Goal: Information Seeking & Learning: Learn about a topic

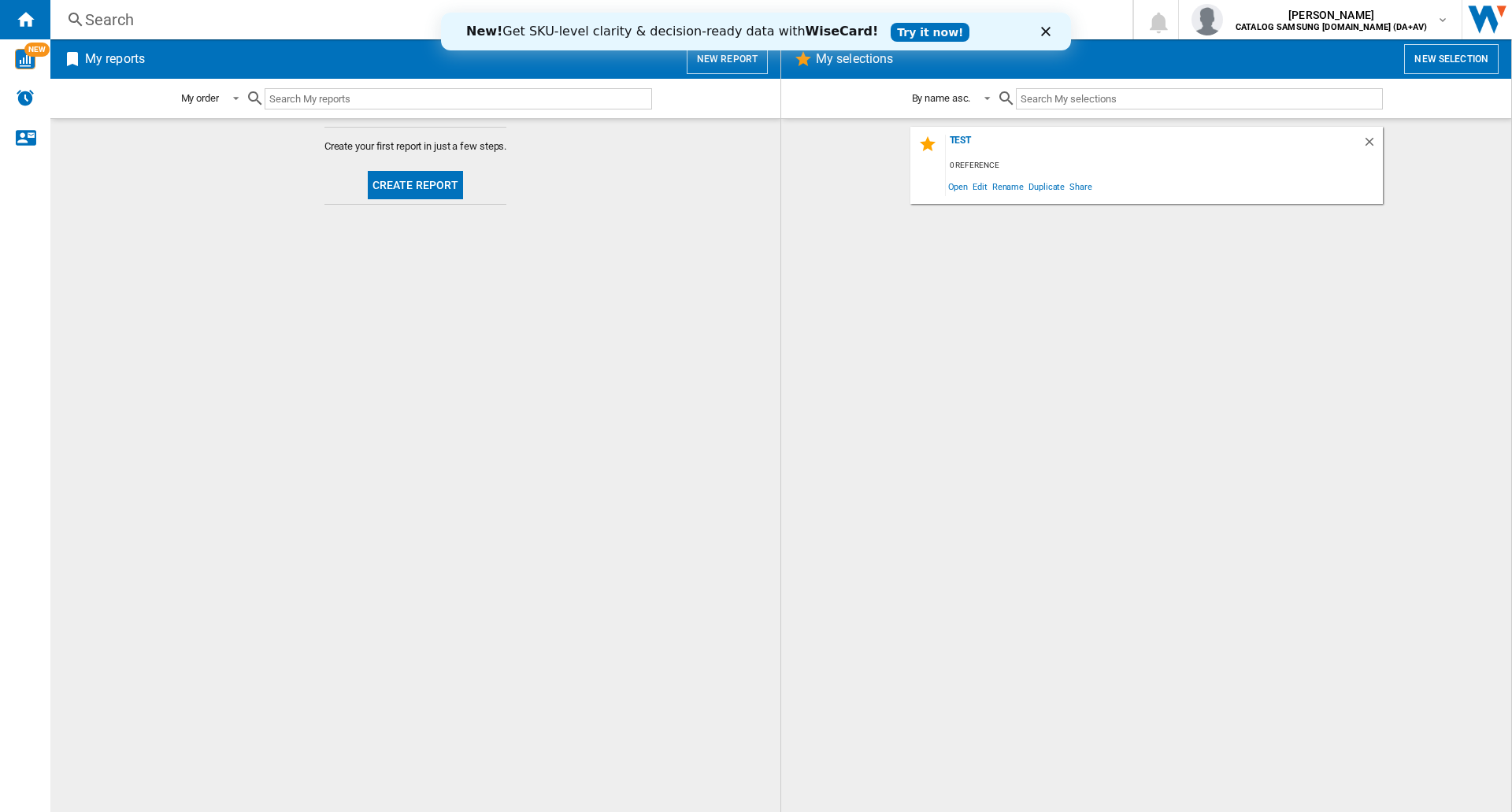
click at [148, 28] on div "Search" at bounding box center [588, 20] width 1007 height 22
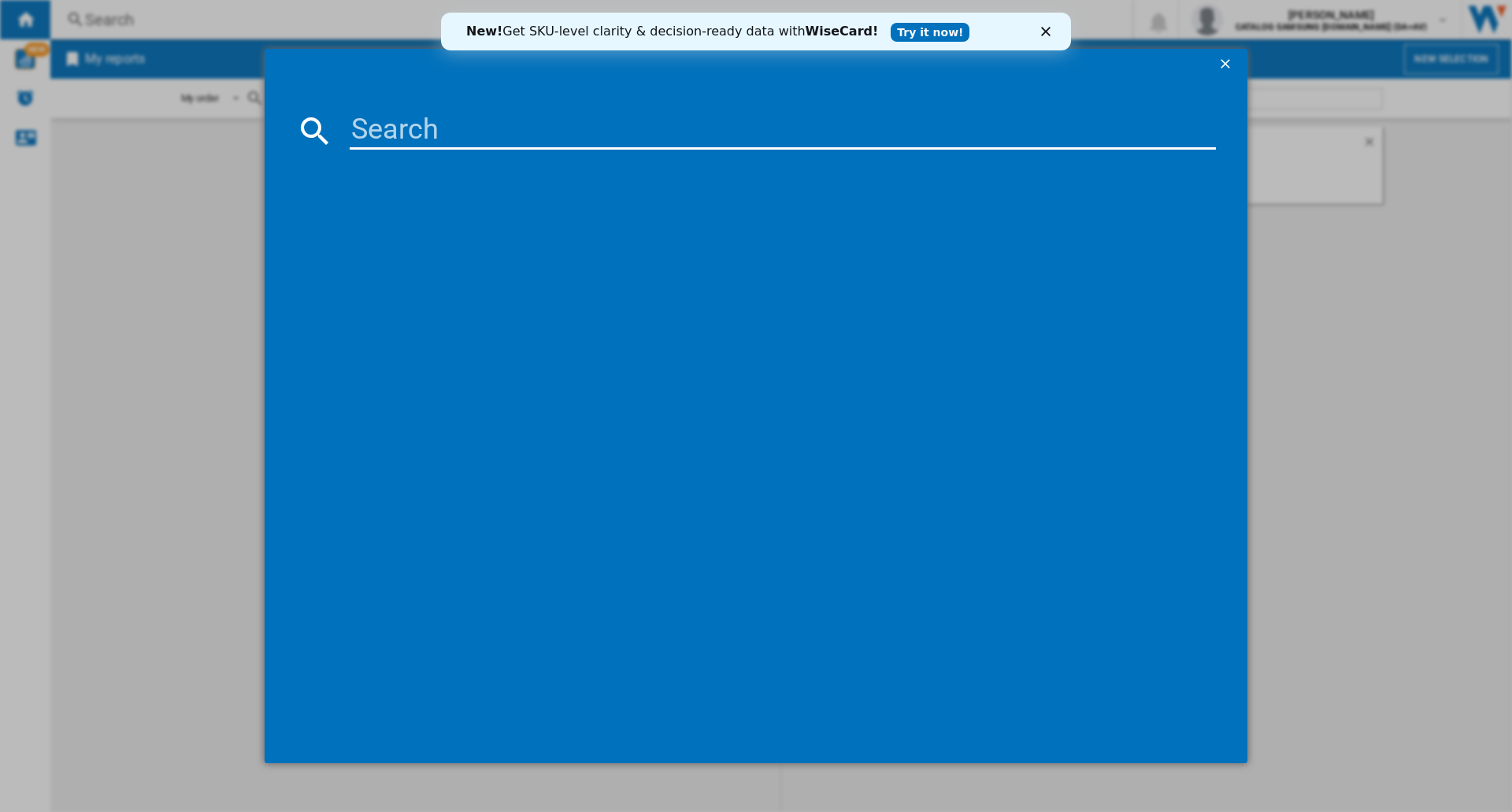
click at [386, 124] on input at bounding box center [782, 130] width 866 height 38
type input "85U8000F"
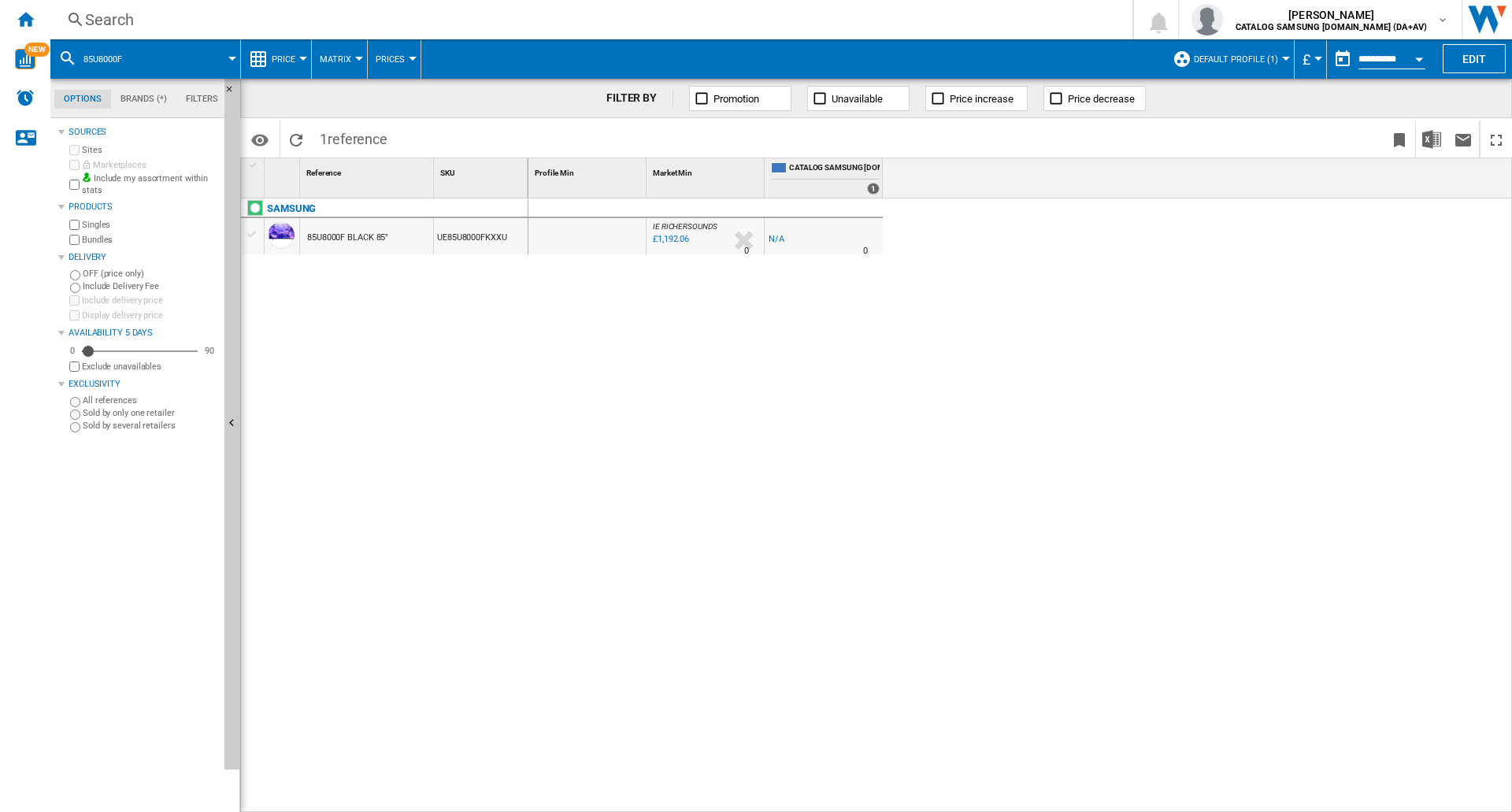
click at [1274, 58] on span "Default profile (1)" at bounding box center [1236, 60] width 84 height 11
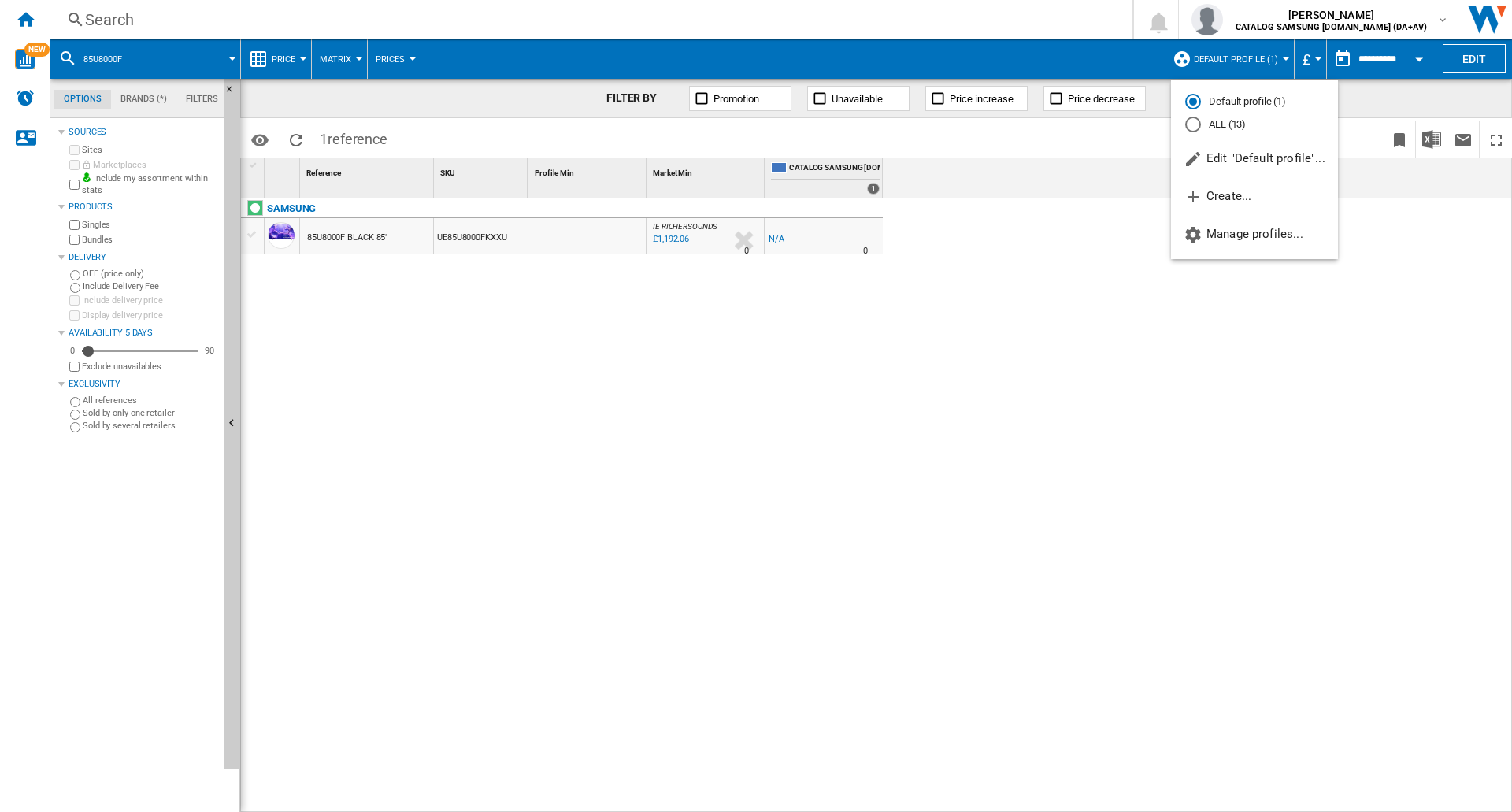
click at [1223, 124] on md-radio-button "ALL (13)" at bounding box center [1254, 125] width 139 height 15
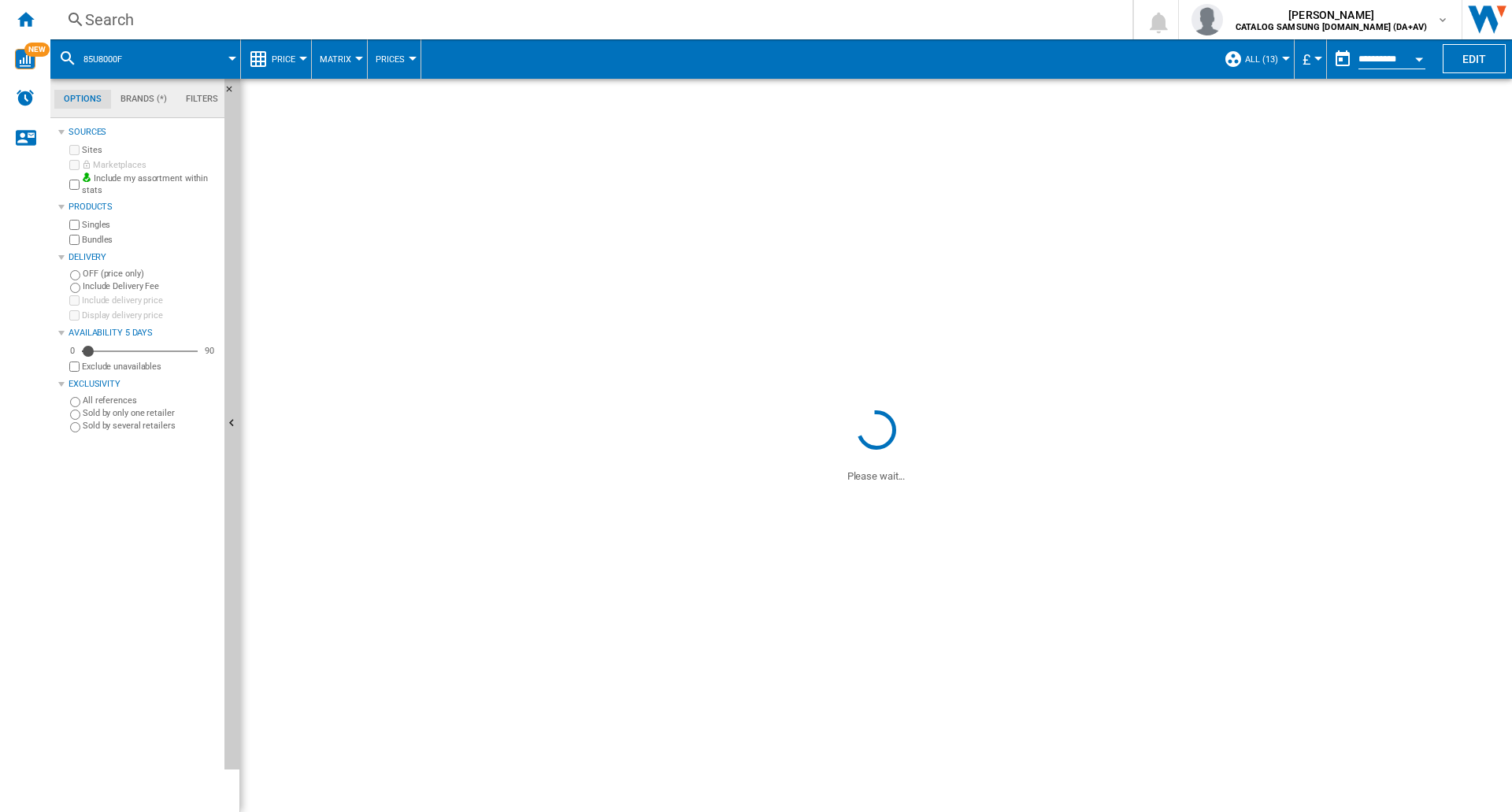
click at [1307, 60] on span "£" at bounding box center [1307, 60] width 8 height 16
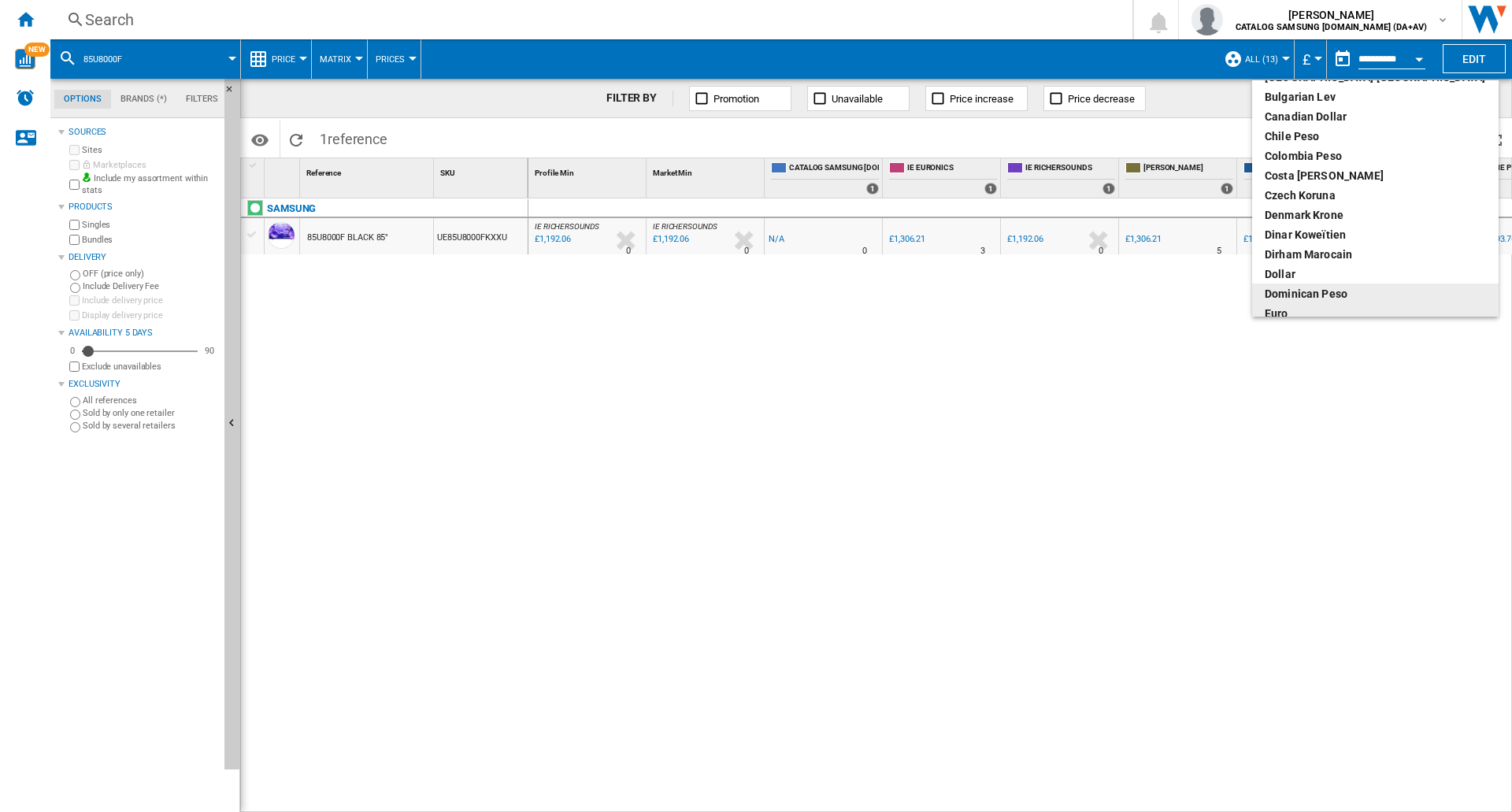
scroll to position [85, 0]
click at [1302, 304] on div "euro" at bounding box center [1376, 307] width 222 height 15
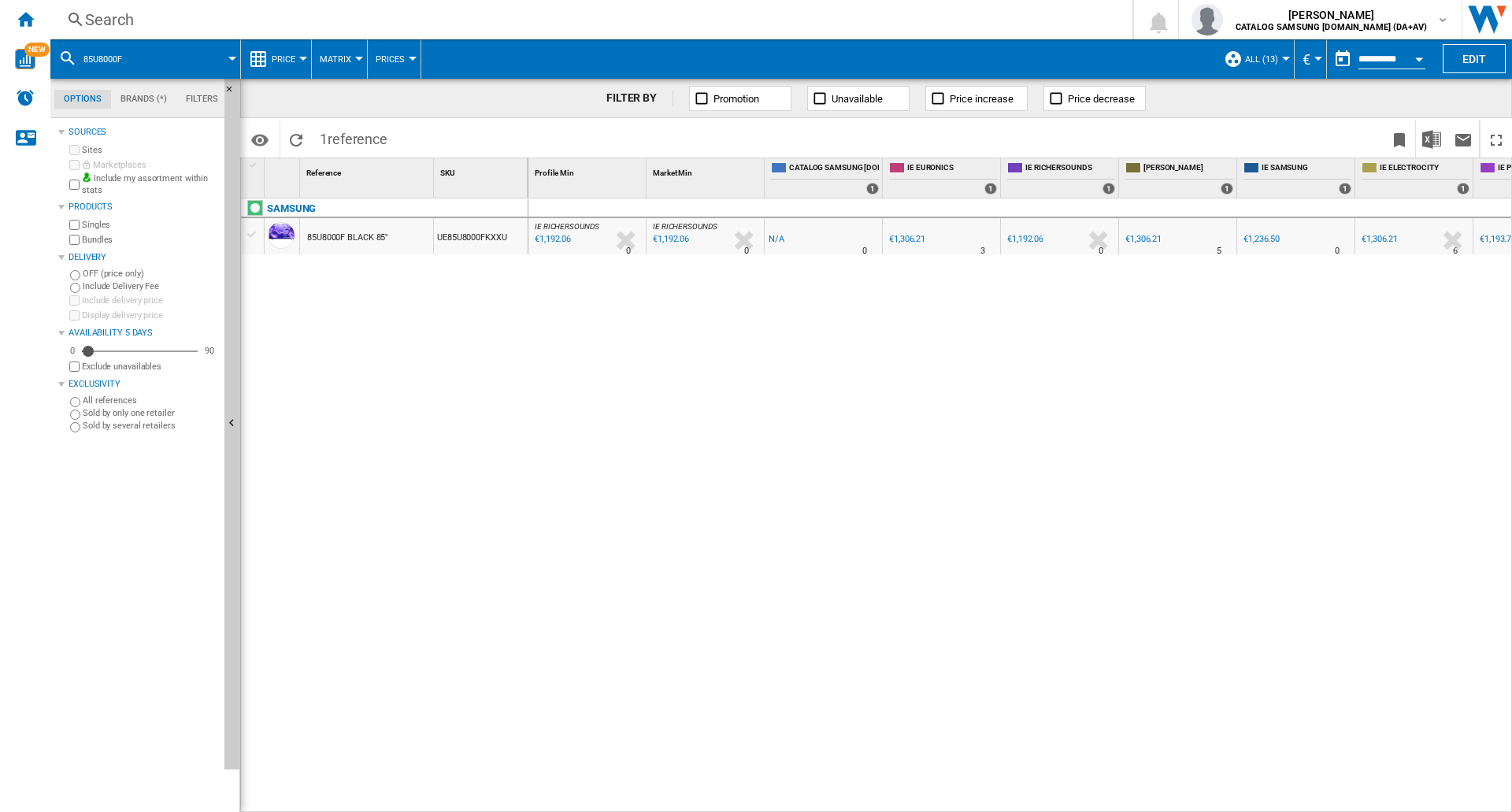
click at [287, 60] on span "Price" at bounding box center [283, 60] width 24 height 11
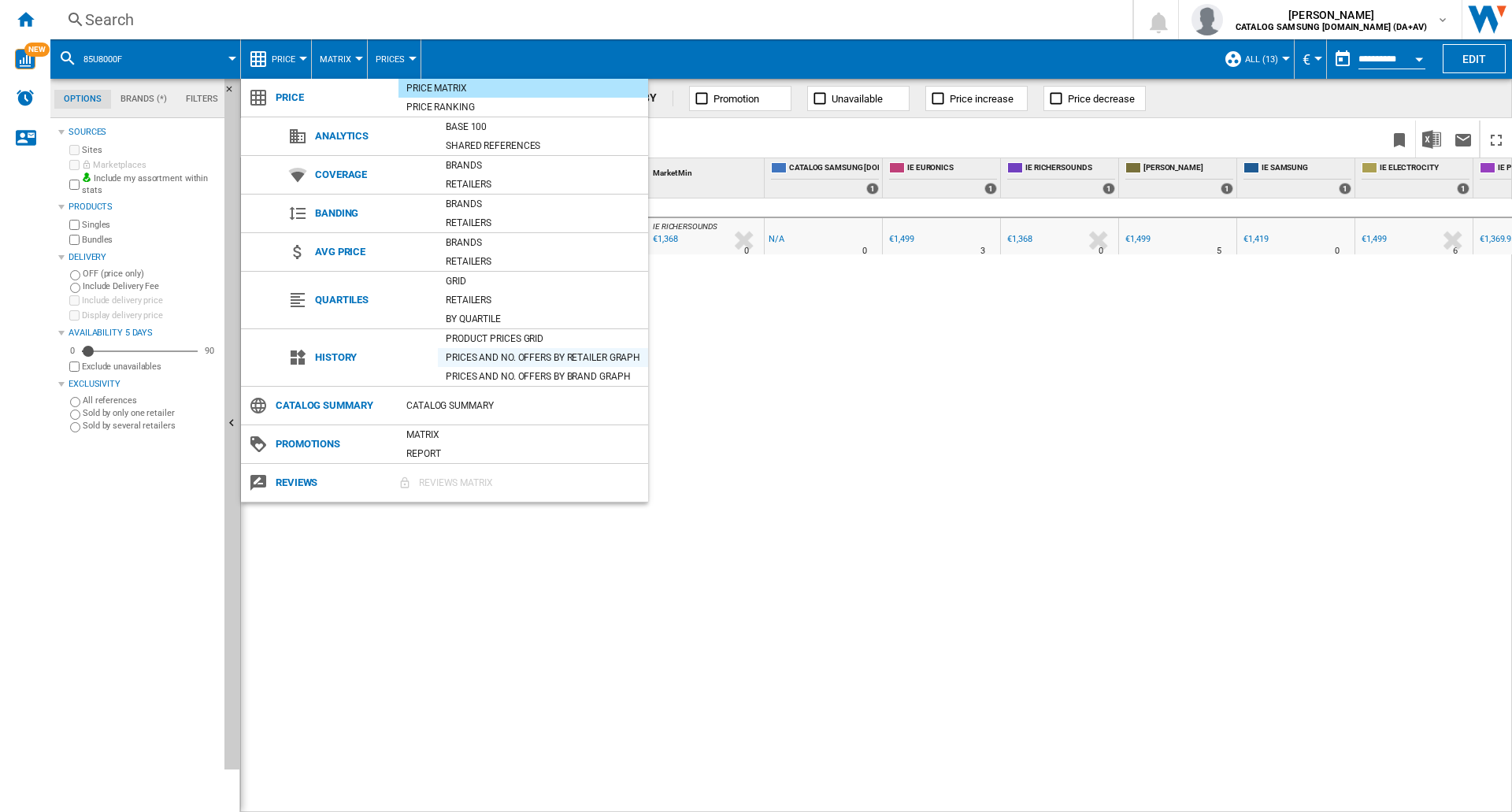
click at [492, 359] on div "Prices and No. offers by retailer graph" at bounding box center [543, 357] width 210 height 15
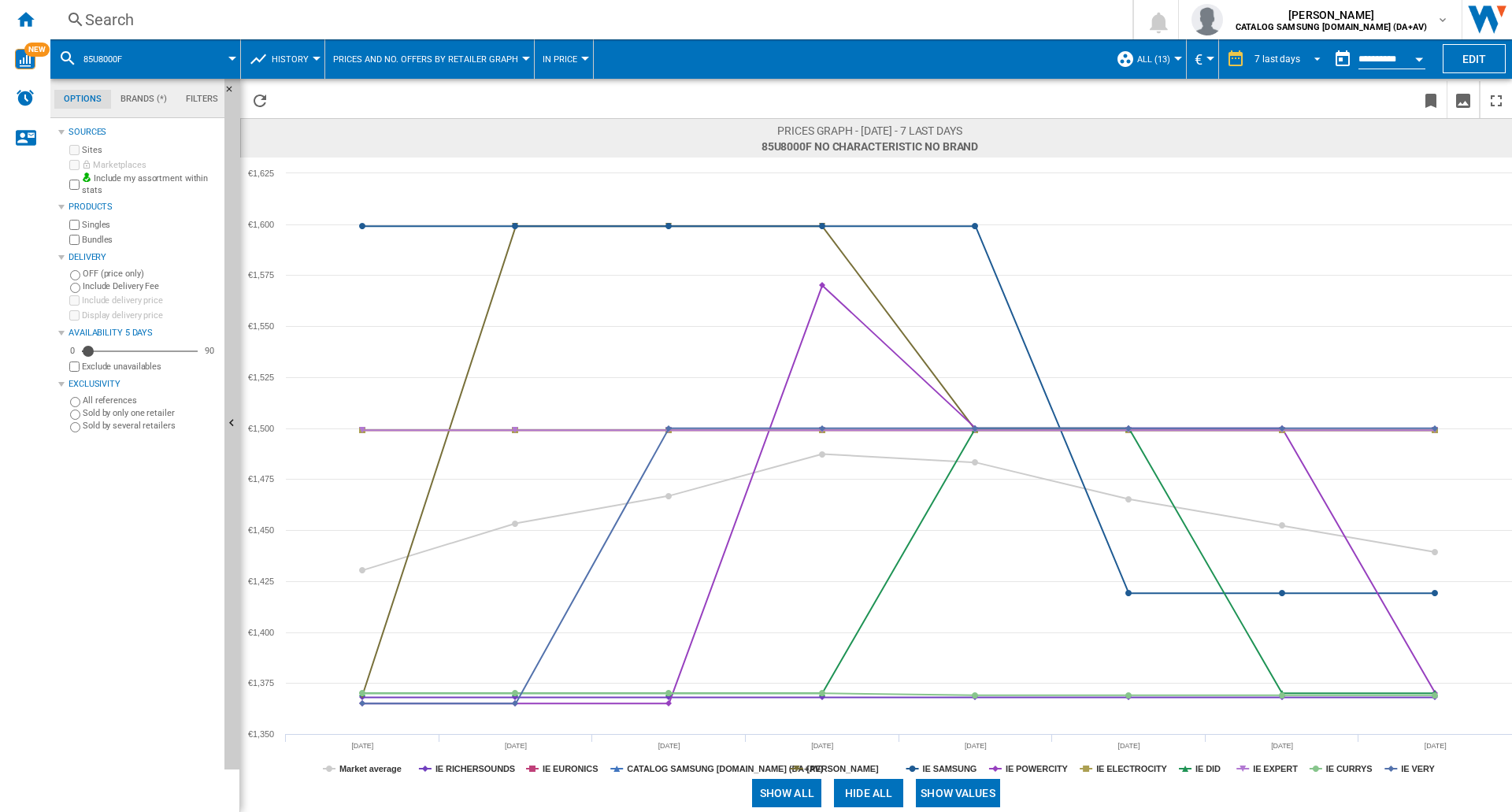
click at [1284, 59] on div "7 last days" at bounding box center [1277, 60] width 46 height 11
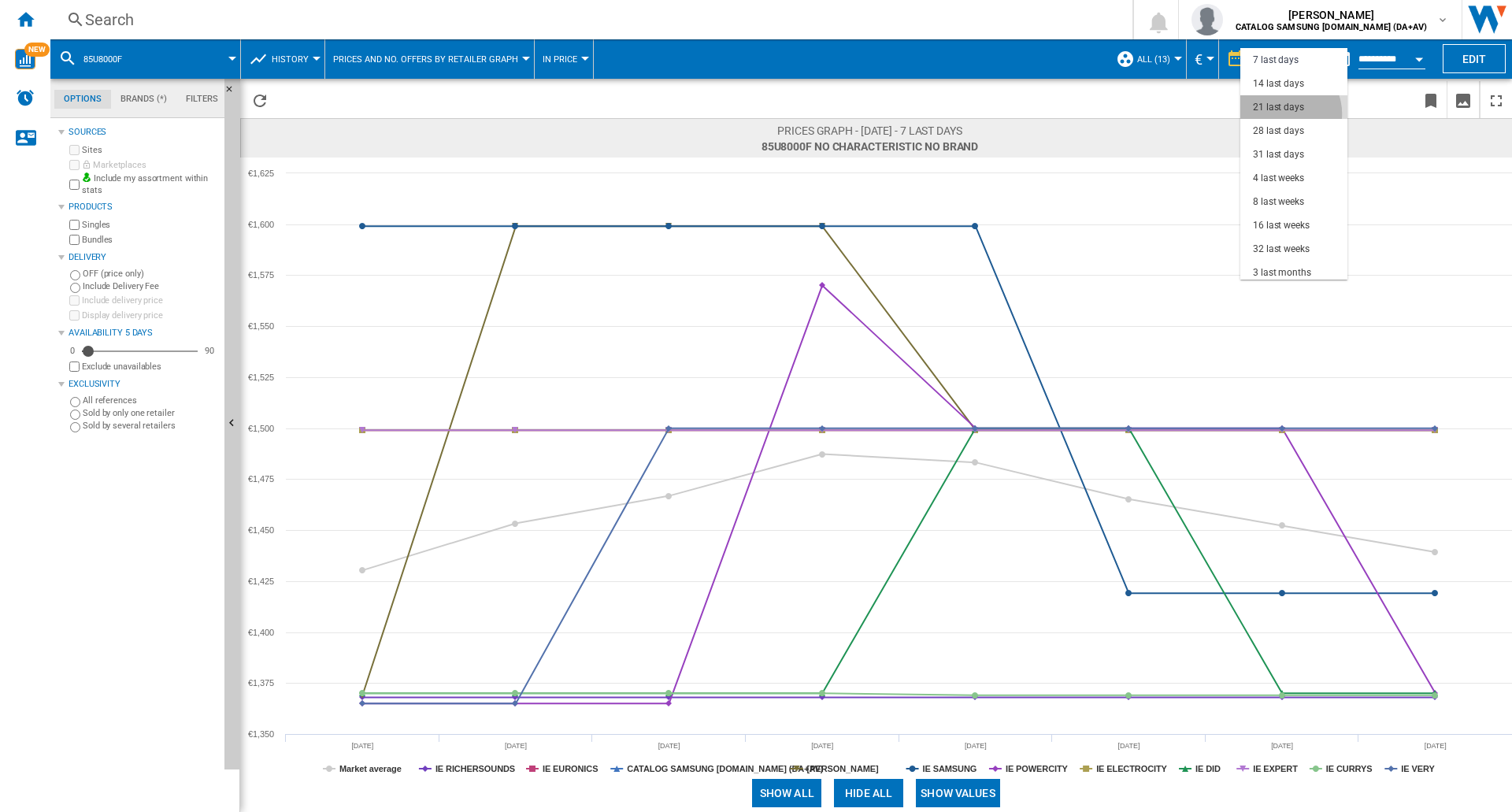
click at [1285, 113] on div "21 last days" at bounding box center [1279, 108] width 51 height 13
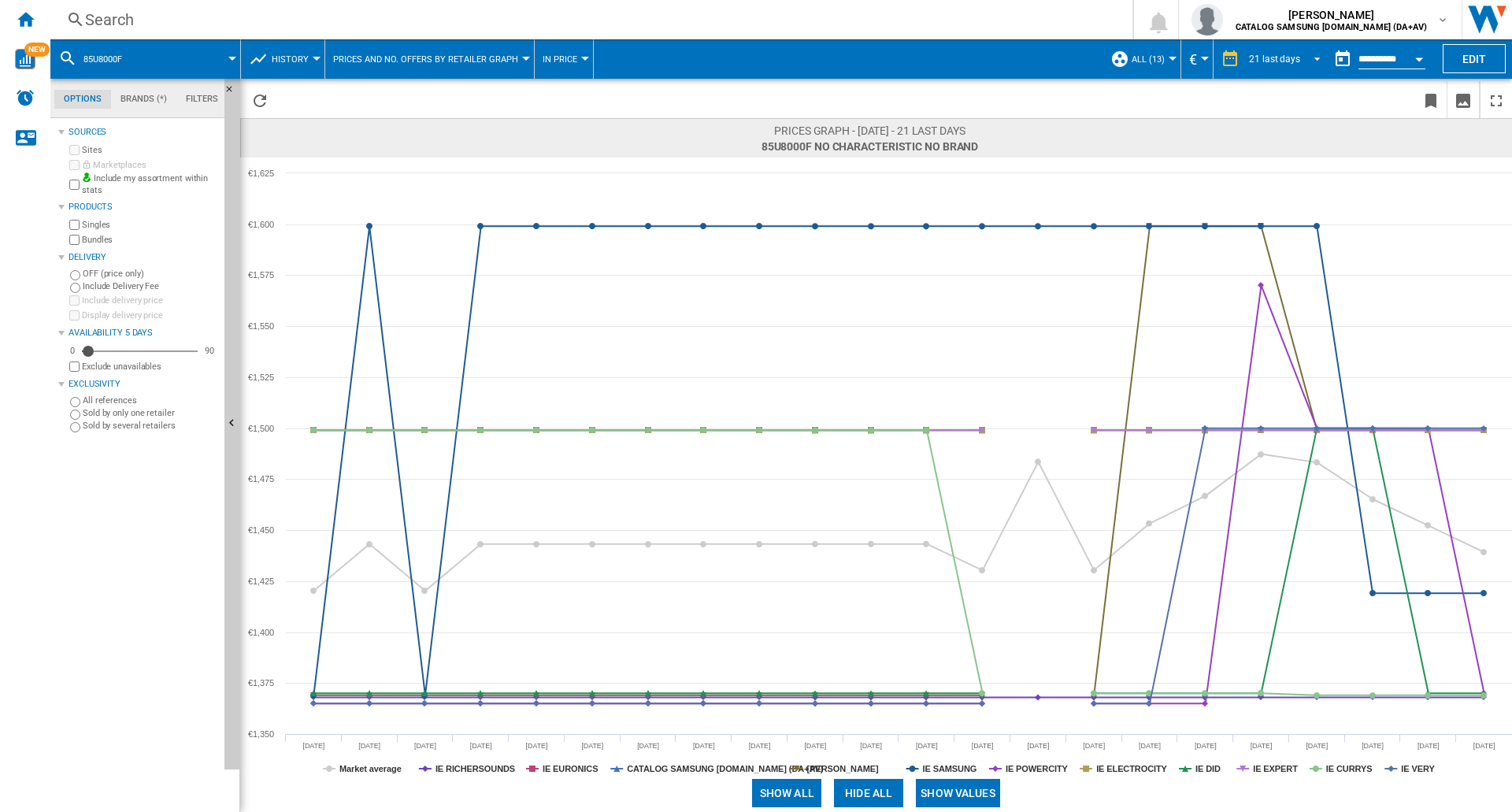
click at [1288, 60] on div "21 last days" at bounding box center [1275, 60] width 51 height 11
click at [1281, 105] on div "31 last days" at bounding box center [1273, 108] width 51 height 13
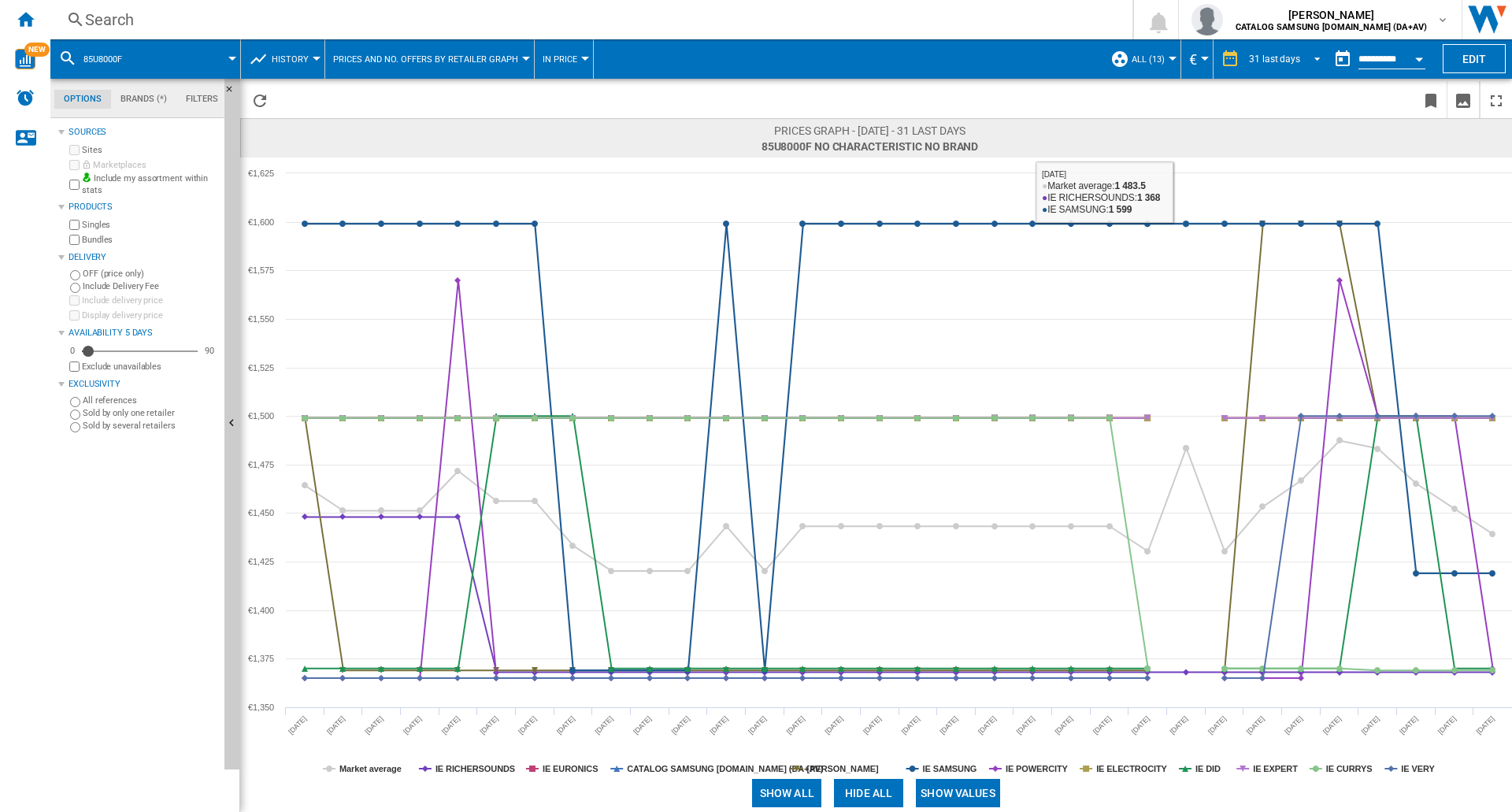
click at [1294, 55] on div "31 last days" at bounding box center [1275, 60] width 51 height 11
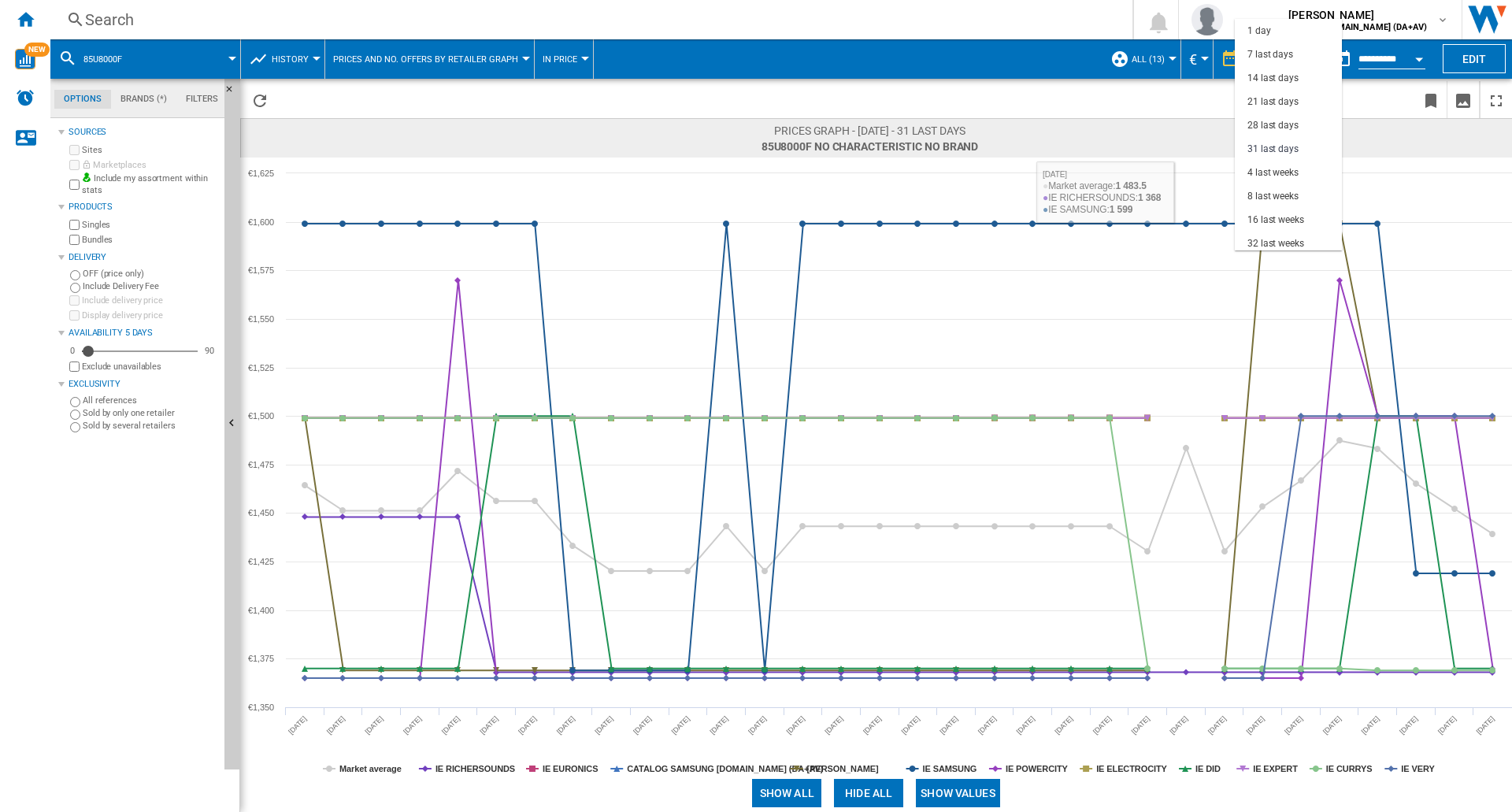
scroll to position [90, 0]
click at [1279, 101] on div "8 last weeks" at bounding box center [1273, 107] width 51 height 13
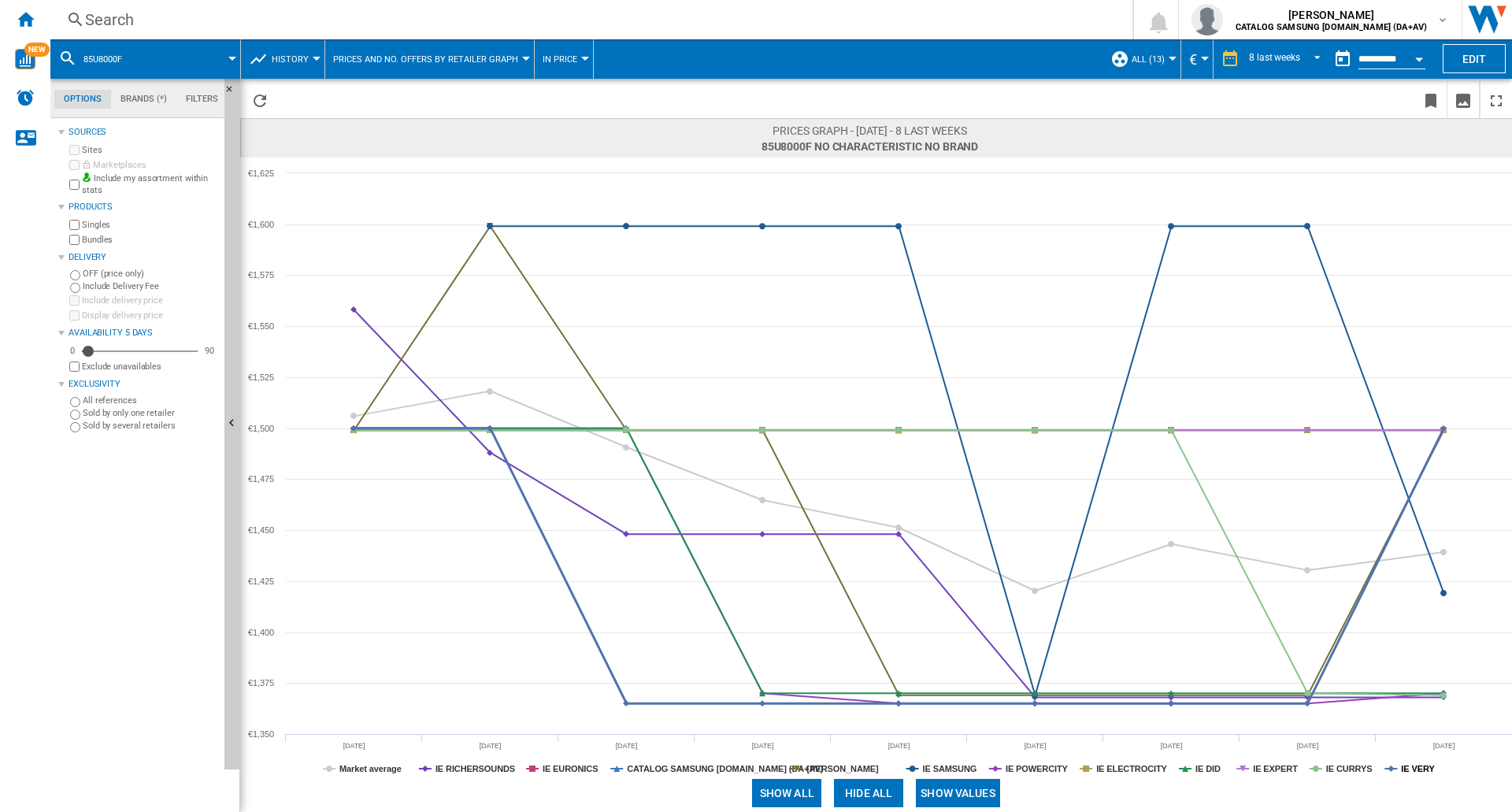
click at [1429, 766] on tspan "IE VERY" at bounding box center [1418, 769] width 34 height 10
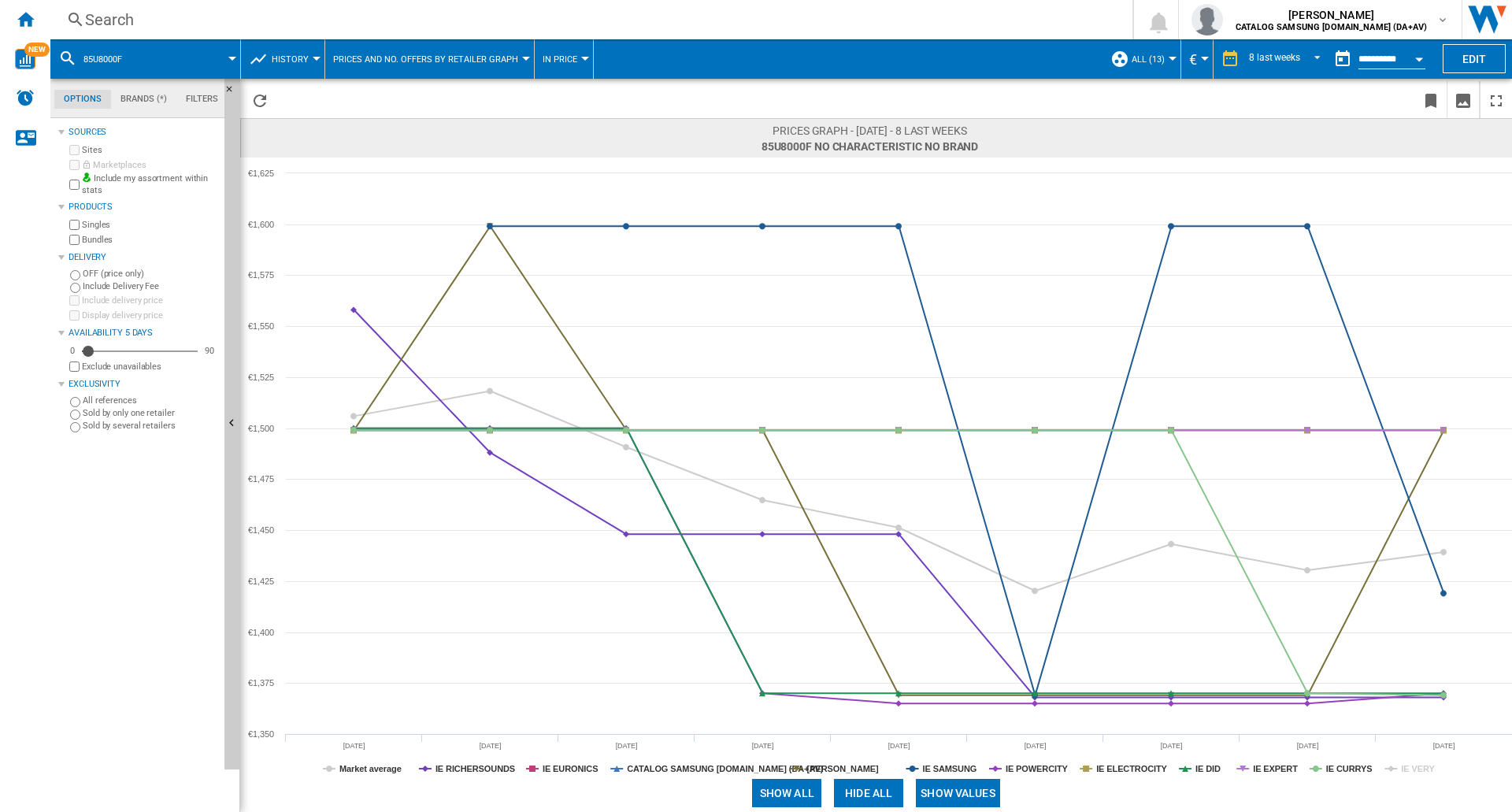
click at [1429, 766] on tspan "IE VERY" at bounding box center [1418, 769] width 34 height 10
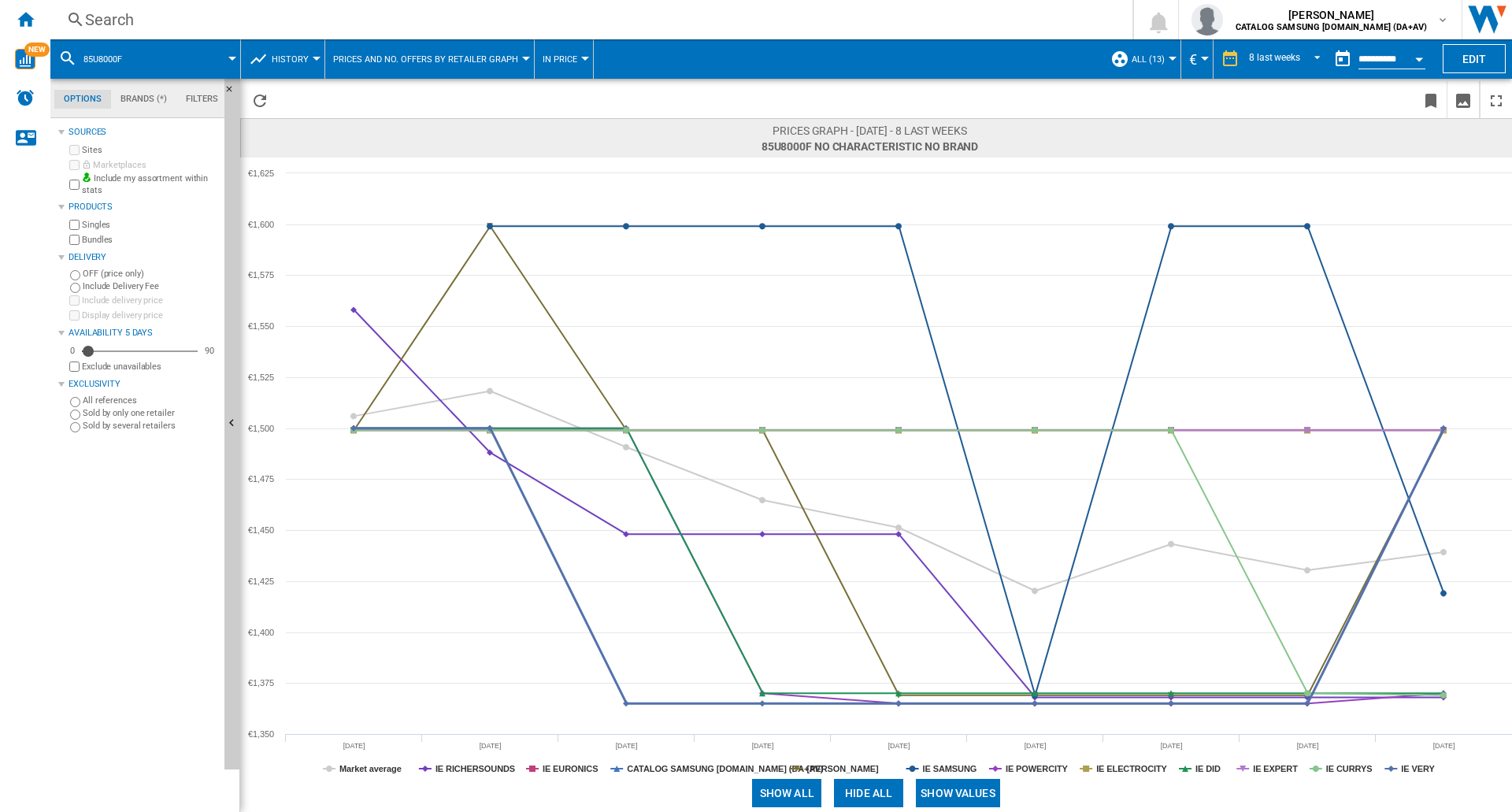
click at [1429, 766] on tspan "IE VERY" at bounding box center [1418, 769] width 34 height 10
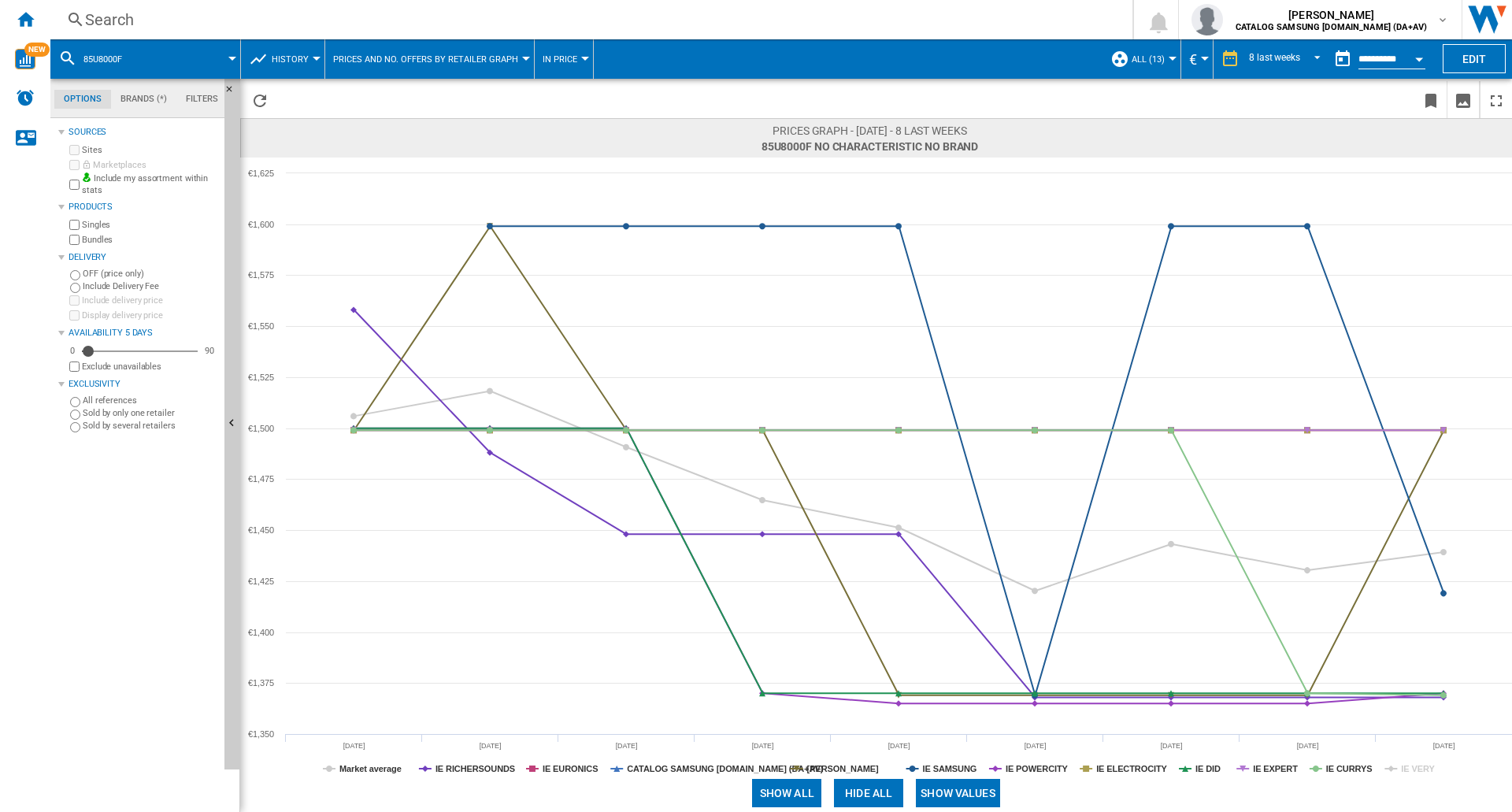
click at [1429, 766] on tspan "IE VERY" at bounding box center [1418, 769] width 34 height 10
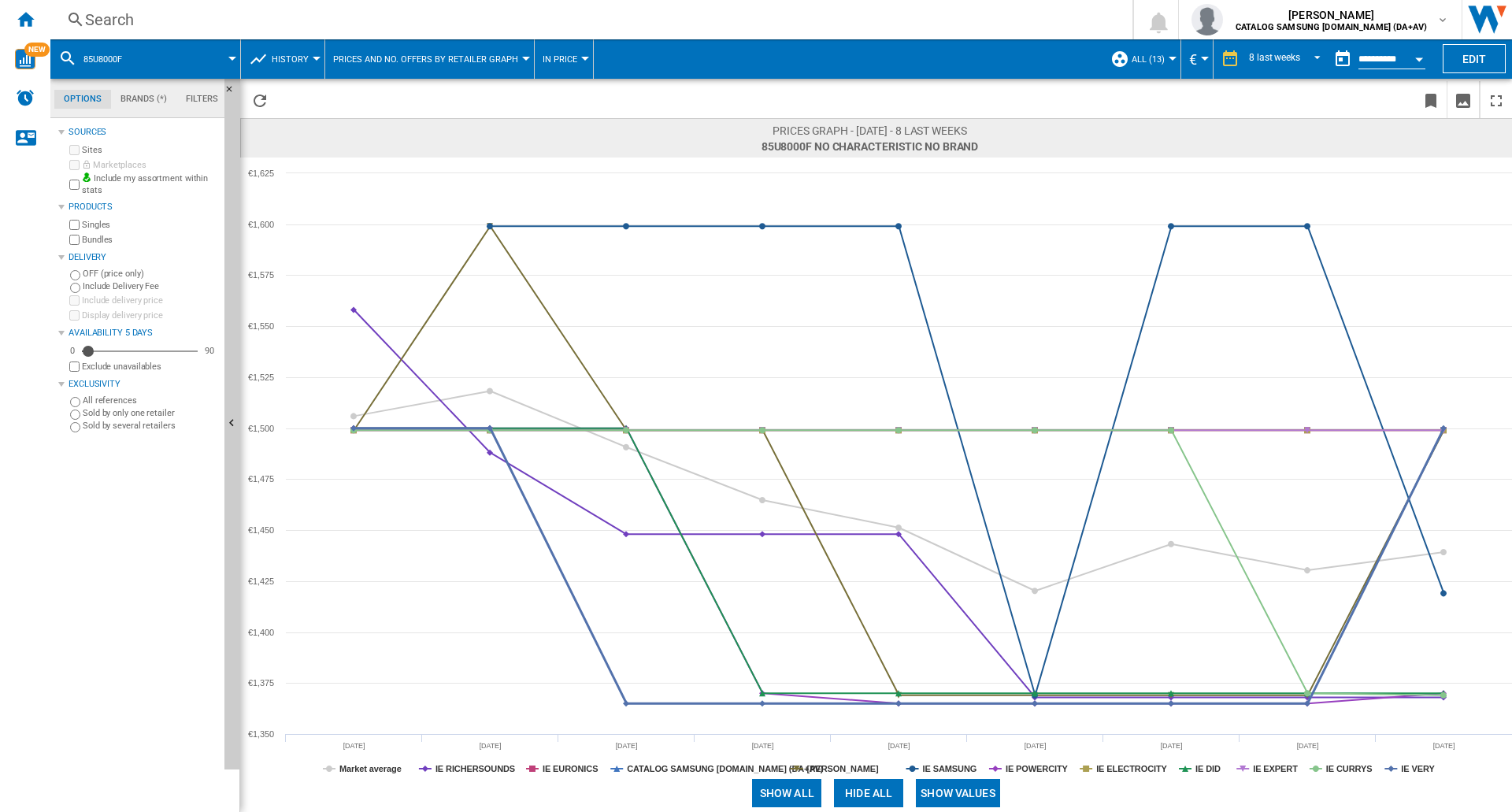
click at [1429, 766] on tspan "IE VERY" at bounding box center [1418, 769] width 34 height 10
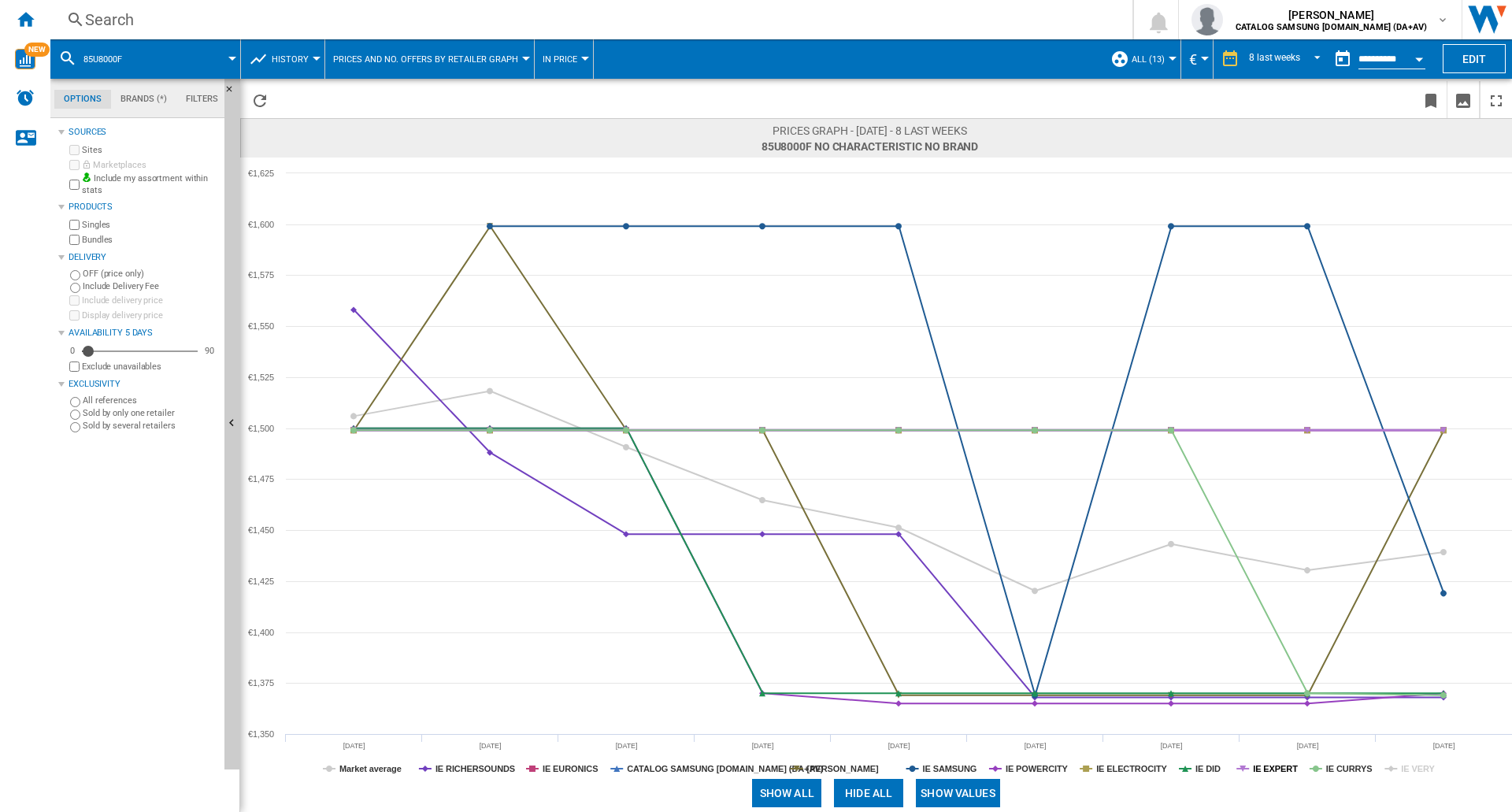
click at [1273, 768] on tspan "IE EXPERT" at bounding box center [1276, 769] width 45 height 10
click at [1276, 770] on tspan "IE EXPERT" at bounding box center [1276, 769] width 45 height 10
click at [1023, 770] on tspan "IE POWERCITY" at bounding box center [1037, 769] width 63 height 10
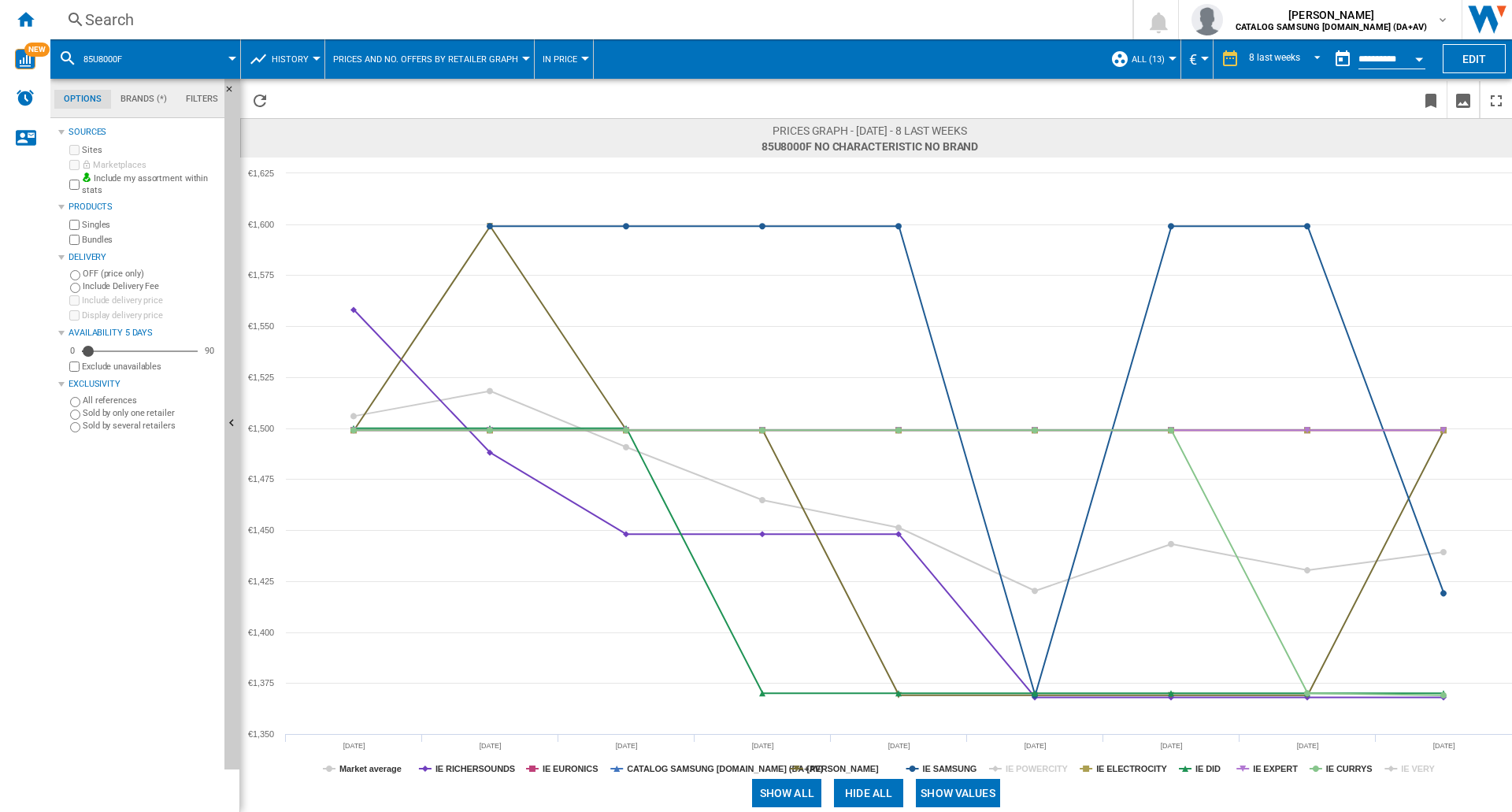
click at [1023, 770] on tspan "IE POWERCITY" at bounding box center [1037, 769] width 63 height 10
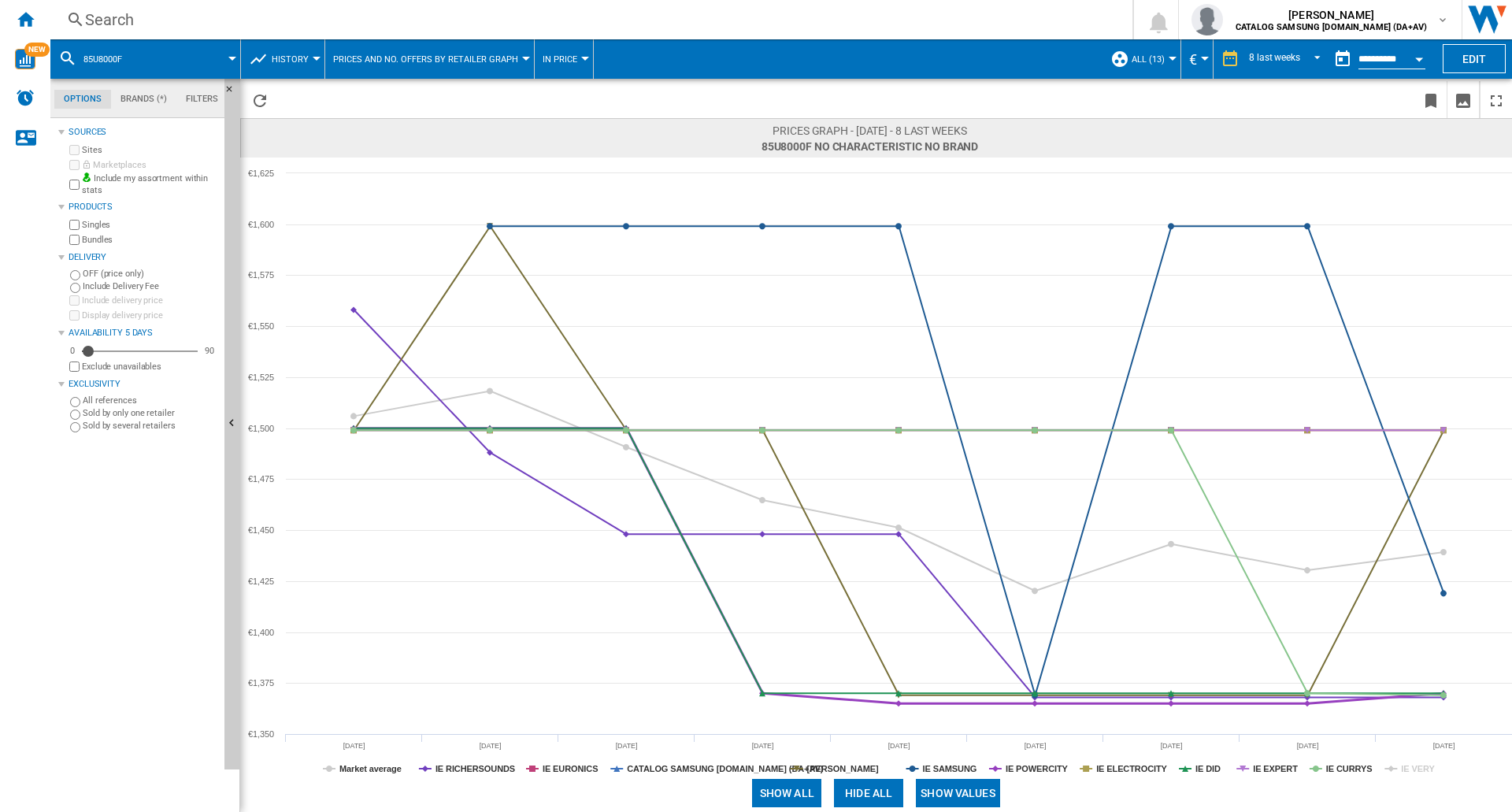
click at [1023, 770] on tspan "IE POWERCITY" at bounding box center [1037, 769] width 63 height 10
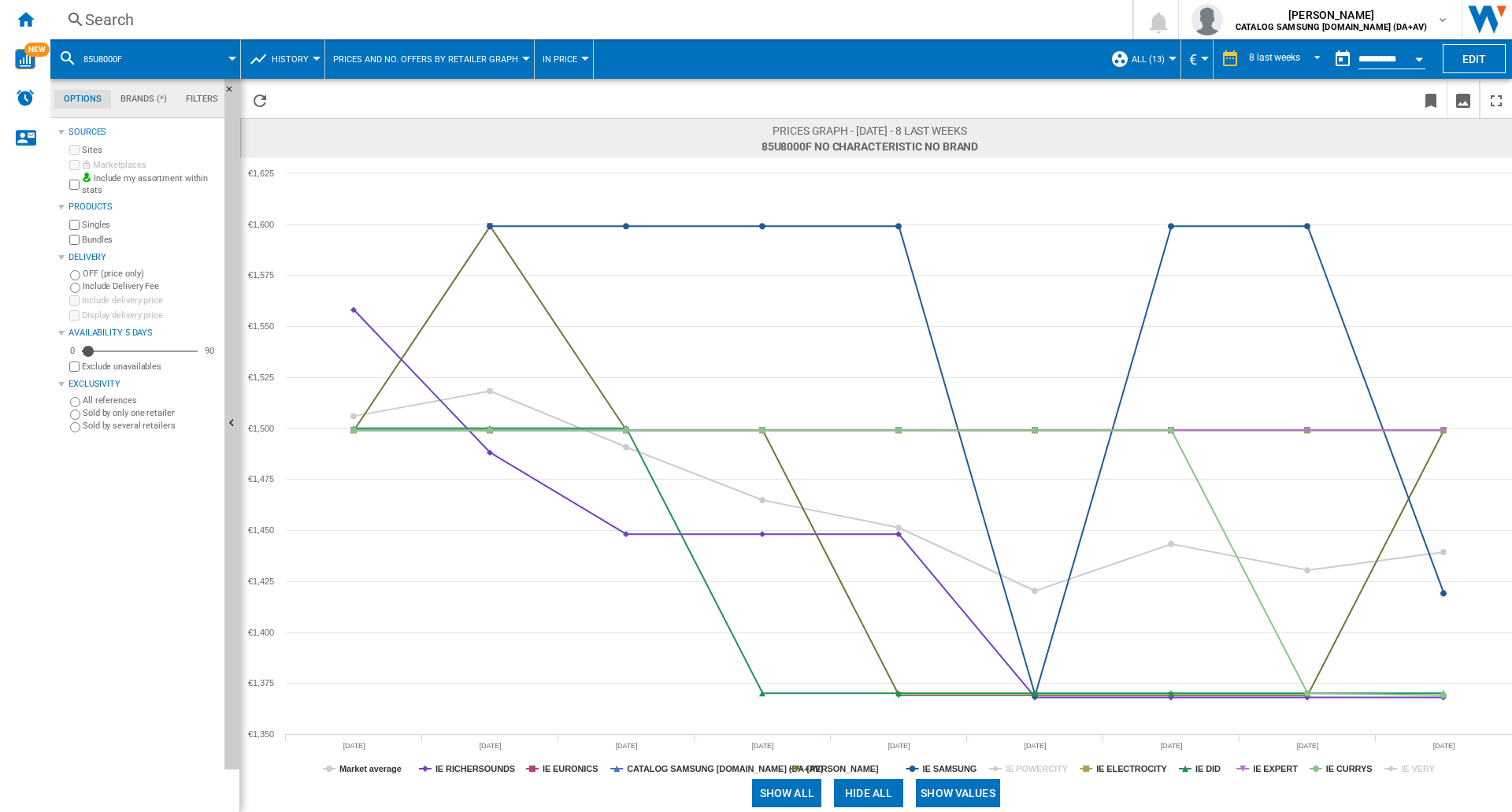
click at [1023, 770] on tspan "IE POWERCITY" at bounding box center [1037, 769] width 63 height 10
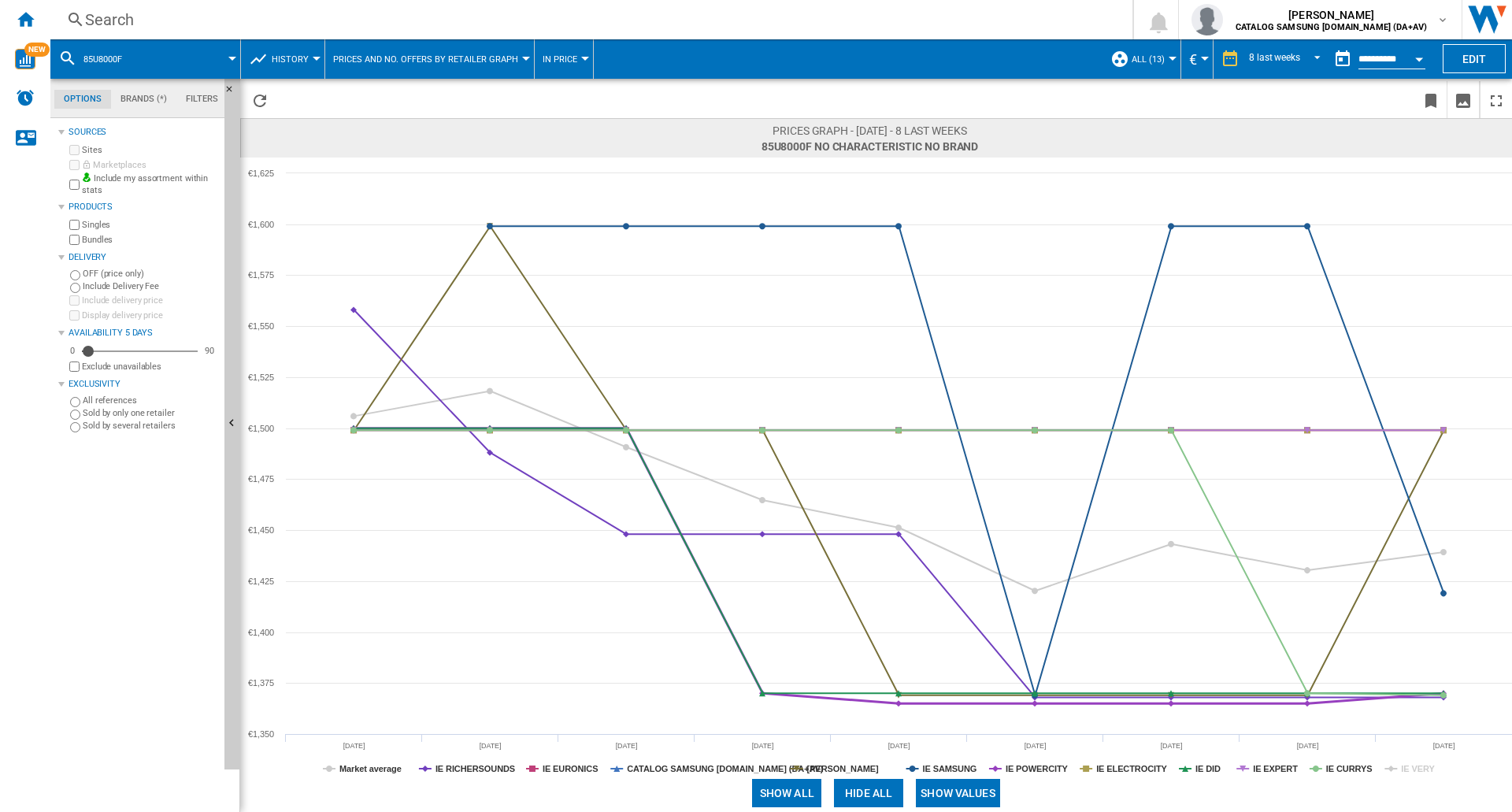
click at [1023, 770] on tspan "IE POWERCITY" at bounding box center [1037, 769] width 63 height 10
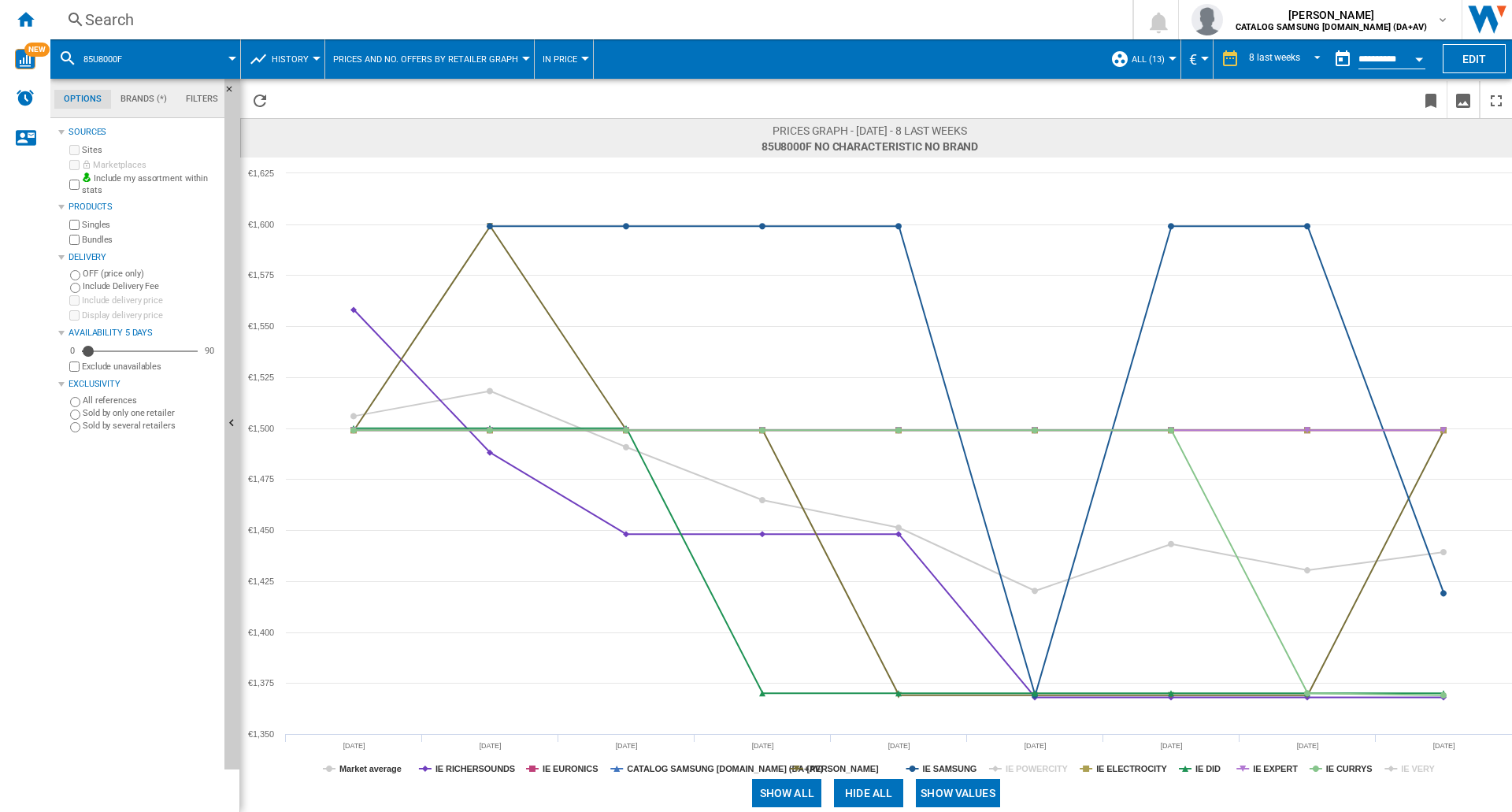
click at [1023, 770] on tspan "IE POWERCITY" at bounding box center [1037, 769] width 63 height 10
click at [1415, 764] on tspan "IE VERY" at bounding box center [1418, 769] width 34 height 10
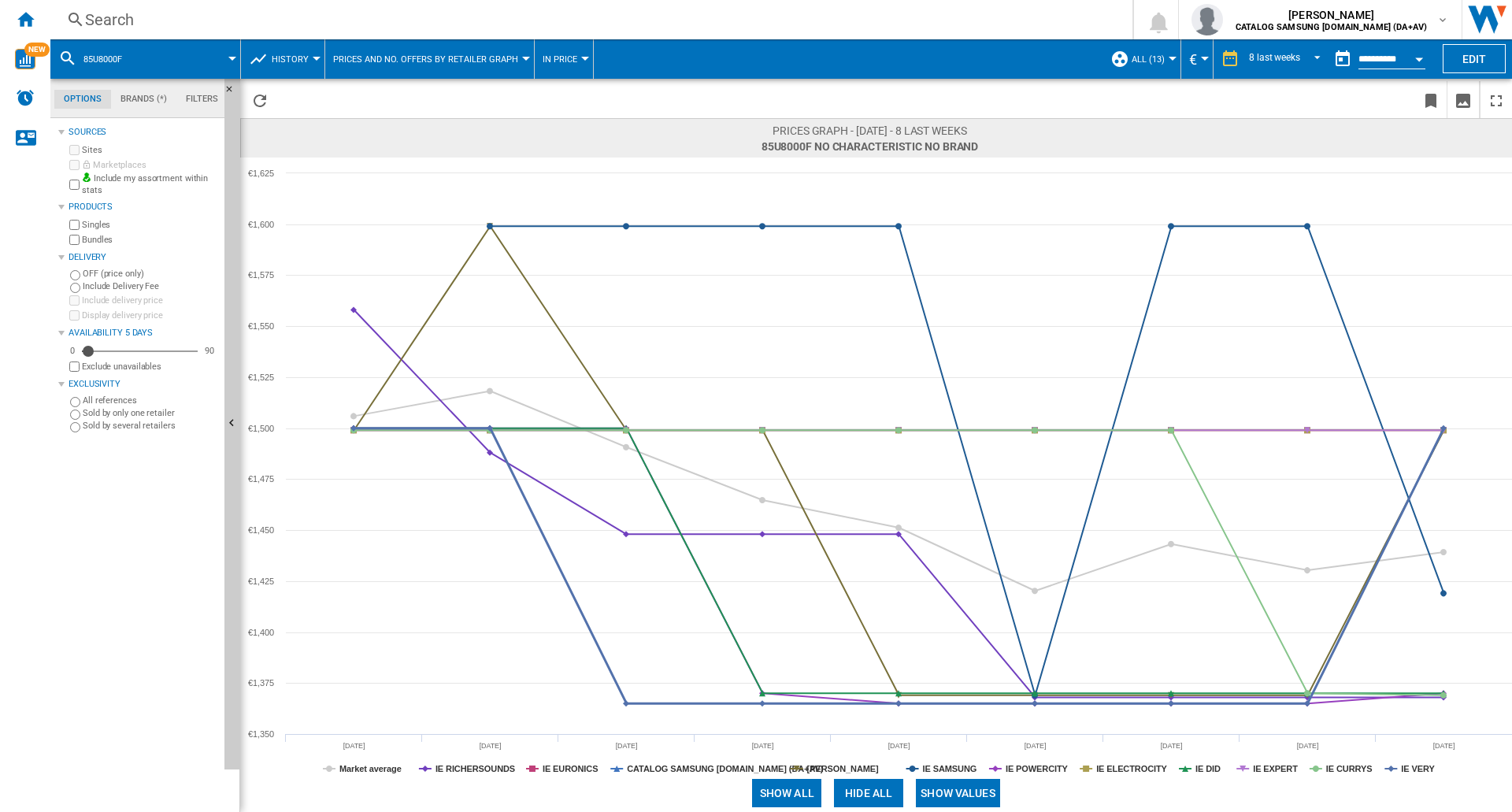
click at [1415, 764] on tspan "IE VERY" at bounding box center [1418, 769] width 34 height 10
click at [1042, 767] on tspan "IE POWERCITY" at bounding box center [1037, 769] width 63 height 10
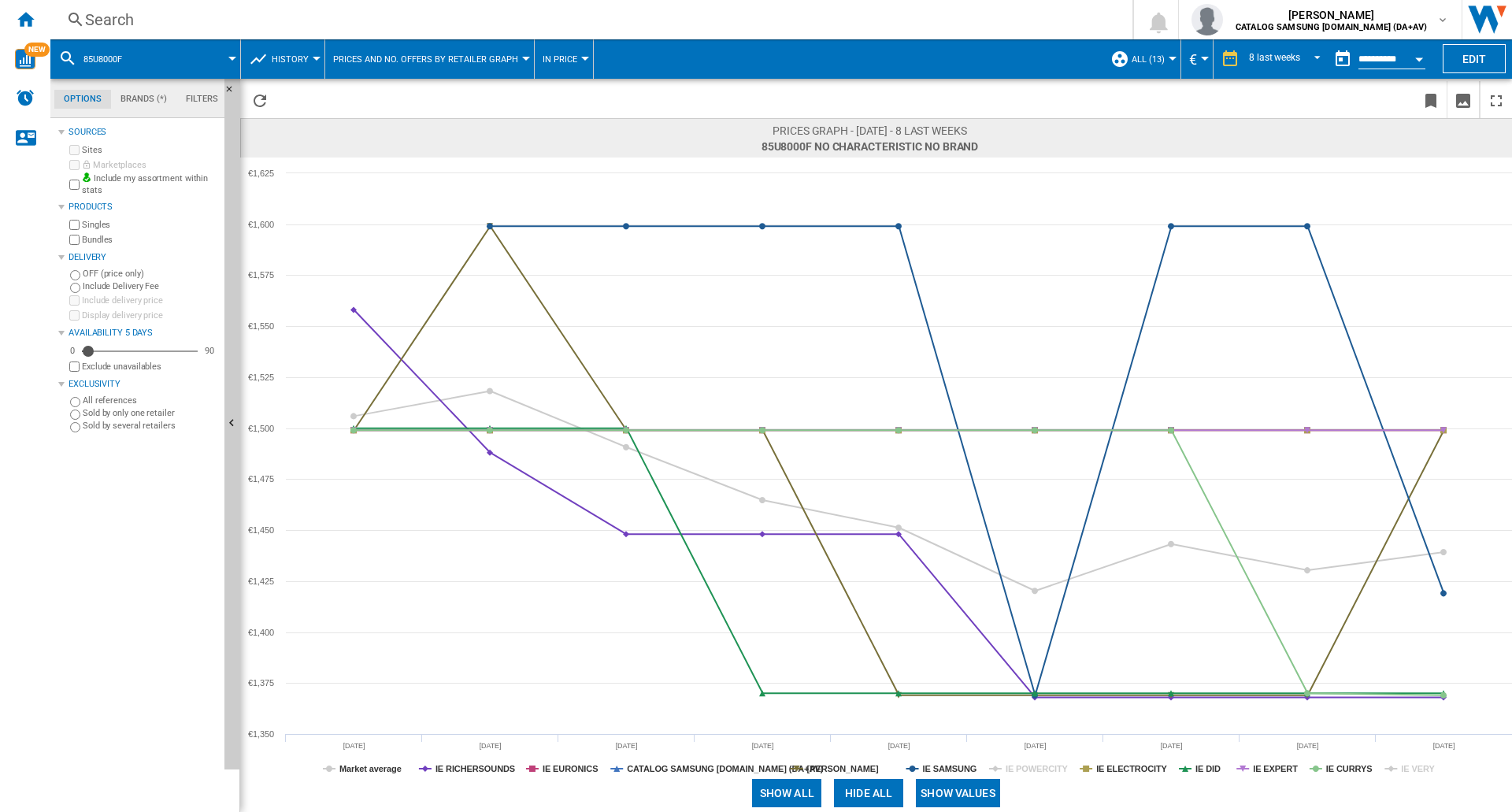
click at [1042, 767] on tspan "IE POWERCITY" at bounding box center [1037, 769] width 63 height 10
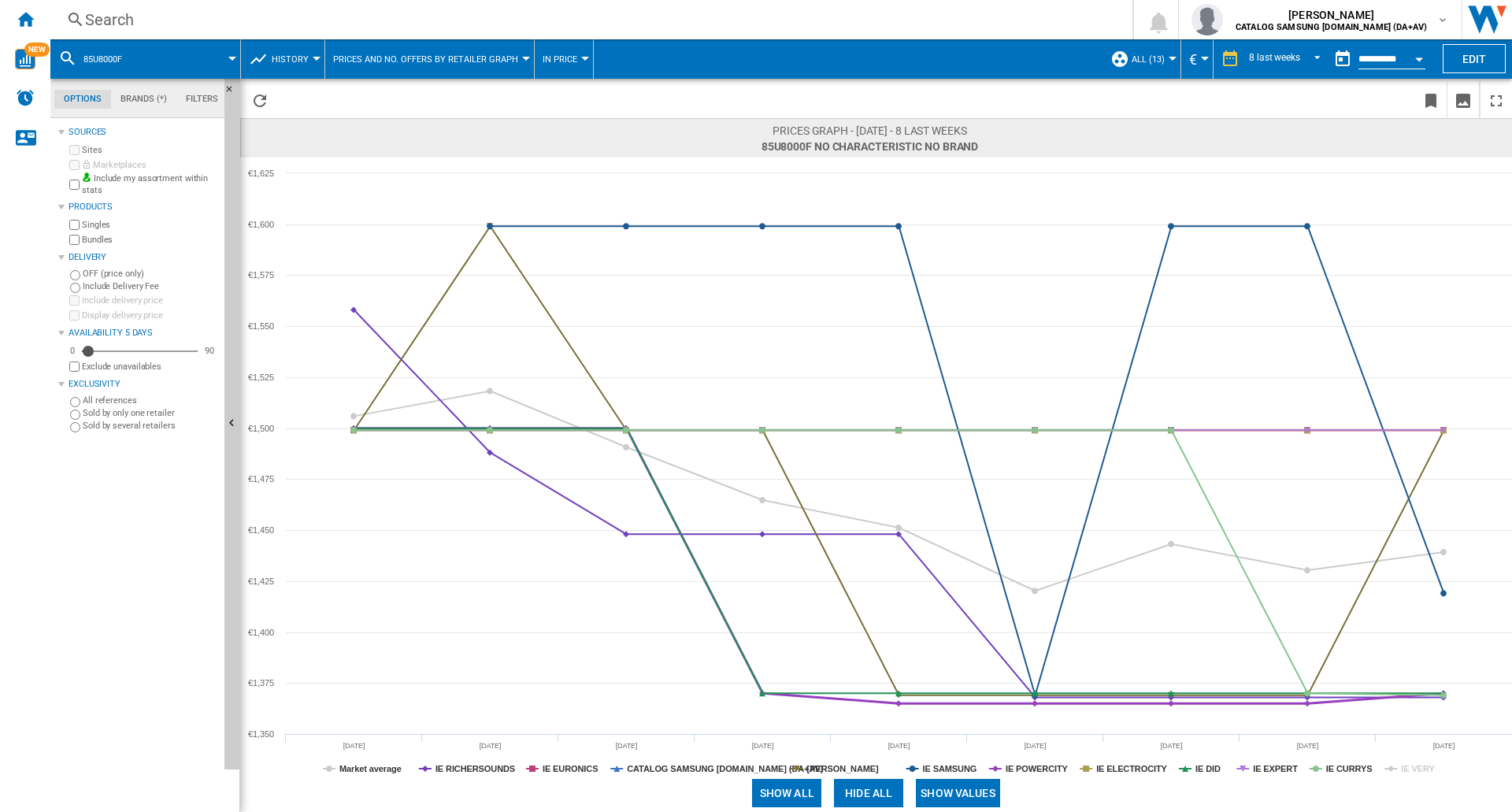
click at [1042, 767] on tspan "IE POWERCITY" at bounding box center [1037, 769] width 63 height 10
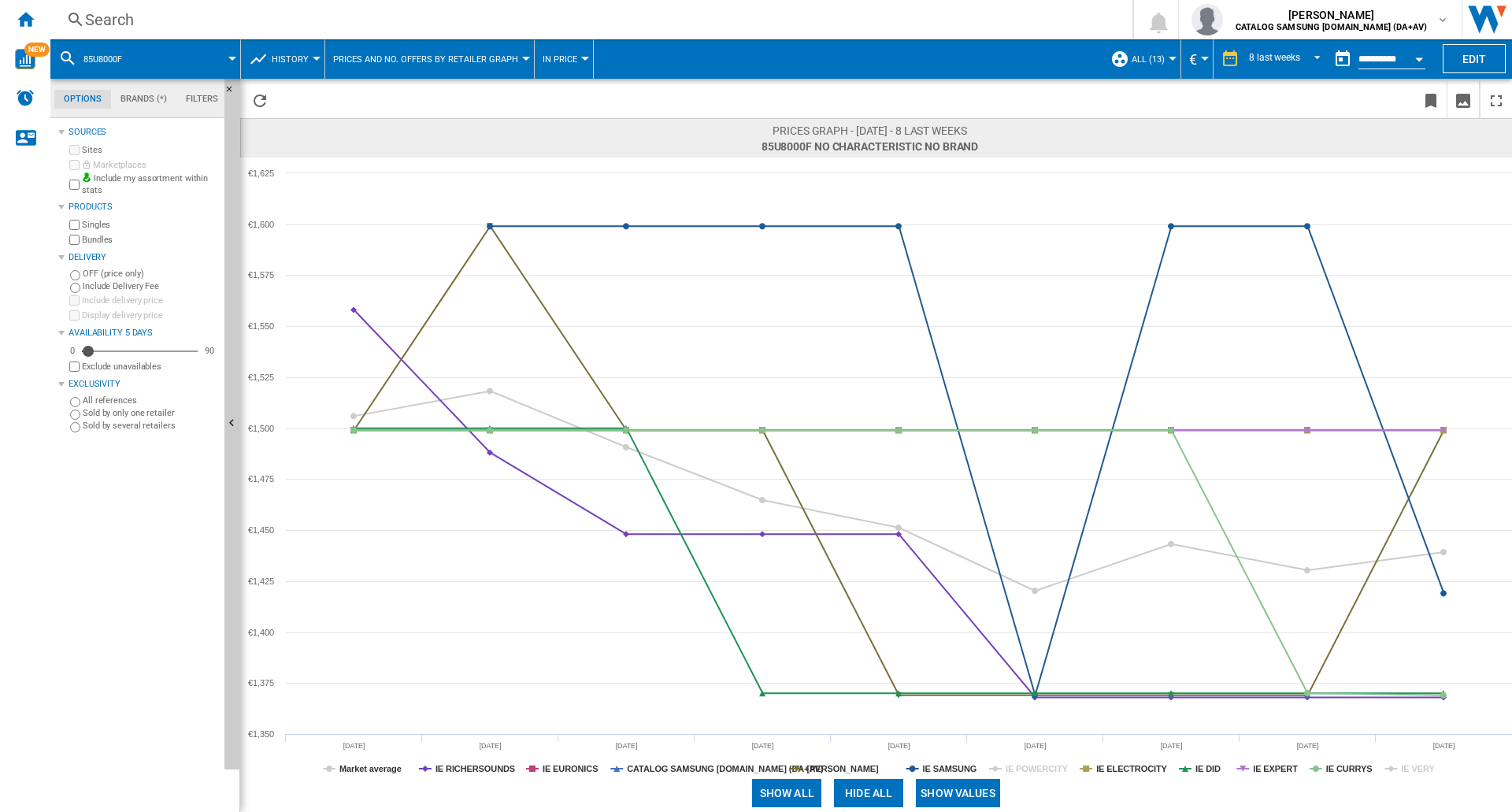
click at [120, 29] on div "Search" at bounding box center [588, 20] width 1007 height 22
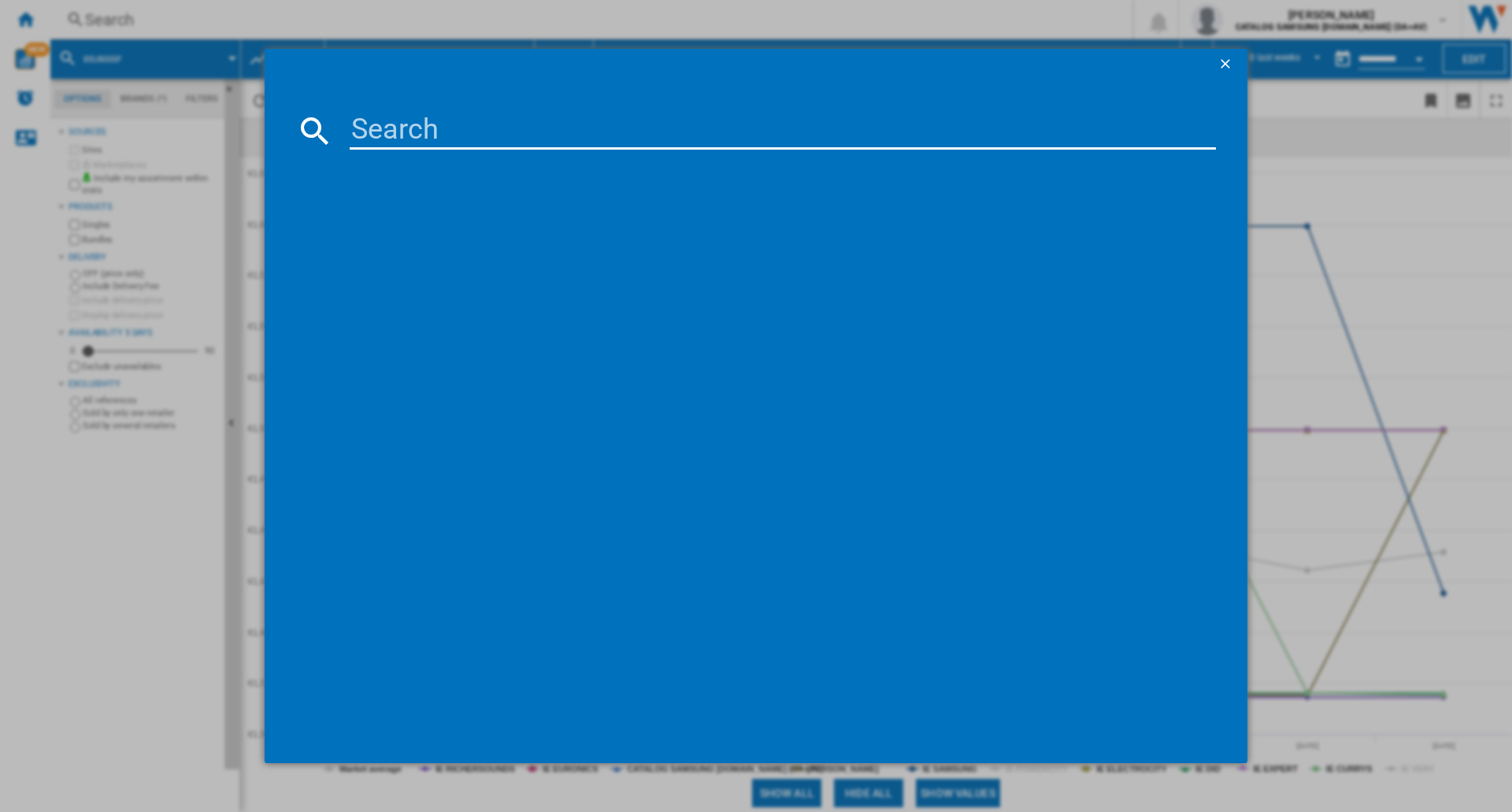
click at [448, 126] on input at bounding box center [782, 130] width 866 height 38
type input "65QEF1"
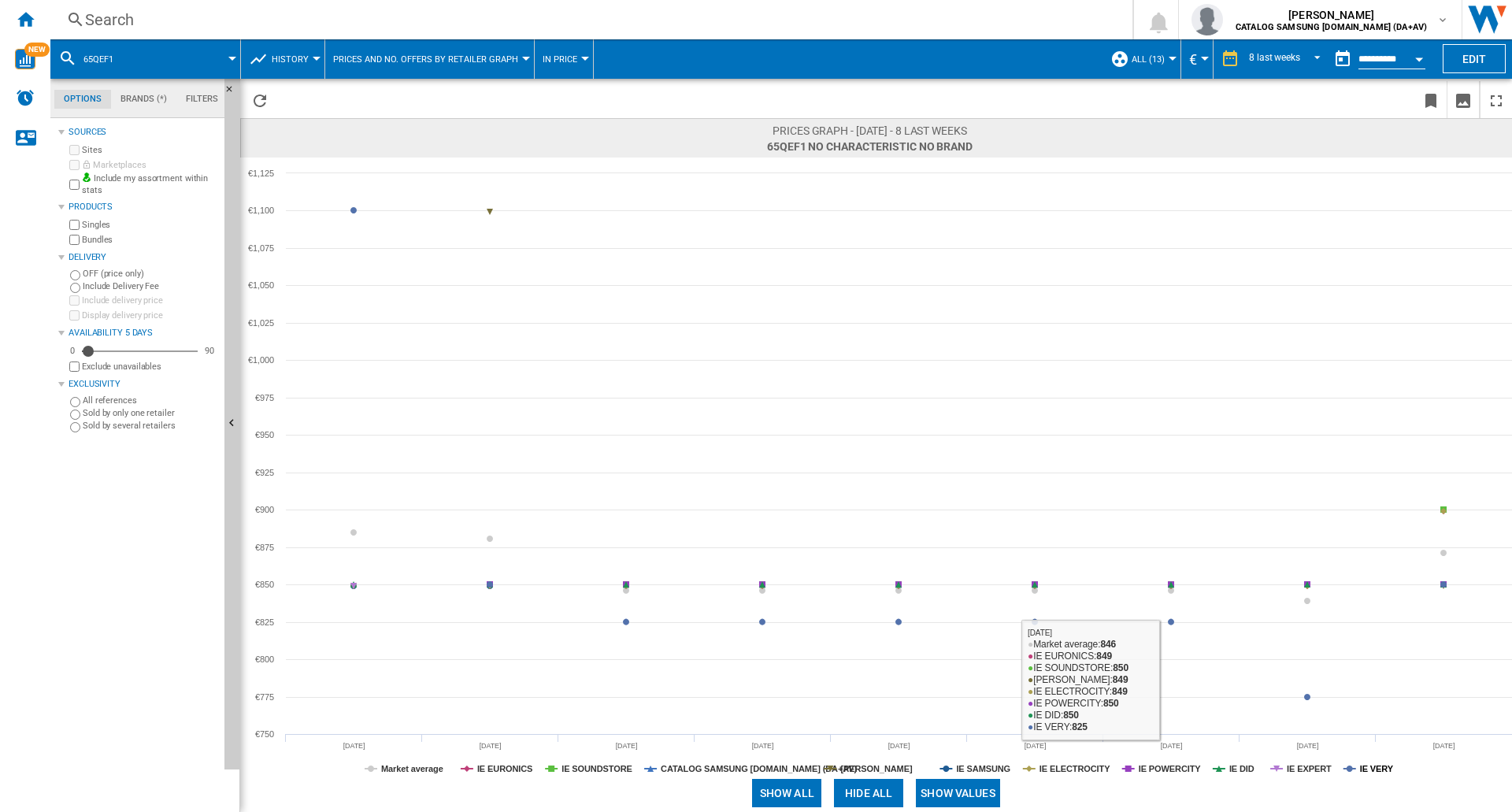
click at [1370, 768] on tspan "IE VERY" at bounding box center [1378, 769] width 34 height 10
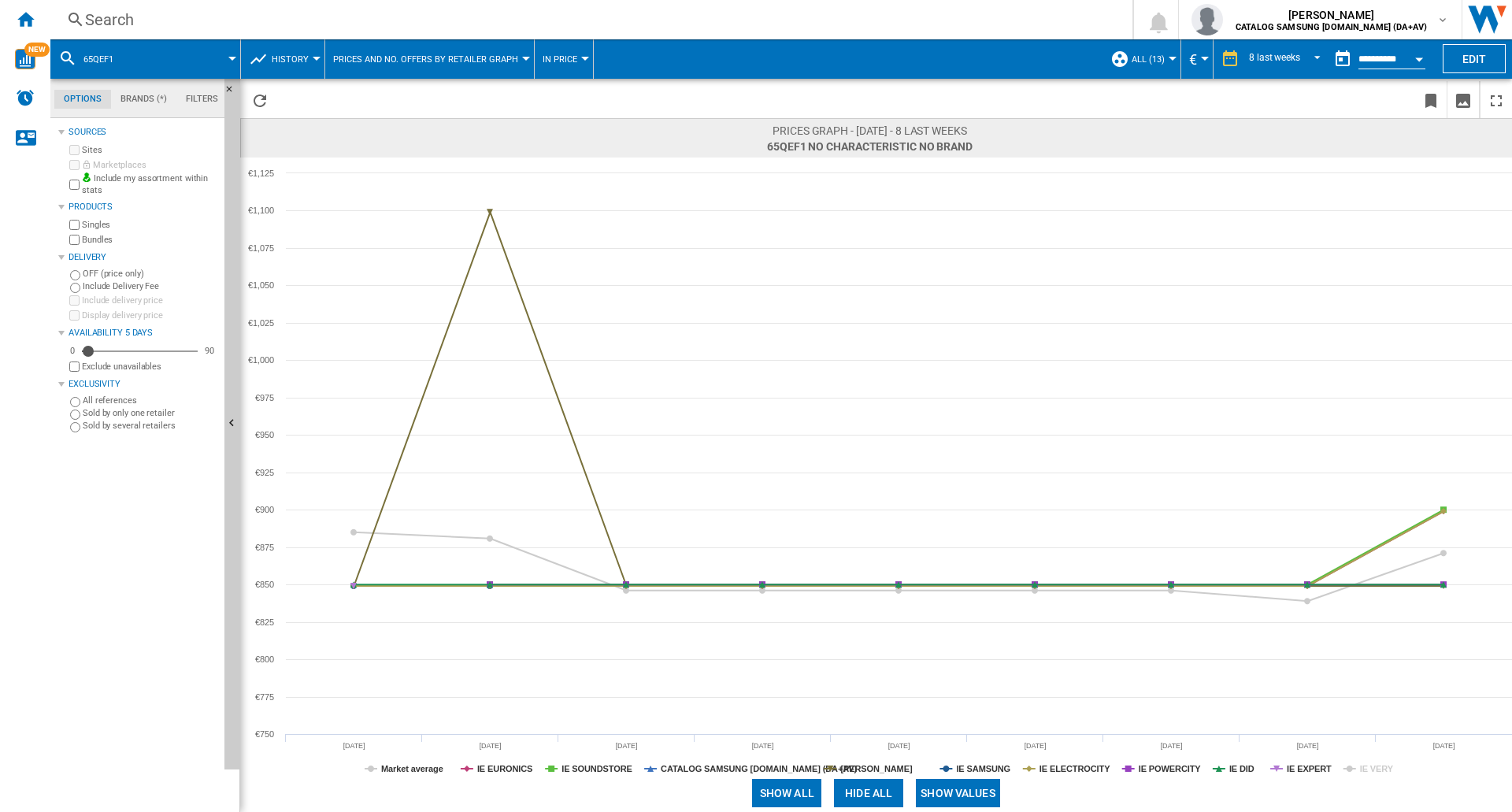
click at [1370, 768] on tspan "IE VERY" at bounding box center [1378, 769] width 34 height 10
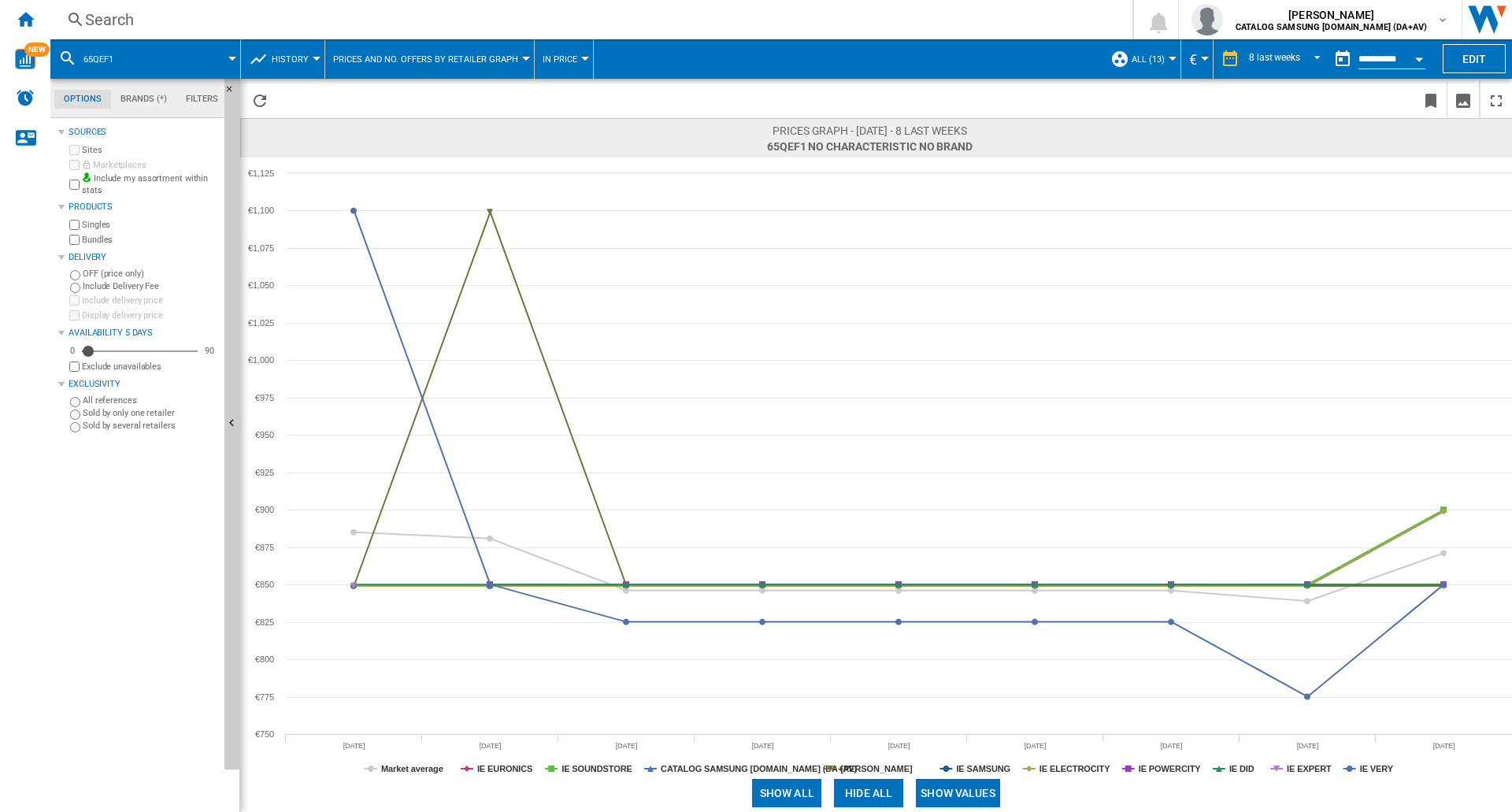
click at [262, 20] on div "Search" at bounding box center [588, 20] width 1007 height 22
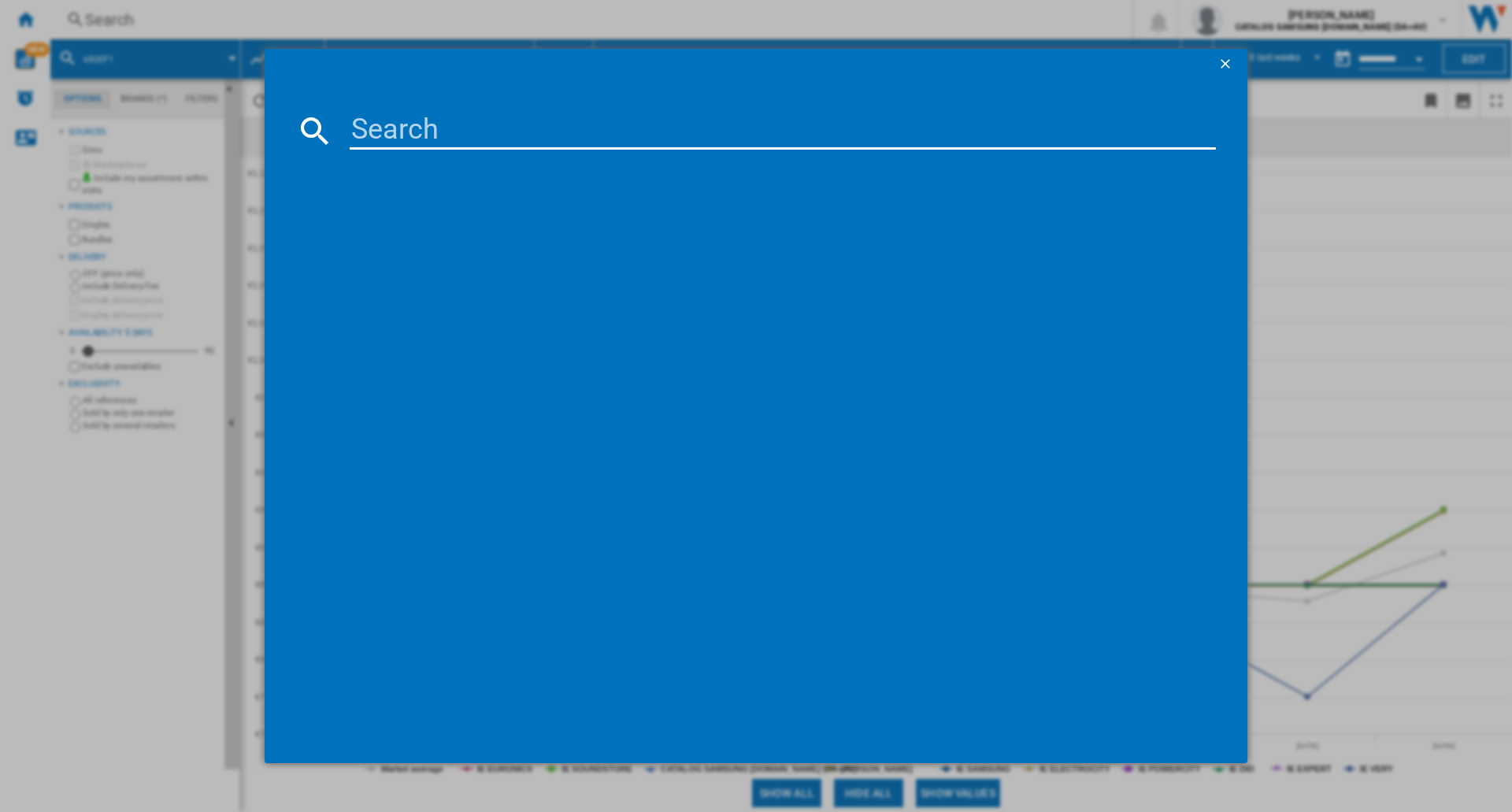
click at [411, 125] on input at bounding box center [782, 130] width 866 height 38
type input "65Q7F5"
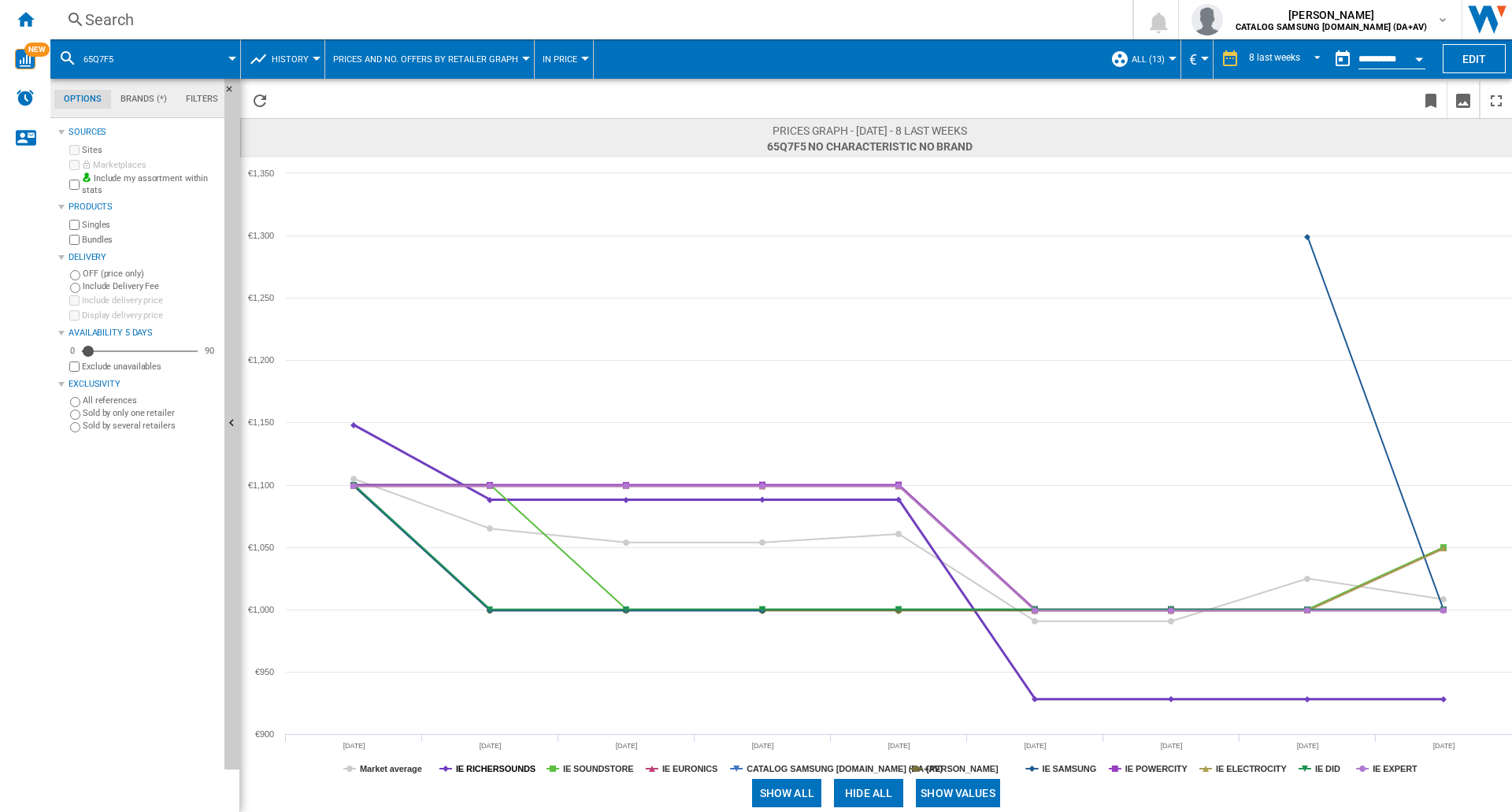
click at [500, 770] on tspan "IE RICHERSOUNDS" at bounding box center [496, 769] width 80 height 10
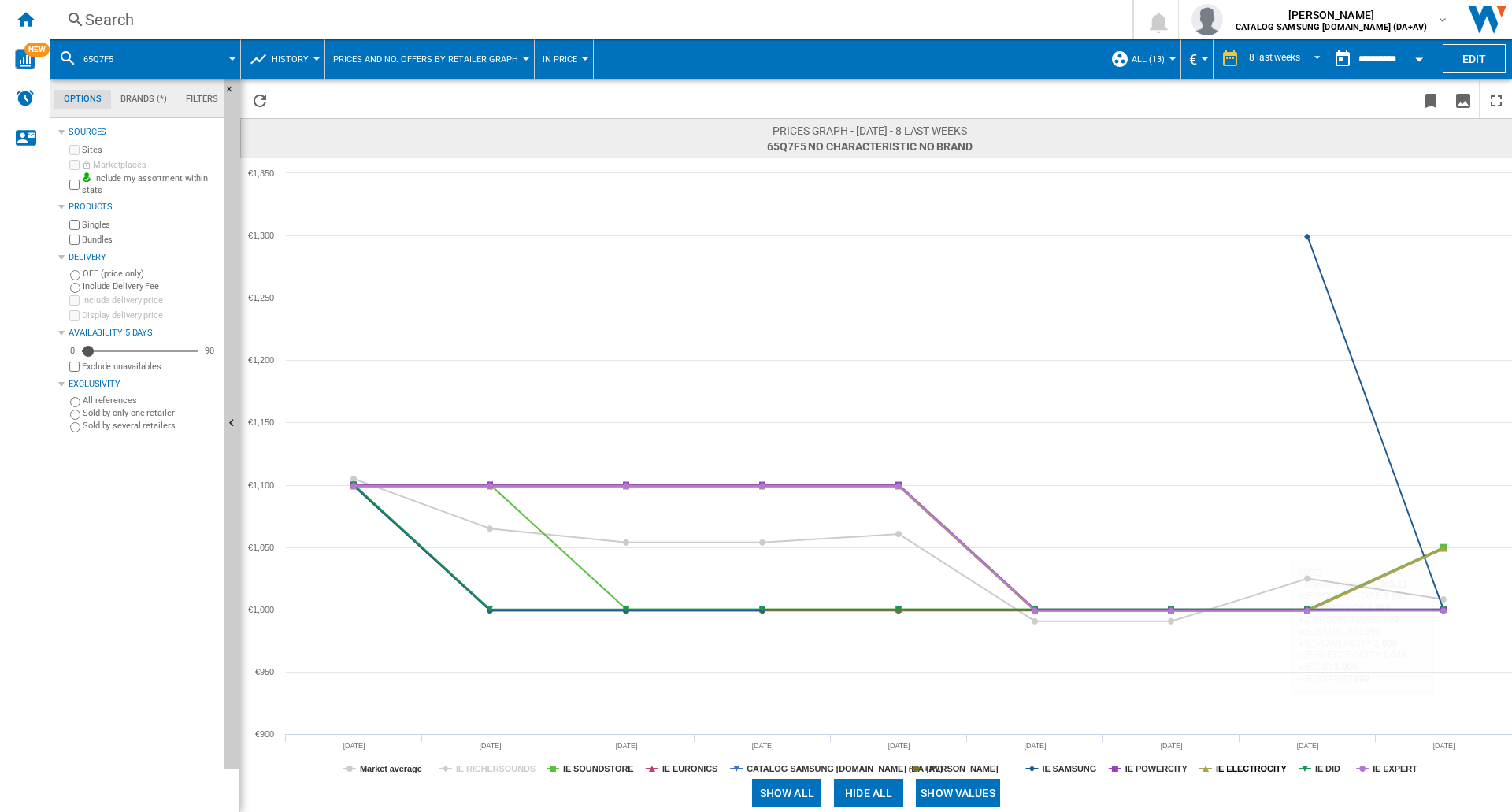
click at [1246, 768] on tspan "IE ELECTROCITY" at bounding box center [1251, 769] width 71 height 10
click at [1158, 772] on tspan "IE POWERCITY" at bounding box center [1157, 769] width 63 height 10
click at [1385, 768] on tspan "IE EXPERT" at bounding box center [1395, 769] width 45 height 10
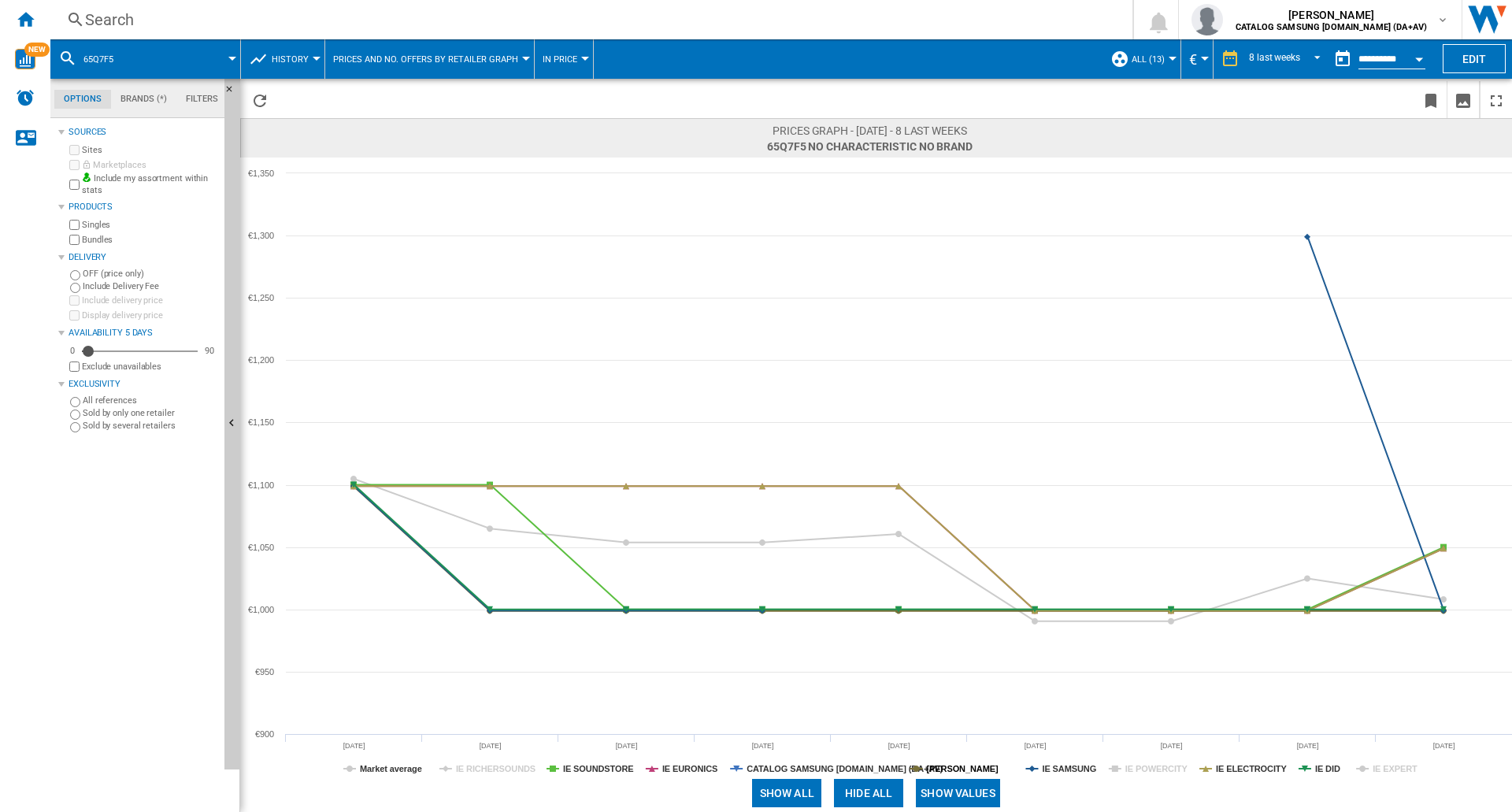
click at [971, 770] on tspan "[PERSON_NAME]" at bounding box center [963, 769] width 72 height 10
click at [1325, 766] on tspan "IE DID" at bounding box center [1328, 769] width 25 height 10
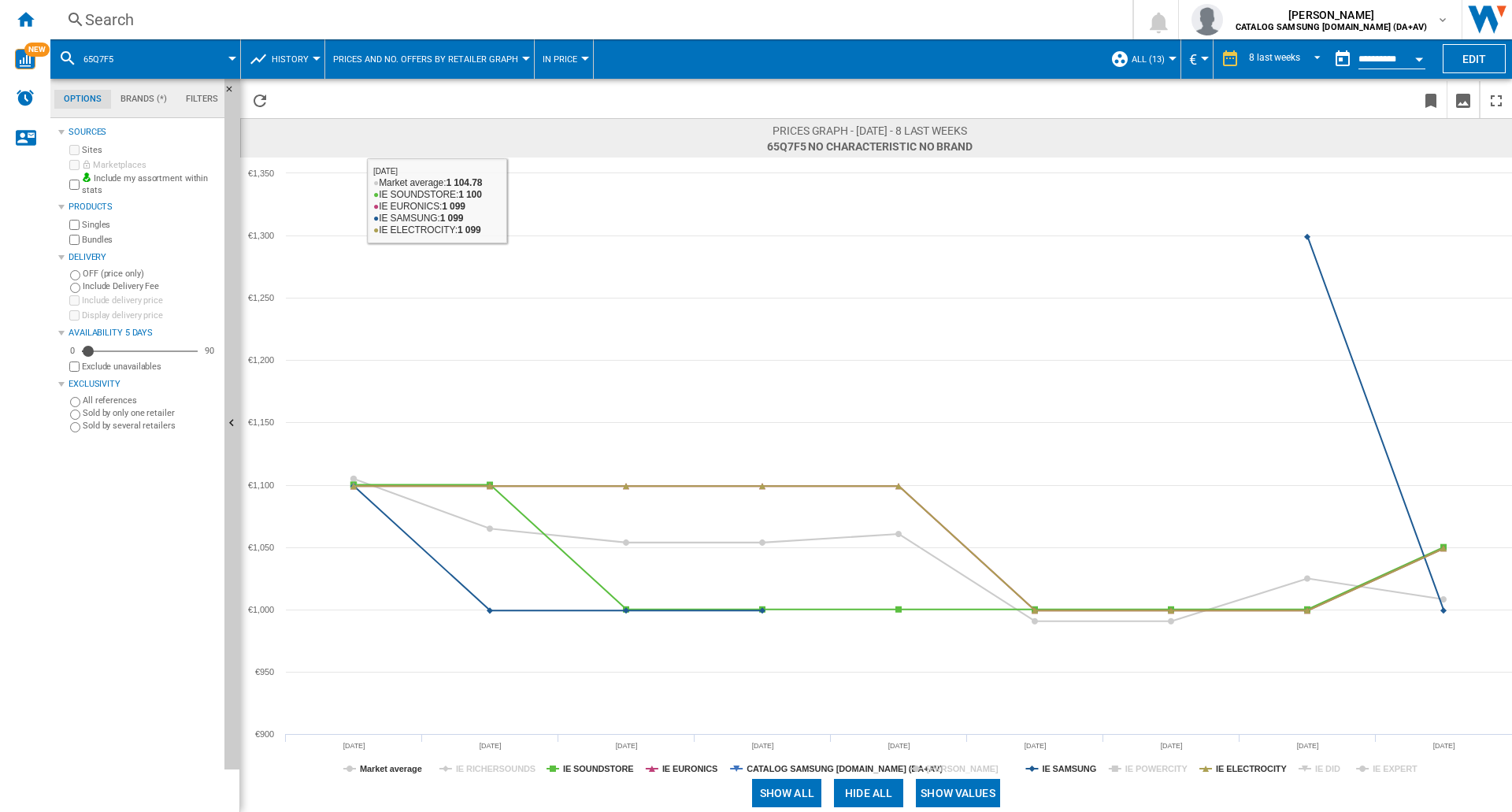
click at [176, 23] on div "Search" at bounding box center [588, 20] width 1007 height 22
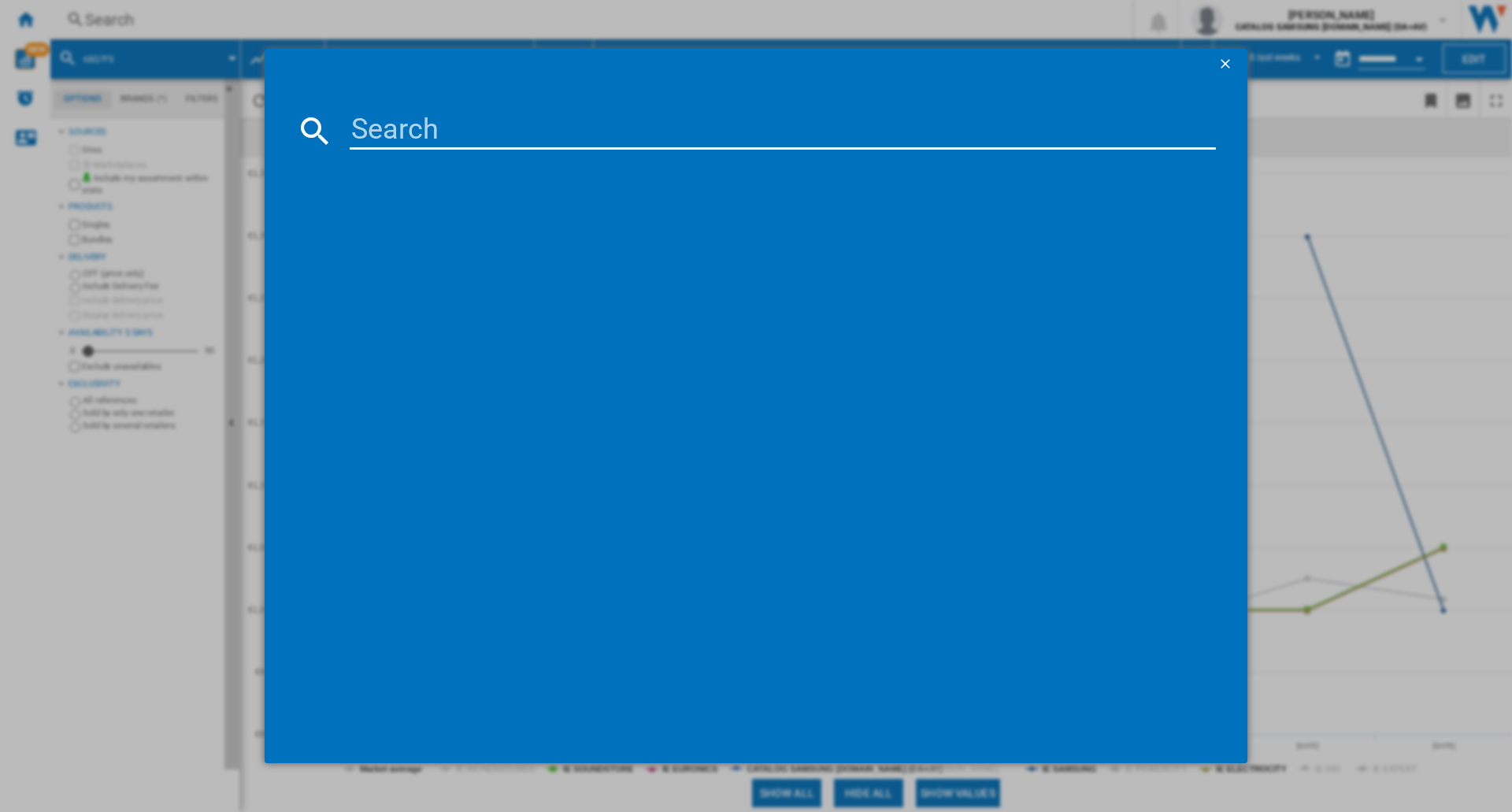
click at [395, 132] on input at bounding box center [782, 130] width 866 height 38
type input "85Q7FA"
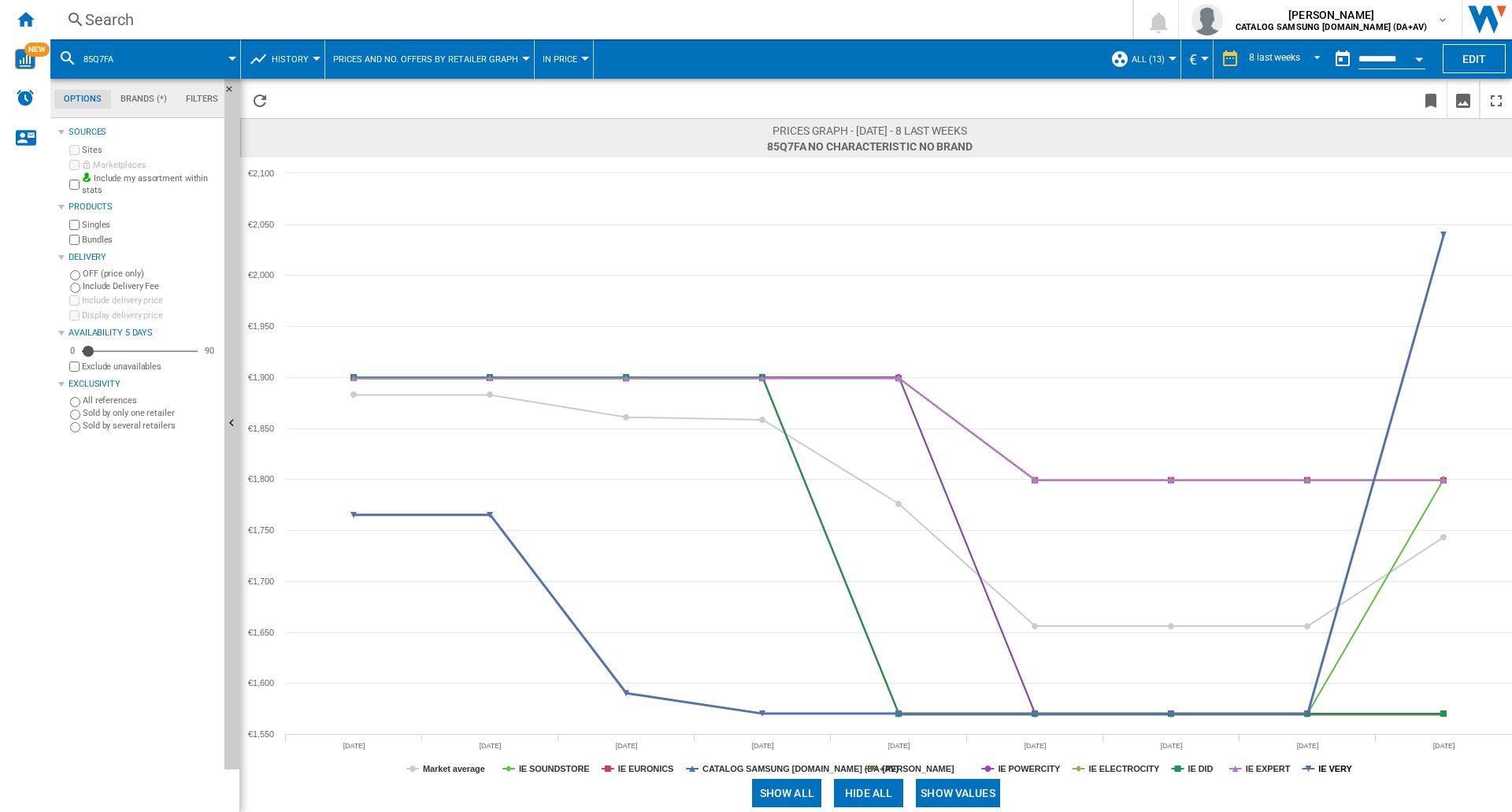
click at [1333, 771] on tspan "IE VERY" at bounding box center [1336, 769] width 34 height 10
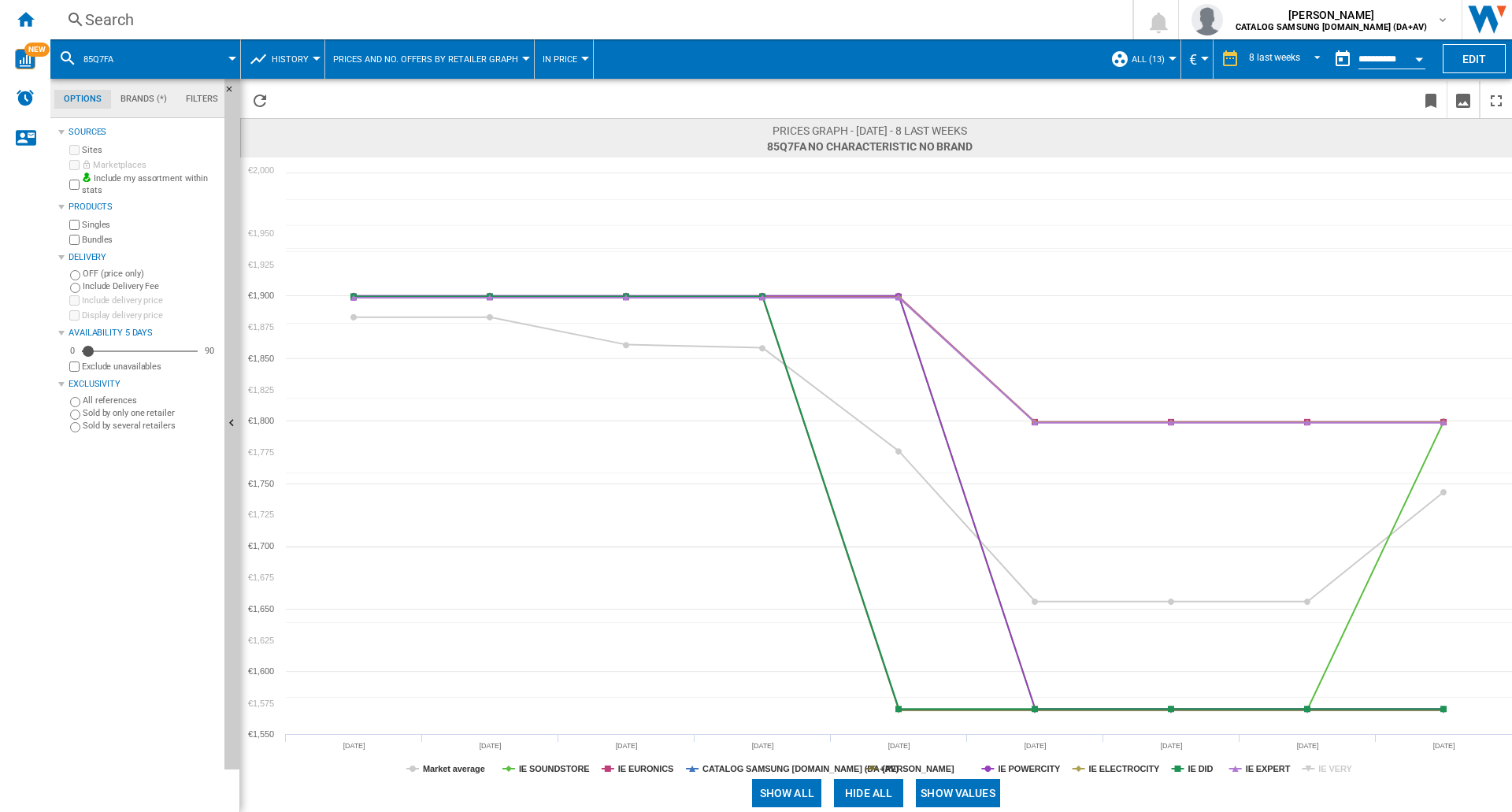
click at [1333, 771] on tspan "IE VERY" at bounding box center [1336, 769] width 34 height 10
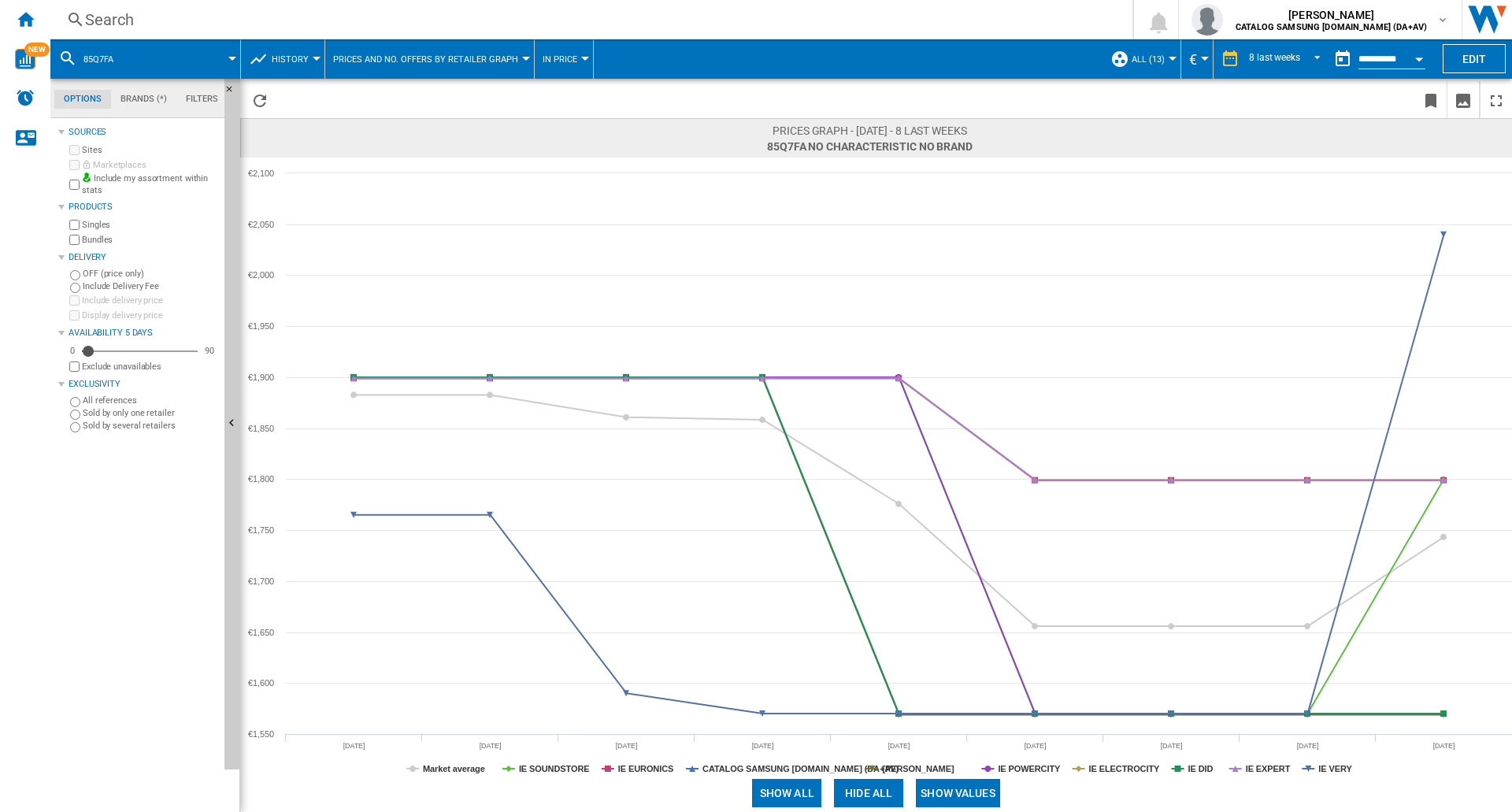
click at [211, 11] on div "Search" at bounding box center [588, 20] width 1007 height 22
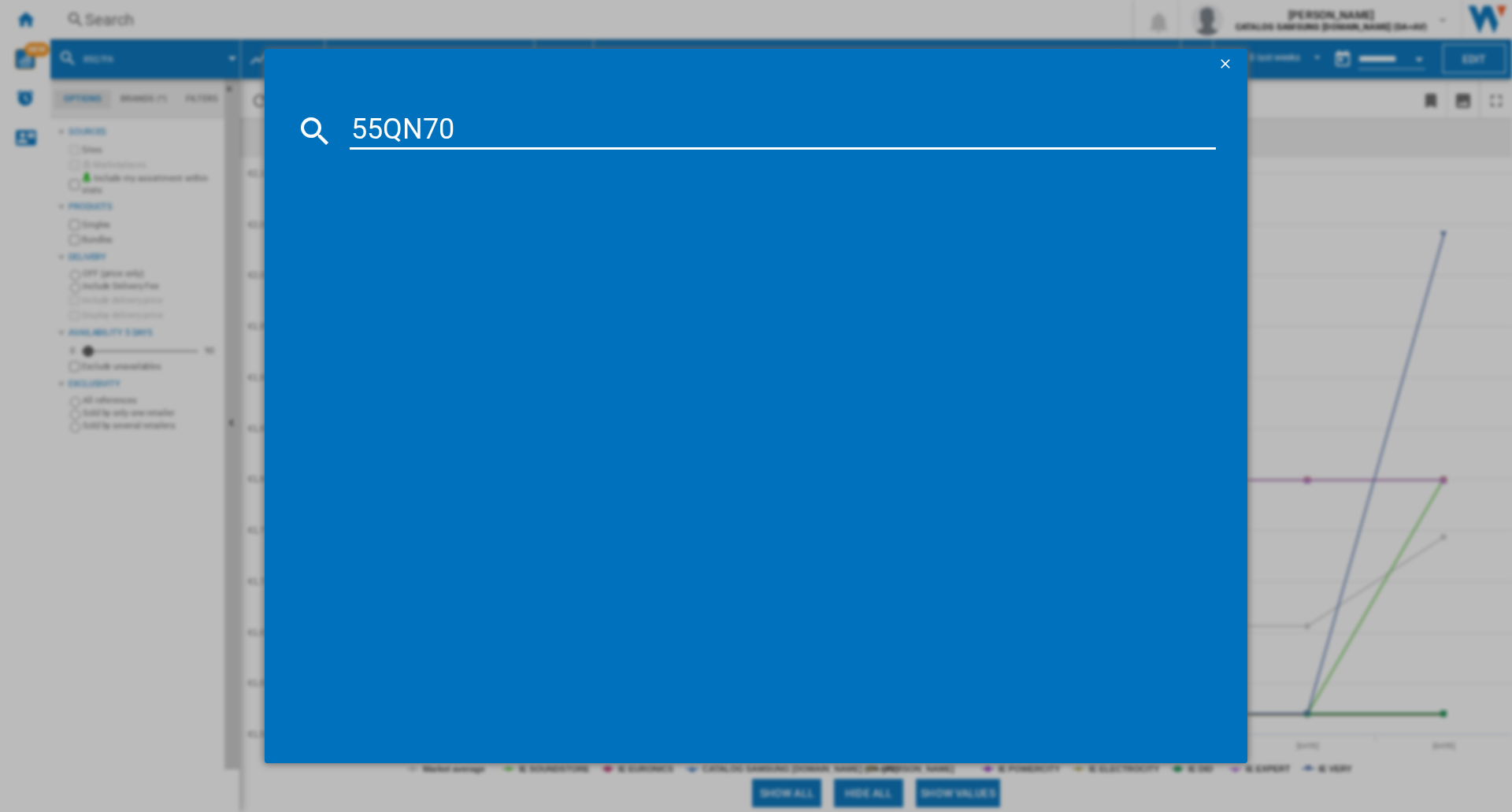
type input "55QN70F"
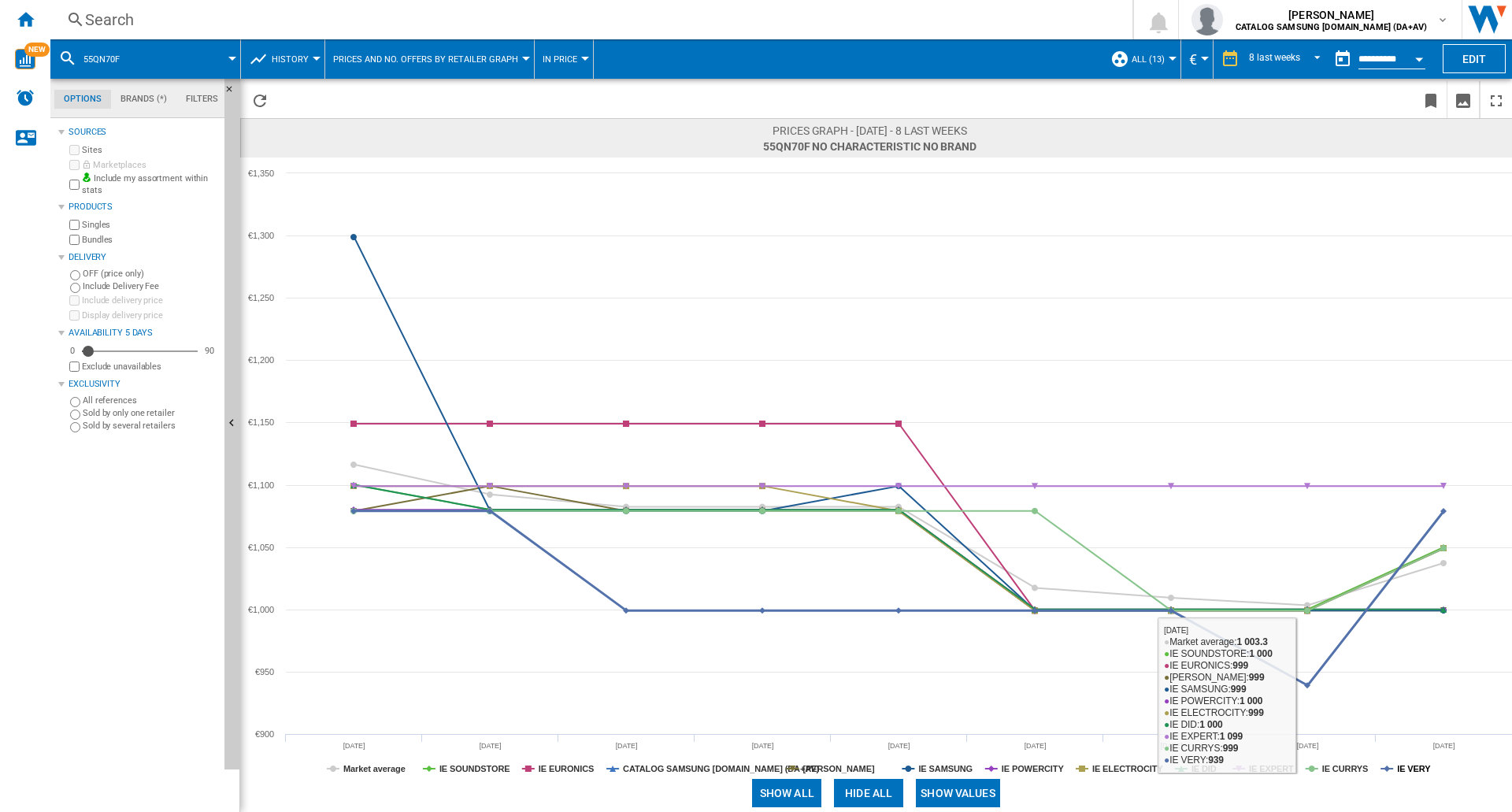
click at [1407, 768] on tspan "IE VERY" at bounding box center [1414, 769] width 34 height 10
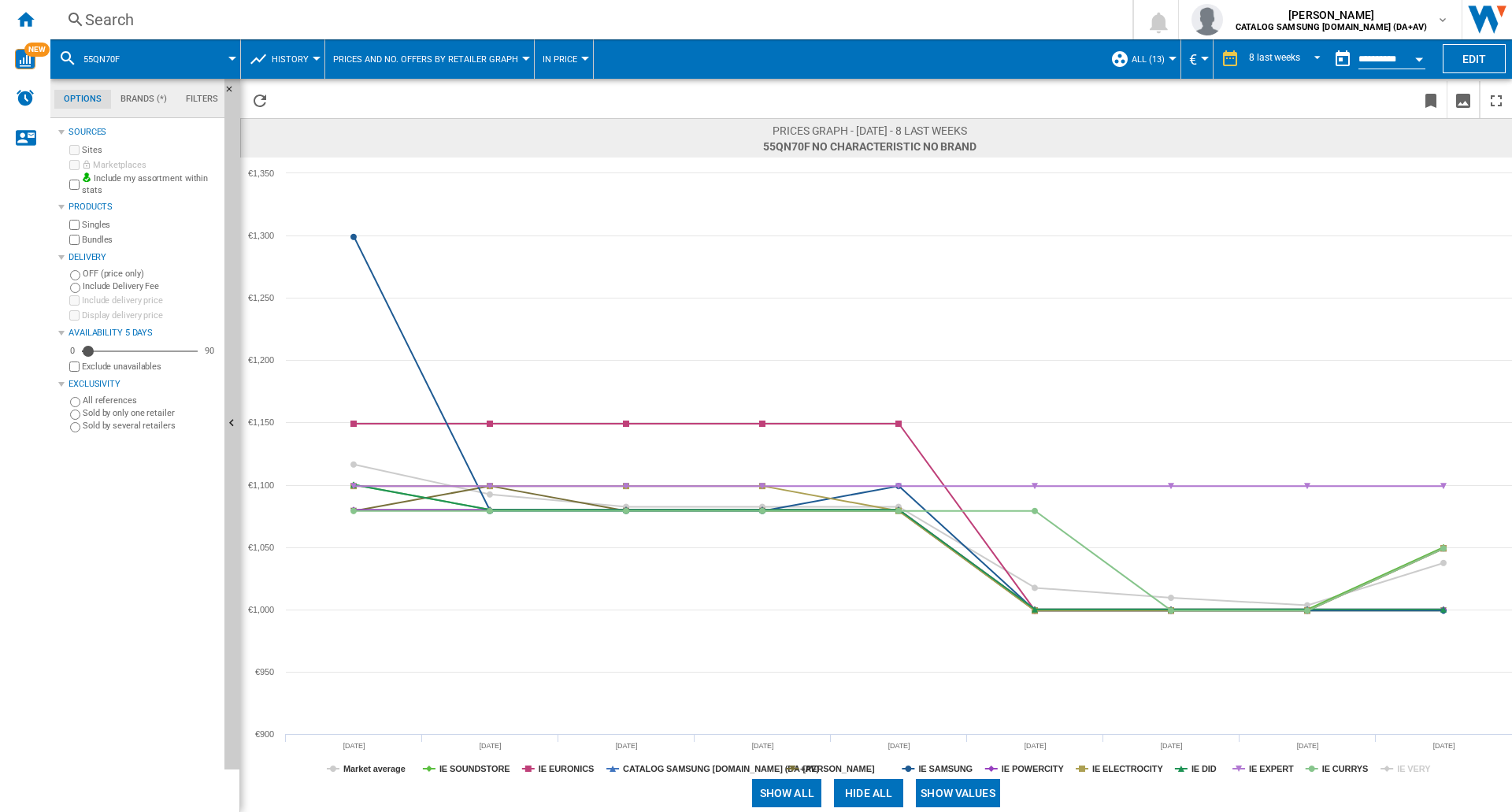
click at [1410, 769] on tspan "IE VERY" at bounding box center [1414, 769] width 34 height 10
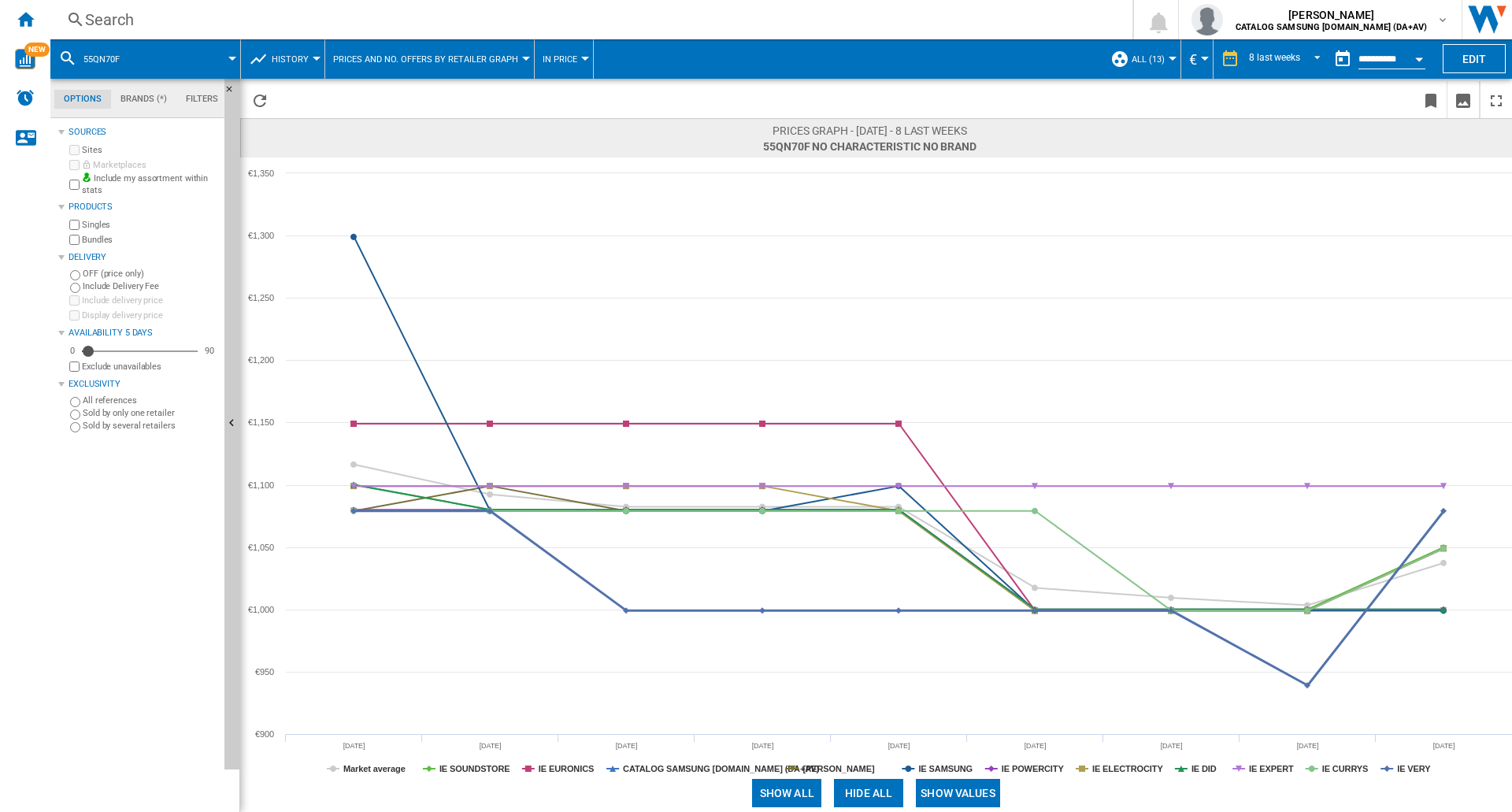
click at [1410, 769] on tspan "IE VERY" at bounding box center [1414, 769] width 34 height 10
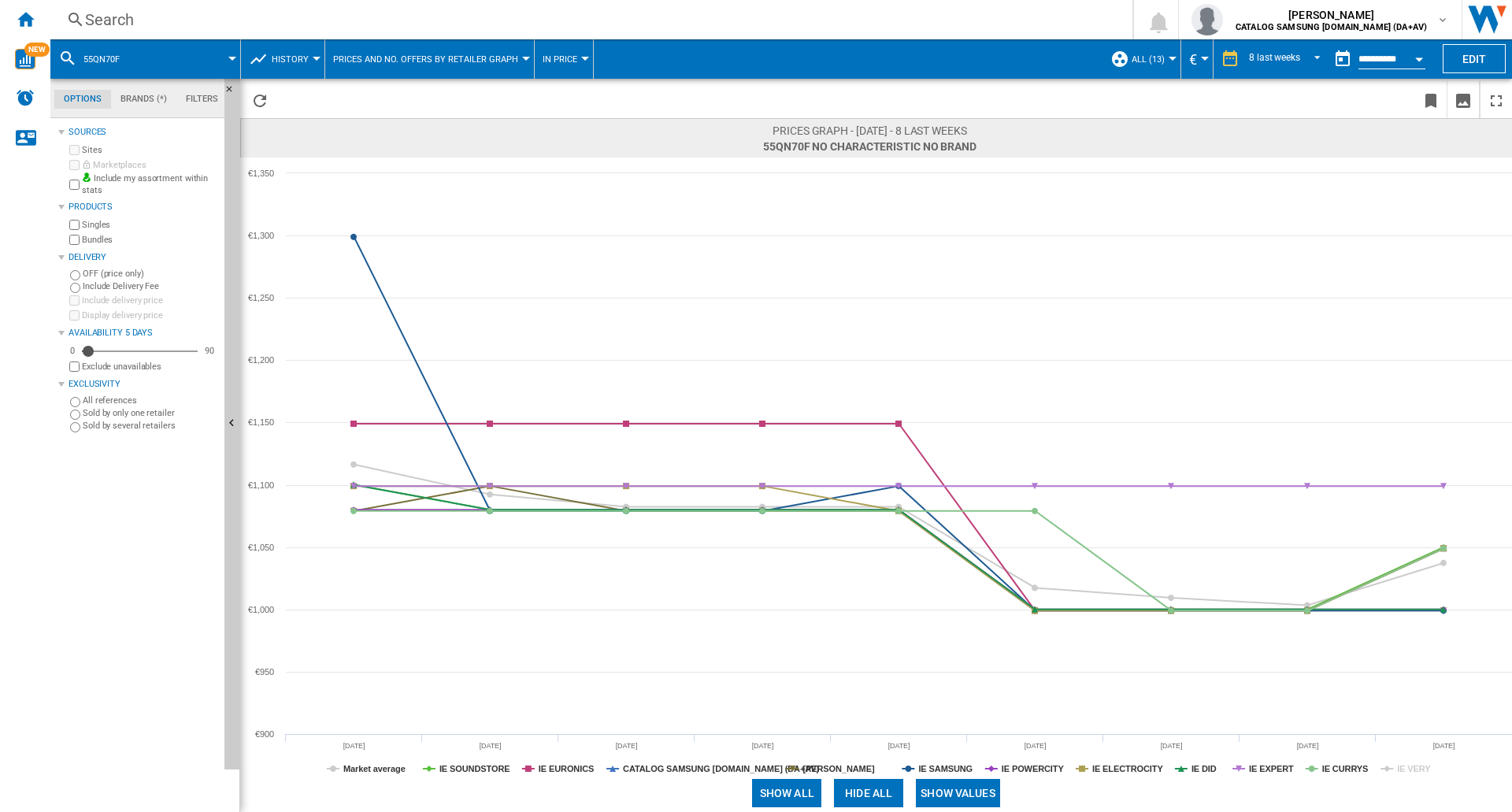
click at [197, 11] on div "Search" at bounding box center [588, 20] width 1007 height 22
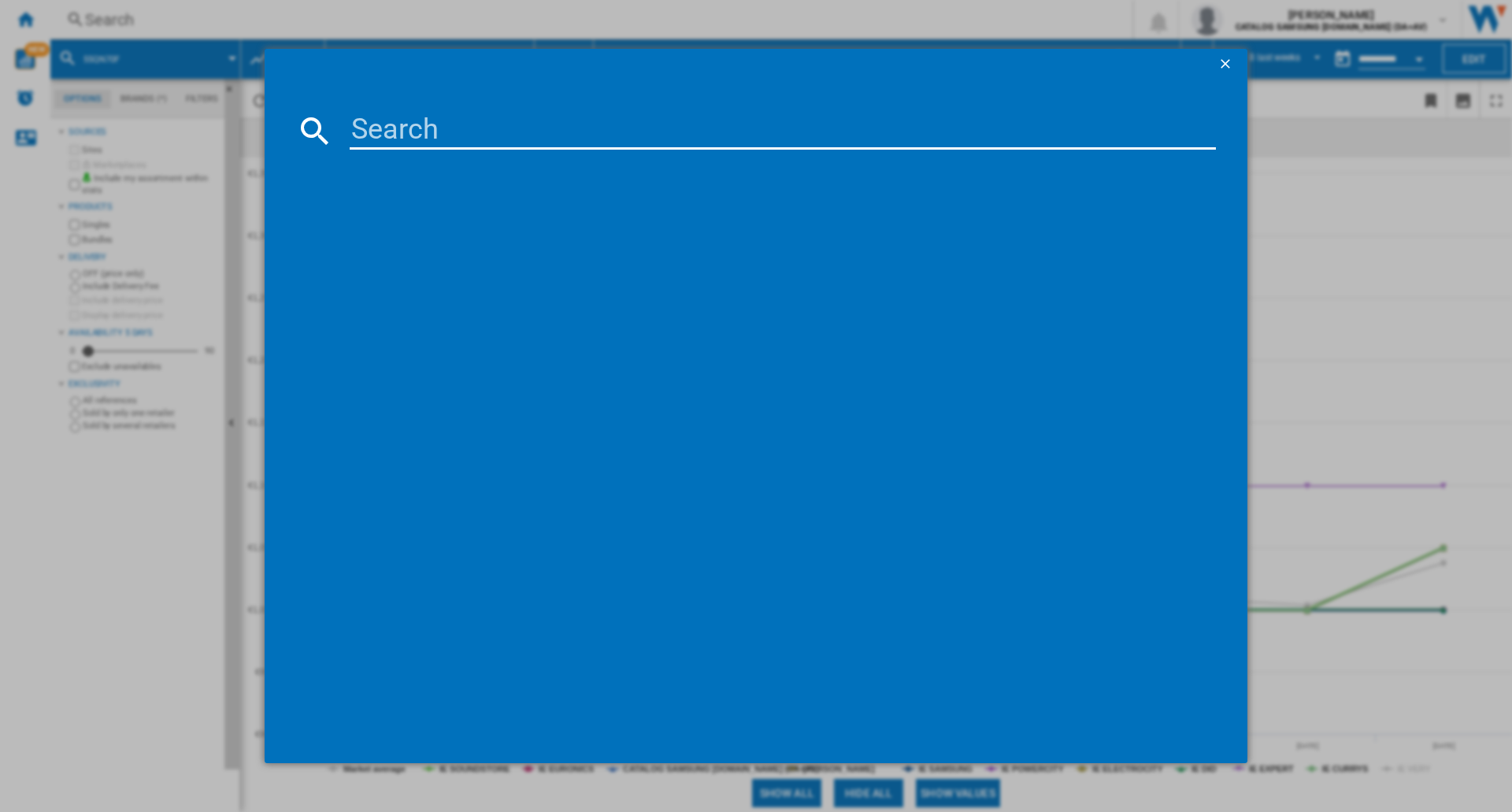
click at [444, 133] on input at bounding box center [782, 130] width 866 height 38
type input "85QN70F"
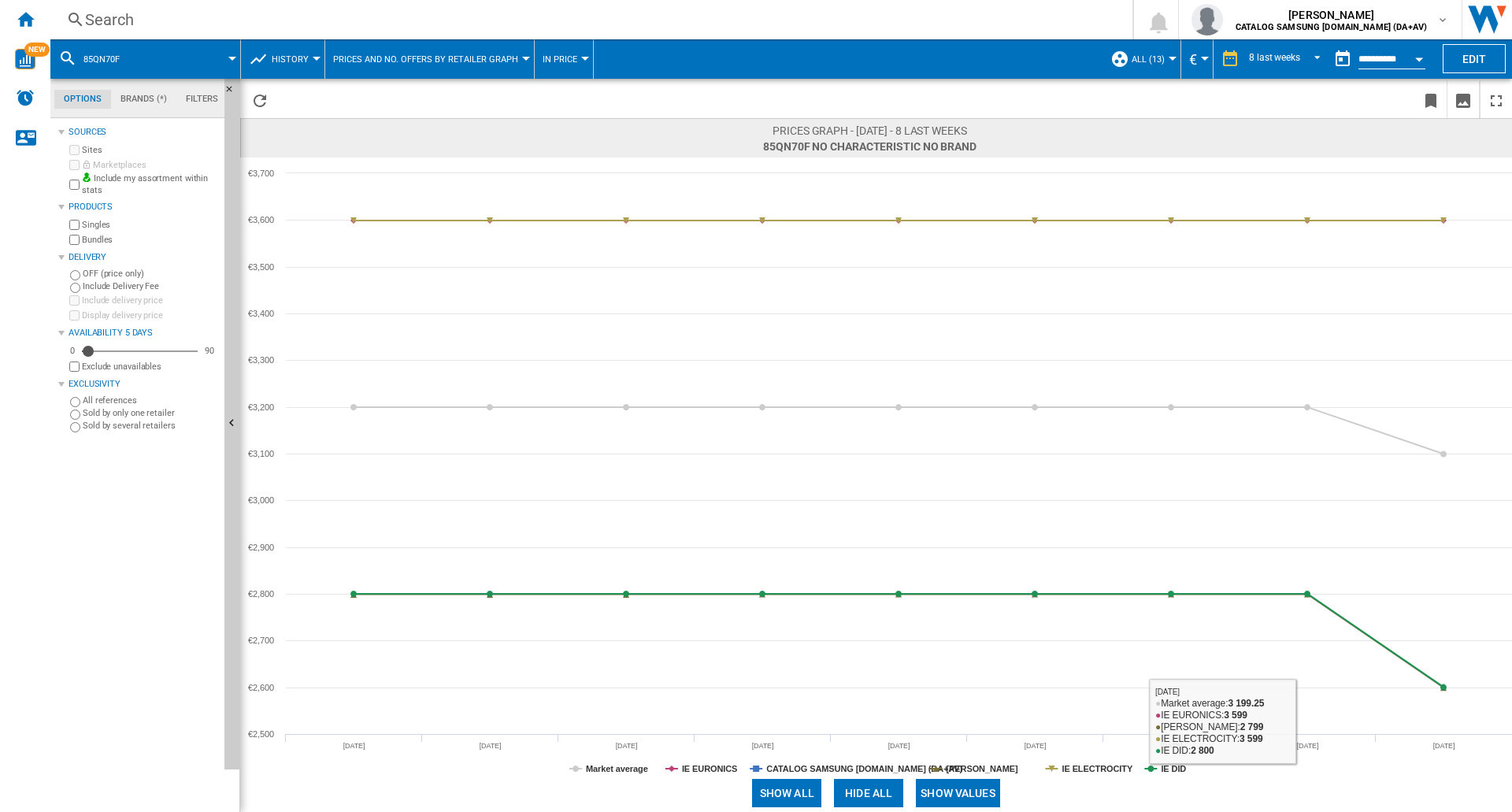
click at [1179, 770] on tspan "IE DID" at bounding box center [1173, 769] width 25 height 10
click at [987, 770] on tspan "[PERSON_NAME]" at bounding box center [983, 769] width 72 height 10
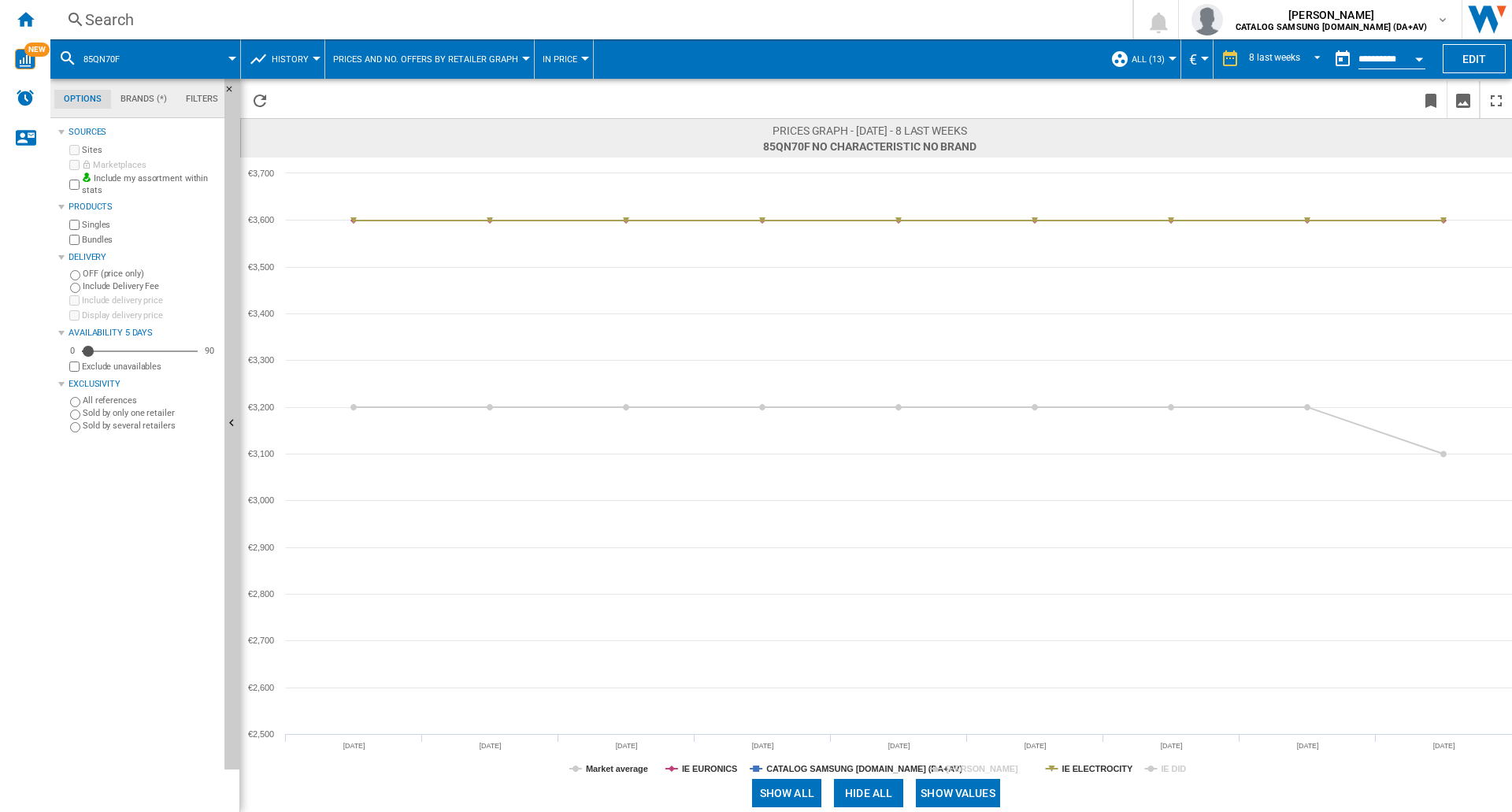
click at [987, 770] on tspan "[PERSON_NAME]" at bounding box center [983, 769] width 72 height 10
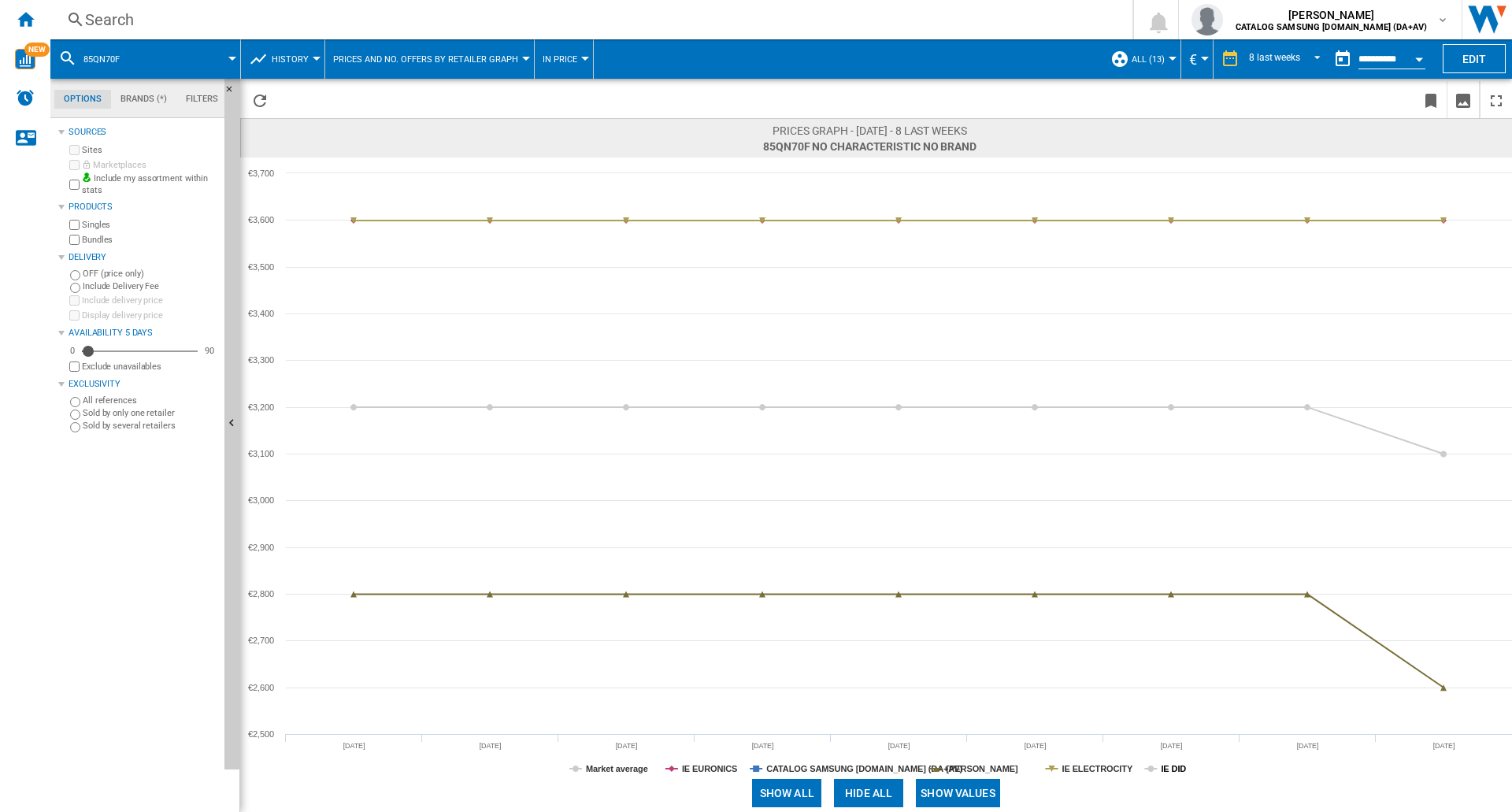
click at [1182, 767] on tspan "IE DID" at bounding box center [1173, 769] width 25 height 10
click at [184, 11] on div "Search" at bounding box center [588, 20] width 1007 height 22
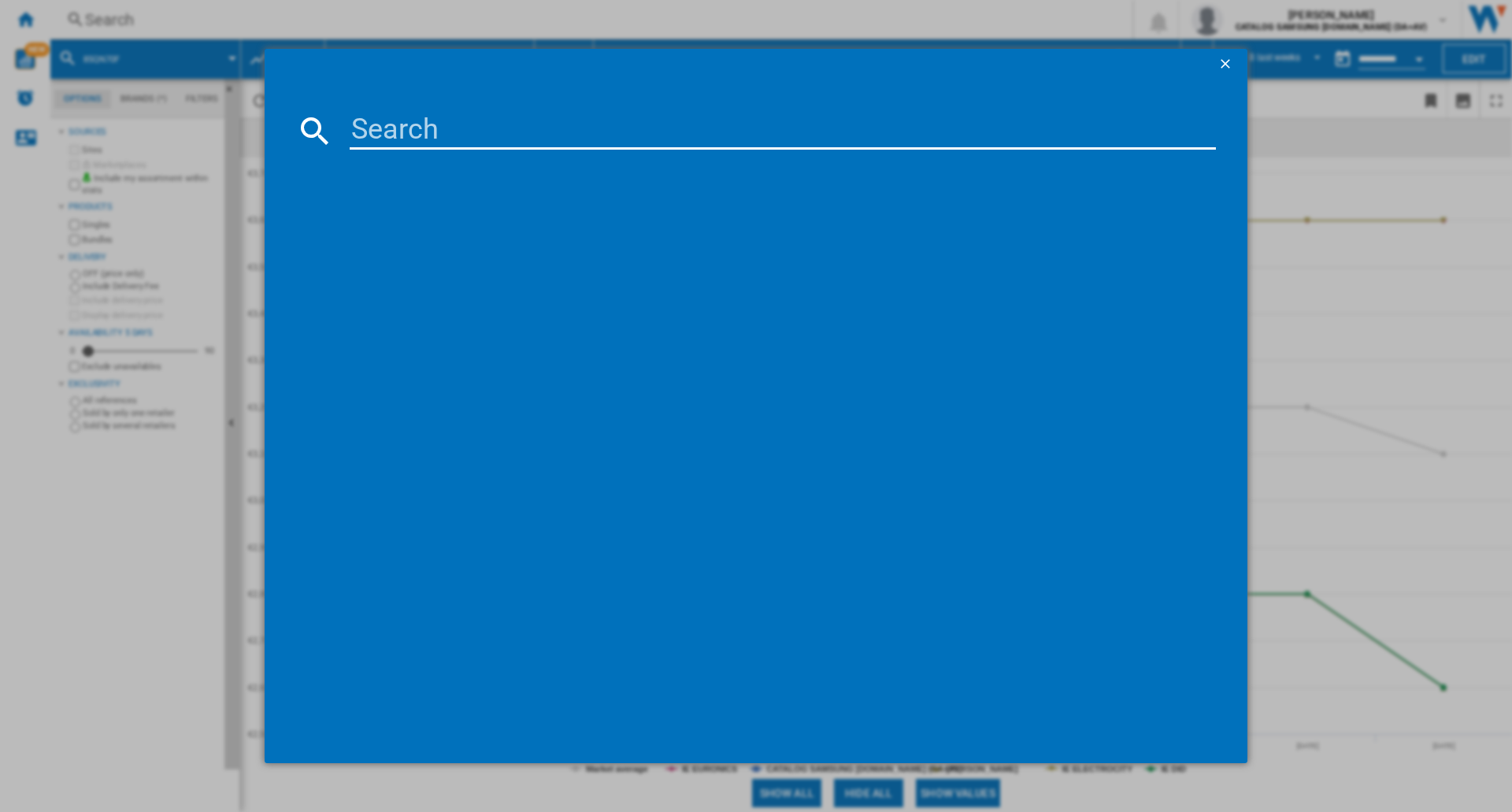
click at [480, 131] on input at bounding box center [782, 130] width 866 height 38
type input "65QN70F"
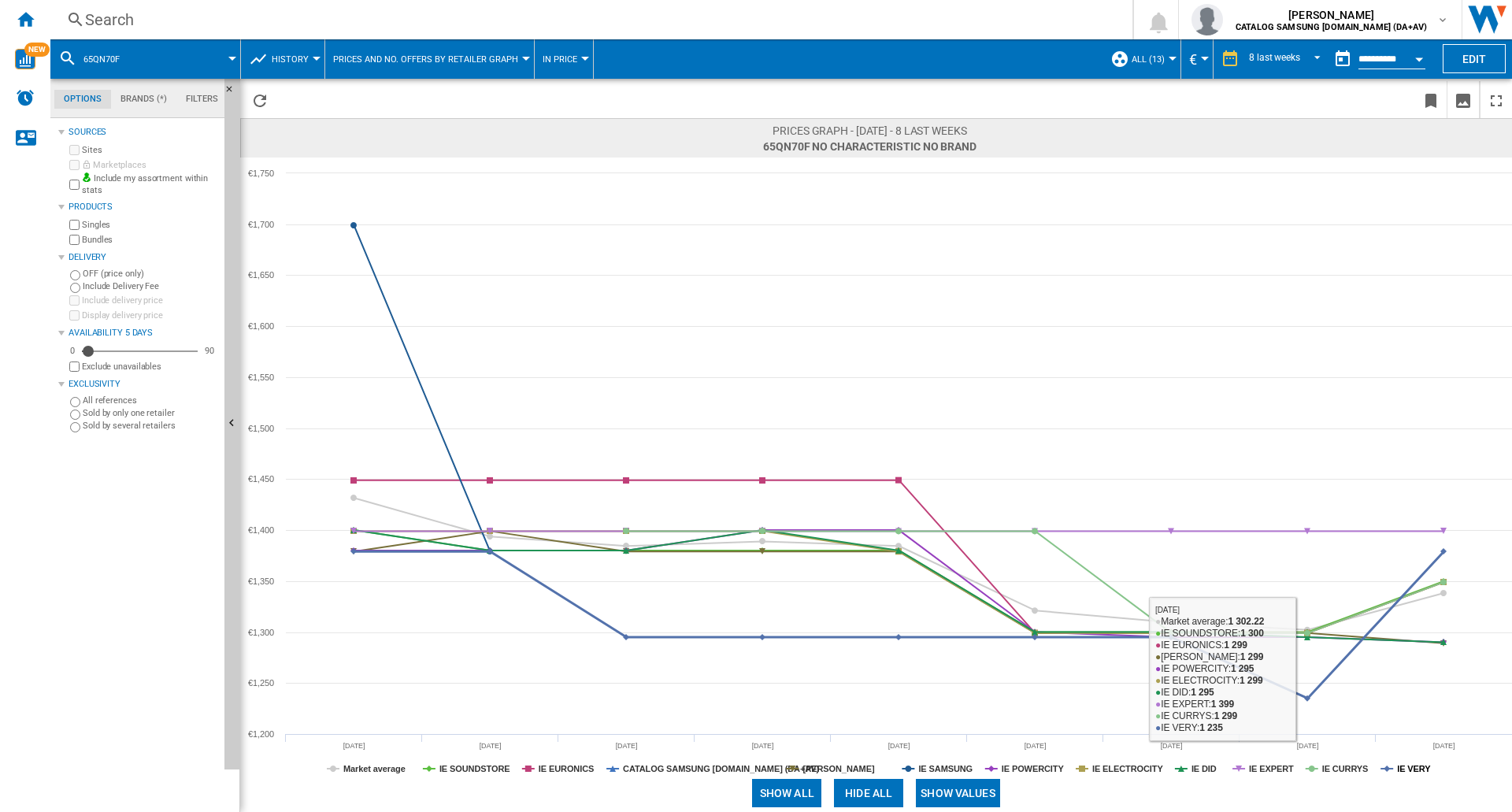
click at [1415, 770] on tspan "IE VERY" at bounding box center [1414, 769] width 34 height 10
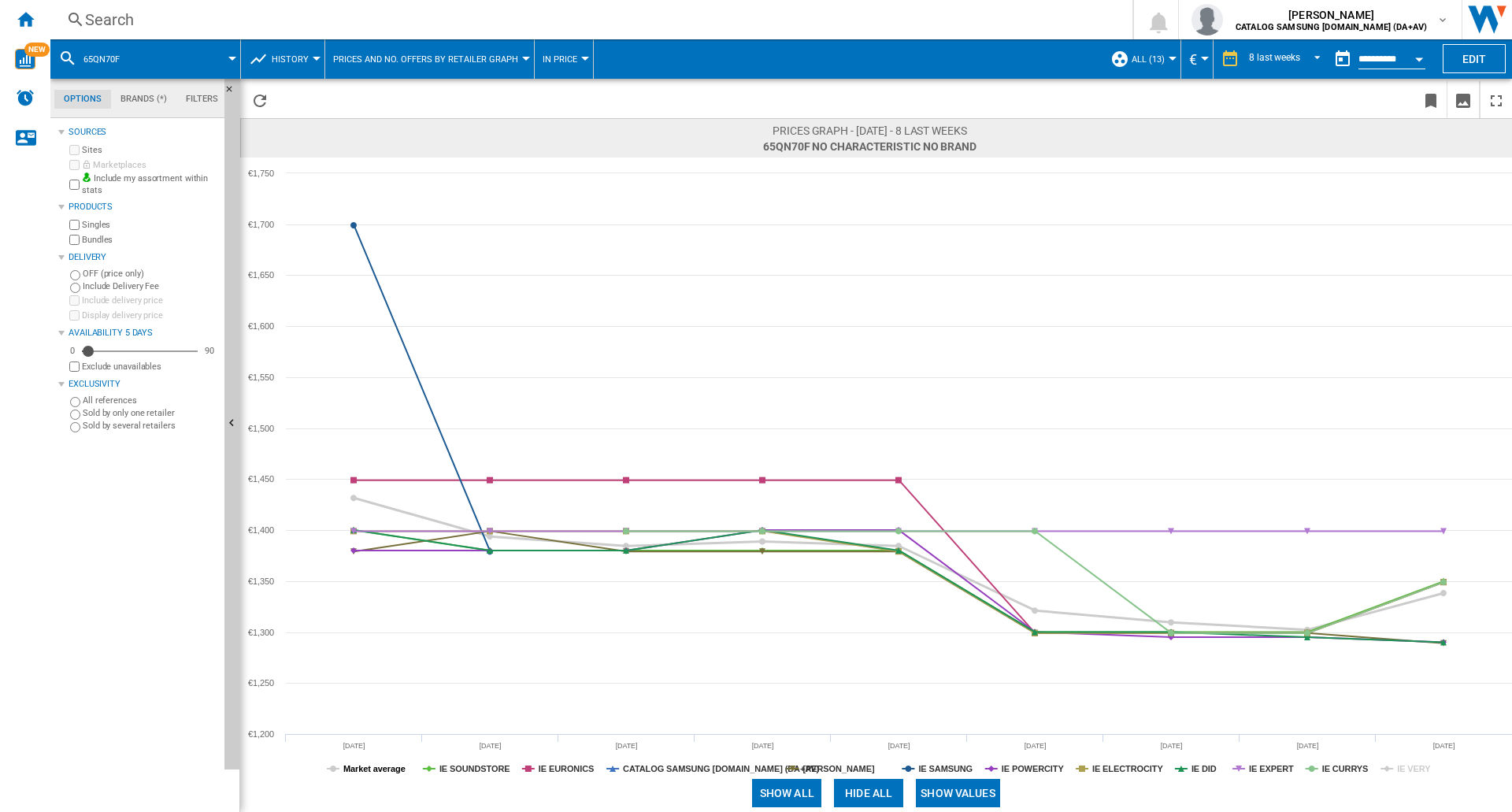
click at [373, 773] on tspan "Market average" at bounding box center [374, 769] width 62 height 10
click at [669, 769] on tspan "CATALOG SAMSUNG [DOMAIN_NAME] (DA+AV)" at bounding box center [721, 769] width 196 height 10
click at [958, 764] on tspan "IE SAMSUNG" at bounding box center [946, 769] width 55 height 10
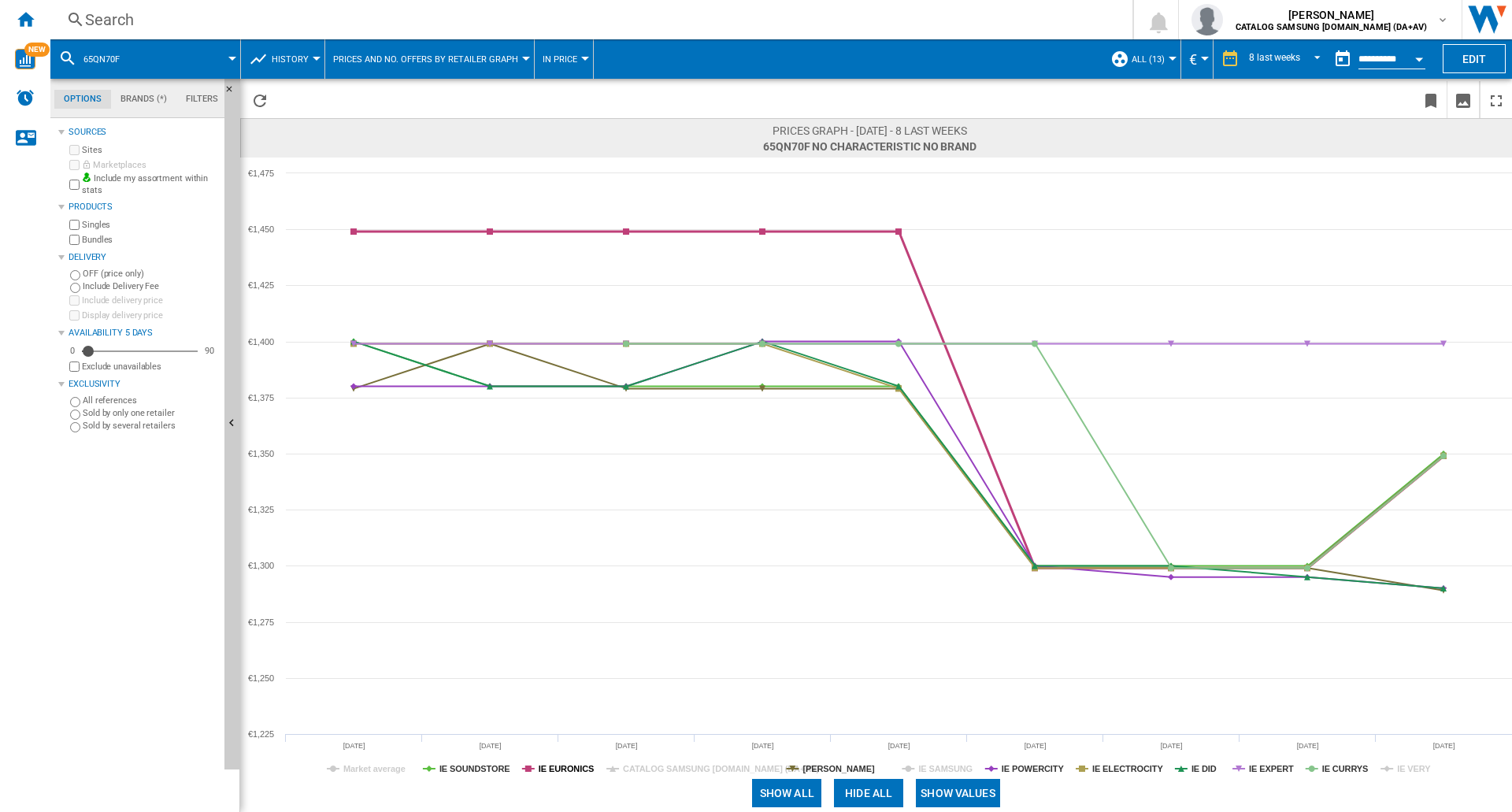
click at [551, 768] on tspan "IE EURONICS" at bounding box center [566, 769] width 55 height 10
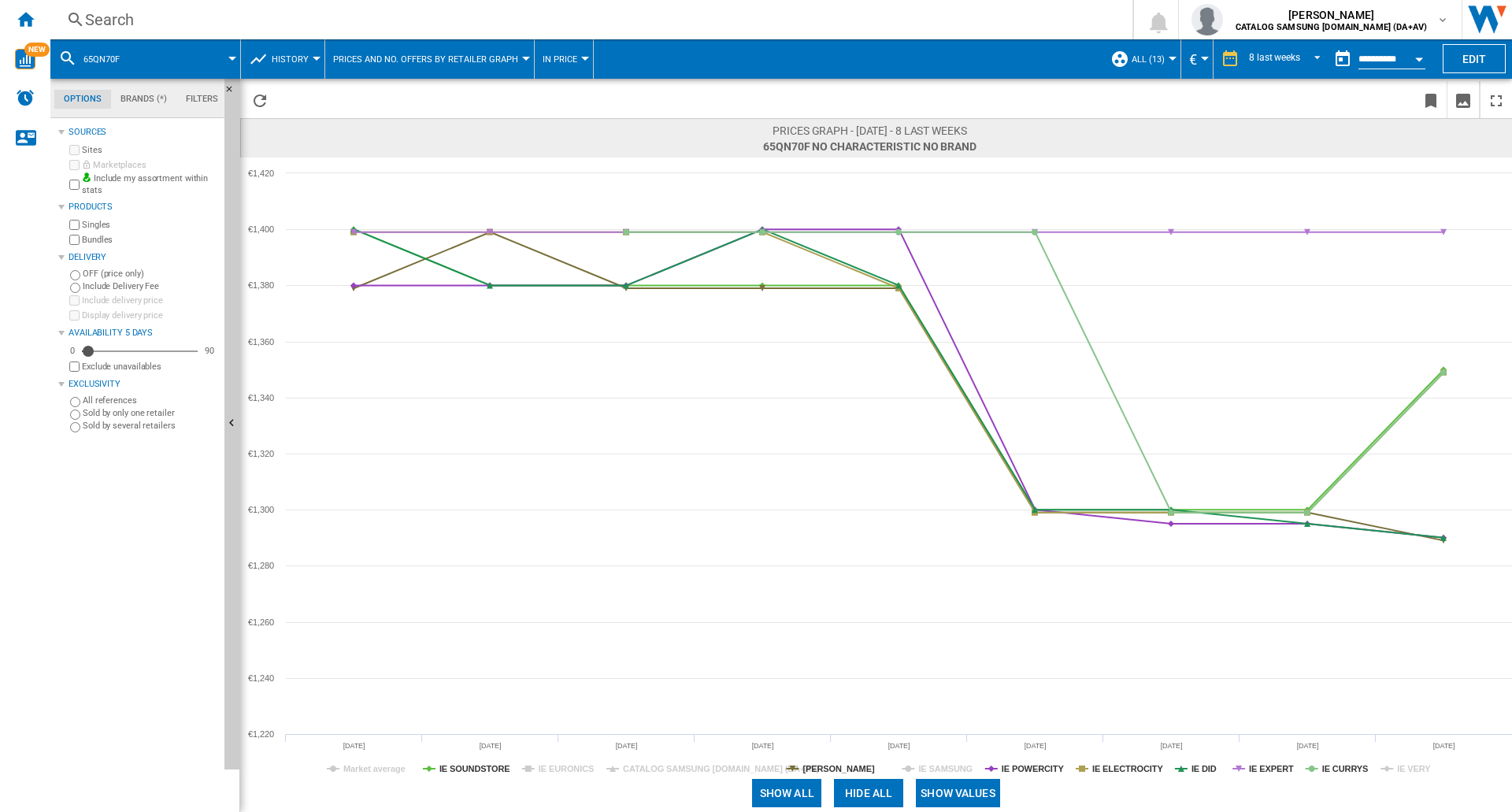
click at [551, 768] on tspan "IE EURONICS" at bounding box center [566, 769] width 55 height 10
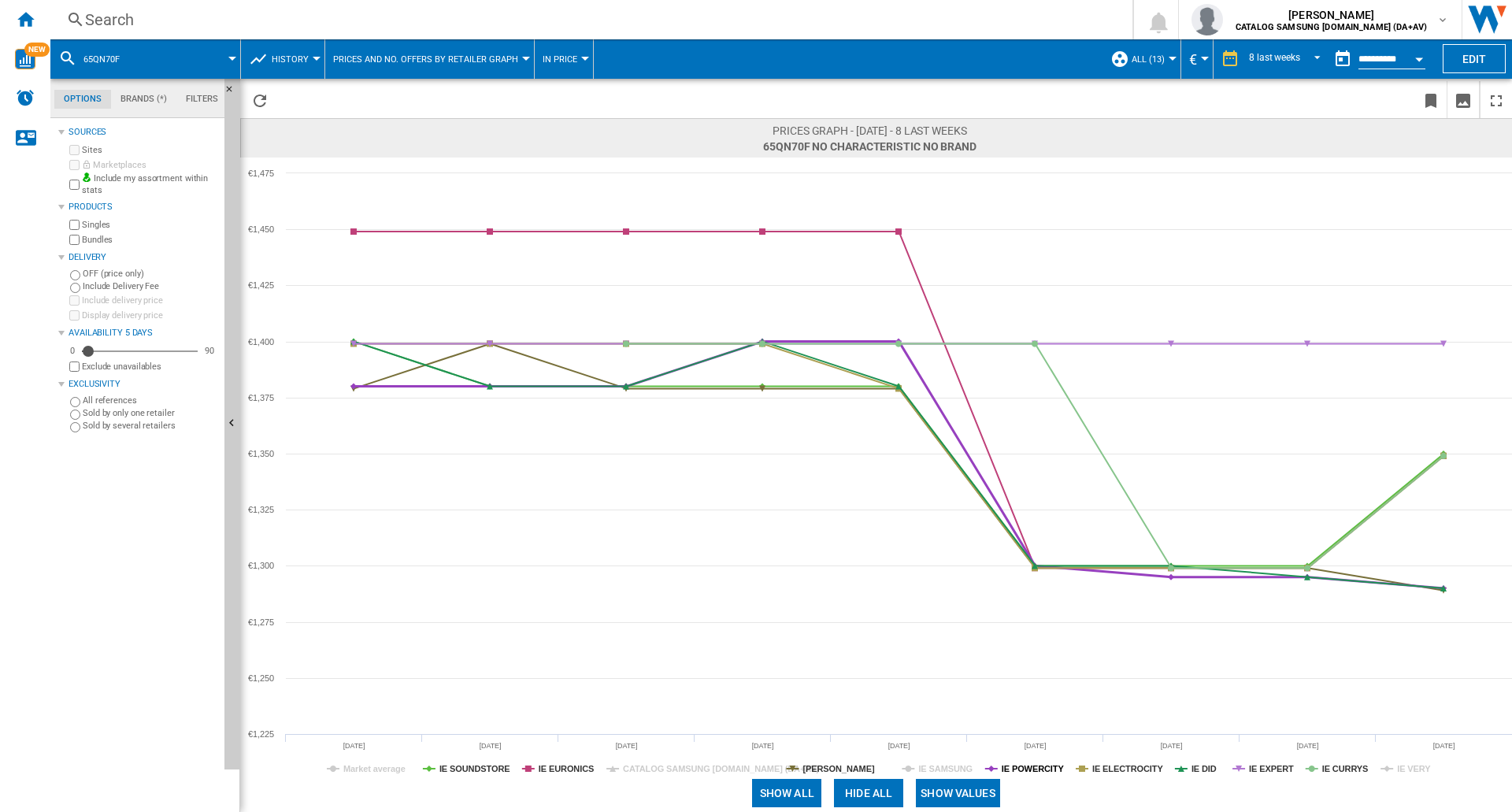
click at [1040, 768] on tspan "IE POWERCITY" at bounding box center [1033, 769] width 63 height 10
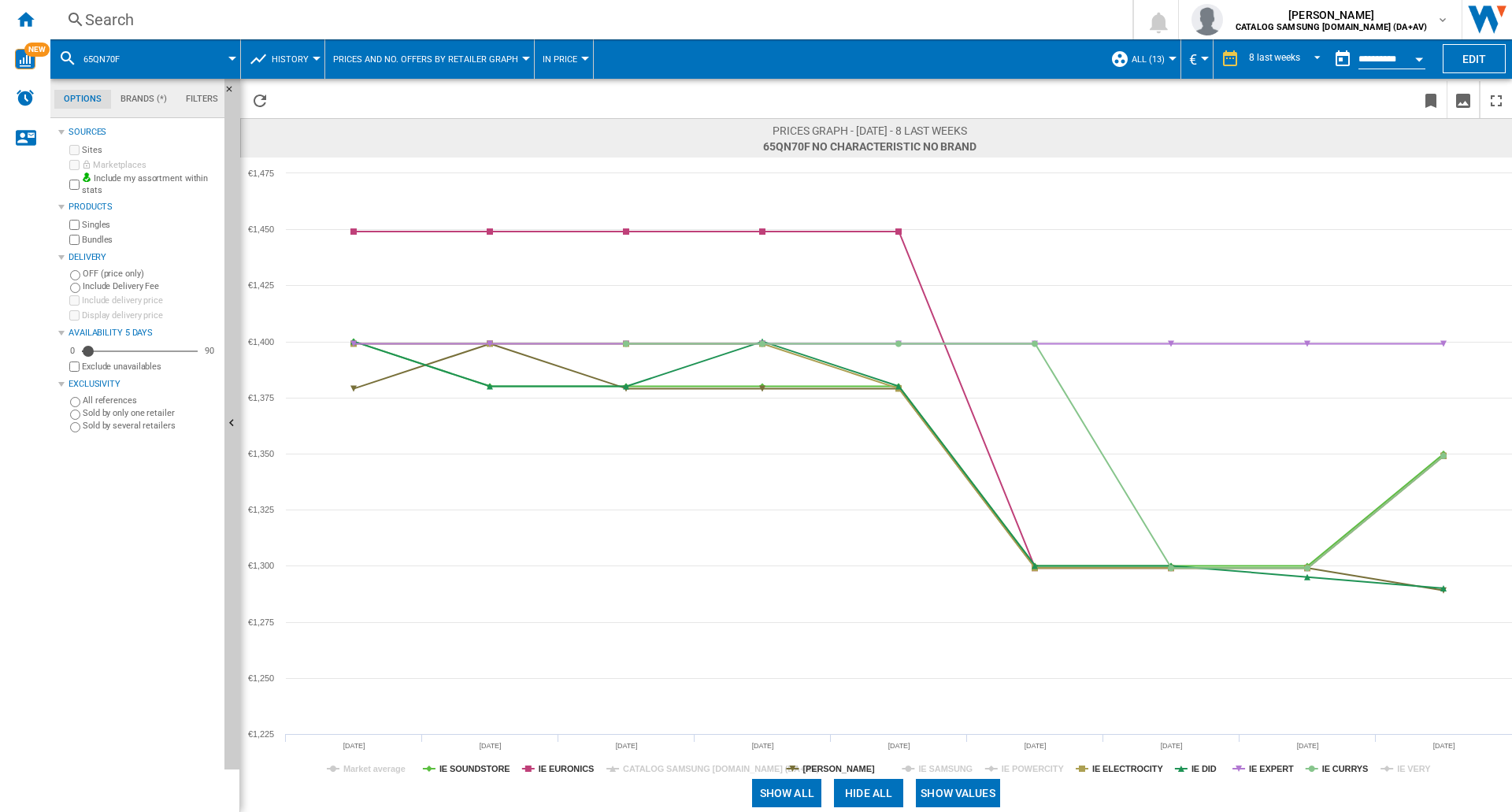
click at [1040, 768] on tspan "IE POWERCITY" at bounding box center [1033, 769] width 63 height 10
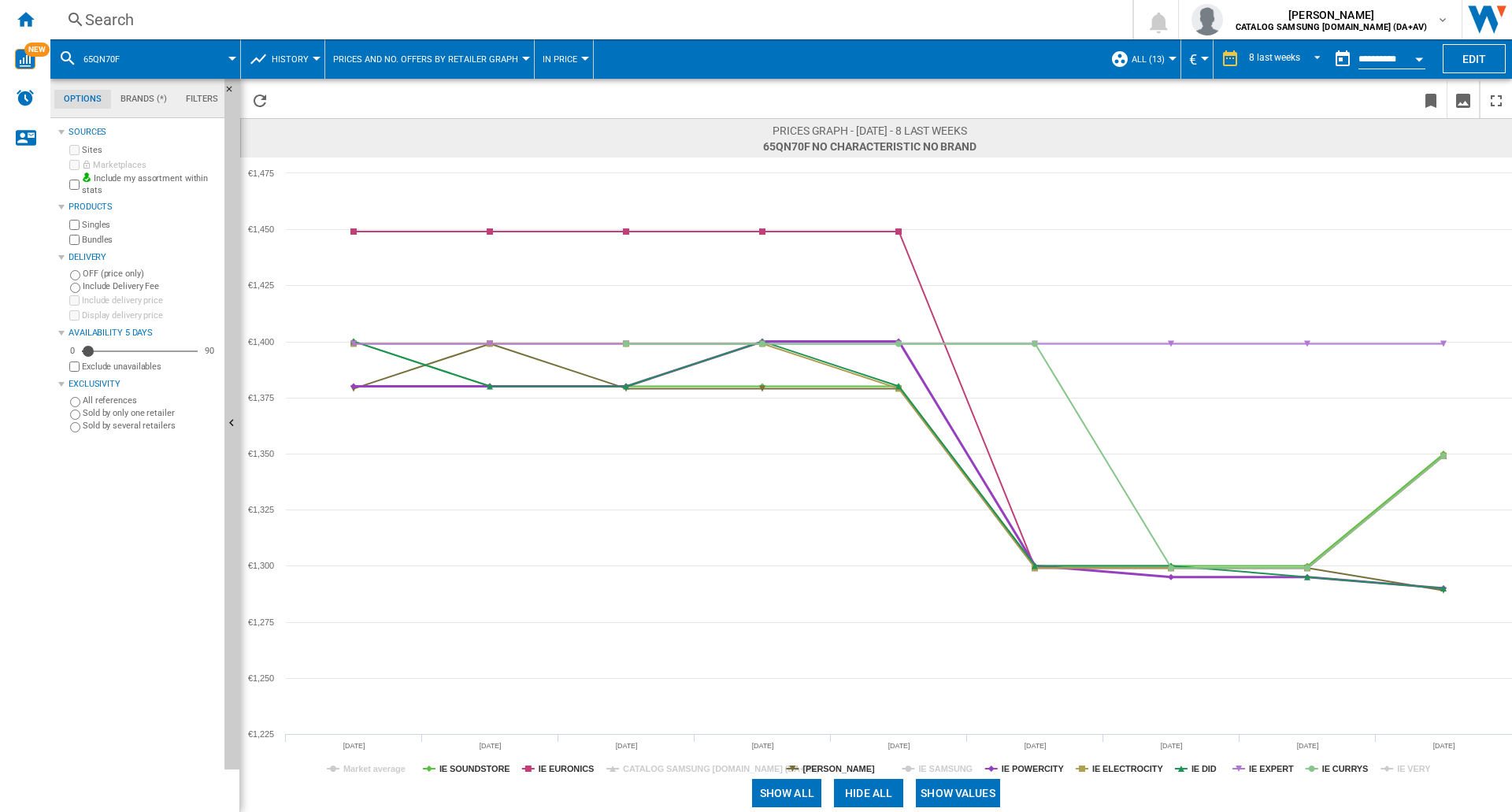
click at [1040, 768] on tspan "IE POWERCITY" at bounding box center [1033, 769] width 63 height 10
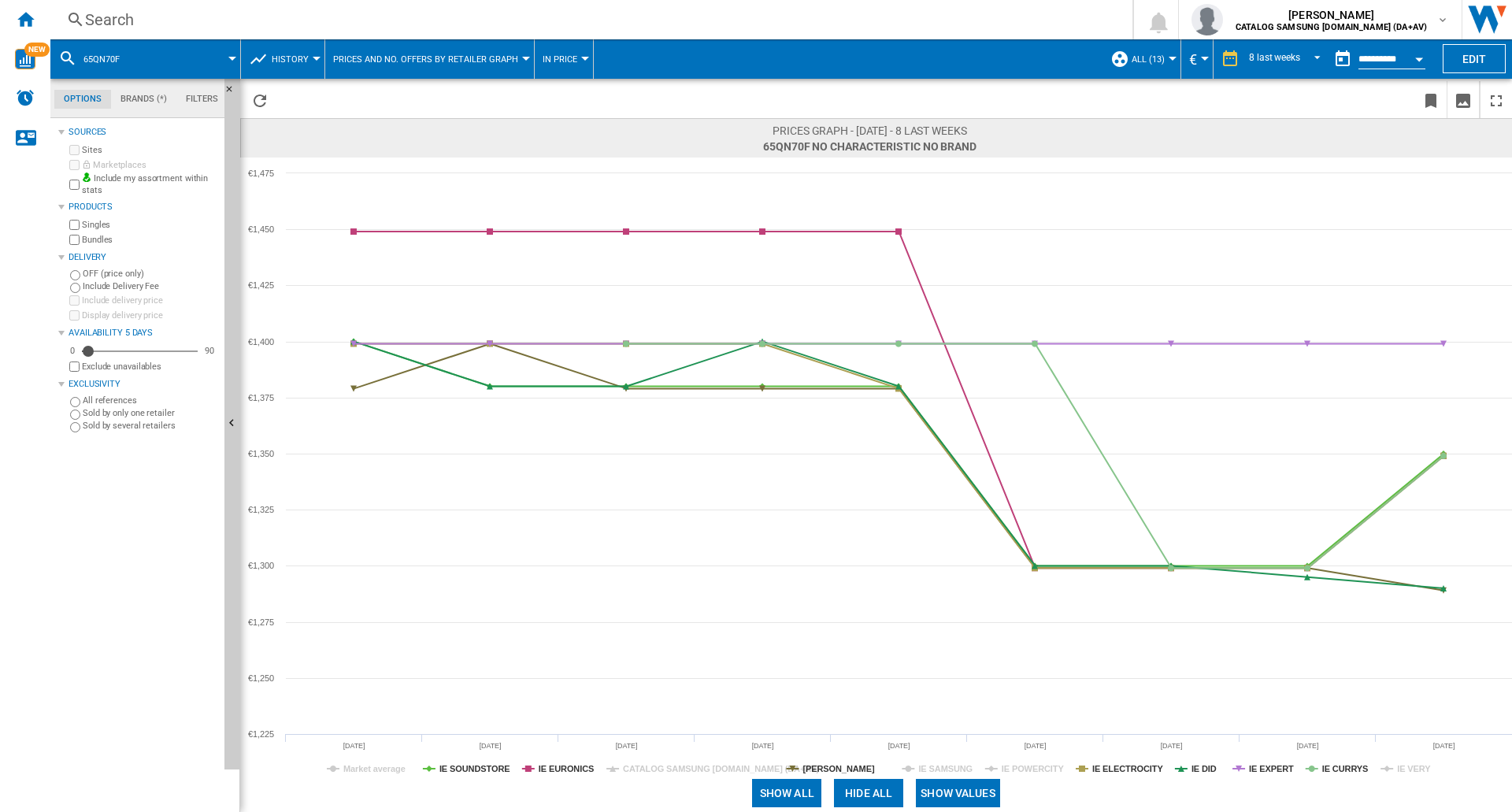
click at [1040, 768] on tspan "IE POWERCITY" at bounding box center [1033, 769] width 63 height 10
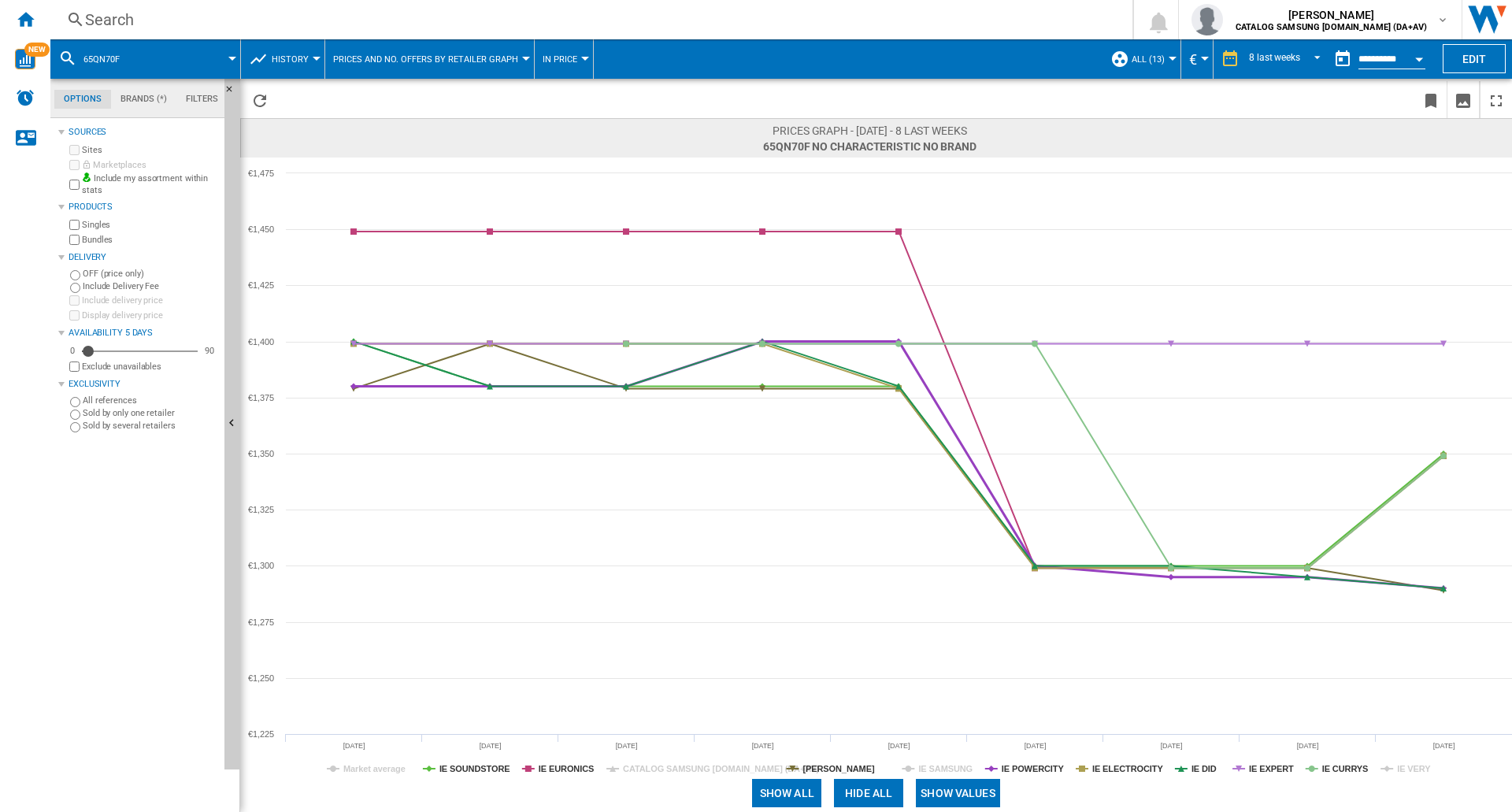
click at [1040, 768] on tspan "IE POWERCITY" at bounding box center [1033, 769] width 63 height 10
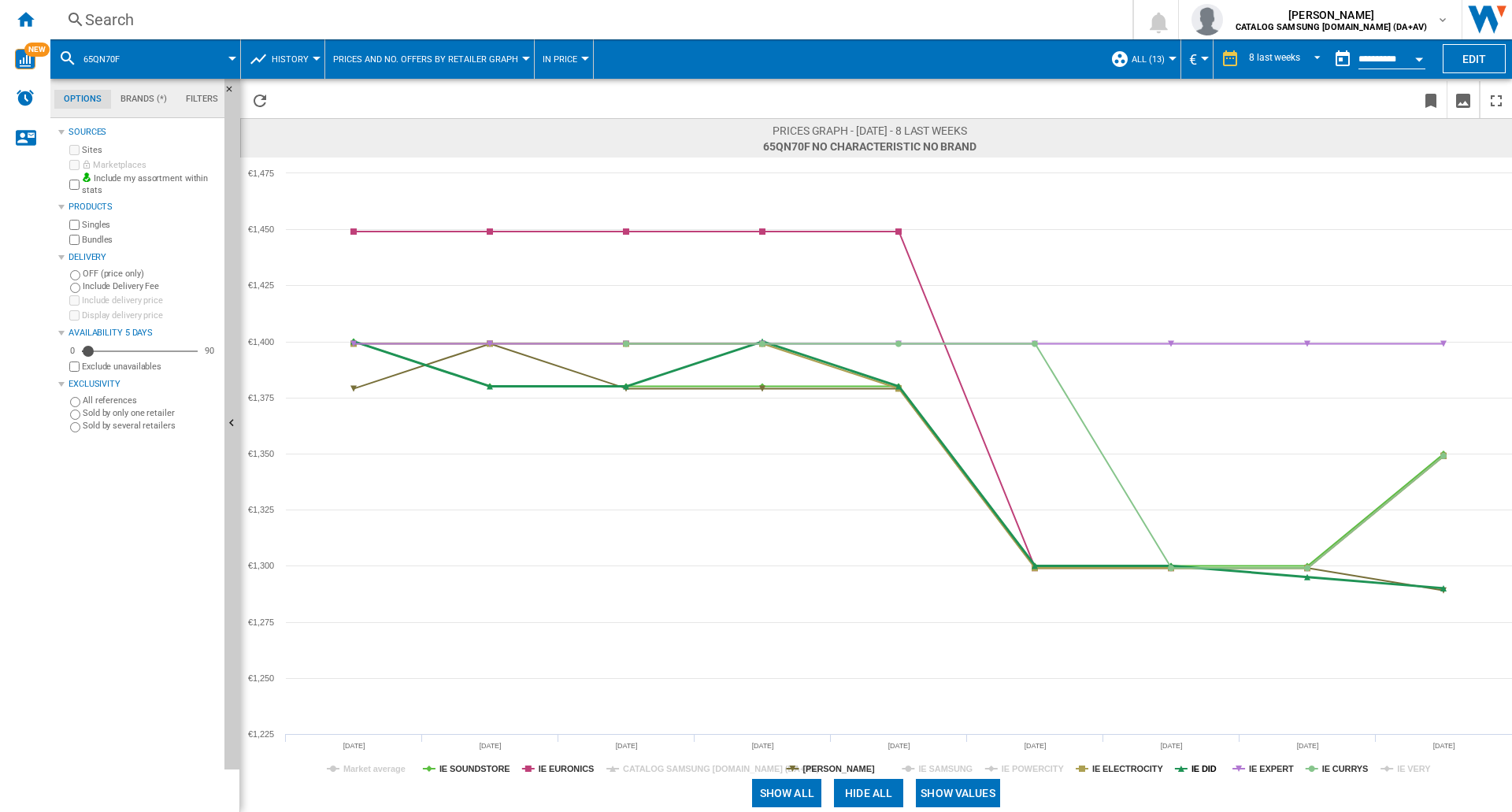
click at [1201, 768] on tspan "IE DID" at bounding box center [1204, 769] width 25 height 10
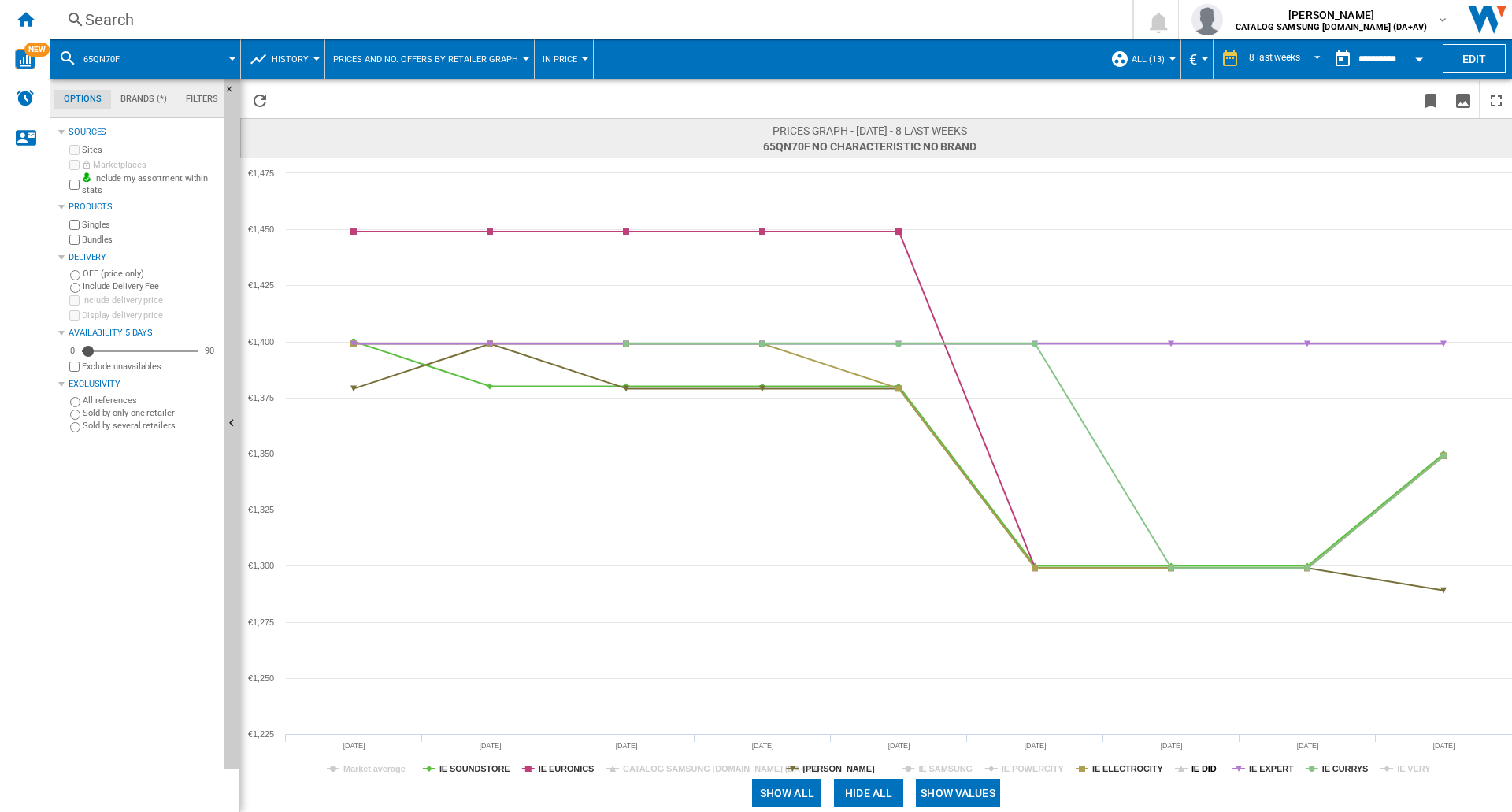
click at [1210, 770] on tspan "IE DID" at bounding box center [1204, 769] width 25 height 10
click at [1032, 773] on tspan "IE POWERCITY" at bounding box center [1033, 769] width 63 height 10
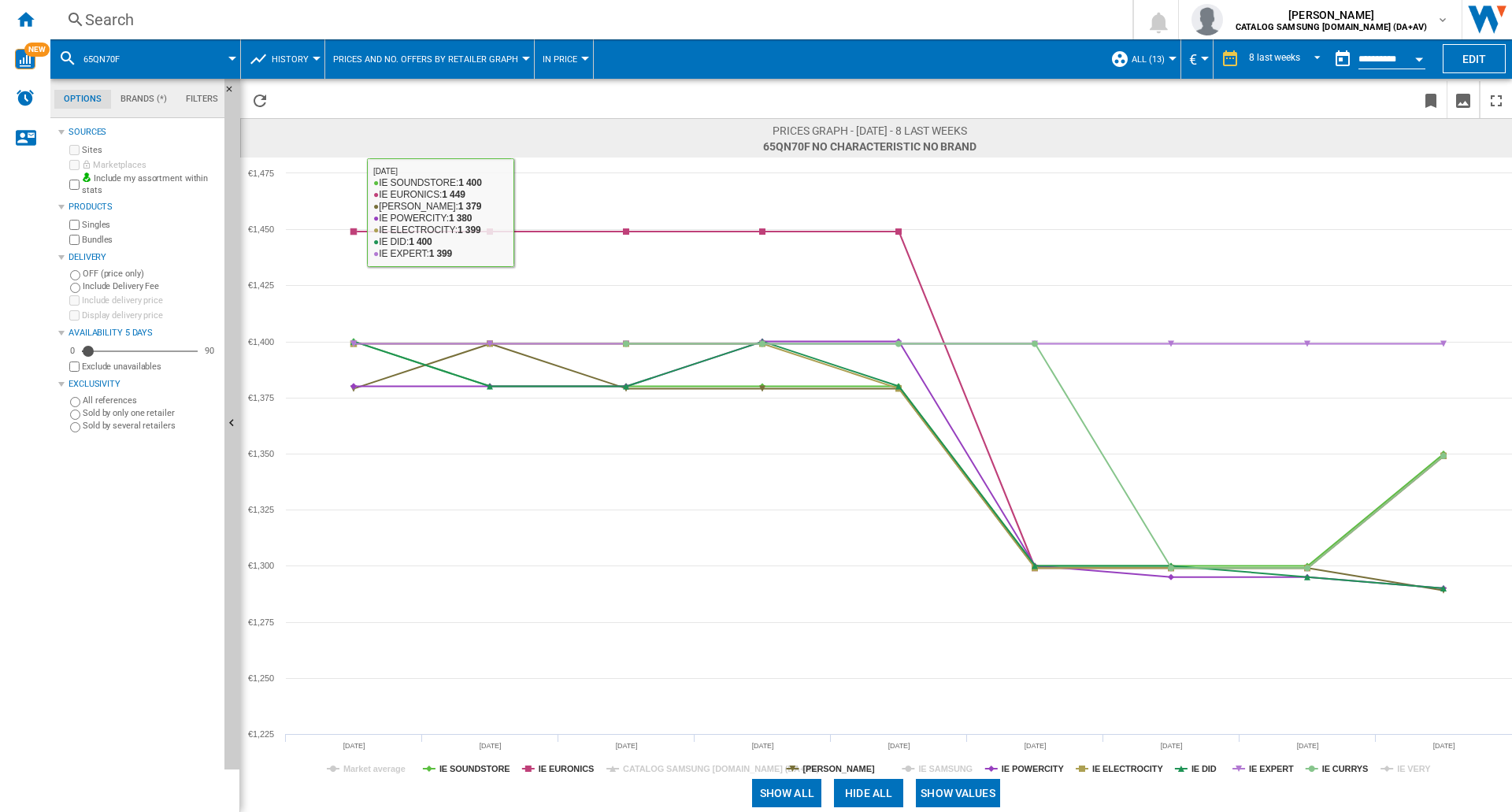
click at [183, 21] on div "Search" at bounding box center [588, 20] width 1007 height 22
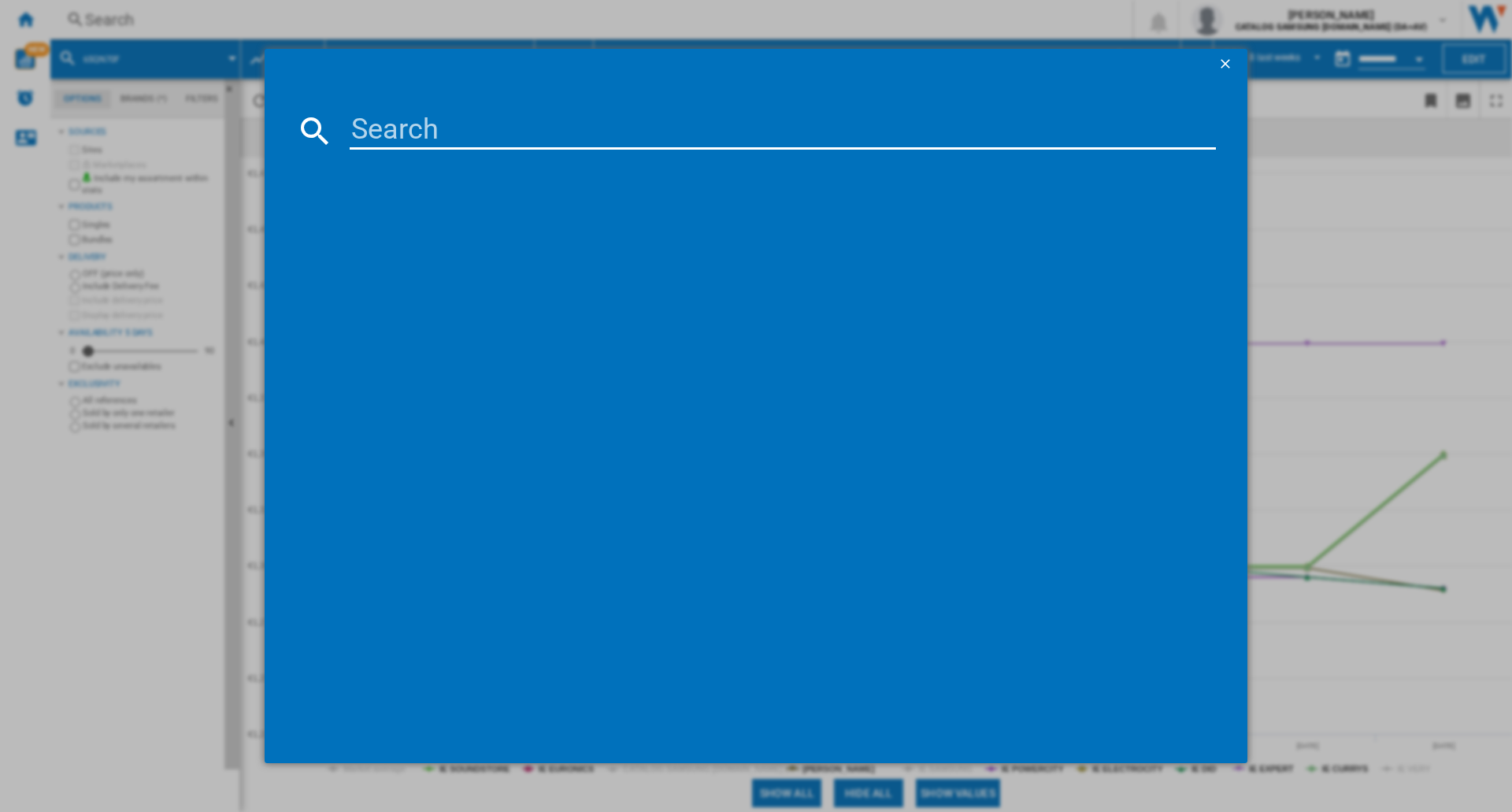
click at [401, 129] on input at bounding box center [782, 130] width 866 height 38
type input "55QN80F"
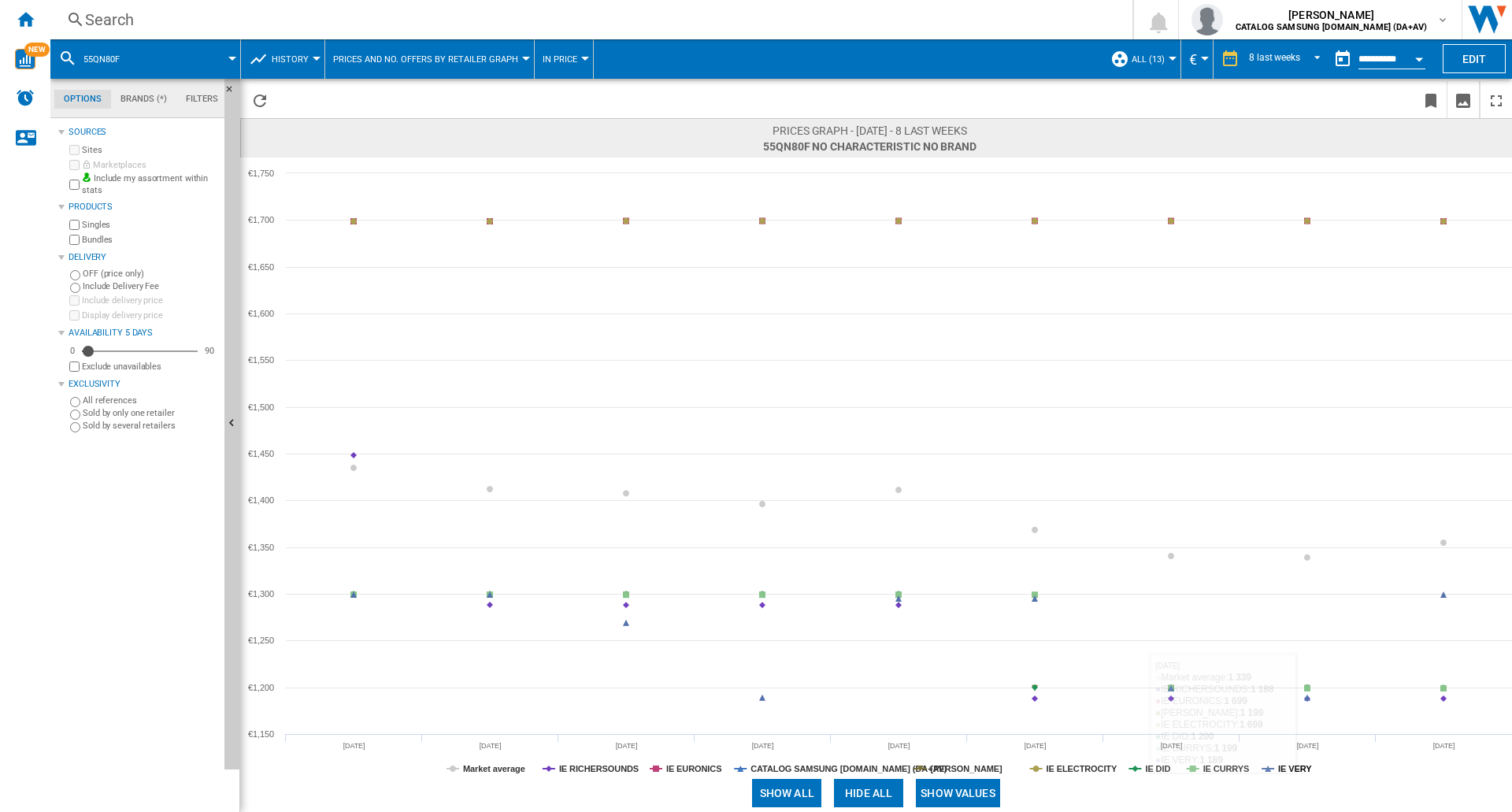
click at [1297, 769] on tspan "IE VERY" at bounding box center [1295, 769] width 34 height 10
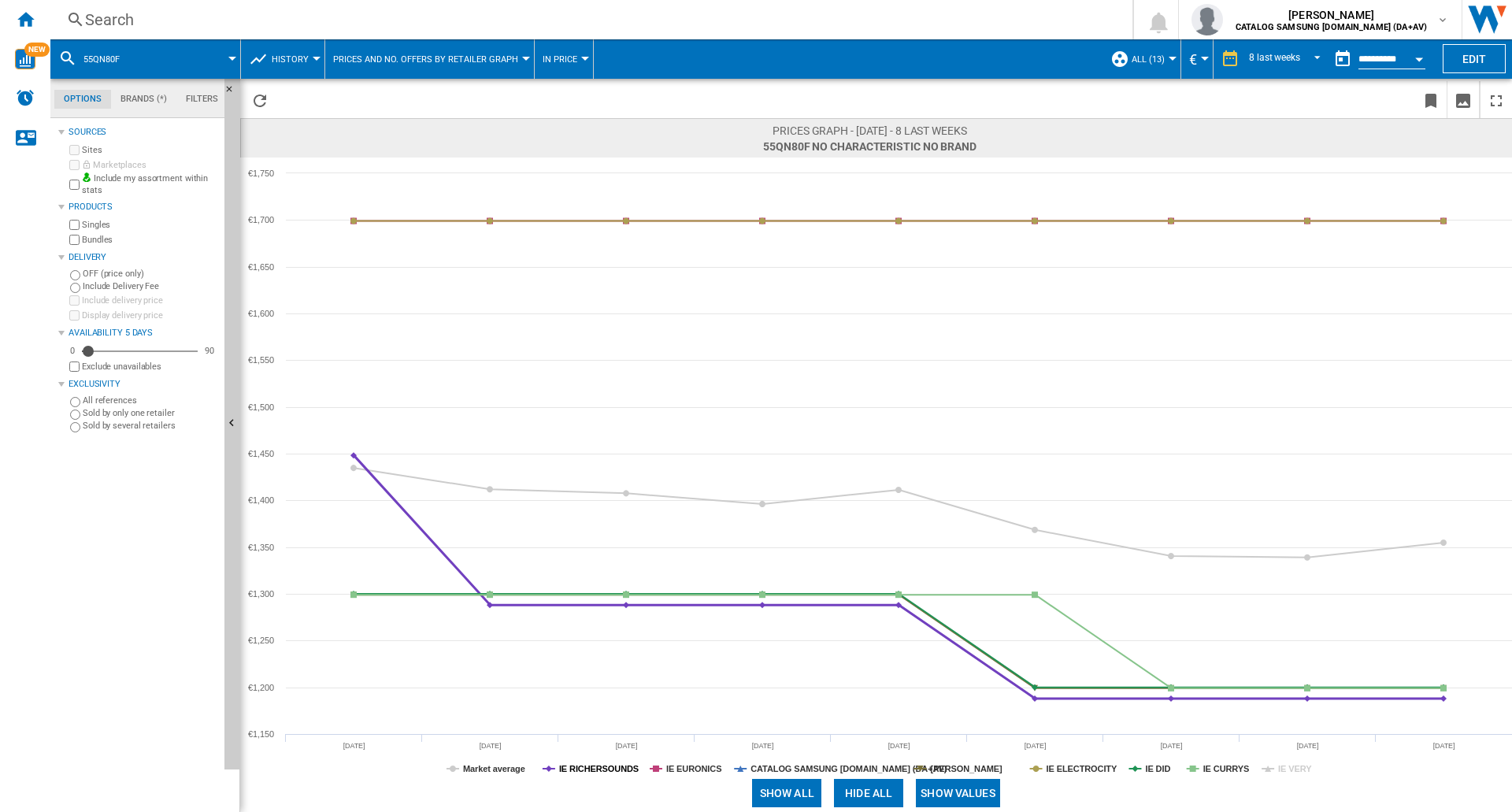
click at [593, 766] on tspan "IE RICHERSOUNDS" at bounding box center [599, 769] width 80 height 10
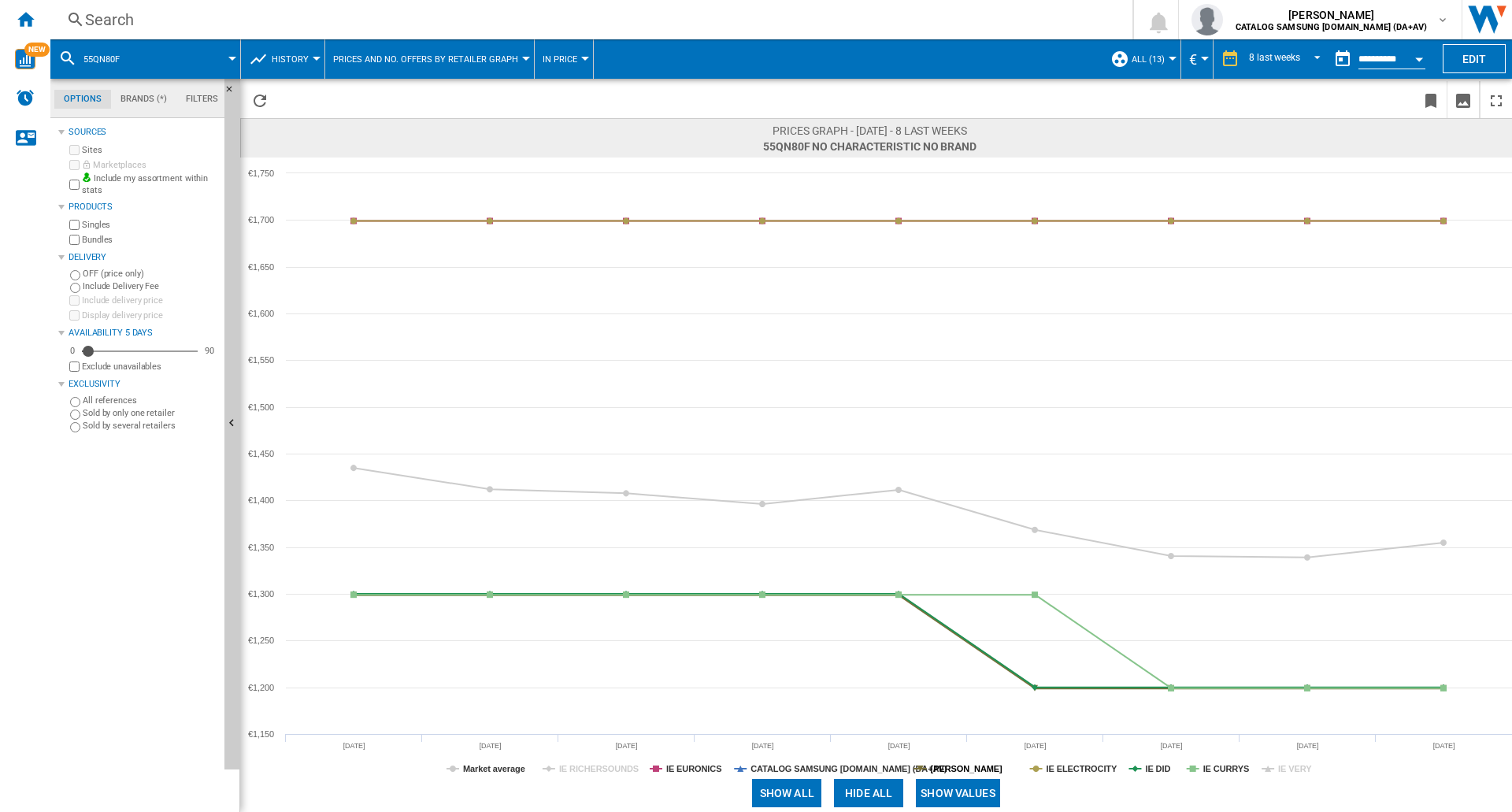
click at [983, 770] on tspan "[PERSON_NAME]" at bounding box center [967, 769] width 72 height 10
click at [1169, 770] on tspan "IE DID" at bounding box center [1157, 769] width 25 height 10
click at [1167, 770] on tspan "IE DID" at bounding box center [1157, 769] width 25 height 10
click at [979, 768] on tspan "[PERSON_NAME]" at bounding box center [967, 769] width 72 height 10
click at [155, 15] on div "Search" at bounding box center [588, 20] width 1007 height 22
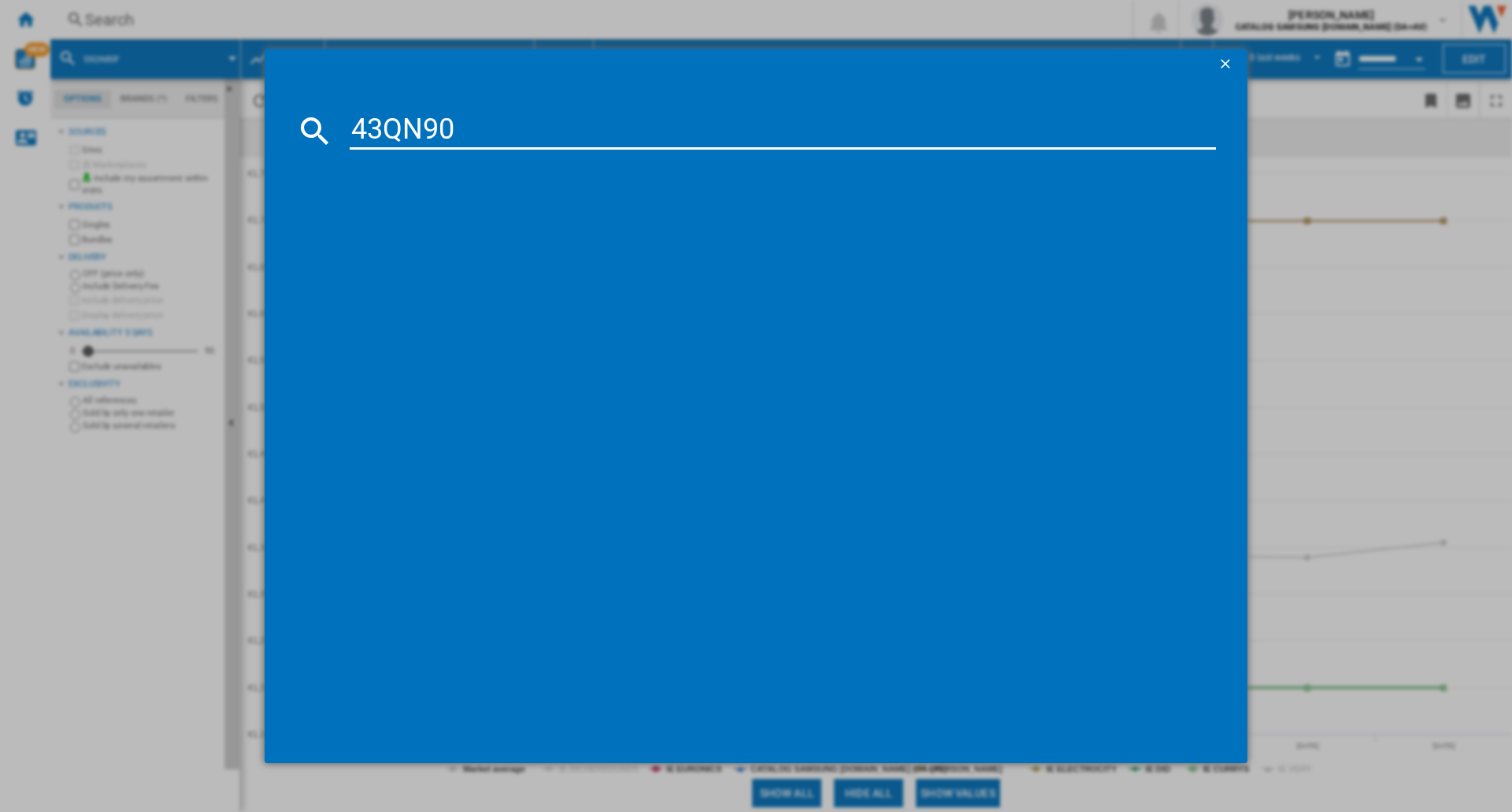
type input "43QN90F"
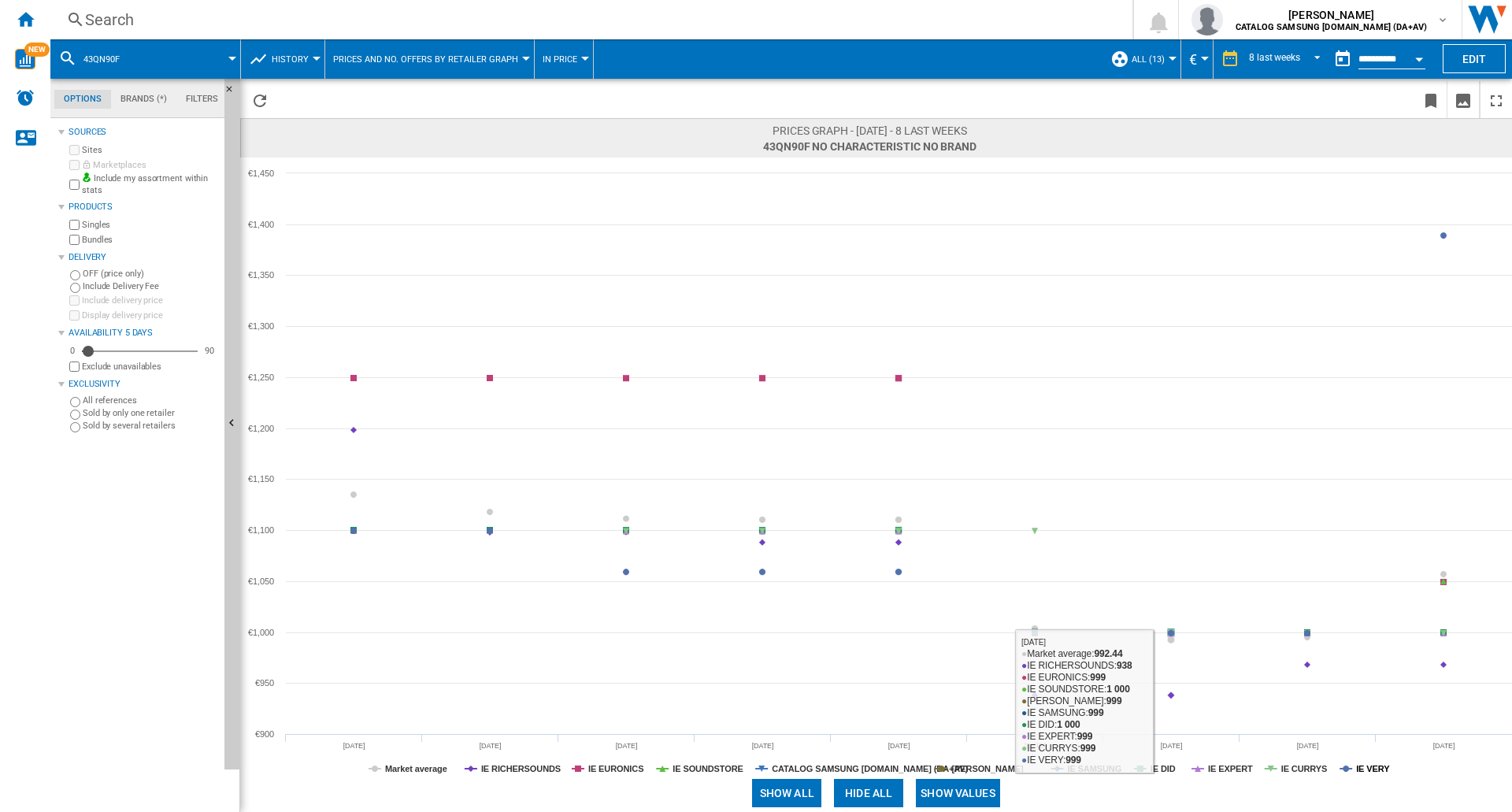
click at [1369, 766] on tspan "IE VERY" at bounding box center [1373, 769] width 34 height 10
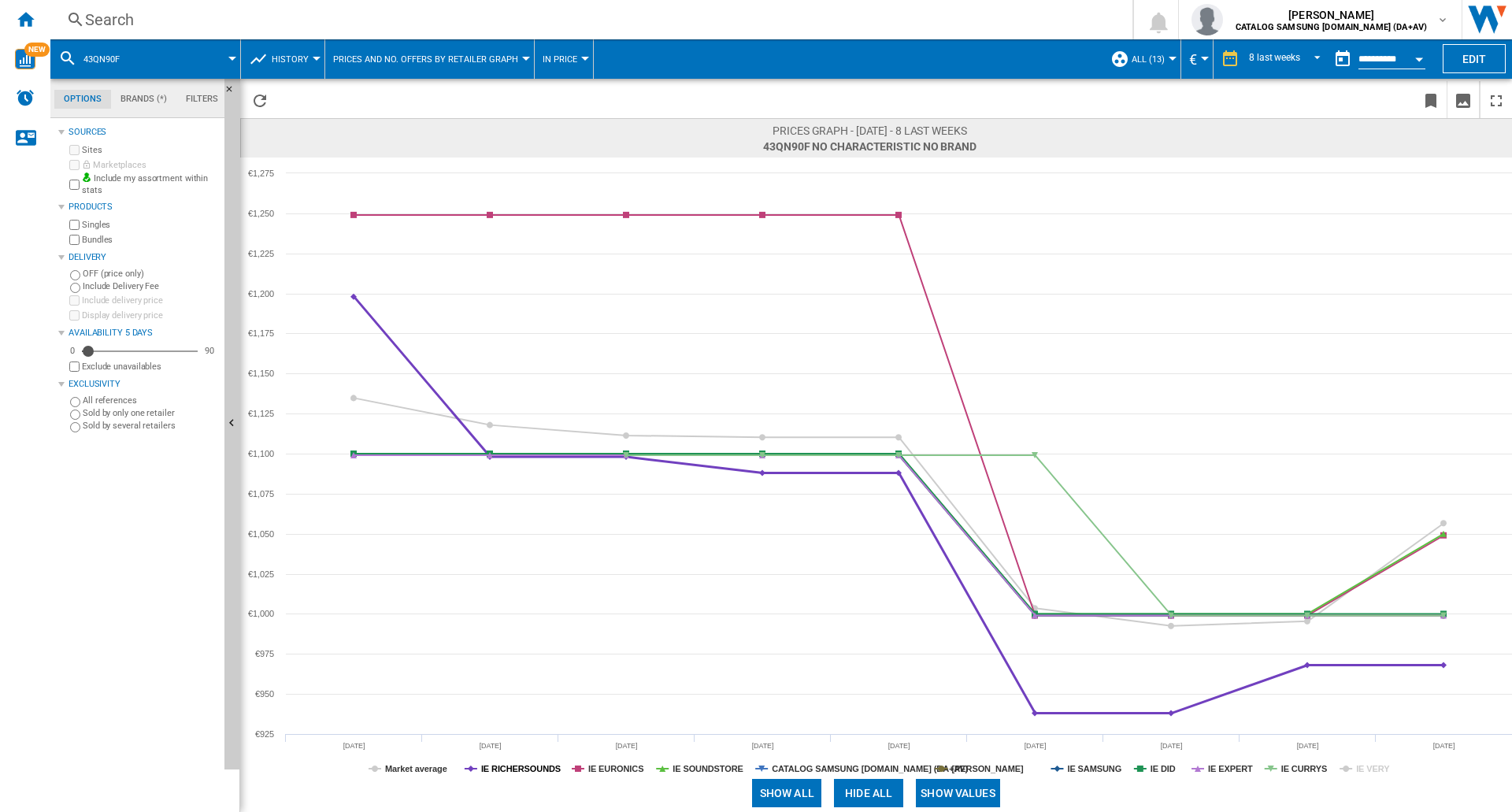
click at [529, 766] on tspan "IE RICHERSOUNDS" at bounding box center [521, 769] width 80 height 10
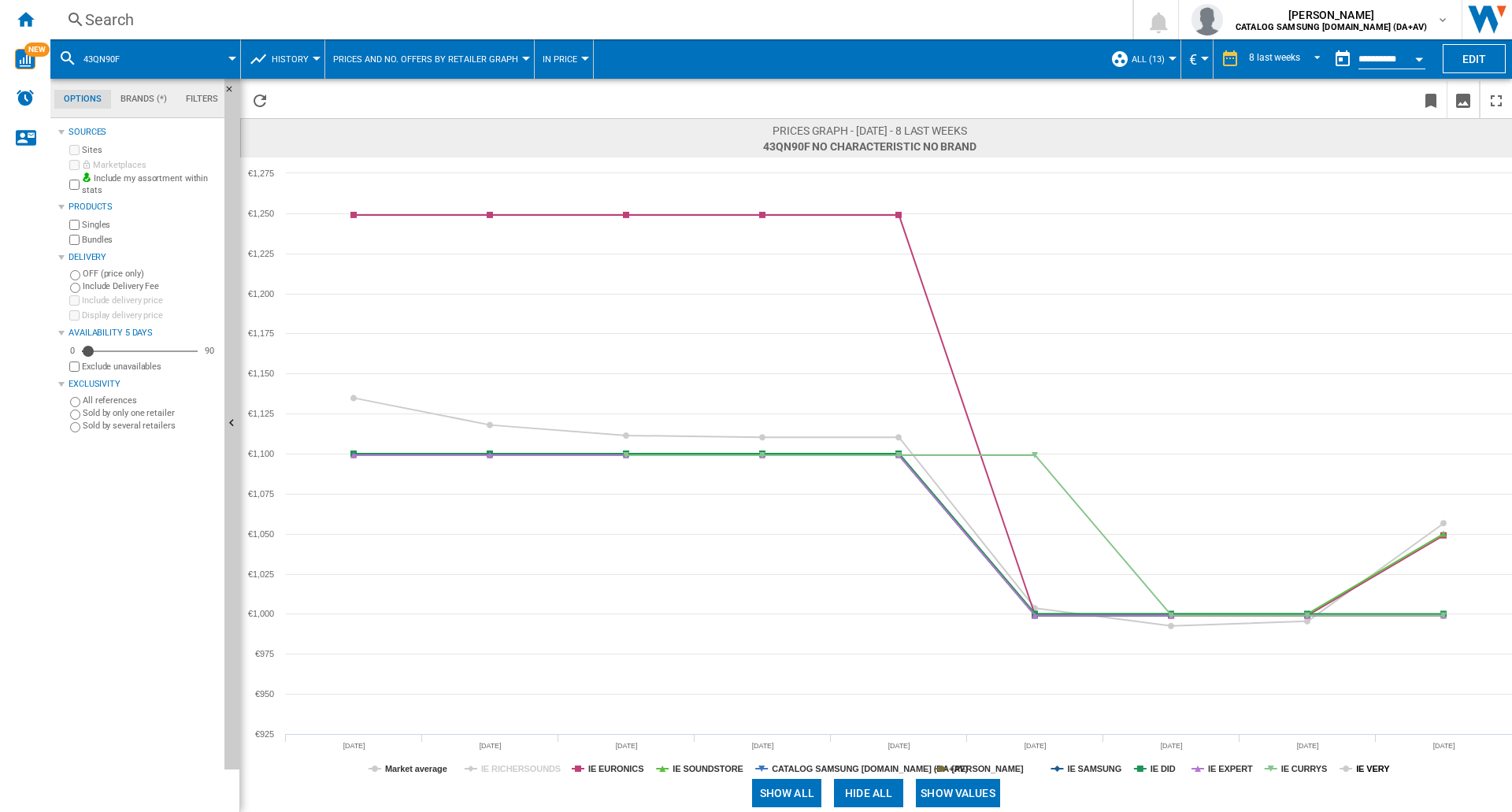
click at [1380, 766] on tspan "IE VERY" at bounding box center [1373, 769] width 34 height 10
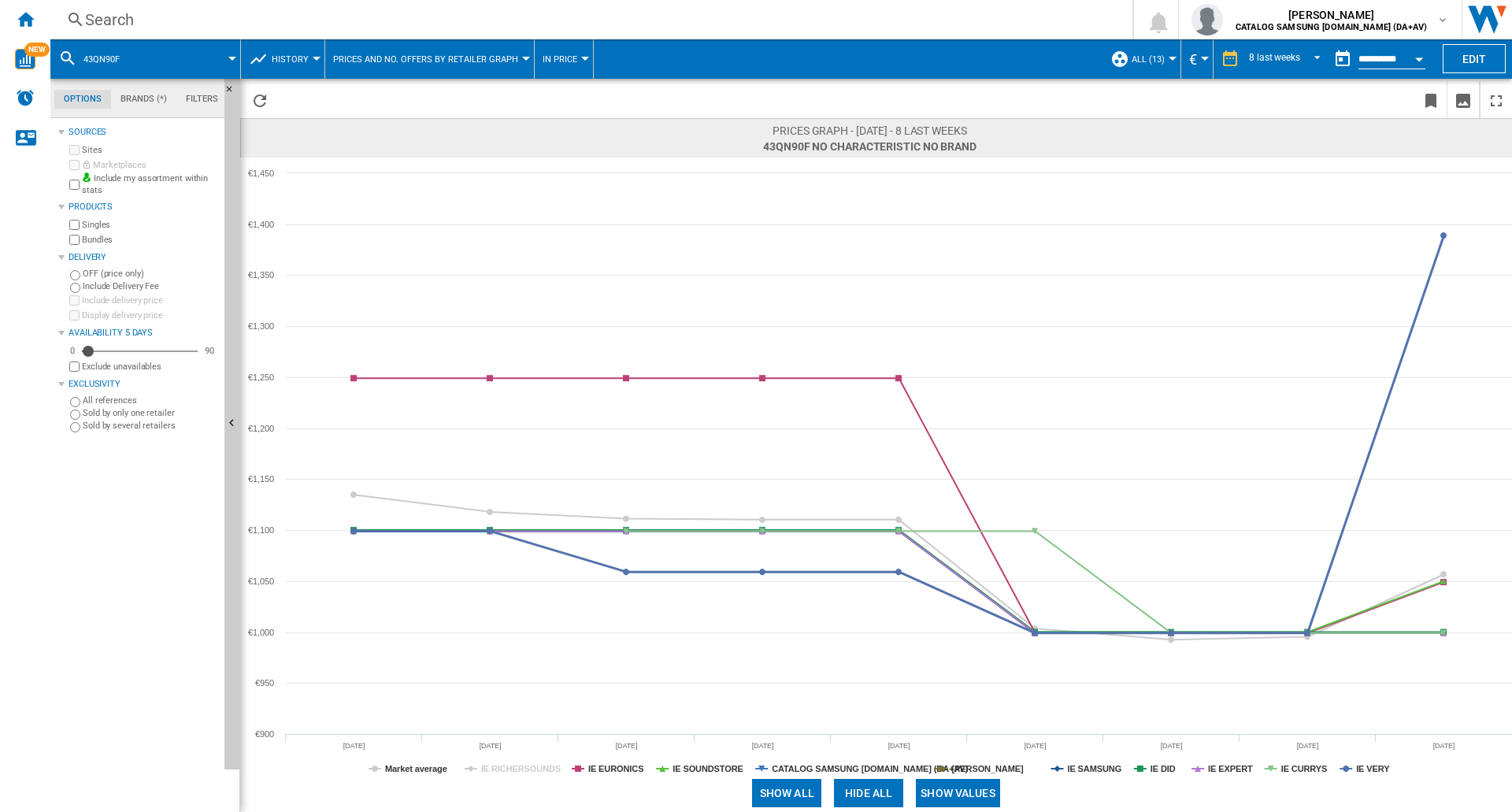
click at [1380, 766] on tspan "IE VERY" at bounding box center [1373, 769] width 34 height 10
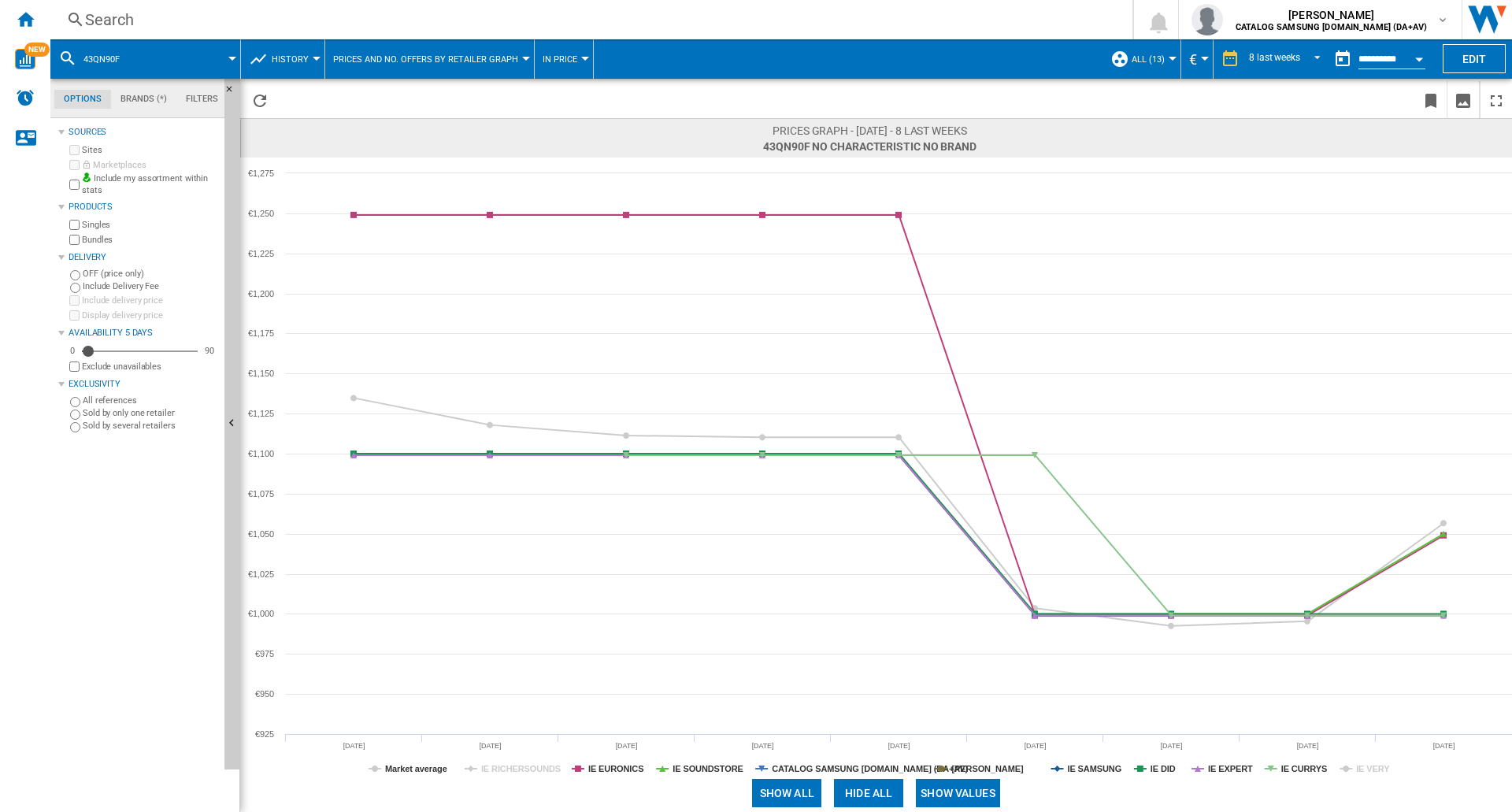
click at [1380, 766] on tspan "IE VERY" at bounding box center [1373, 769] width 34 height 10
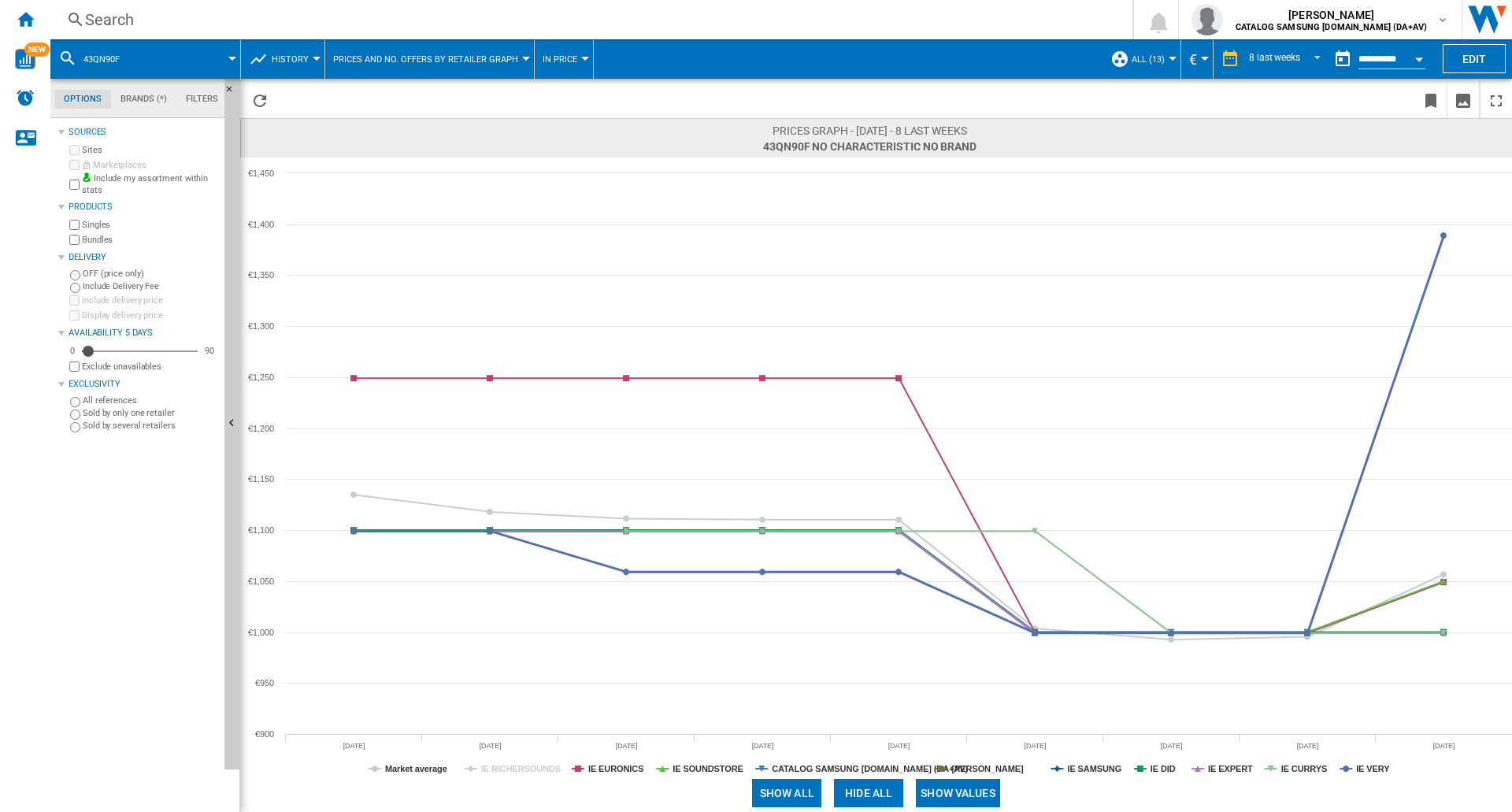
click at [1380, 766] on tspan "IE VERY" at bounding box center [1373, 769] width 34 height 10
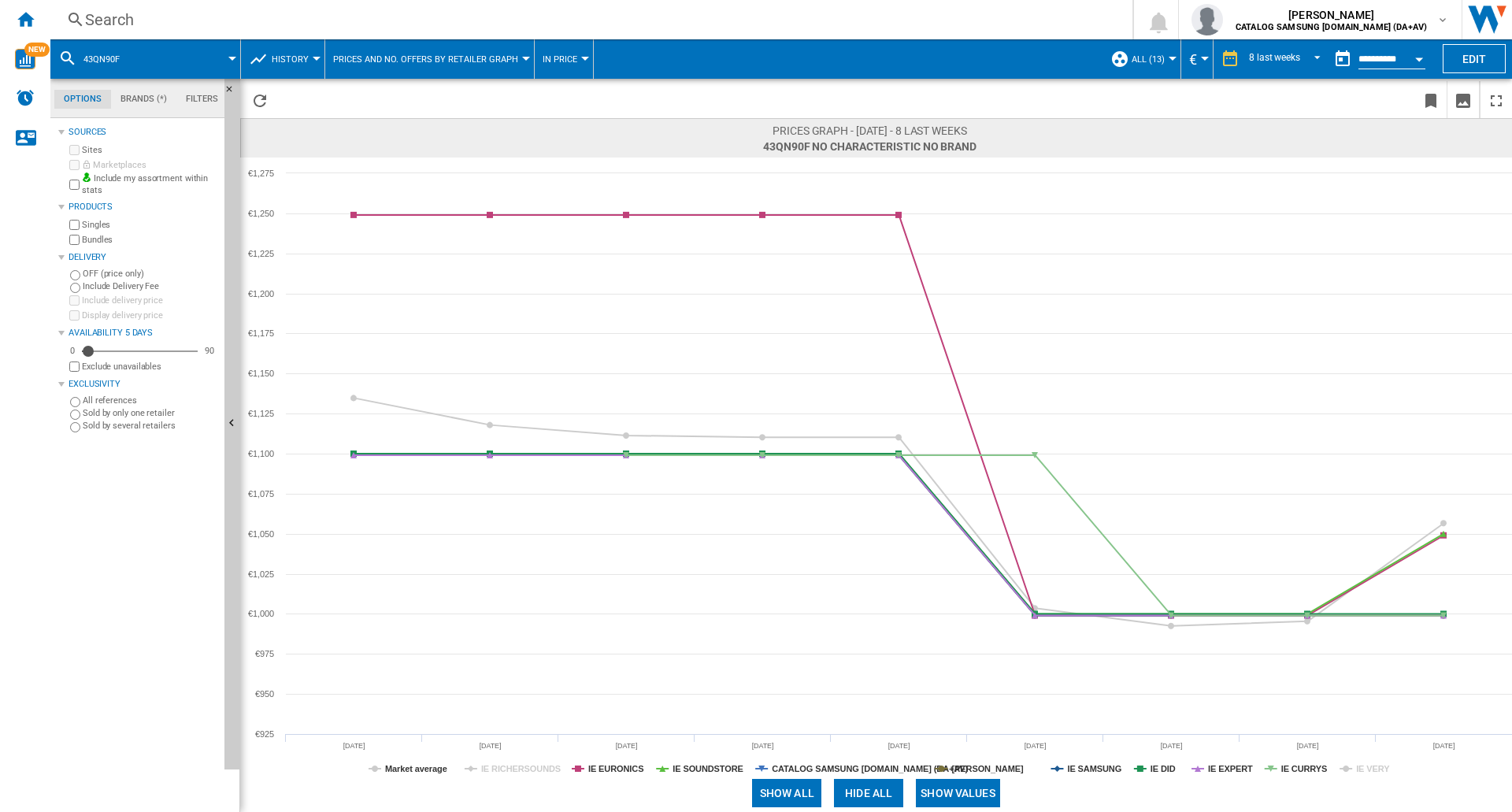
click at [1380, 766] on tspan "IE VERY" at bounding box center [1373, 769] width 34 height 10
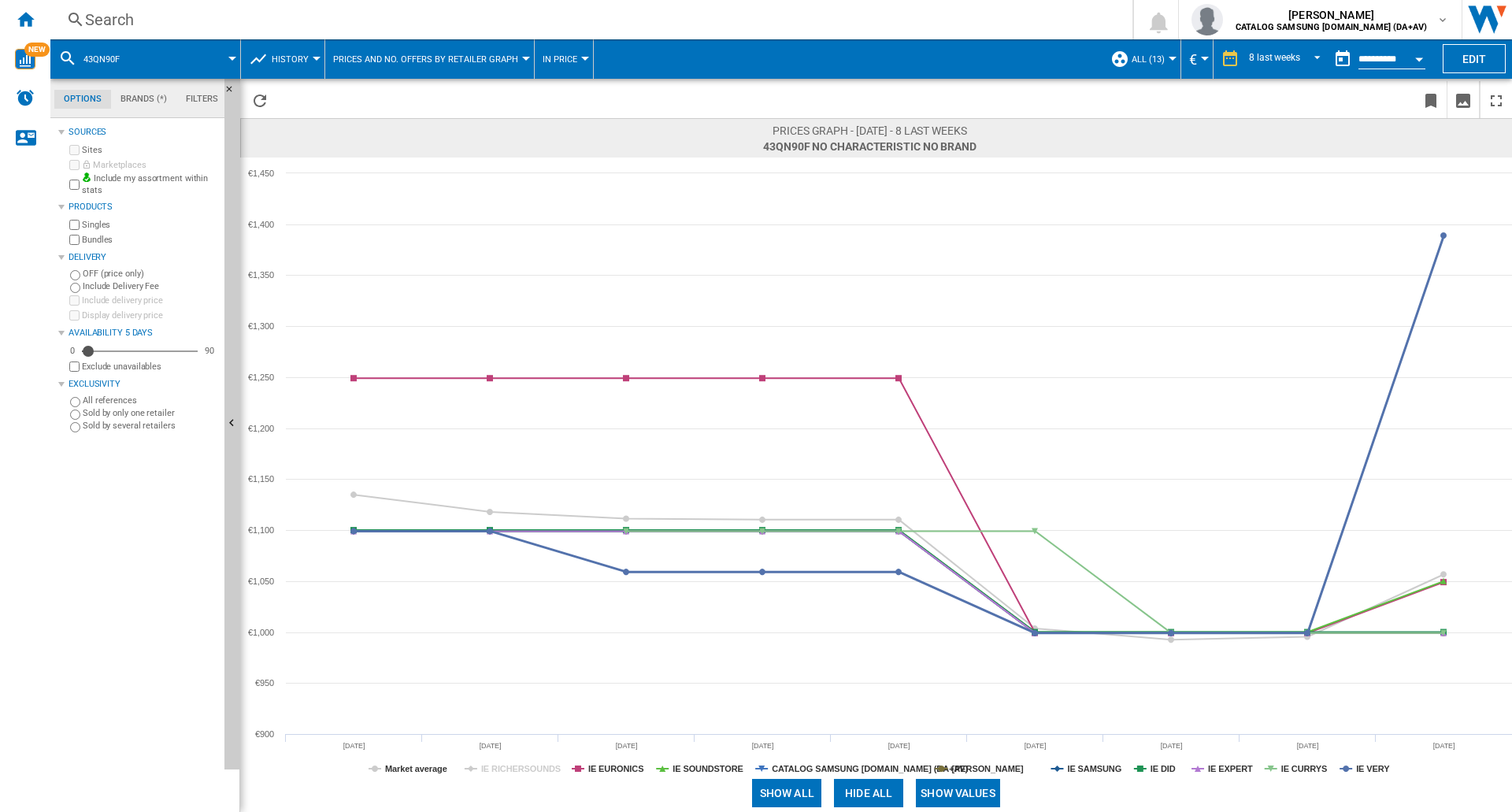
click at [1380, 766] on tspan "IE VERY" at bounding box center [1373, 769] width 34 height 10
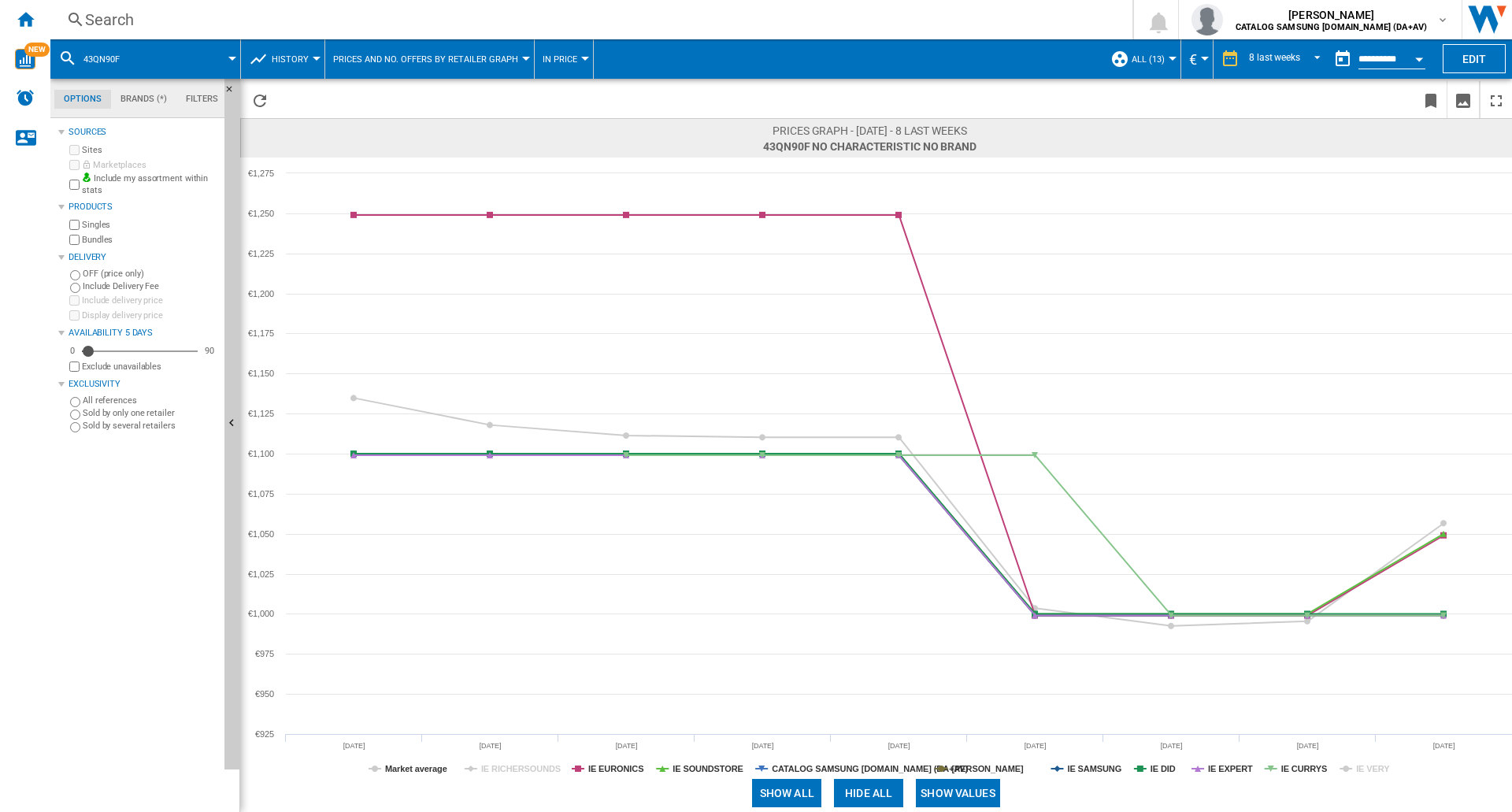
click at [159, 16] on div "Search" at bounding box center [588, 20] width 1007 height 22
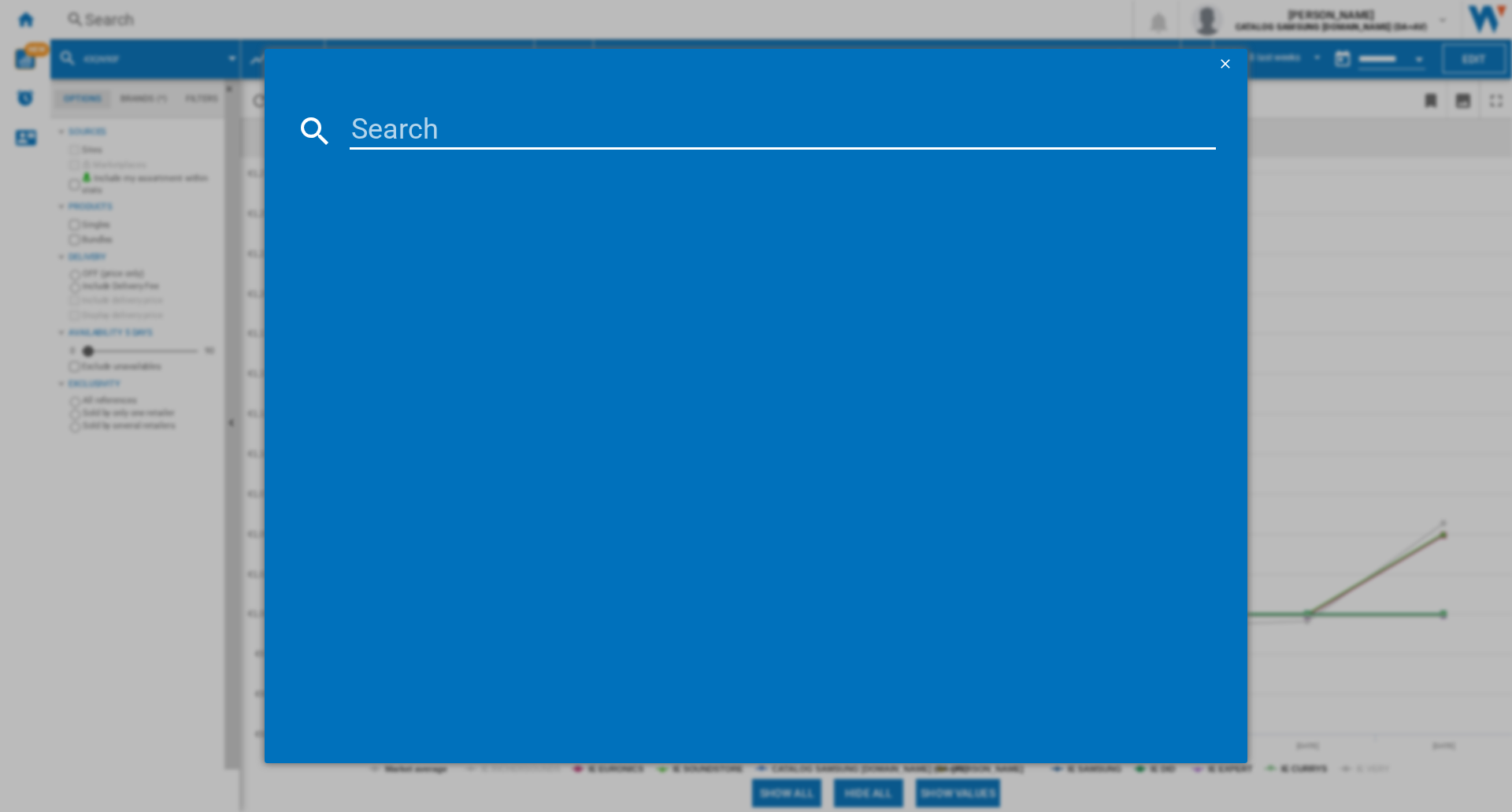
click at [468, 112] on input at bounding box center [782, 130] width 866 height 38
click at [403, 122] on input at bounding box center [782, 130] width 866 height 38
type input "50QN90F"
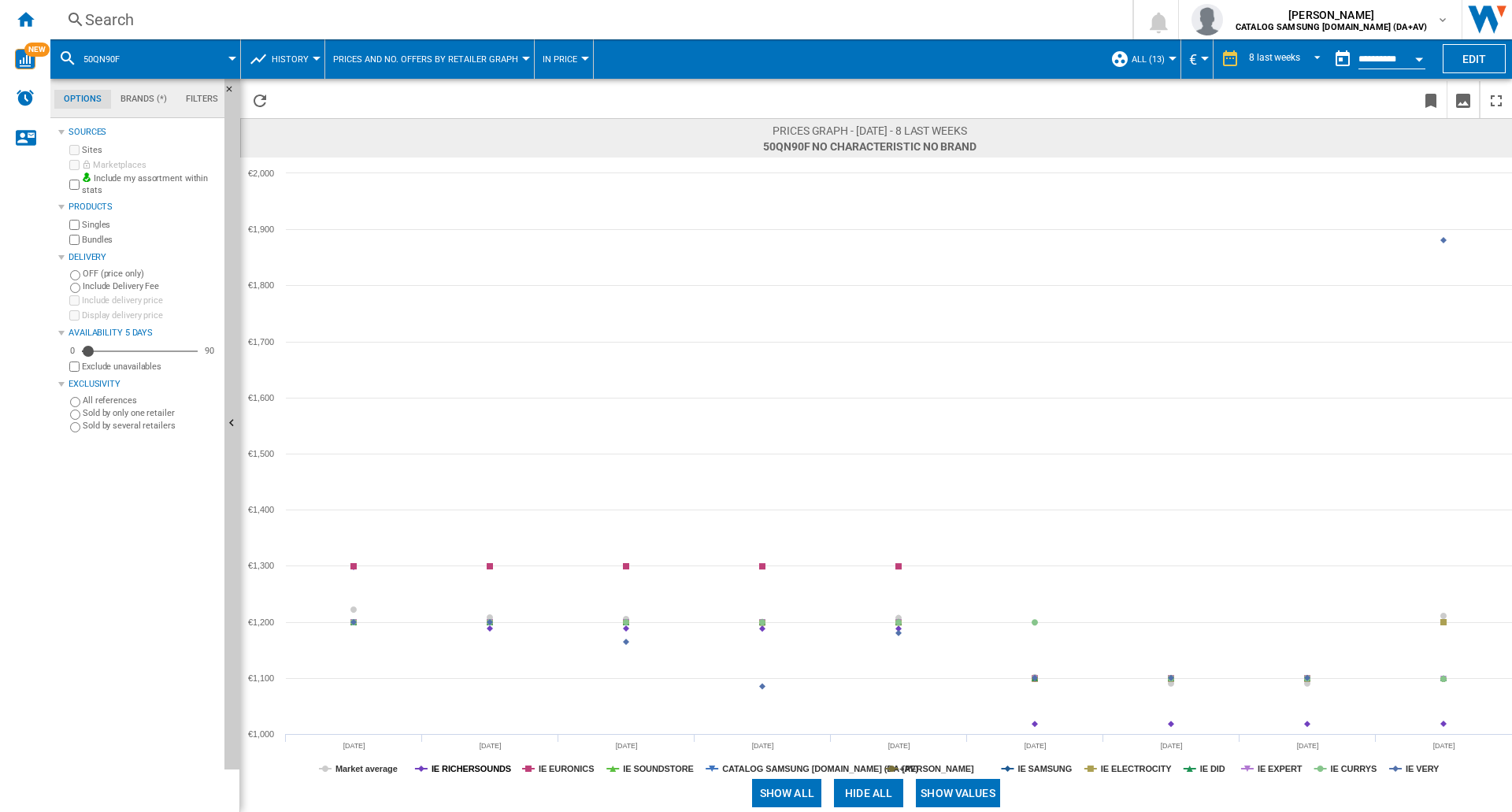
click at [479, 770] on tspan "IE RICHERSOUNDS" at bounding box center [472, 769] width 80 height 10
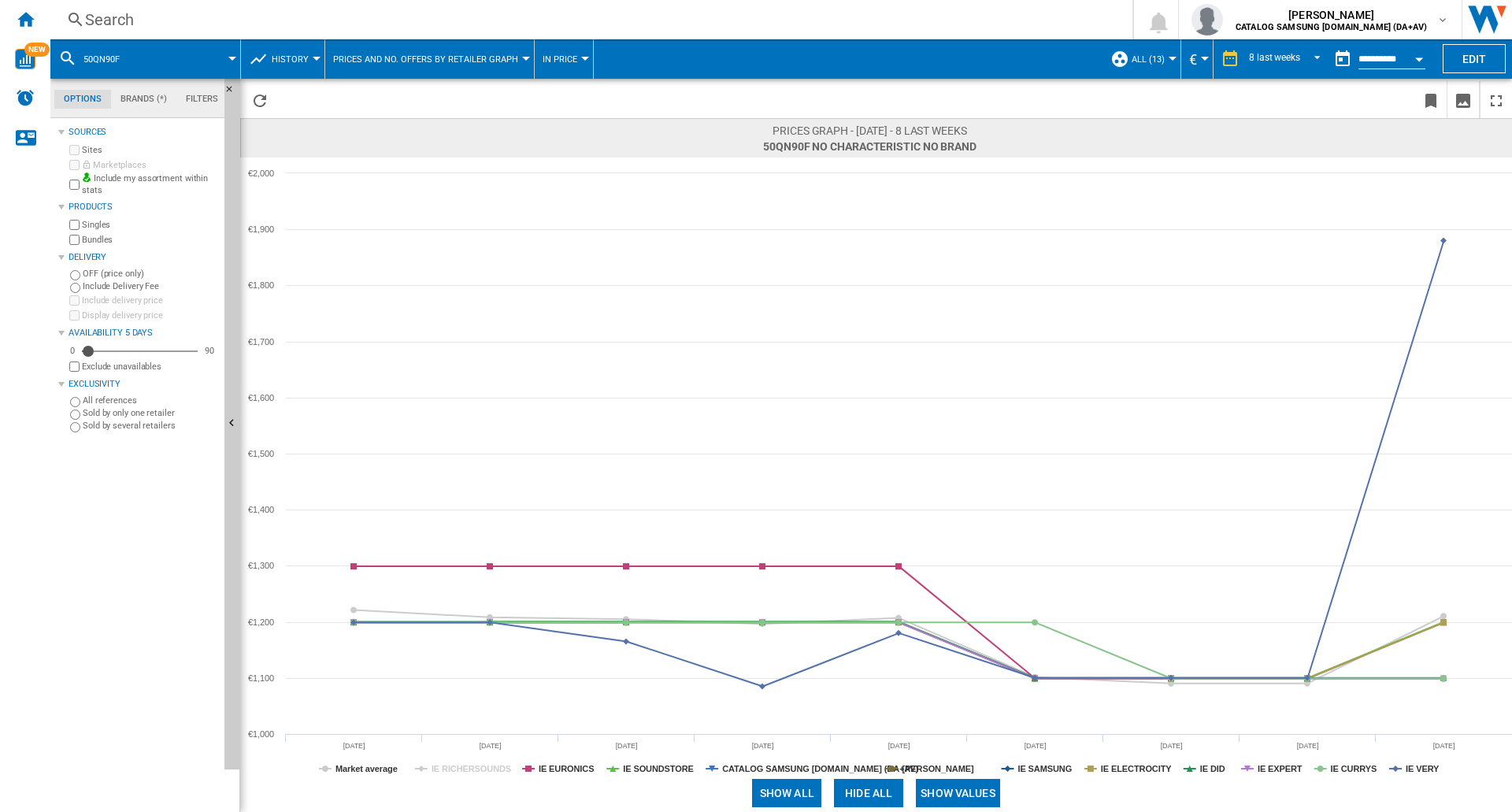
click at [170, 13] on div "Search" at bounding box center [588, 20] width 1007 height 22
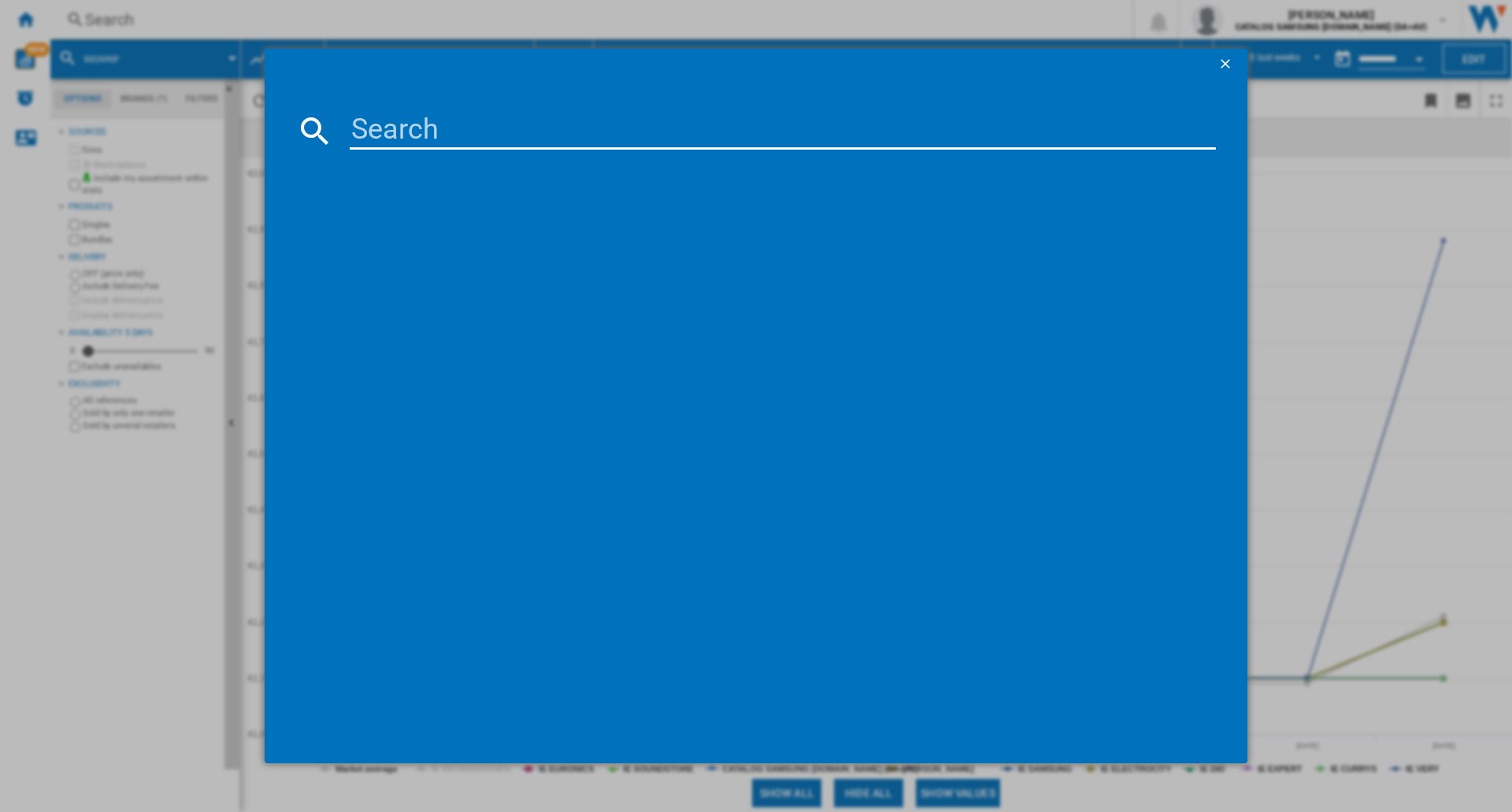
click at [390, 128] on input at bounding box center [782, 130] width 866 height 38
type input "85QN90F"
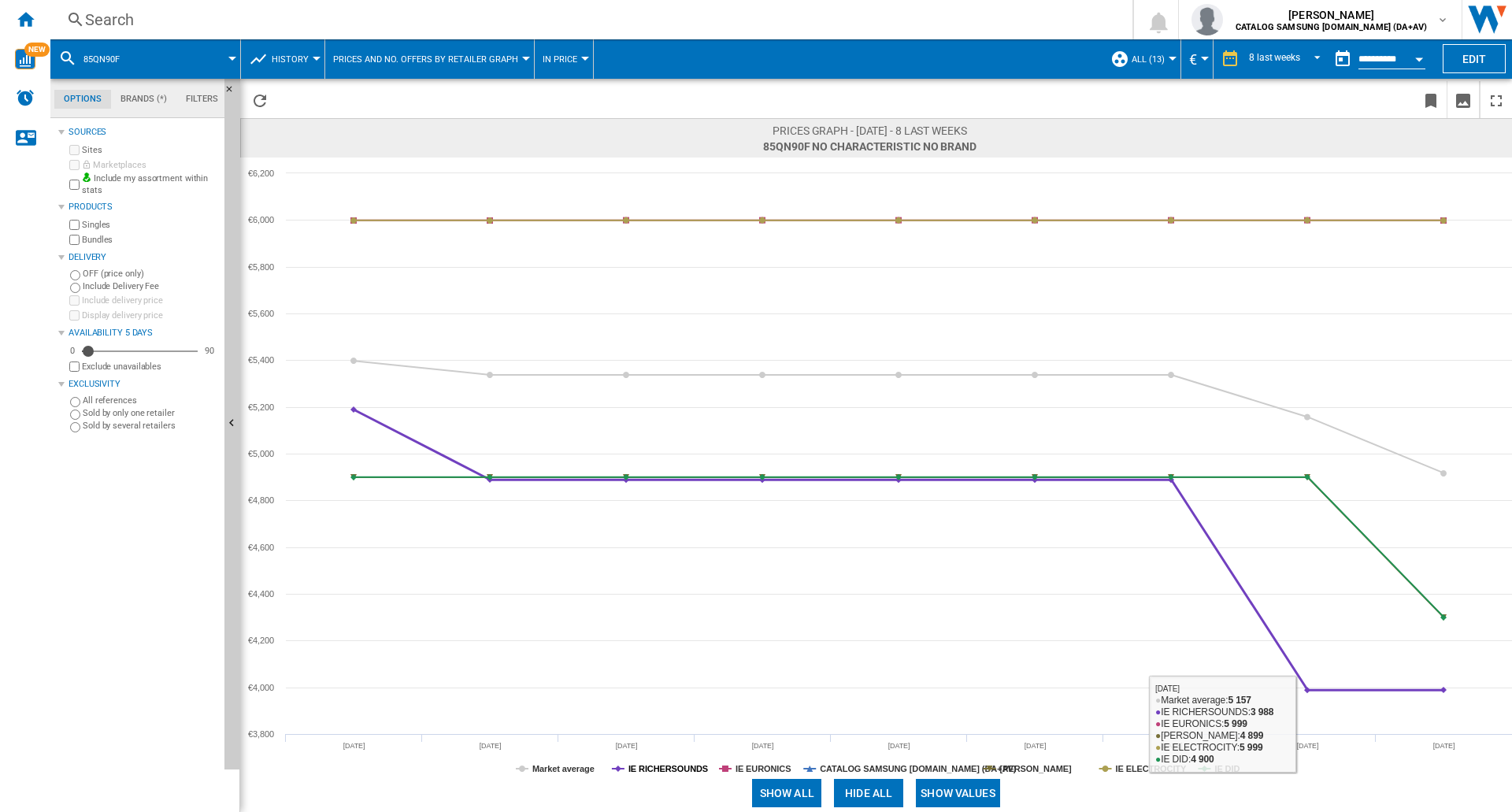
click at [645, 774] on tspan "IE RICHERSOUNDS" at bounding box center [668, 769] width 80 height 10
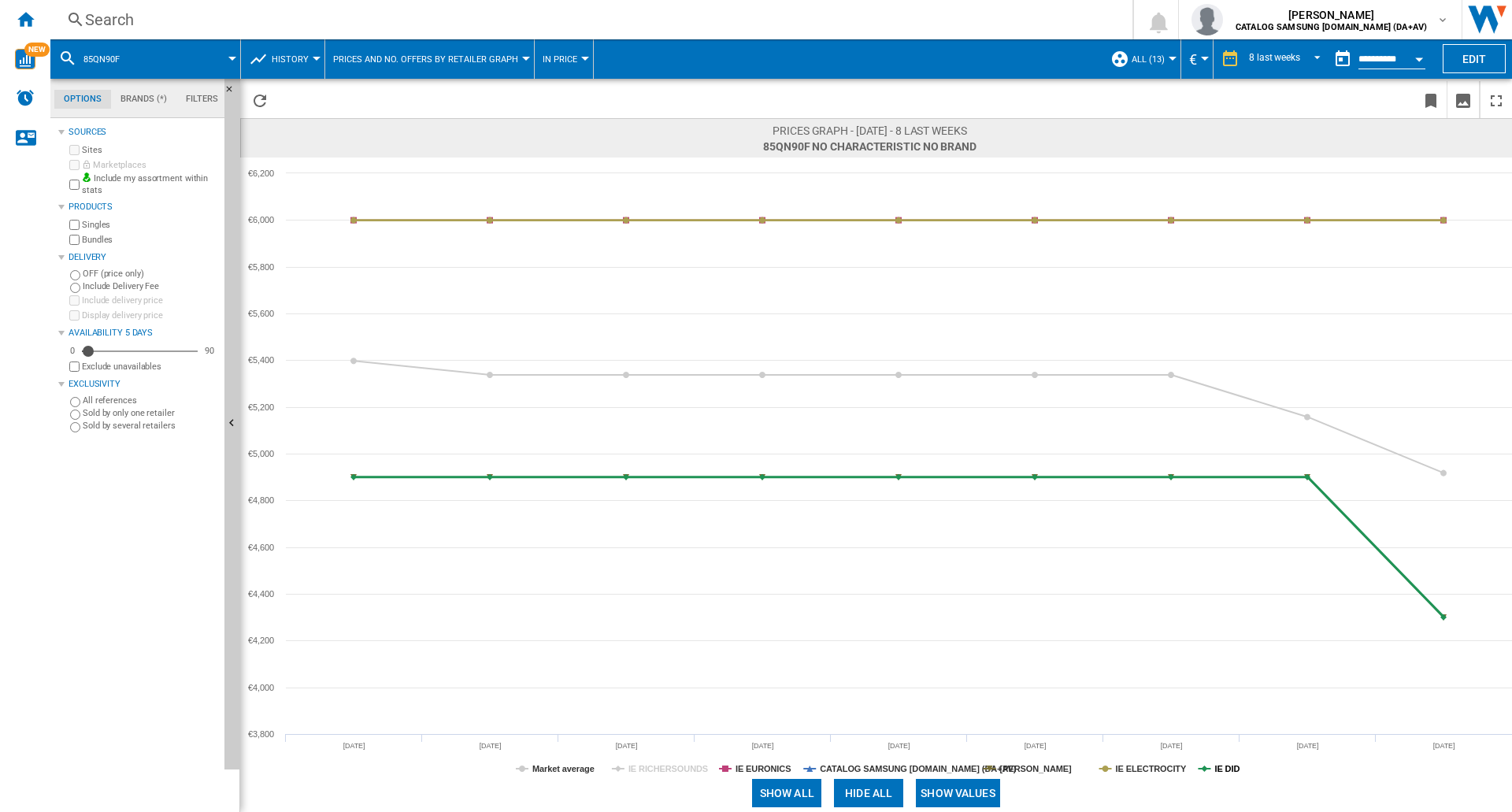
click at [1225, 770] on tspan "IE DID" at bounding box center [1227, 769] width 25 height 10
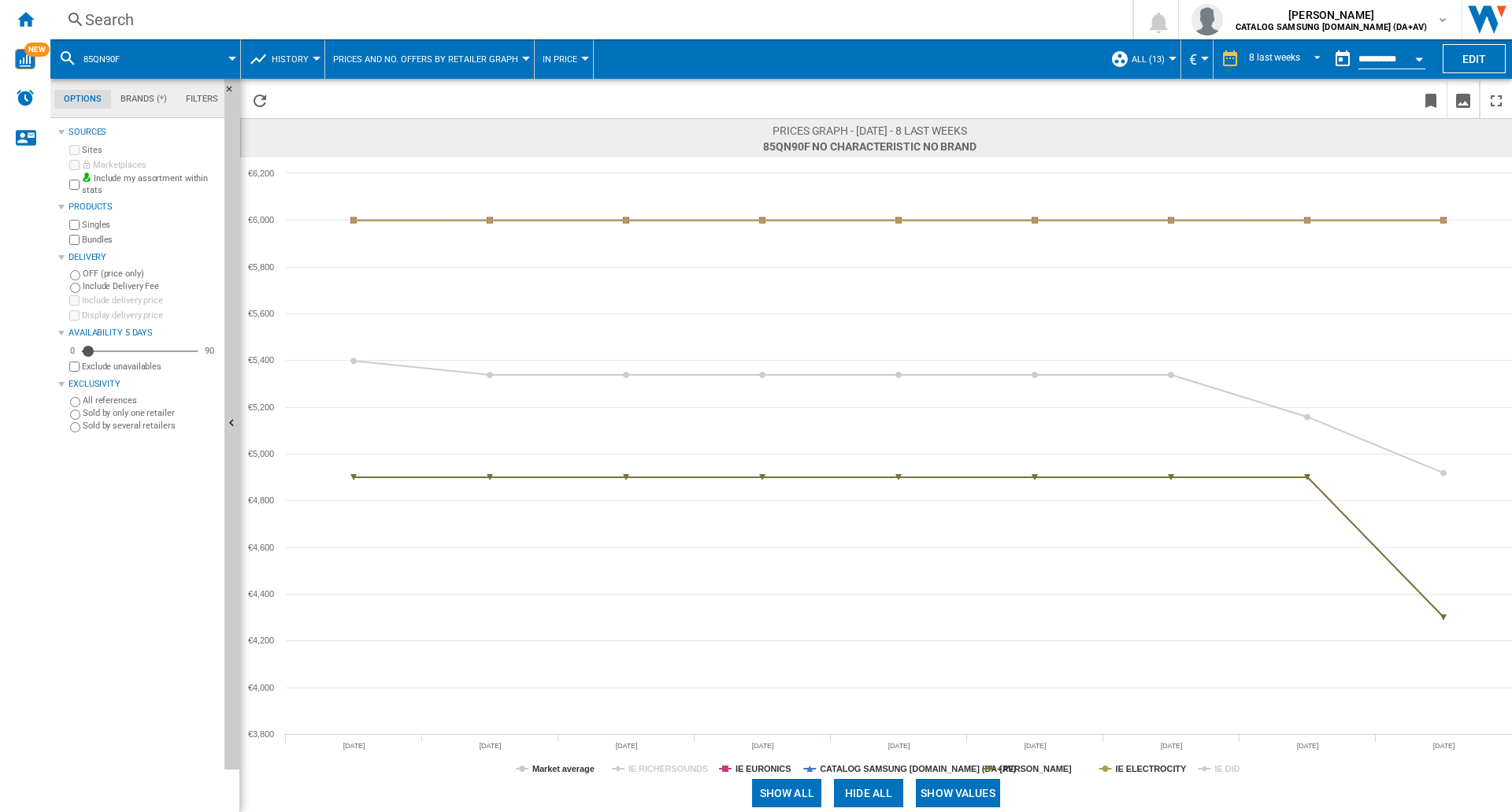
click at [1225, 770] on tspan "IE DID" at bounding box center [1227, 769] width 25 height 10
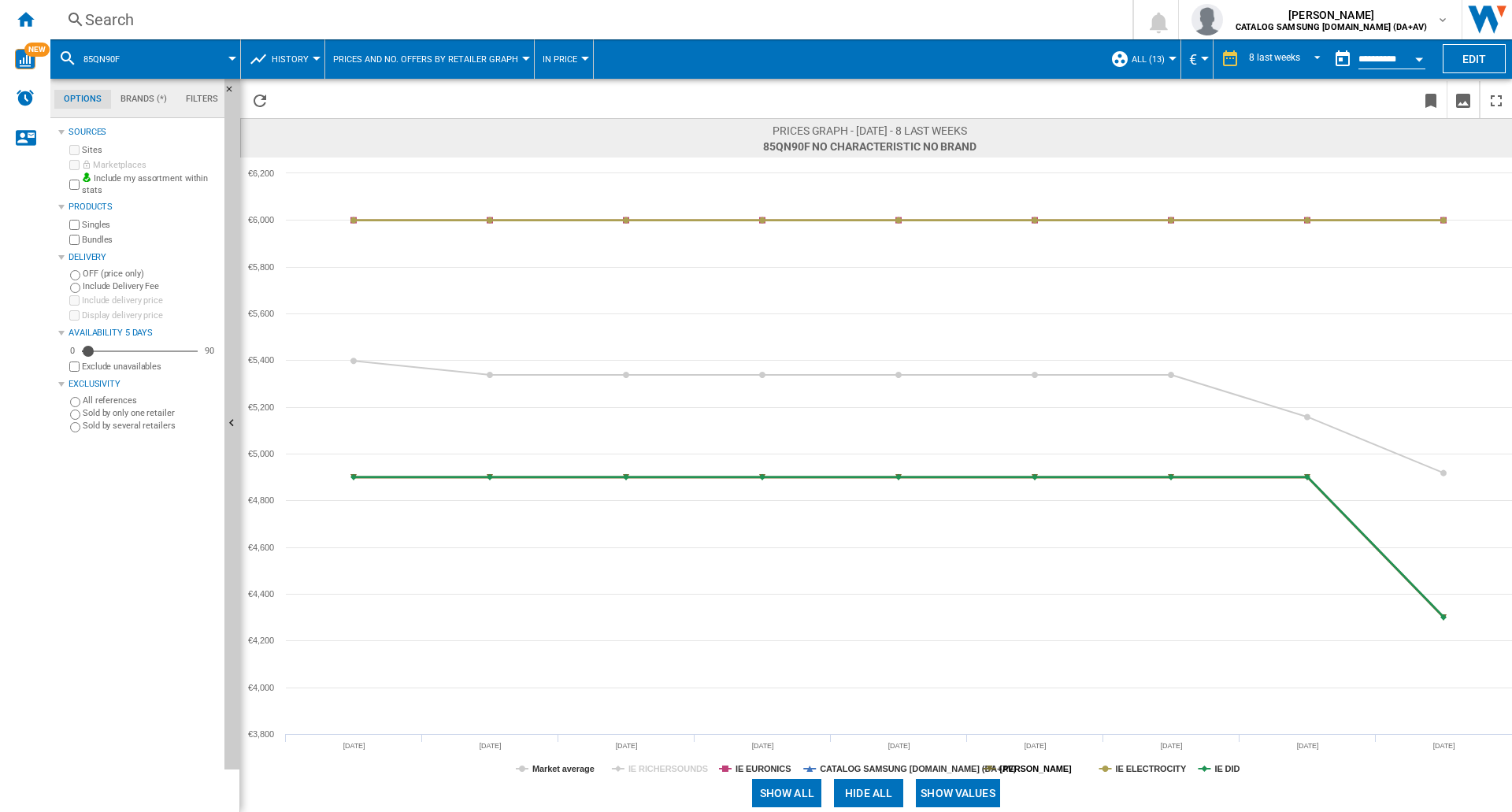
click at [1060, 768] on tspan "[PERSON_NAME]" at bounding box center [1036, 769] width 72 height 10
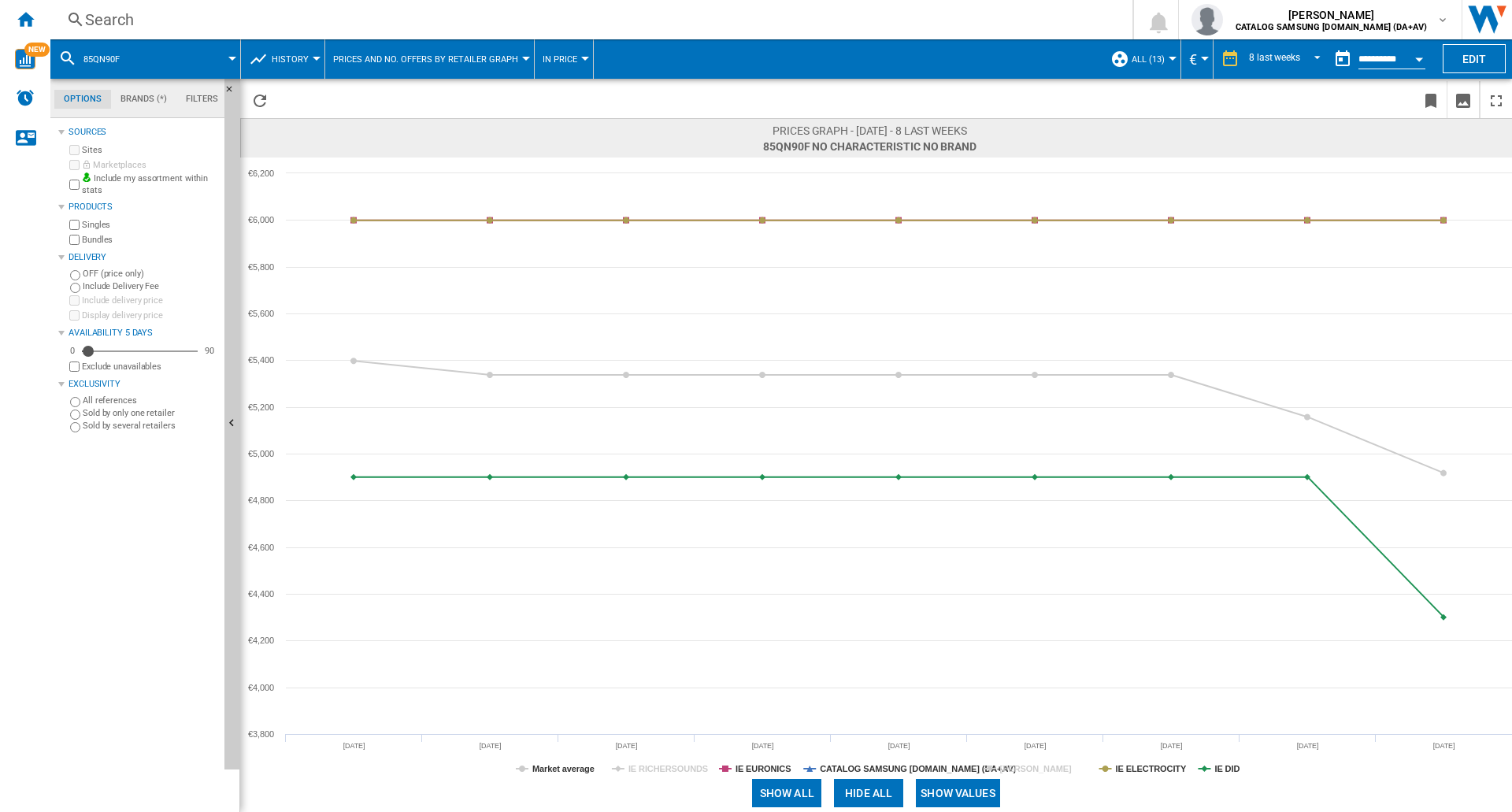
click at [1060, 768] on tspan "[PERSON_NAME]" at bounding box center [1036, 769] width 72 height 10
click at [1231, 771] on tspan "IE DID" at bounding box center [1227, 769] width 25 height 10
click at [1232, 771] on tspan "IE DID" at bounding box center [1227, 769] width 25 height 10
click at [237, 13] on div "Search" at bounding box center [588, 20] width 1007 height 22
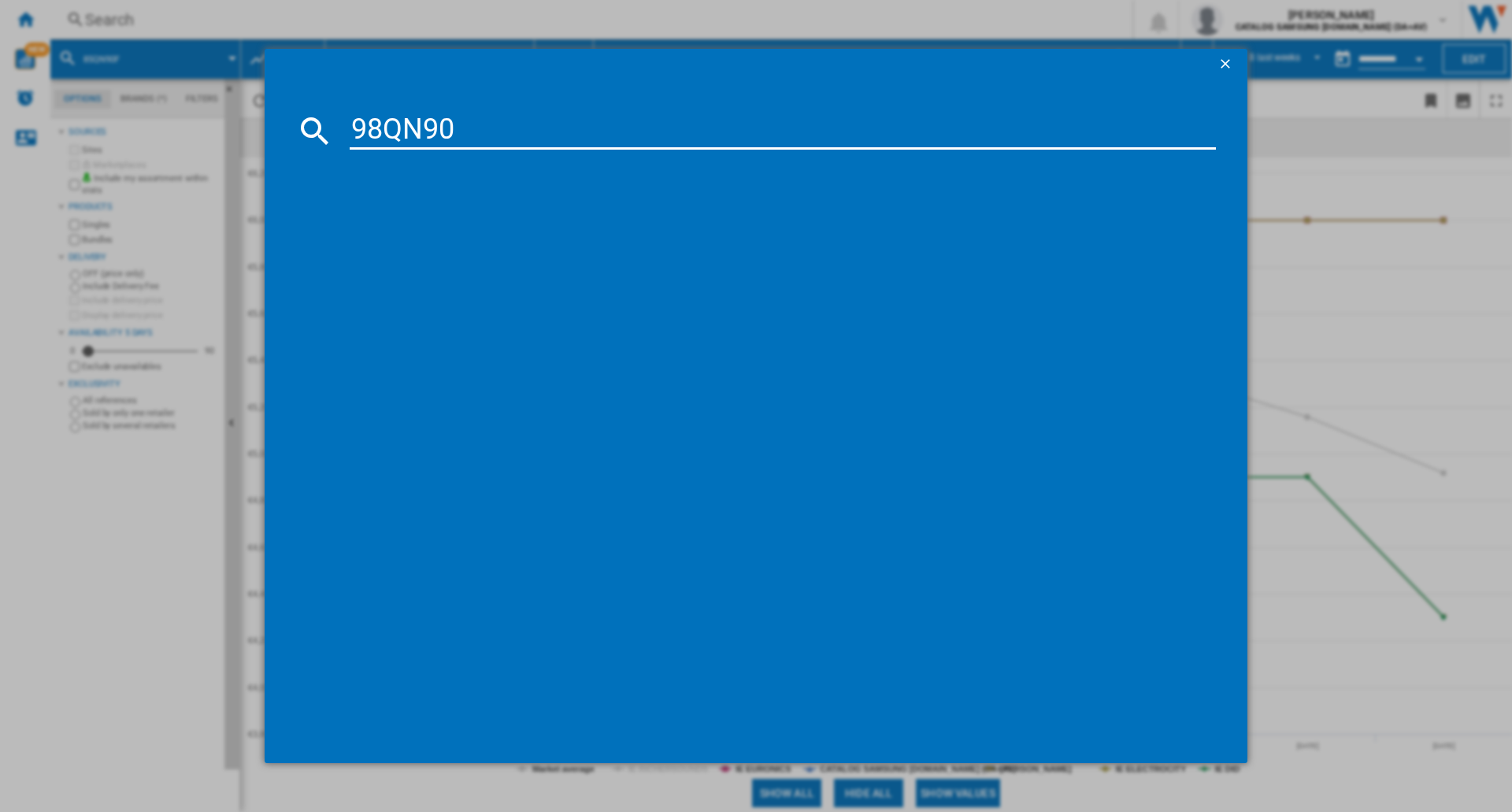
type input "98QN90F"
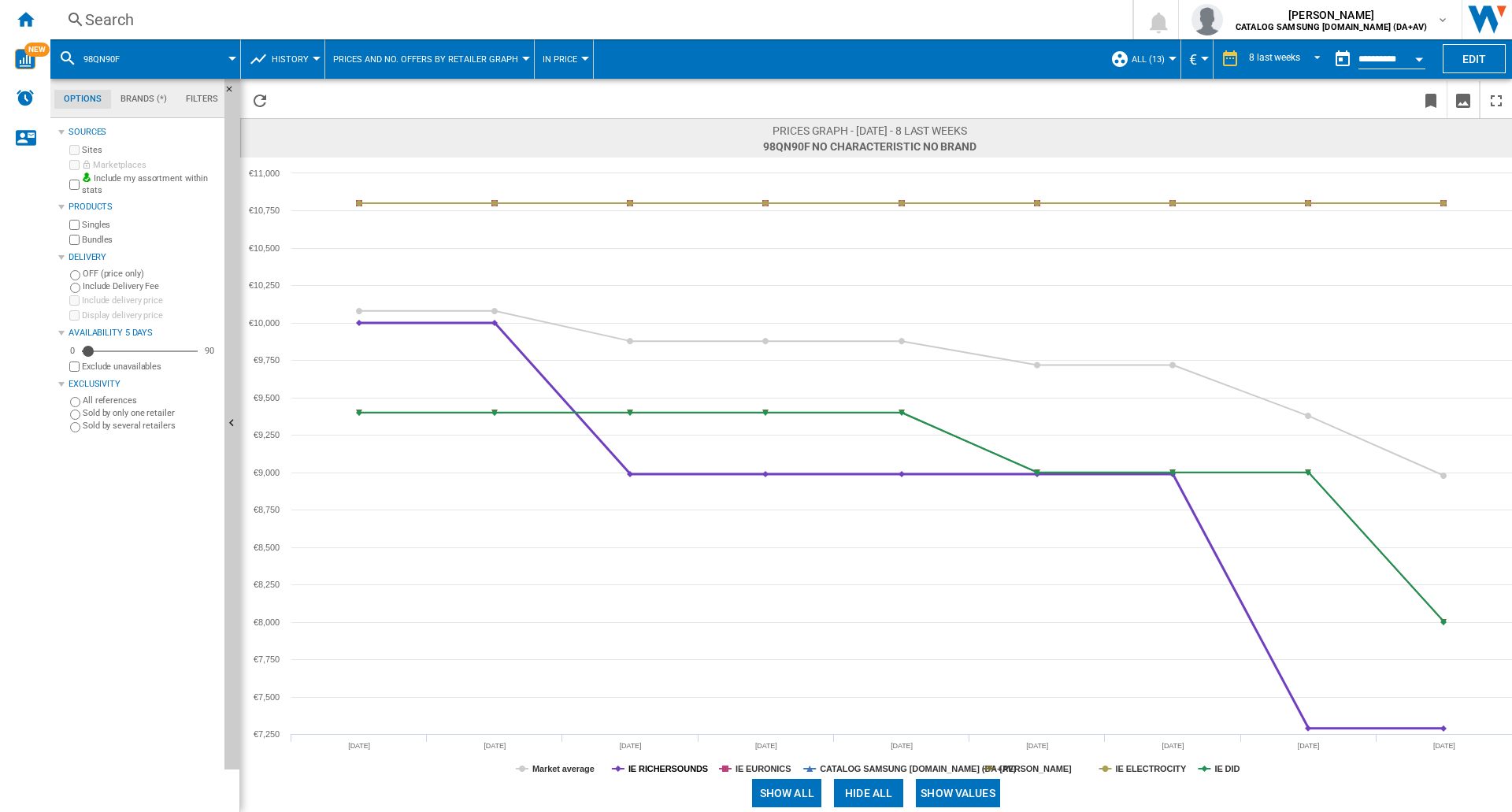
click at [665, 770] on tspan "IE RICHERSOUNDS" at bounding box center [668, 769] width 80 height 10
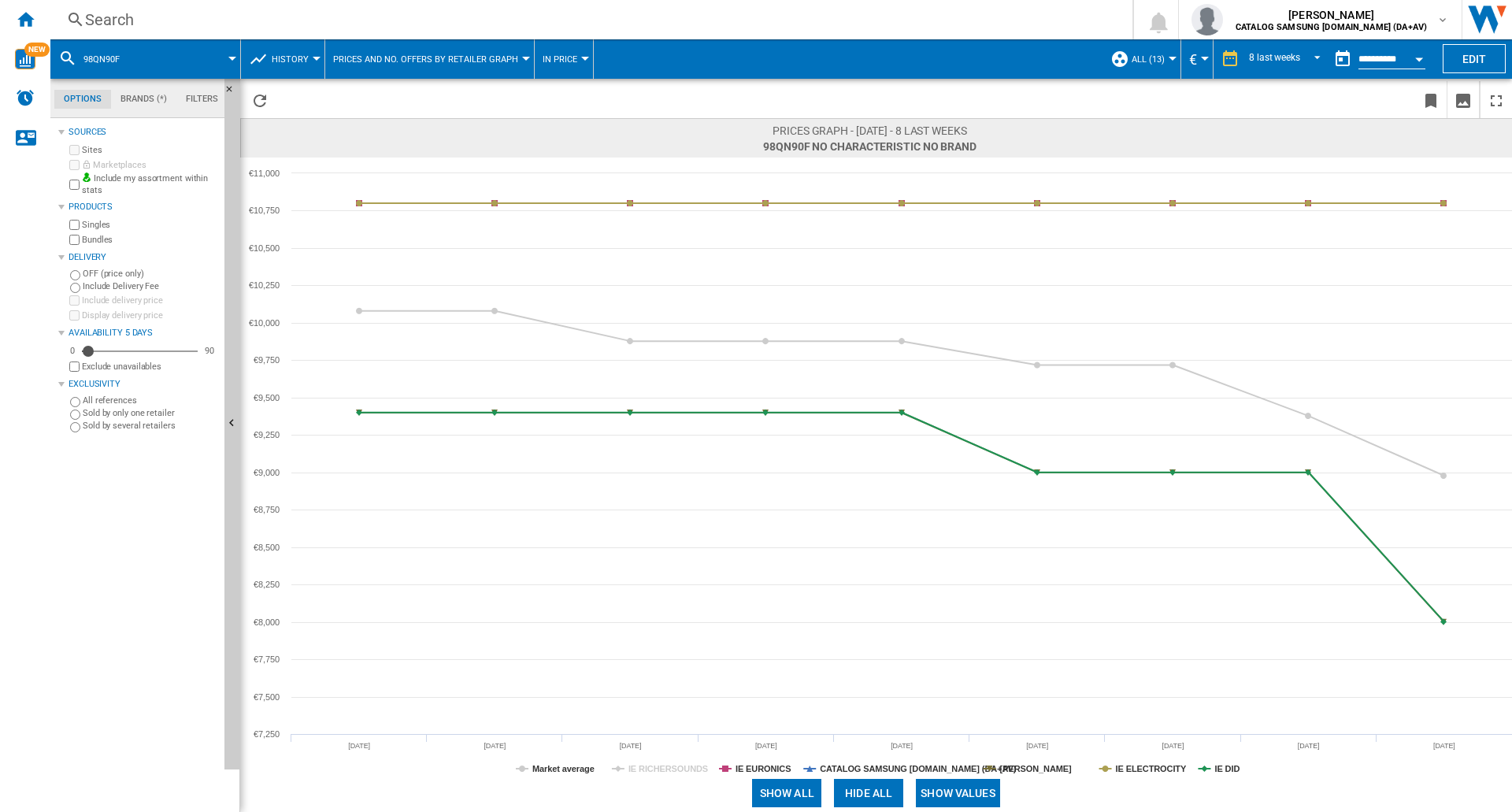
click at [1238, 774] on span at bounding box center [1259, 793] width 505 height 38
click at [1228, 771] on tspan "IE DID" at bounding box center [1227, 769] width 25 height 10
click at [1047, 771] on tspan "[PERSON_NAME]" at bounding box center [1036, 769] width 72 height 10
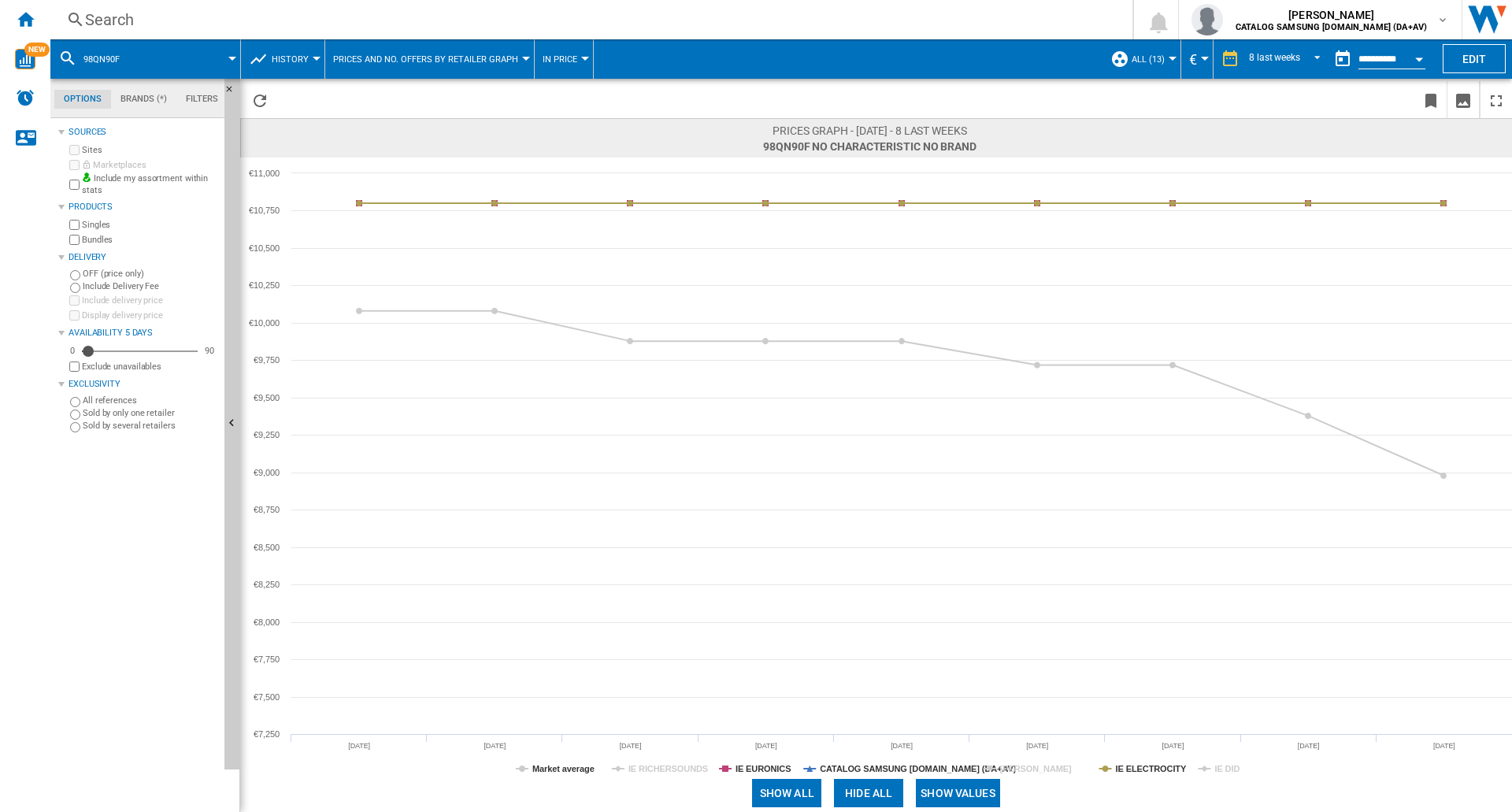
click at [1047, 771] on tspan "[PERSON_NAME]" at bounding box center [1036, 769] width 72 height 10
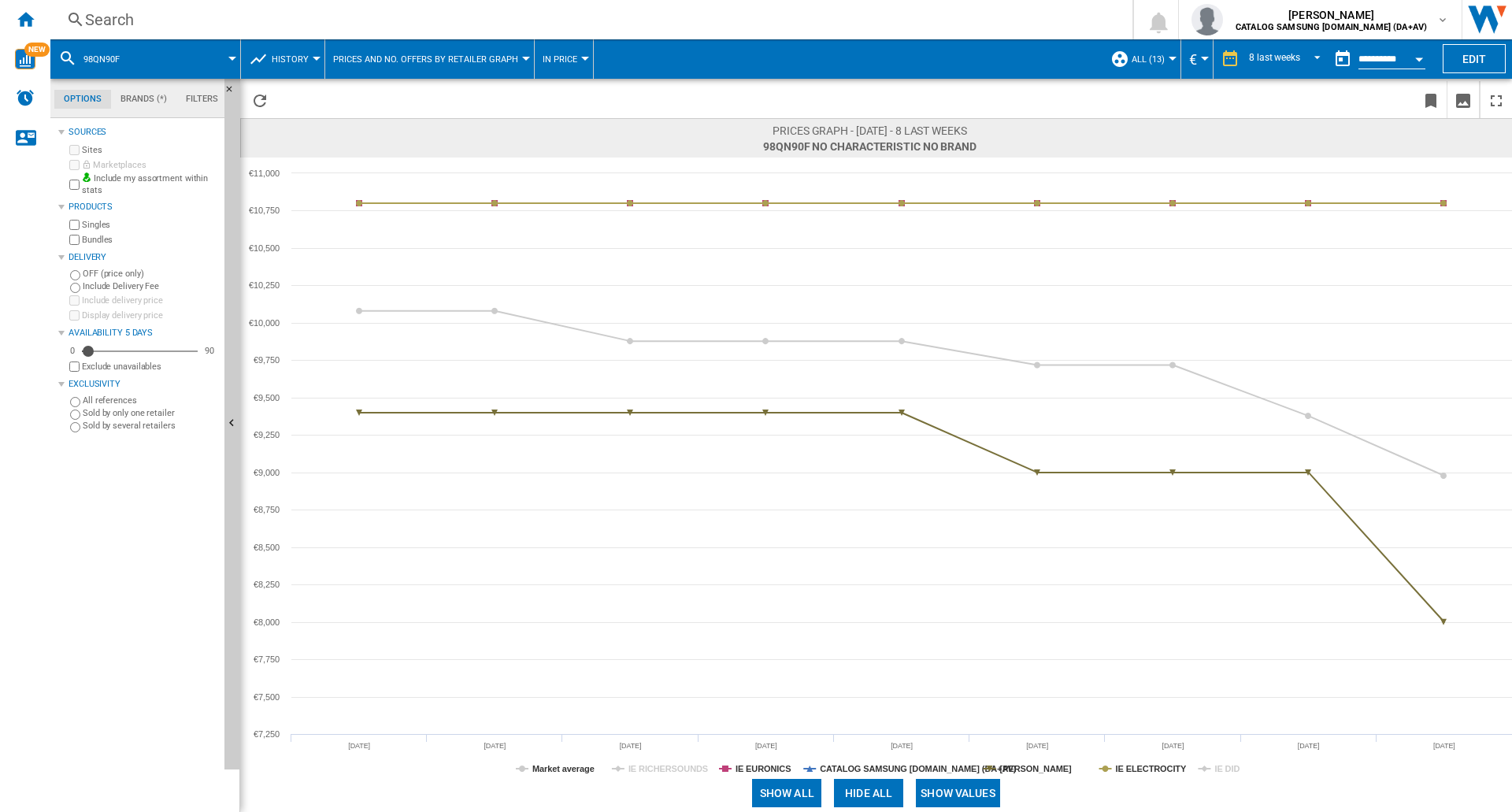
click at [1228, 775] on span at bounding box center [1259, 793] width 505 height 38
click at [1228, 774] on tspan "IE DID" at bounding box center [1227, 769] width 25 height 10
click at [243, 8] on div "Search Search 0 [PERSON_NAME] CATALOG SAMSUNG [DOMAIN_NAME] (DA+AV) CATALOG SAM…" at bounding box center [782, 20] width 1462 height 39
click at [130, 14] on div "Search" at bounding box center [588, 20] width 1007 height 22
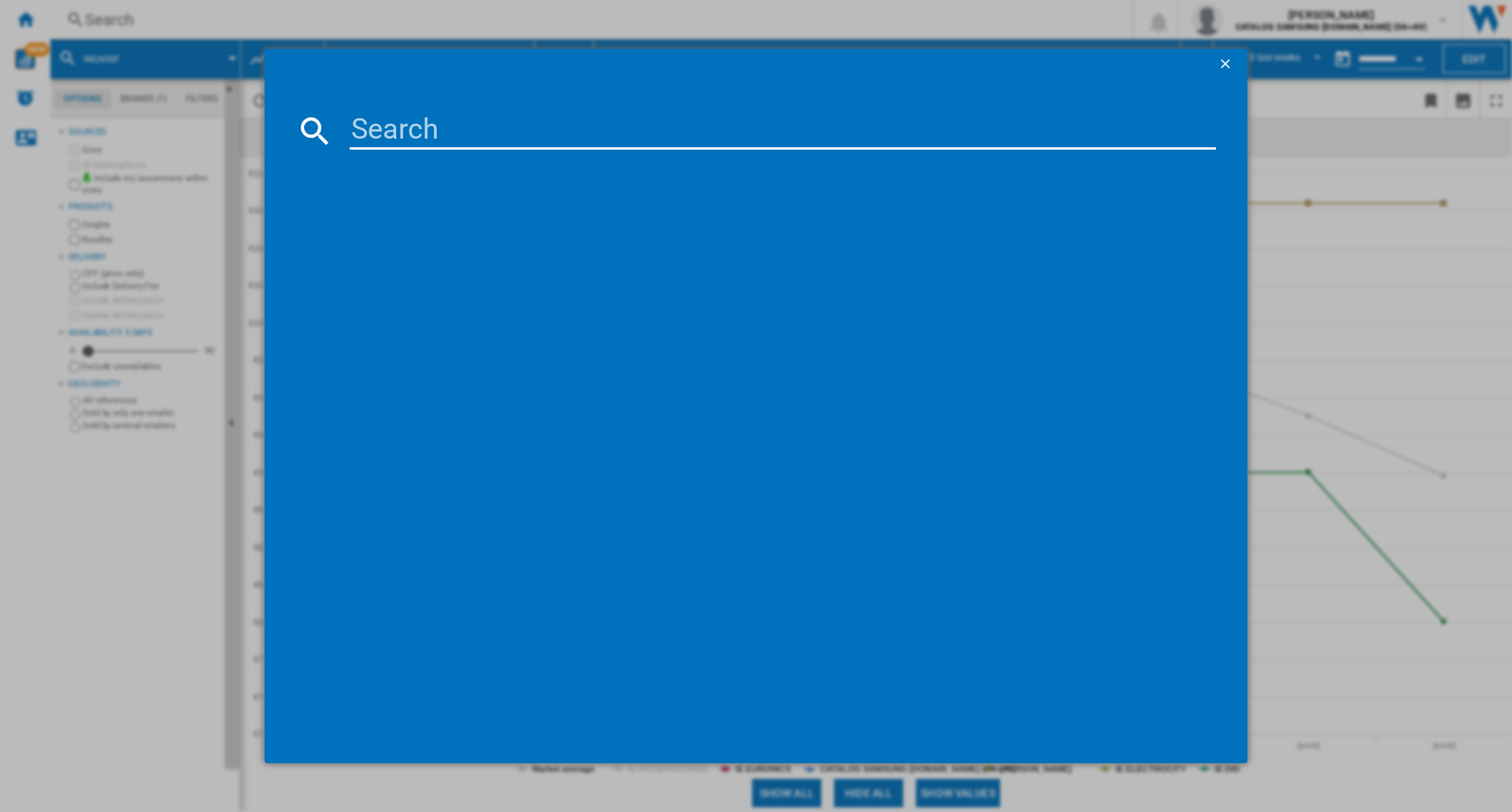
click at [443, 133] on input at bounding box center [782, 130] width 866 height 38
type input "55S85F"
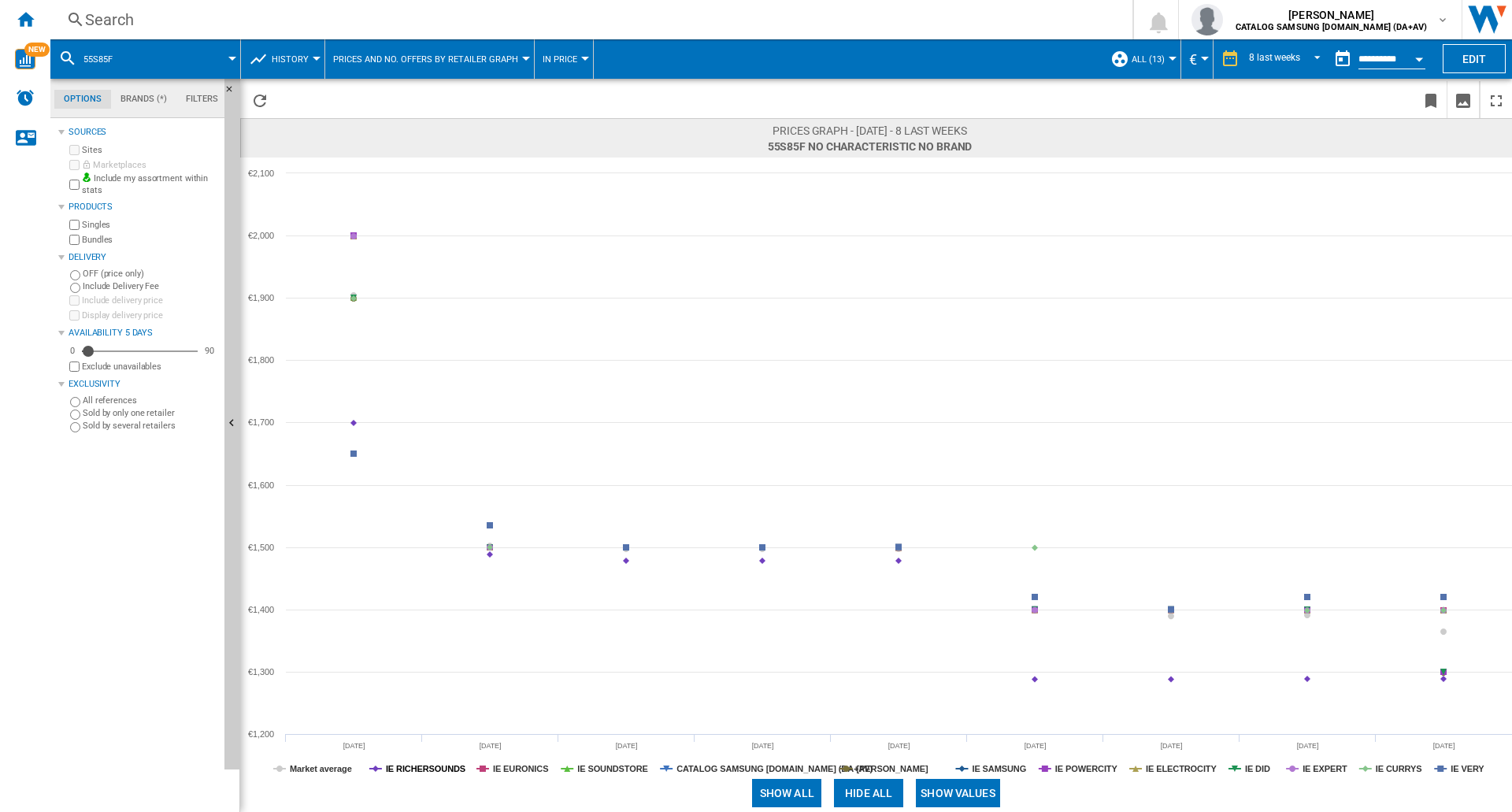
click at [421, 772] on tspan "IE RICHERSOUNDS" at bounding box center [426, 769] width 80 height 10
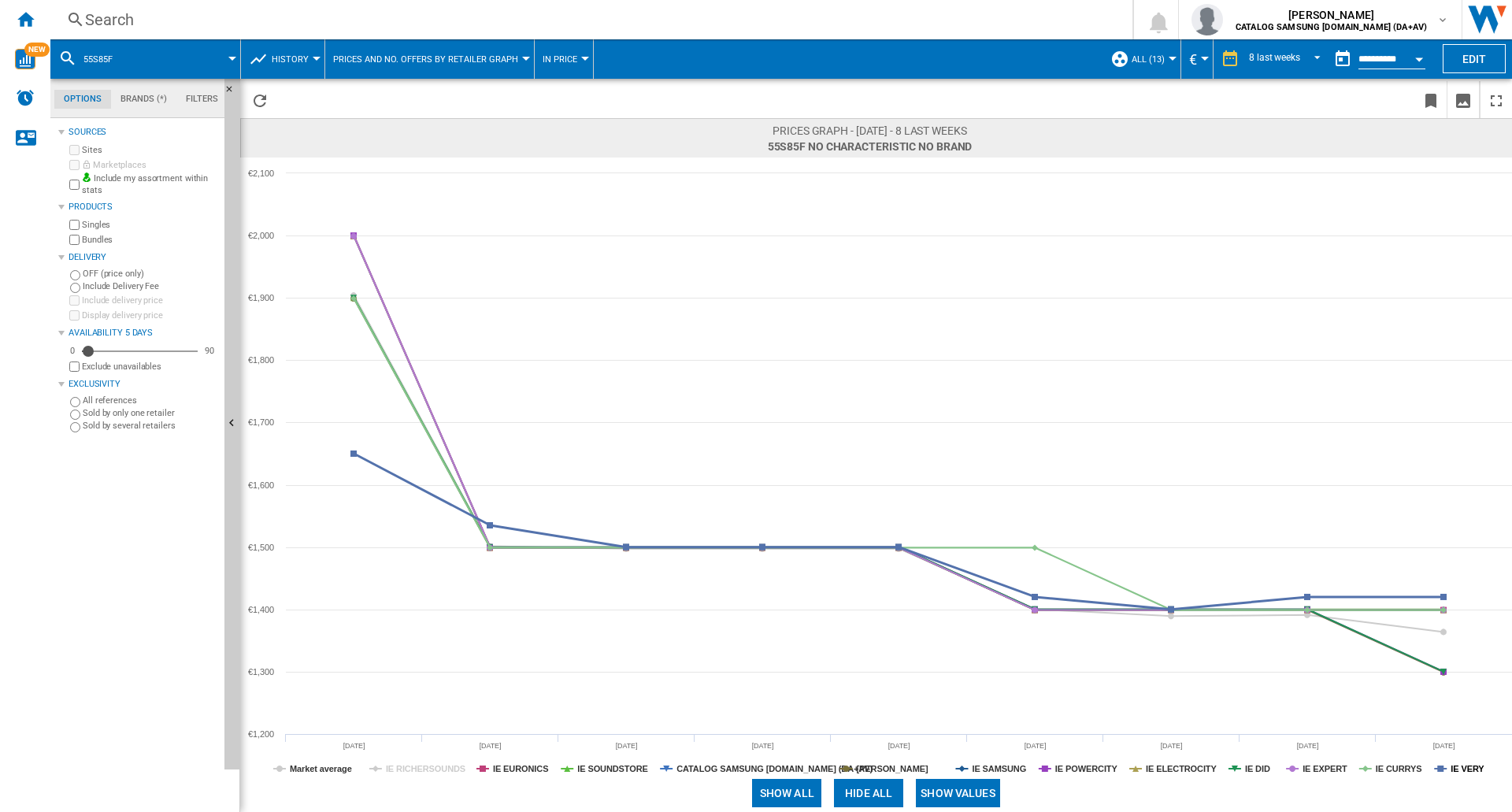
click at [1461, 771] on tspan "IE VERY" at bounding box center [1468, 769] width 34 height 10
click at [1076, 770] on tspan "IE POWERCITY" at bounding box center [1087, 769] width 63 height 10
click at [205, 11] on div "Search" at bounding box center [588, 20] width 1007 height 22
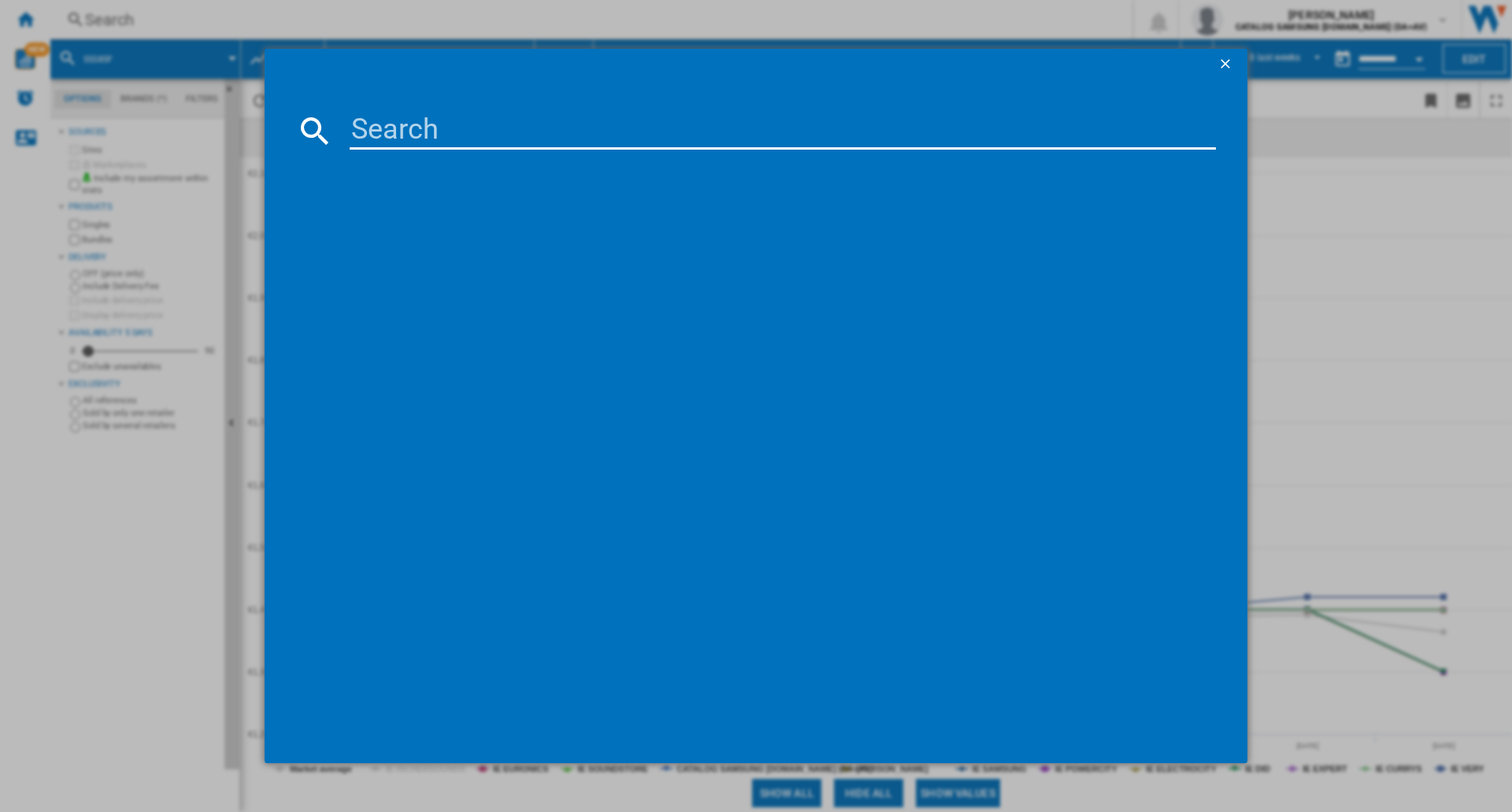
click at [383, 126] on input at bounding box center [782, 130] width 866 height 38
type input "65S85F"
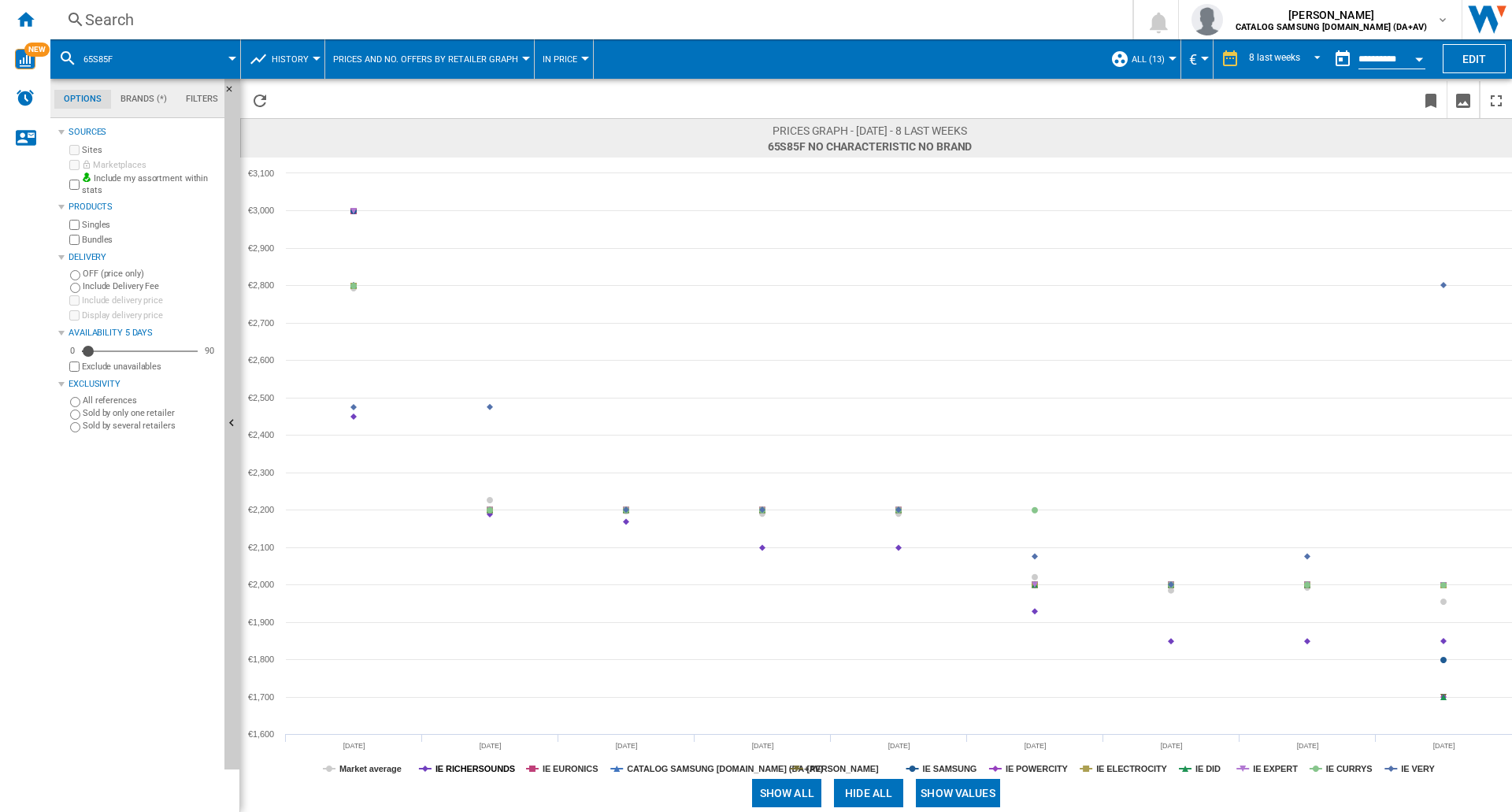
click at [477, 767] on tspan "IE RICHERSOUNDS" at bounding box center [475, 769] width 80 height 10
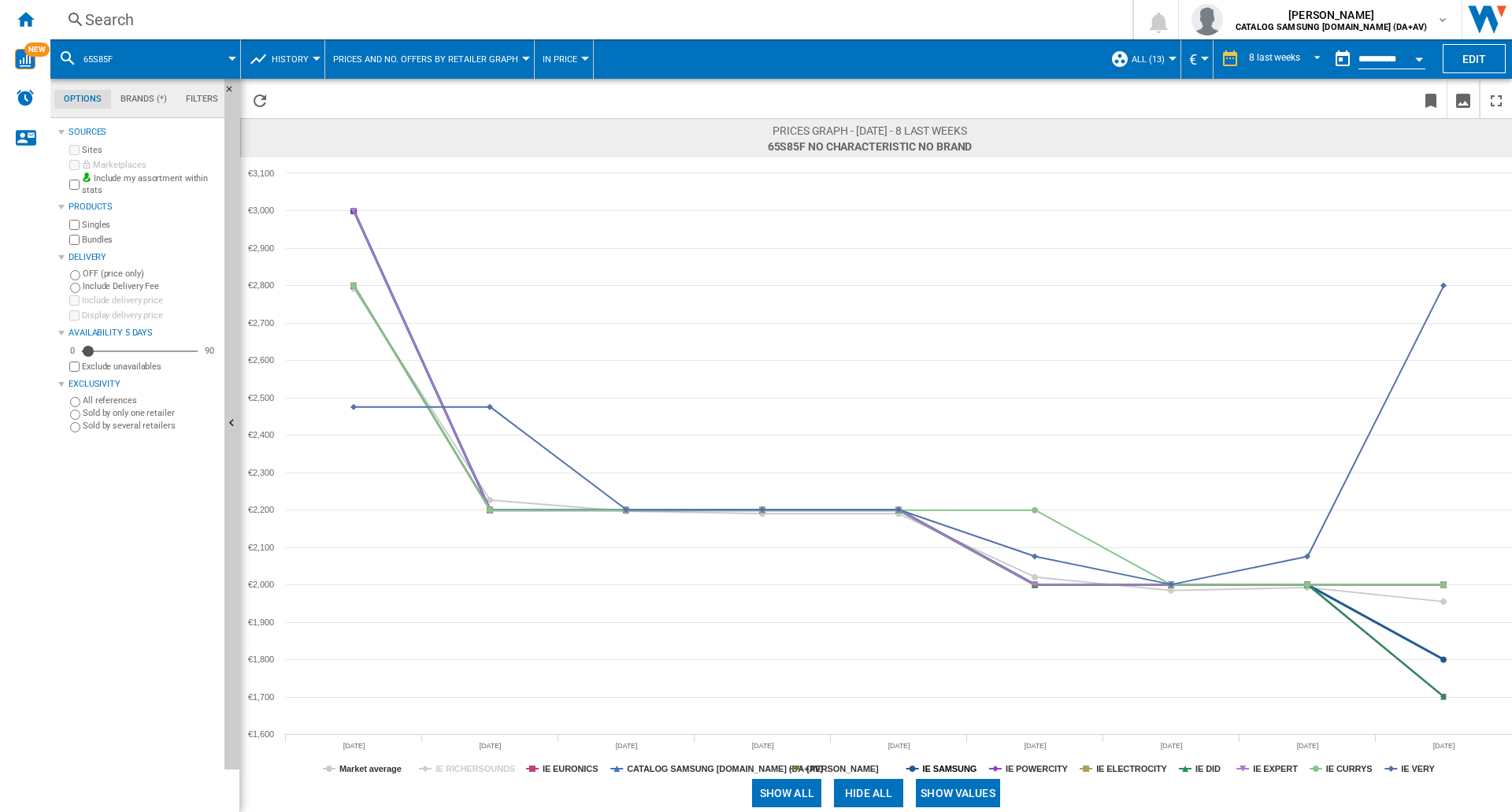
click at [953, 768] on tspan "IE SAMSUNG" at bounding box center [950, 769] width 55 height 10
click at [1133, 773] on tspan "IE ELECTROCITY" at bounding box center [1131, 769] width 71 height 10
click at [1361, 771] on tspan "IE CURRYS" at bounding box center [1349, 769] width 46 height 10
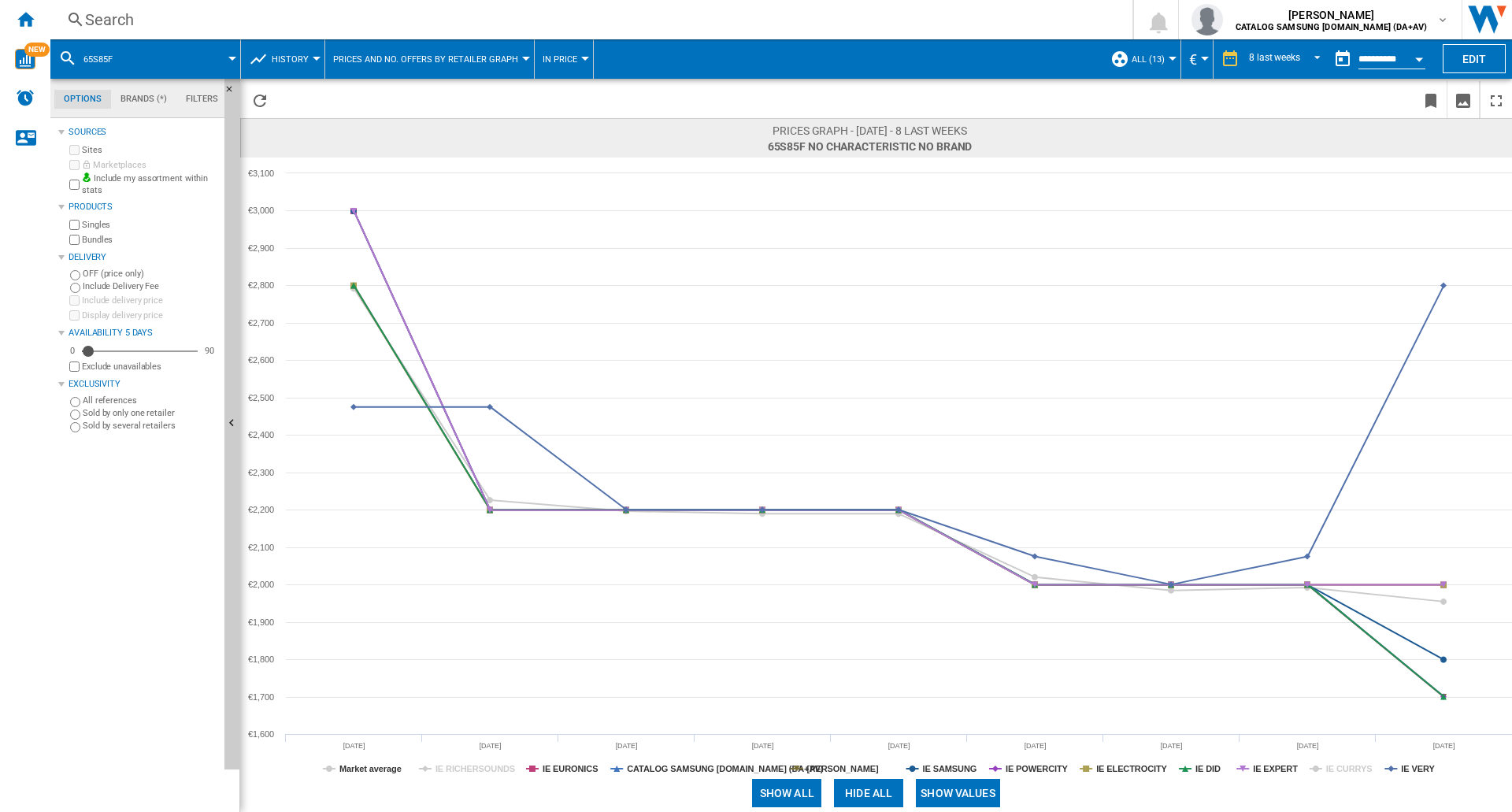
click at [1361, 771] on tspan "IE CURRYS" at bounding box center [1349, 769] width 46 height 10
click at [1206, 768] on tspan "IE DID" at bounding box center [1208, 769] width 25 height 10
click at [1037, 770] on tspan "IE POWERCITY" at bounding box center [1037, 769] width 63 height 10
click at [872, 768] on tspan "[PERSON_NAME]" at bounding box center [844, 769] width 72 height 10
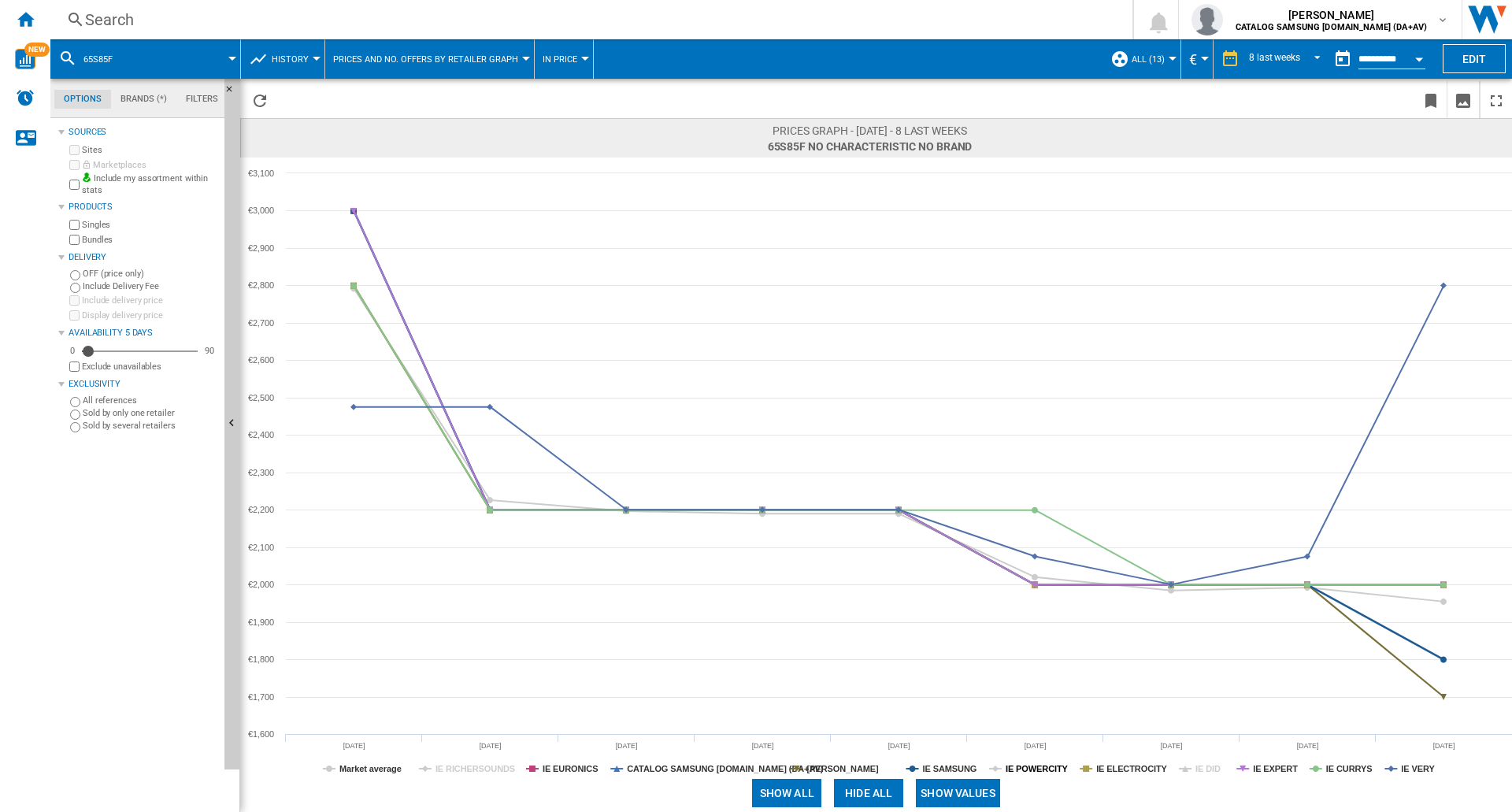
click at [1043, 771] on tspan "IE POWERCITY" at bounding box center [1037, 769] width 63 height 10
click at [1204, 769] on tspan "IE DID" at bounding box center [1208, 769] width 25 height 10
click at [262, 15] on div "Search" at bounding box center [588, 20] width 1007 height 22
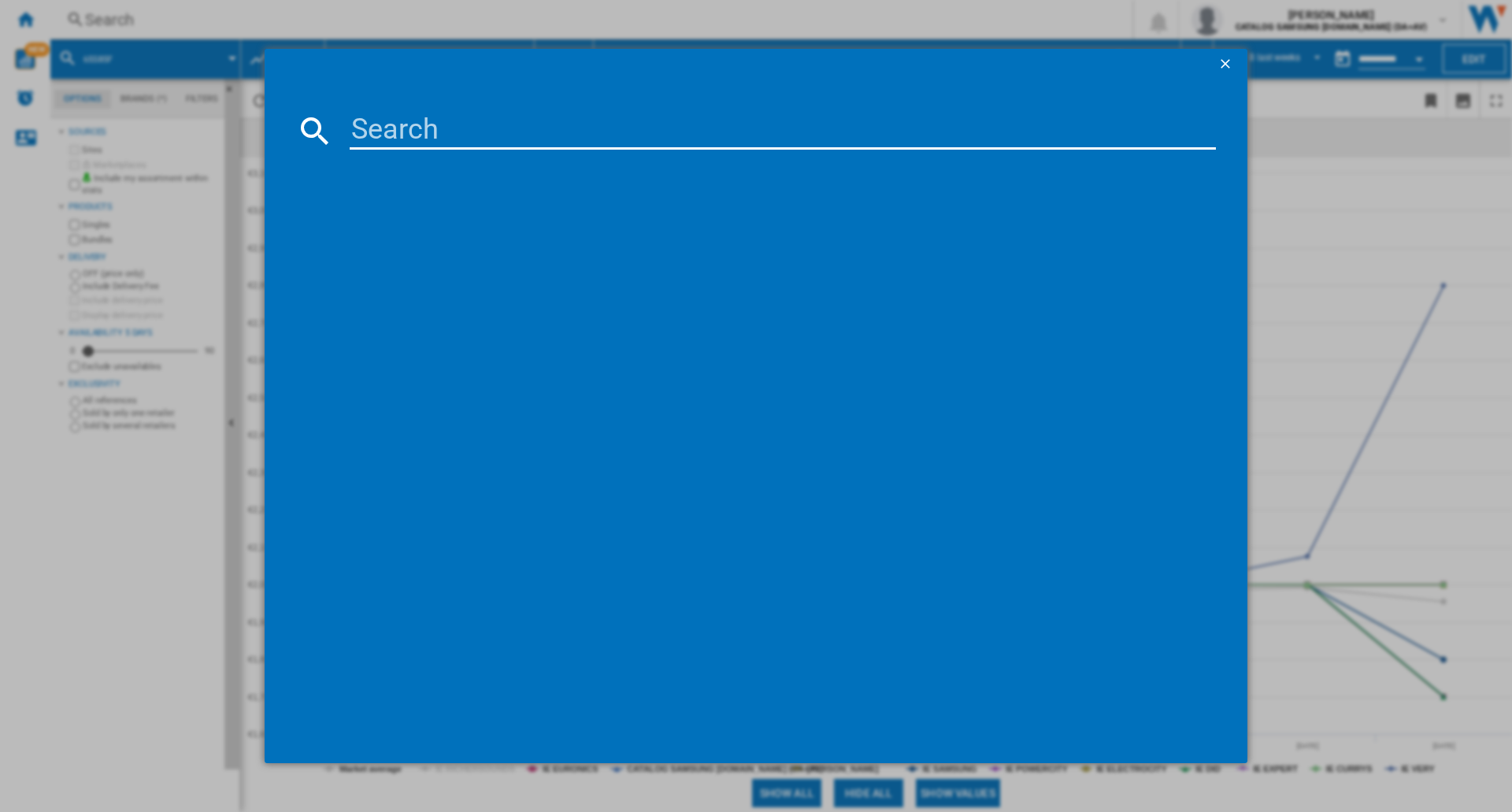
click at [447, 122] on input at bounding box center [782, 130] width 866 height 38
type input "83S85F"
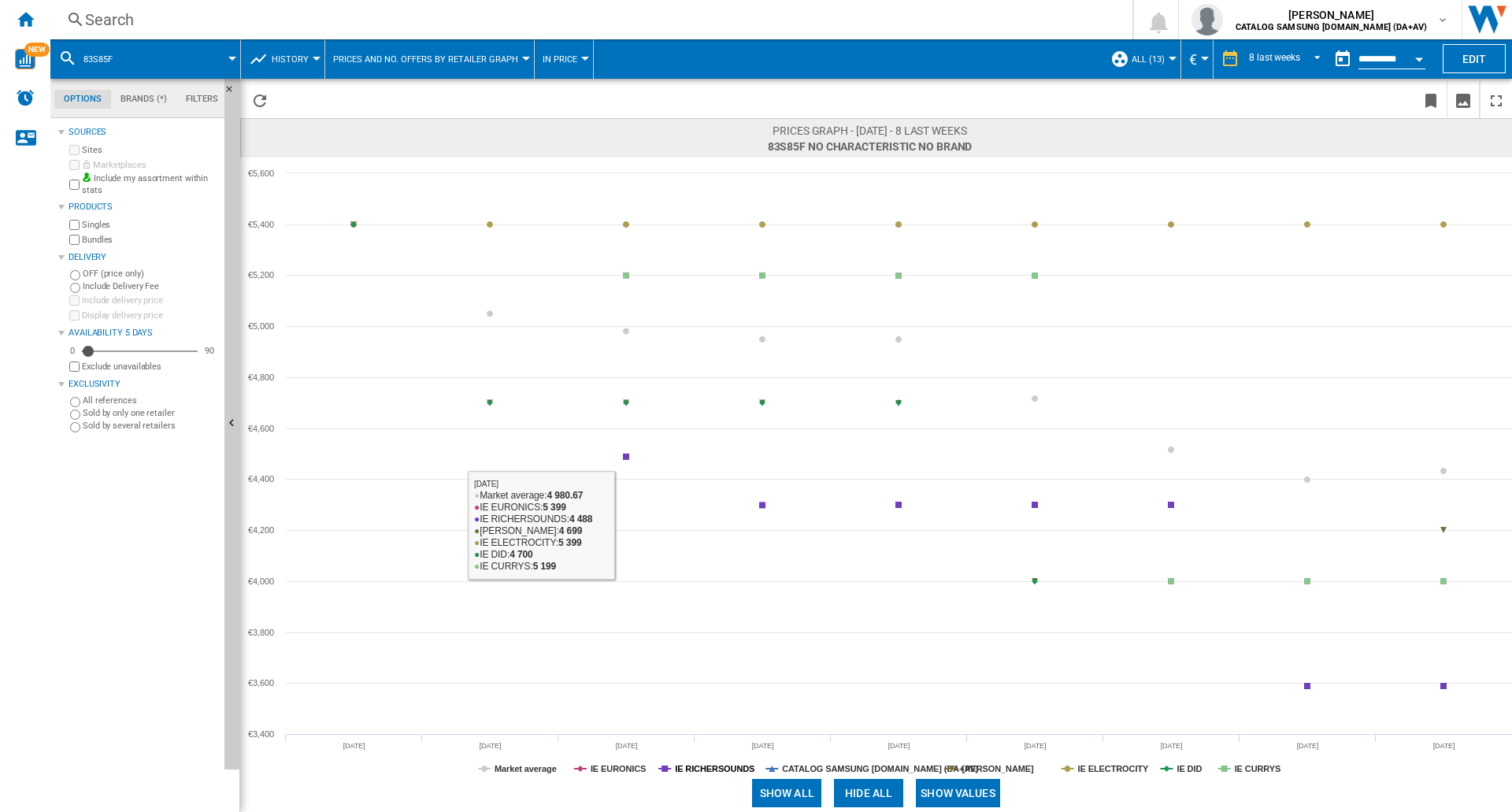
click at [720, 774] on tspan "IE RICHERSOUNDS" at bounding box center [715, 769] width 80 height 10
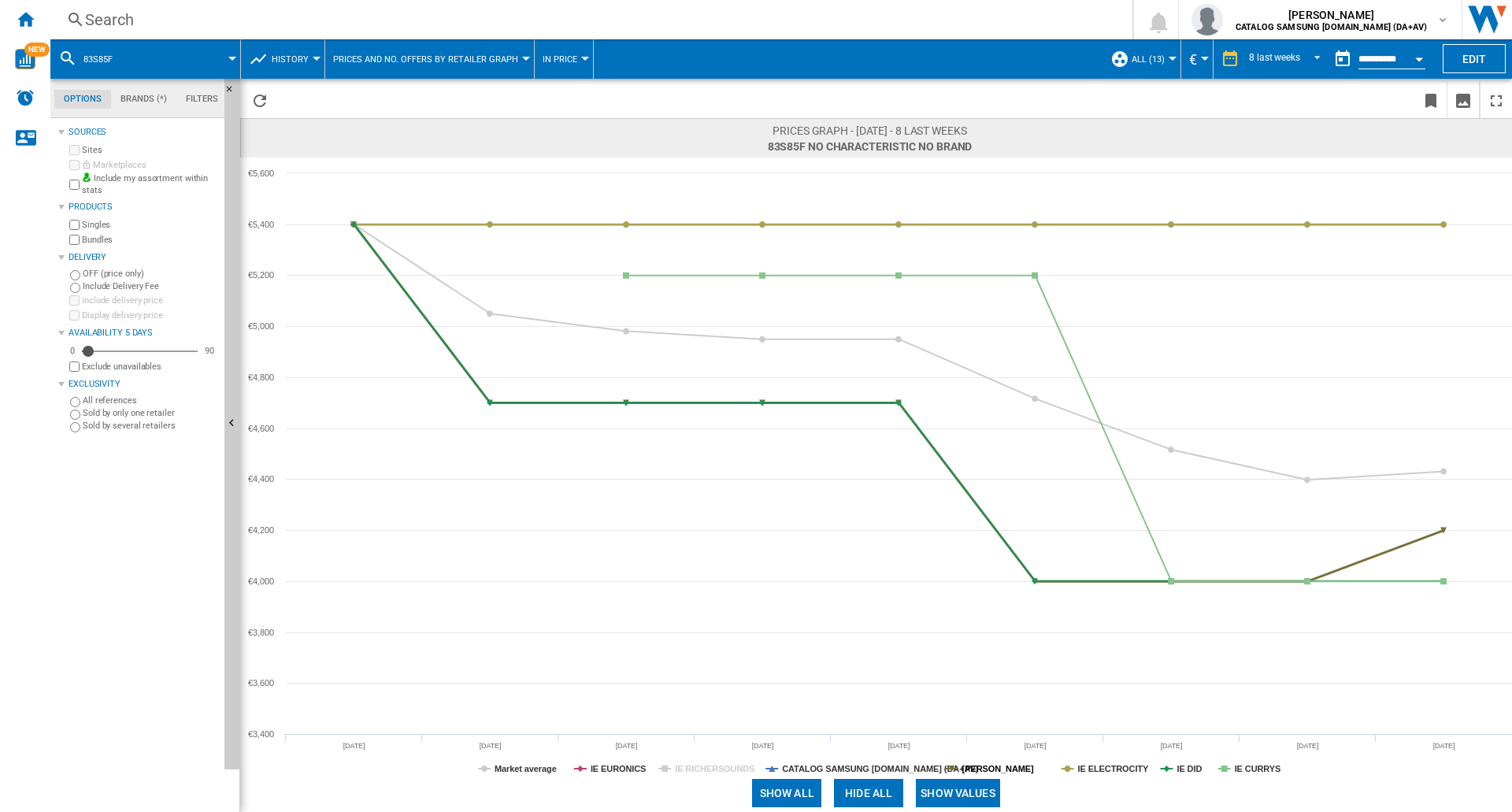
click at [1023, 773] on tspan "[PERSON_NAME]" at bounding box center [998, 769] width 72 height 10
click at [1193, 770] on tspan "IE DID" at bounding box center [1189, 769] width 25 height 10
click at [1254, 766] on tspan "IE CURRYS" at bounding box center [1258, 769] width 46 height 10
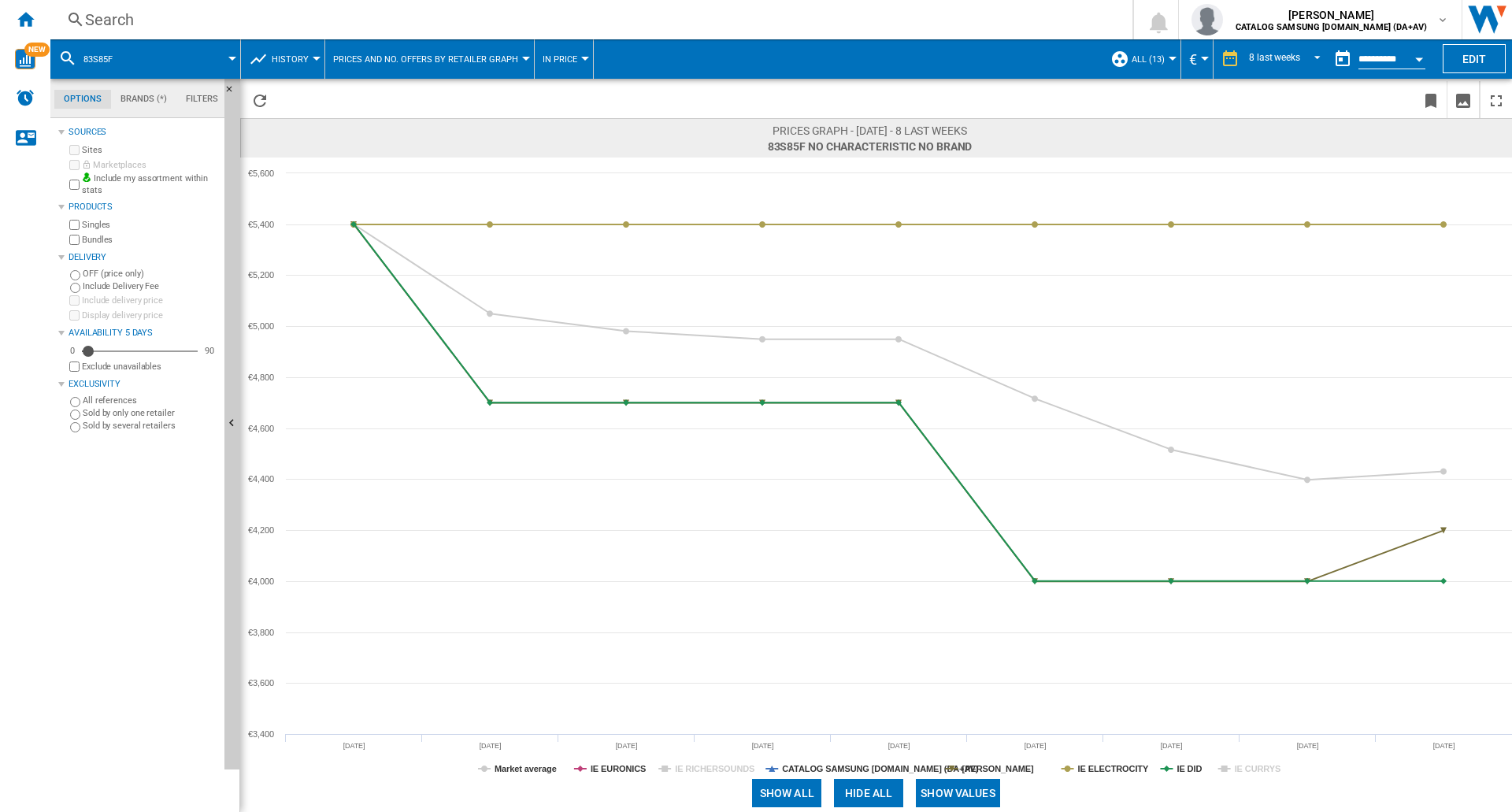
click at [1254, 766] on tspan "IE CURRYS" at bounding box center [1258, 769] width 46 height 10
click at [152, 11] on div "Search" at bounding box center [588, 20] width 1007 height 22
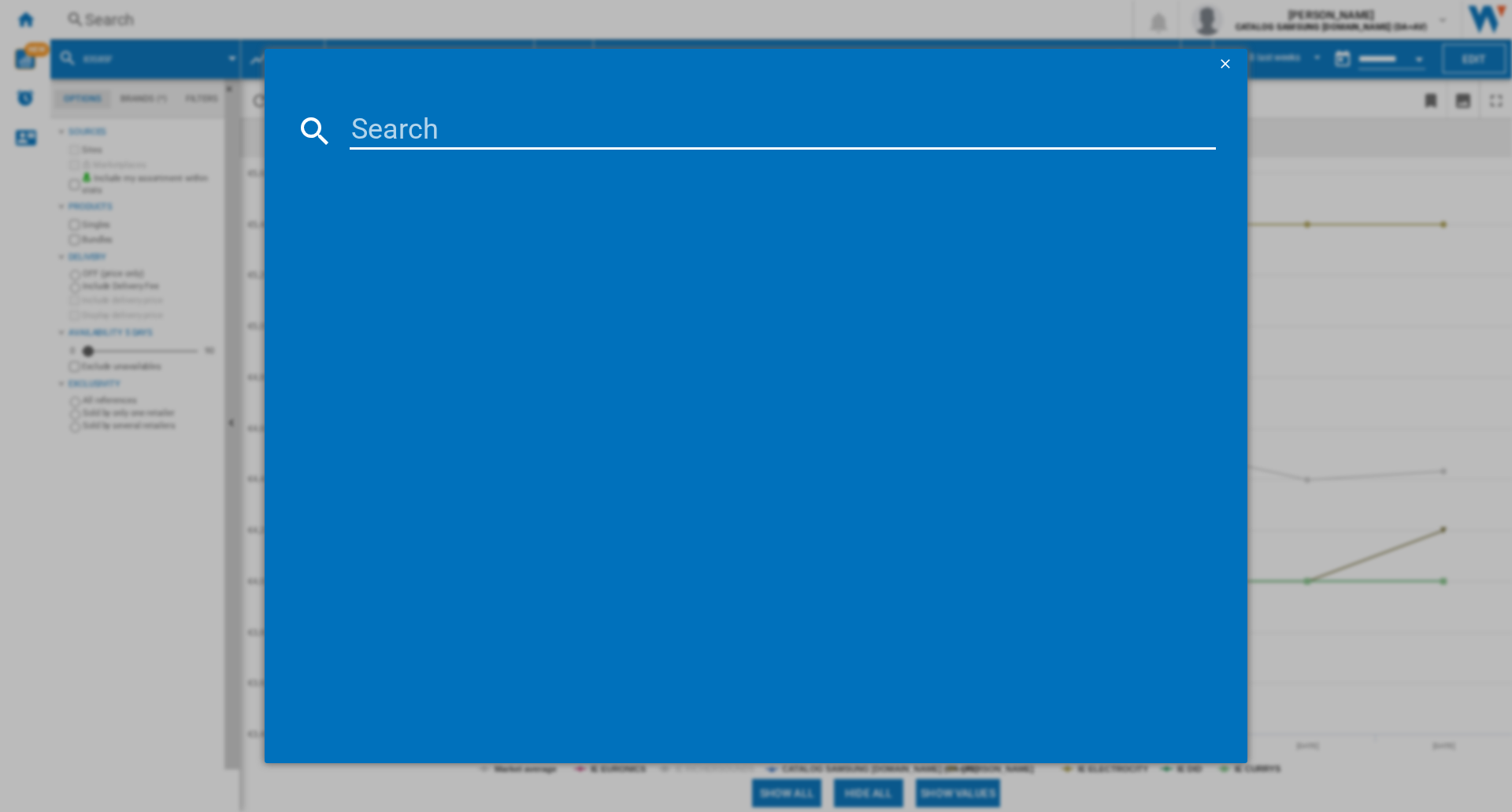
click at [493, 136] on input at bounding box center [782, 130] width 866 height 38
type input "65S90F"
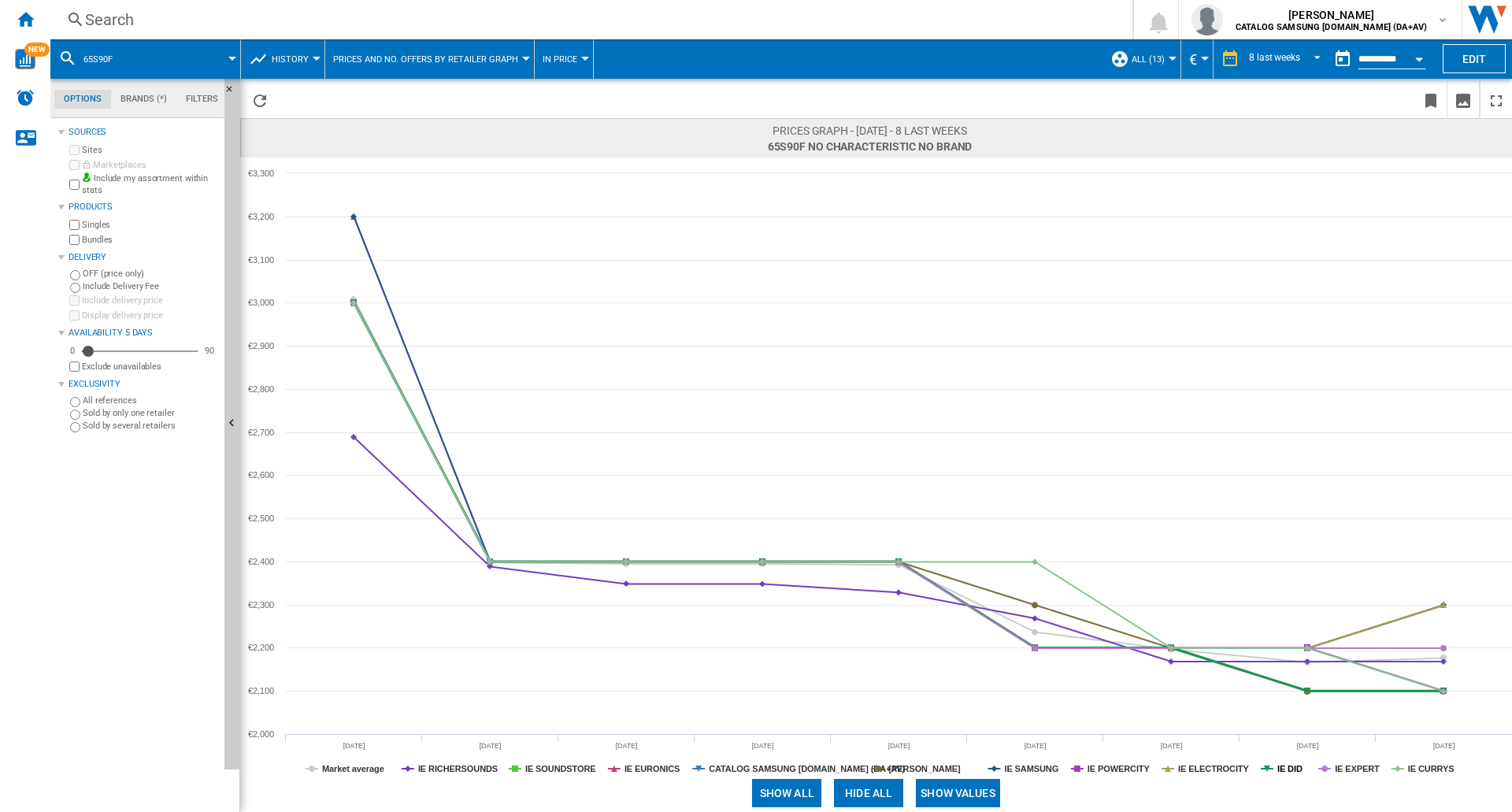
click at [1291, 772] on tspan "IE DID" at bounding box center [1289, 769] width 25 height 10
click at [941, 770] on tspan "[PERSON_NAME]" at bounding box center [925, 769] width 72 height 10
click at [1430, 769] on tspan "IE CURRYS" at bounding box center [1431, 769] width 46 height 10
click at [556, 766] on tspan "IE SOUNDSTORE" at bounding box center [561, 769] width 71 height 10
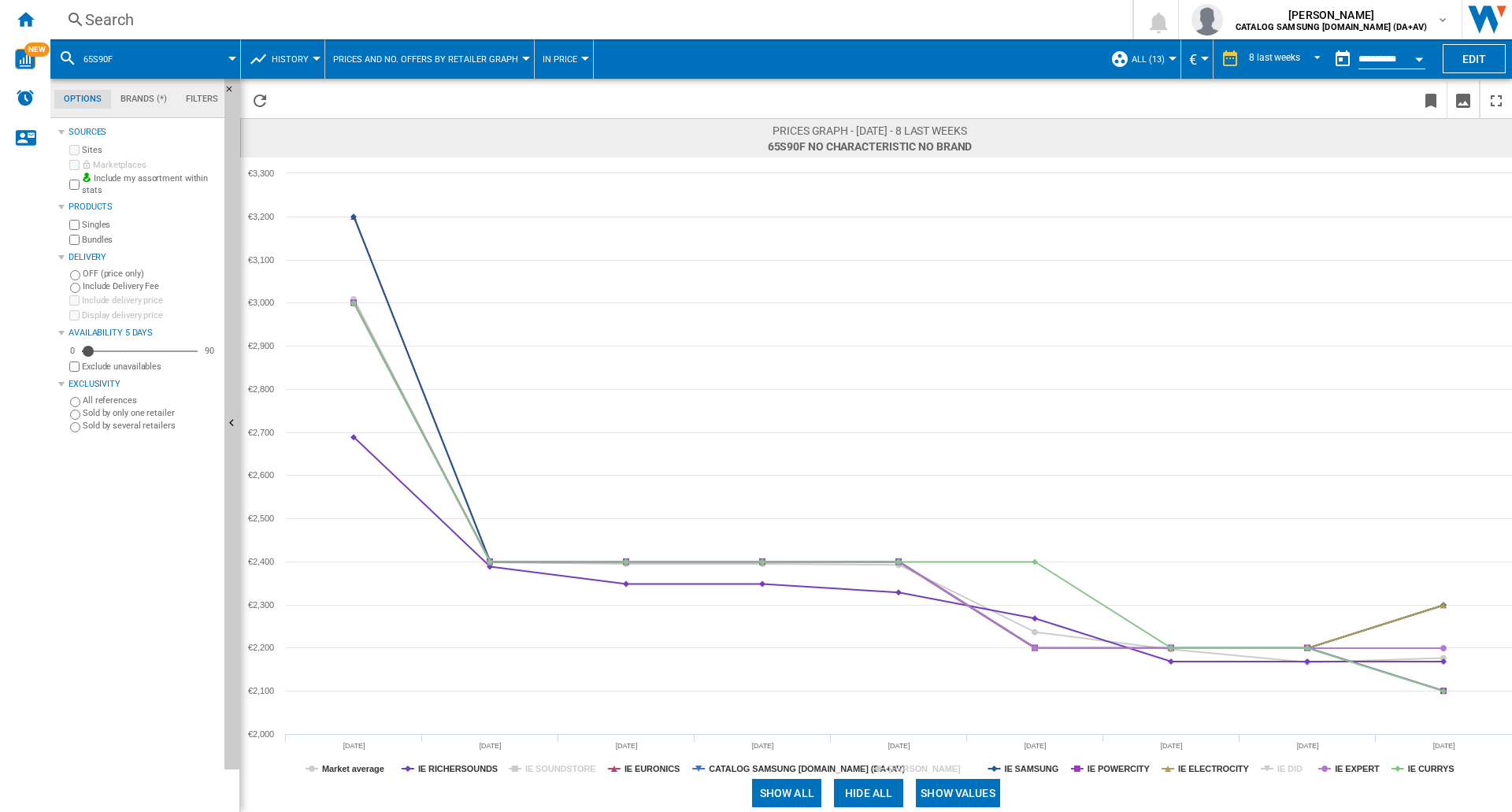
click at [556, 766] on tspan "IE SOUNDSTORE" at bounding box center [561, 769] width 71 height 10
click at [951, 766] on tspan "[PERSON_NAME]" at bounding box center [925, 769] width 72 height 10
click at [1295, 768] on tspan "IE DID" at bounding box center [1289, 769] width 25 height 10
click at [187, 15] on div "Search" at bounding box center [588, 20] width 1007 height 22
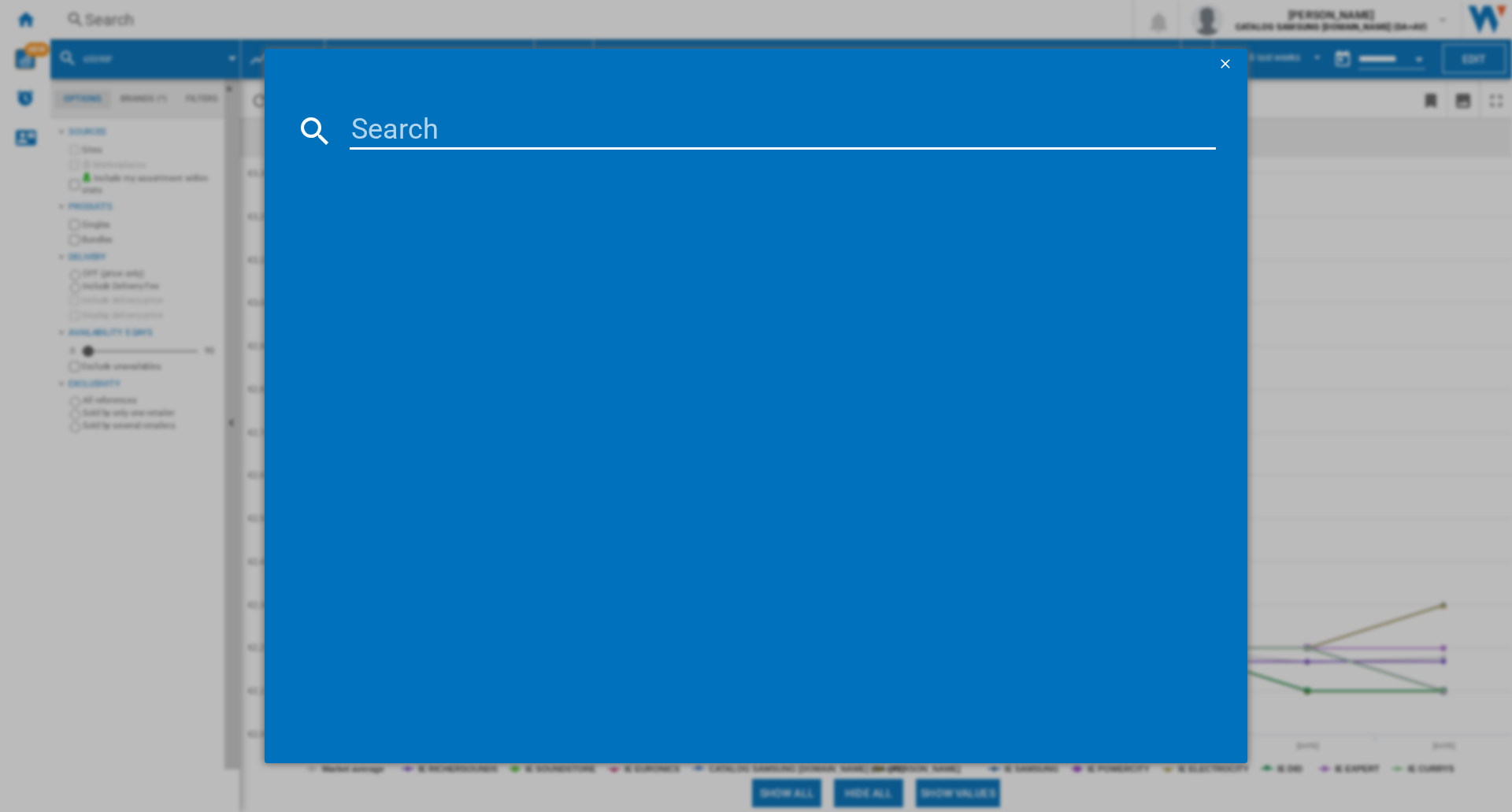
click at [566, 115] on input at bounding box center [782, 130] width 866 height 38
type input "55S95F"
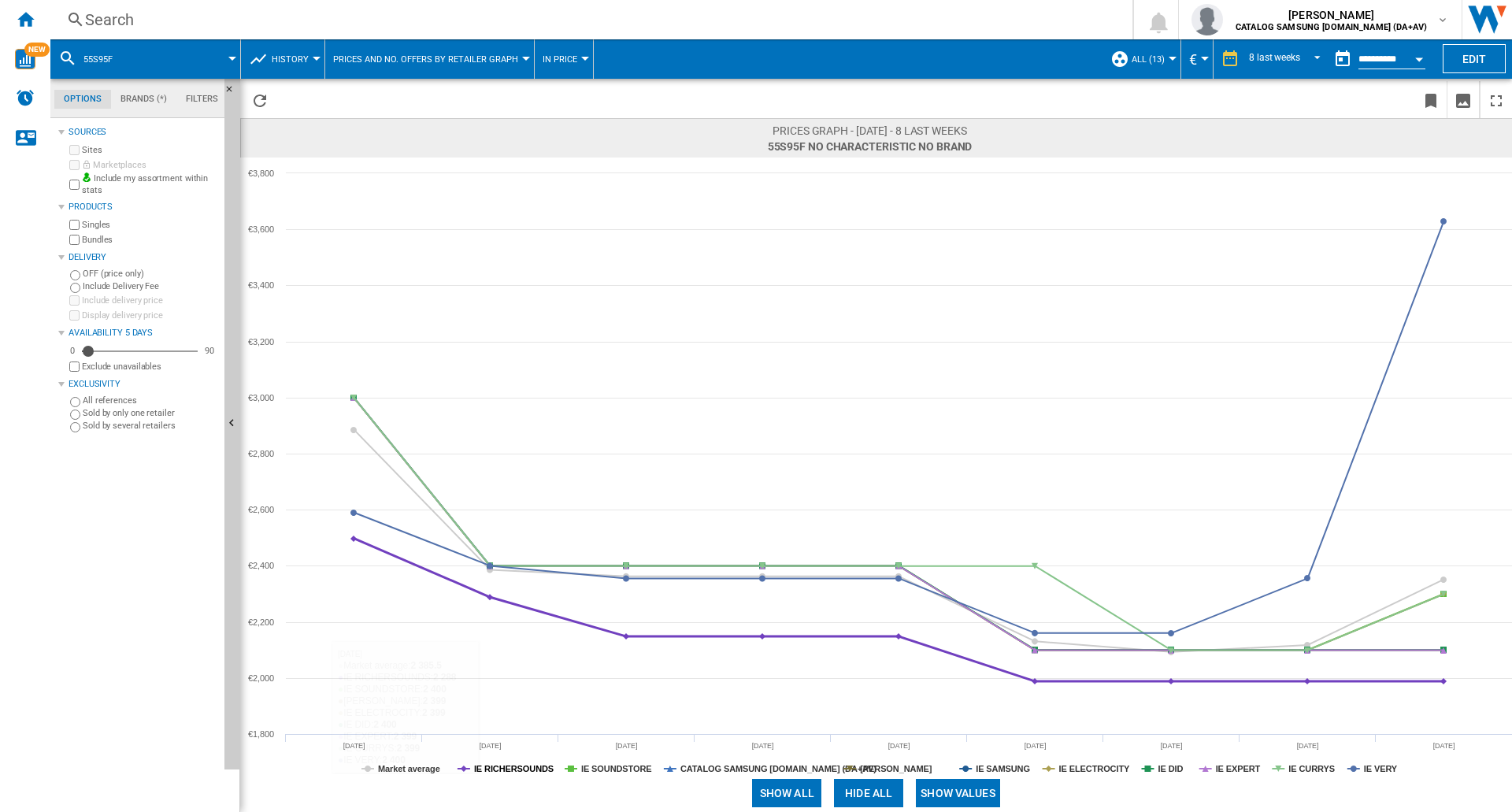
click at [517, 767] on tspan "IE RICHERSOUNDS" at bounding box center [514, 769] width 80 height 10
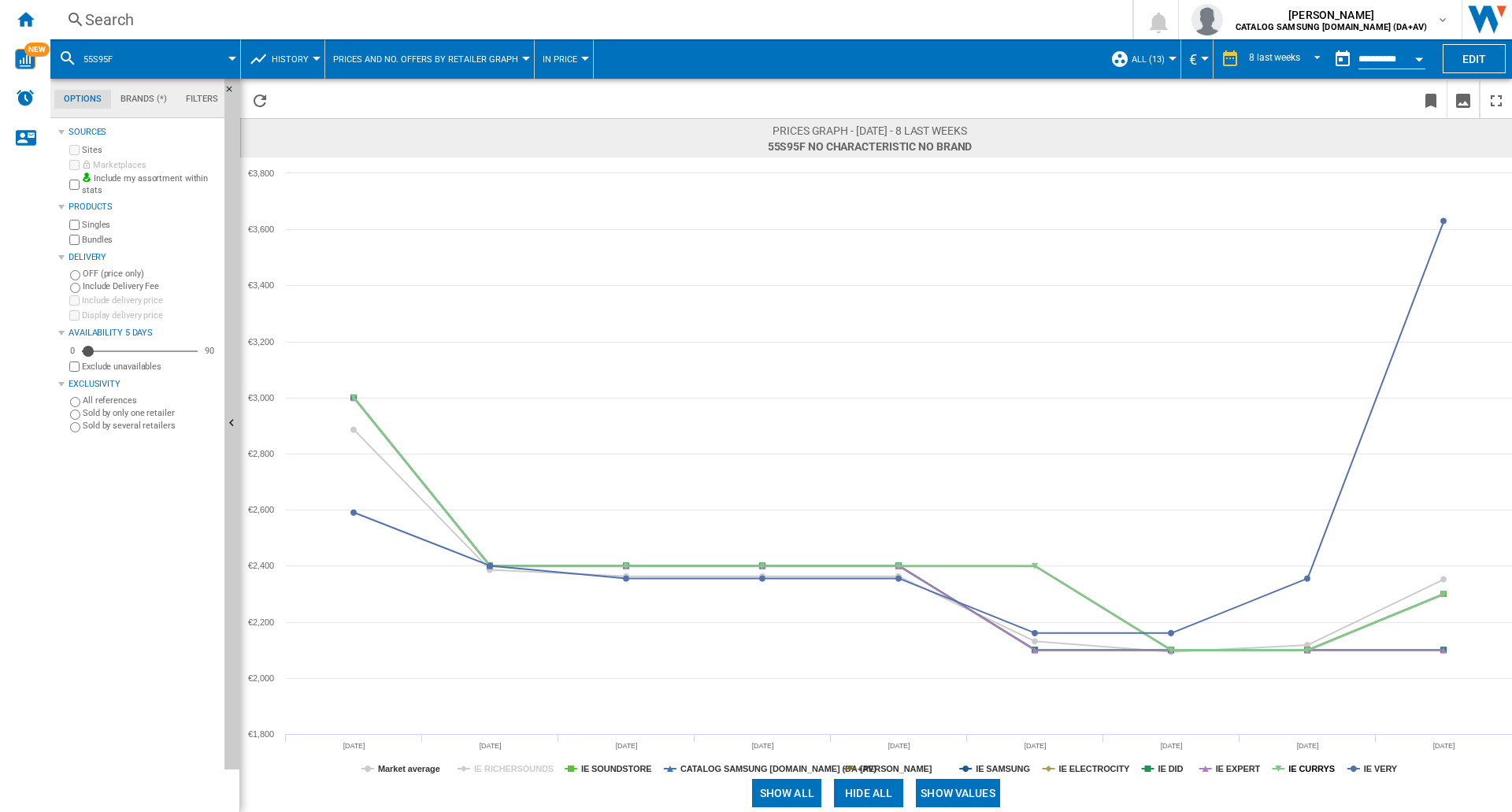
click at [1318, 766] on tspan "IE CURRYS" at bounding box center [1311, 769] width 46 height 10
click at [1242, 769] on tspan "IE EXPERT" at bounding box center [1238, 769] width 45 height 10
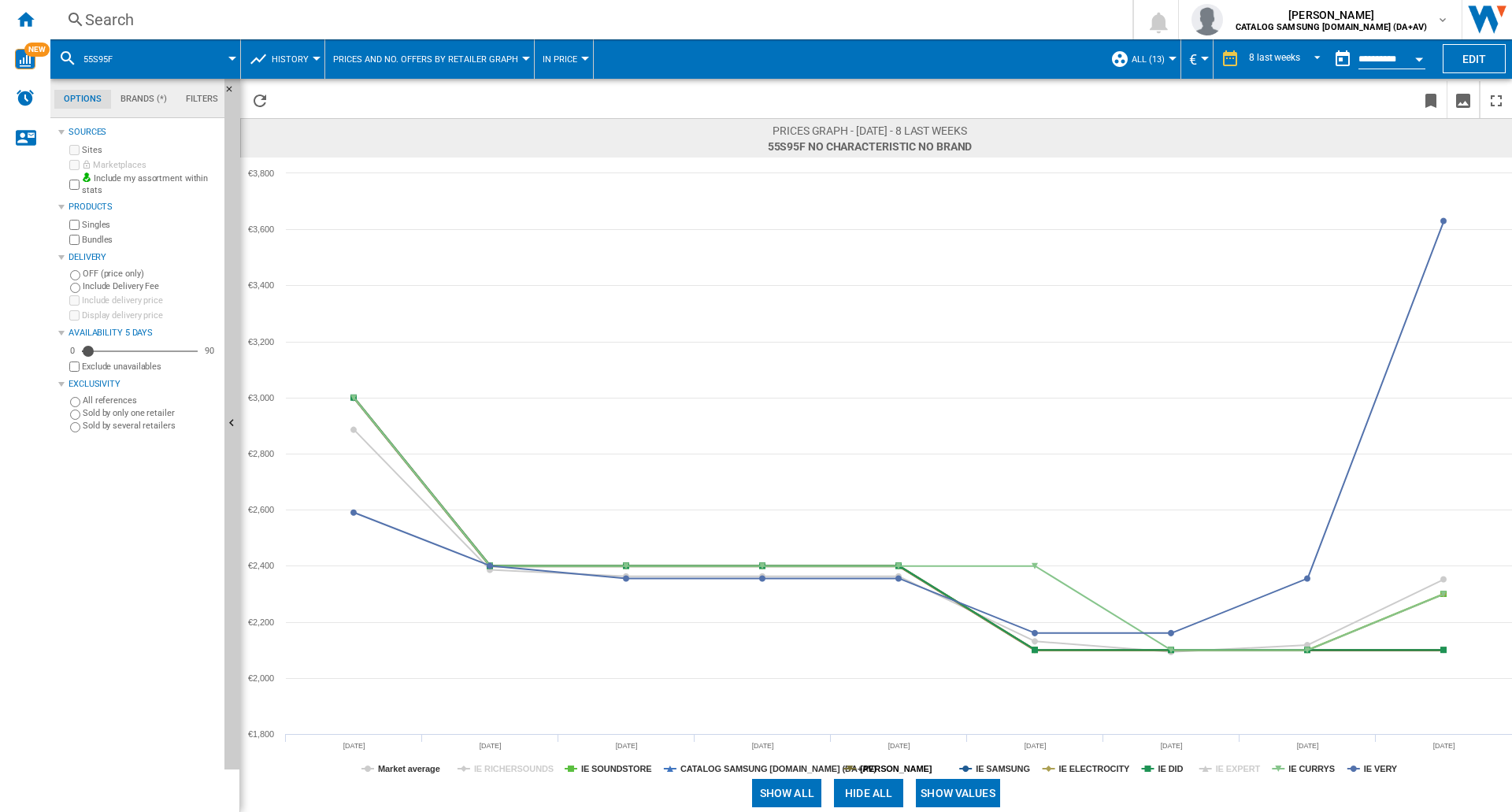
click at [907, 769] on tspan "[PERSON_NAME]" at bounding box center [896, 769] width 72 height 10
click at [1182, 769] on tspan "IE DID" at bounding box center [1170, 769] width 25 height 10
click at [1177, 769] on tspan "IE DID" at bounding box center [1170, 769] width 25 height 10
click at [930, 768] on tspan "[PERSON_NAME]" at bounding box center [896, 769] width 72 height 10
click at [1230, 771] on tspan "IE EXPERT" at bounding box center [1238, 769] width 45 height 10
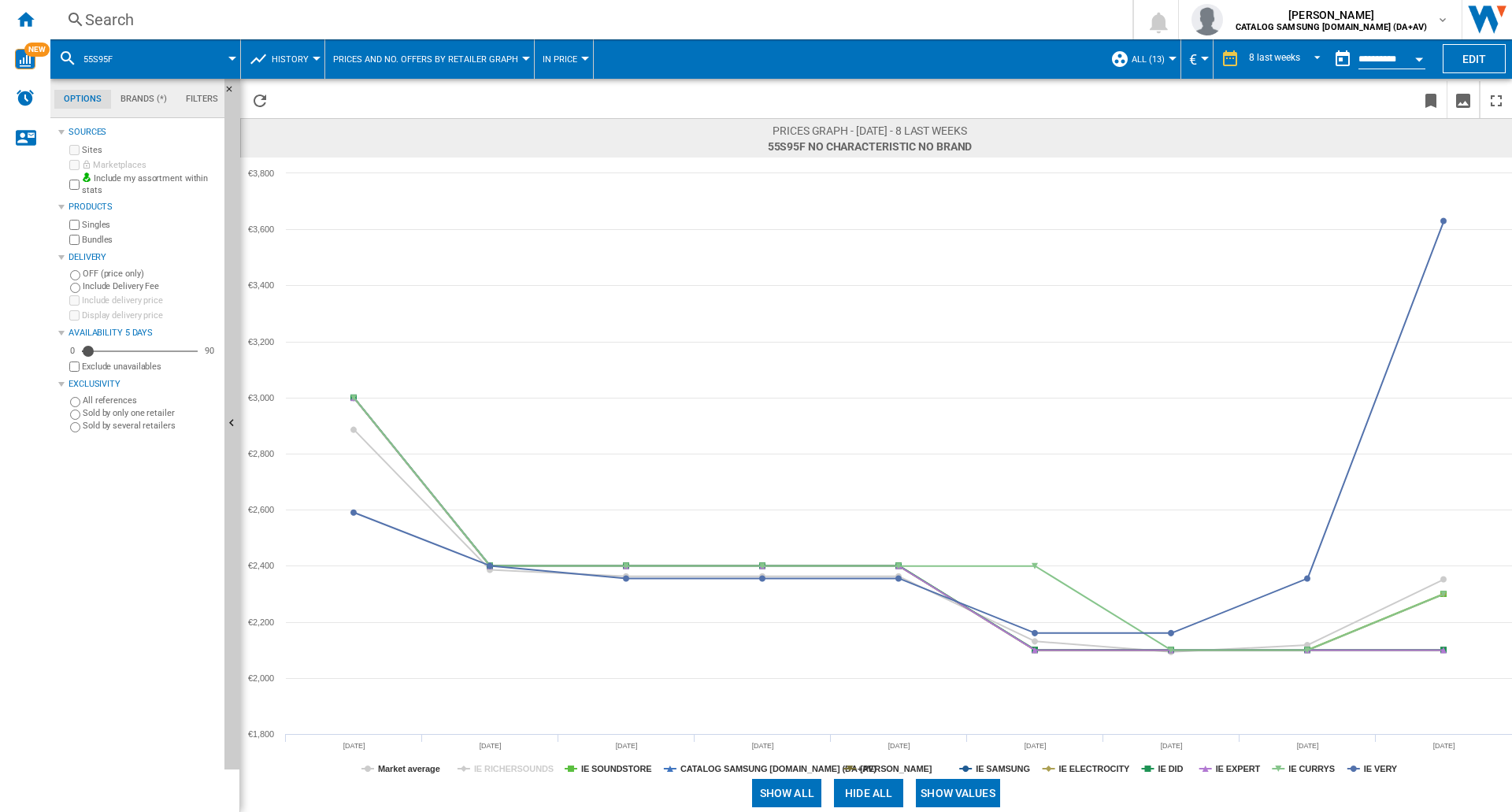
click at [176, 9] on div "Search" at bounding box center [588, 20] width 1007 height 22
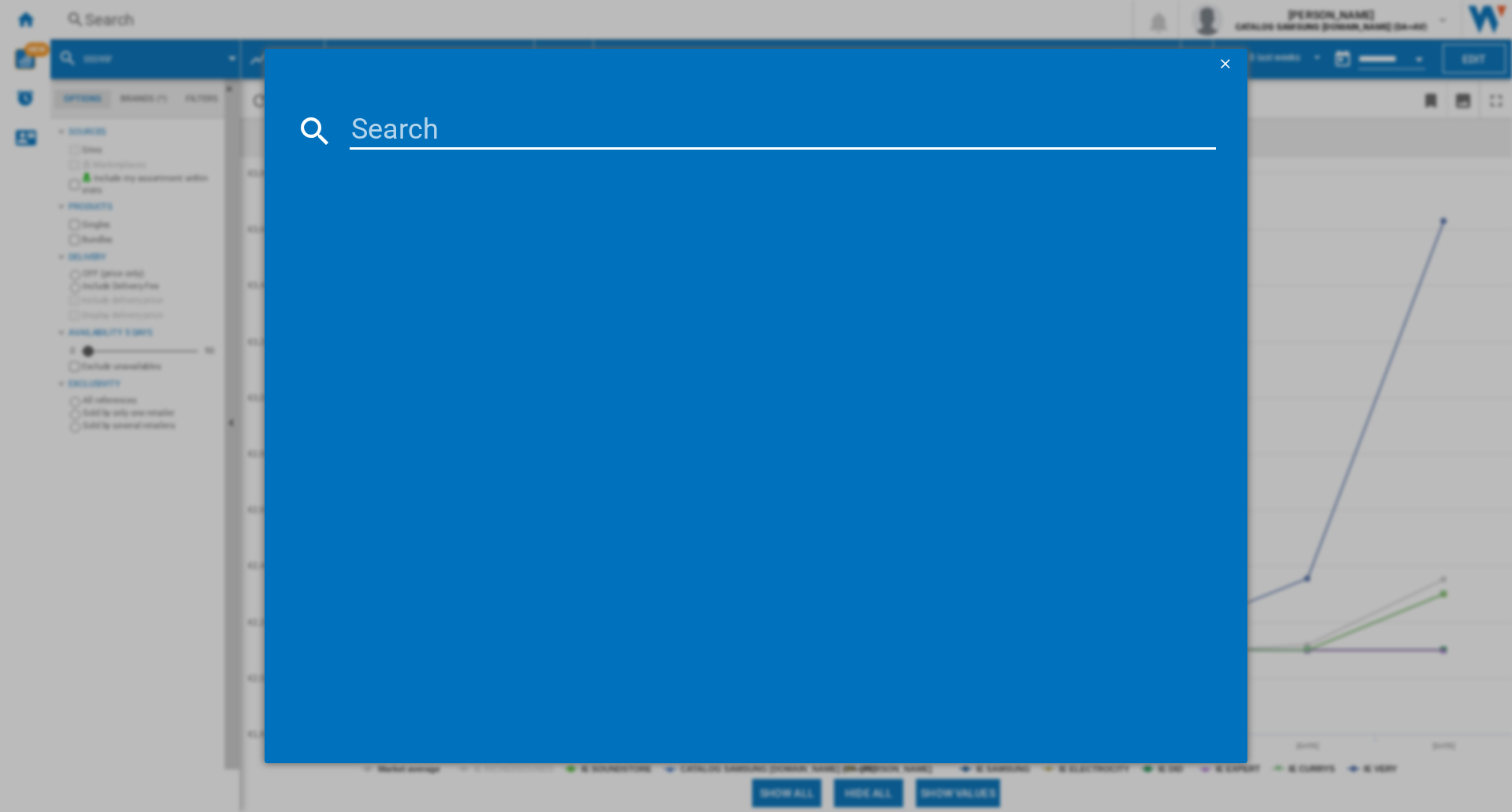
click at [381, 124] on input at bounding box center [782, 130] width 866 height 38
type input "65S95F"
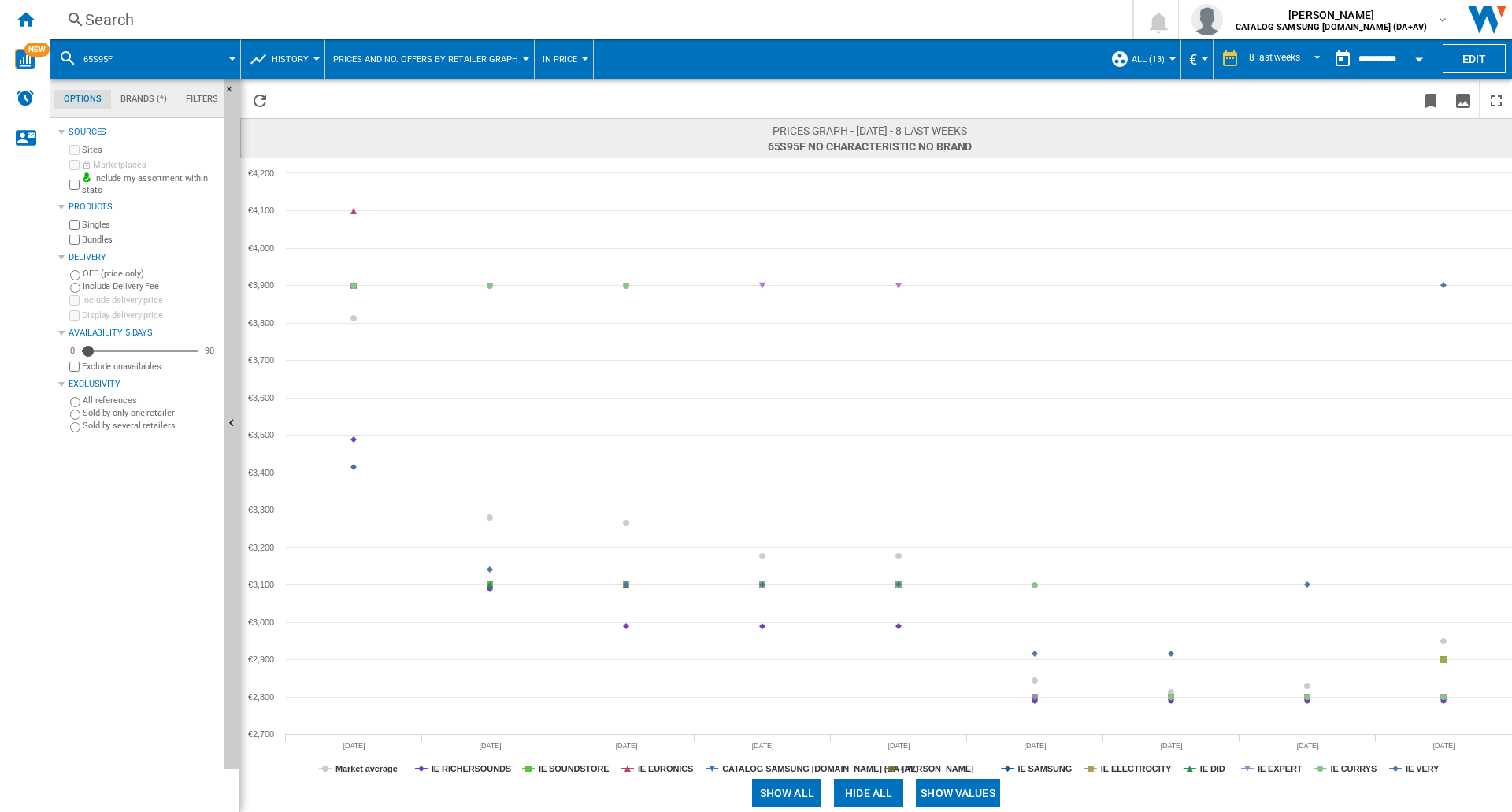
click at [241, 22] on div "Search" at bounding box center [588, 20] width 1007 height 22
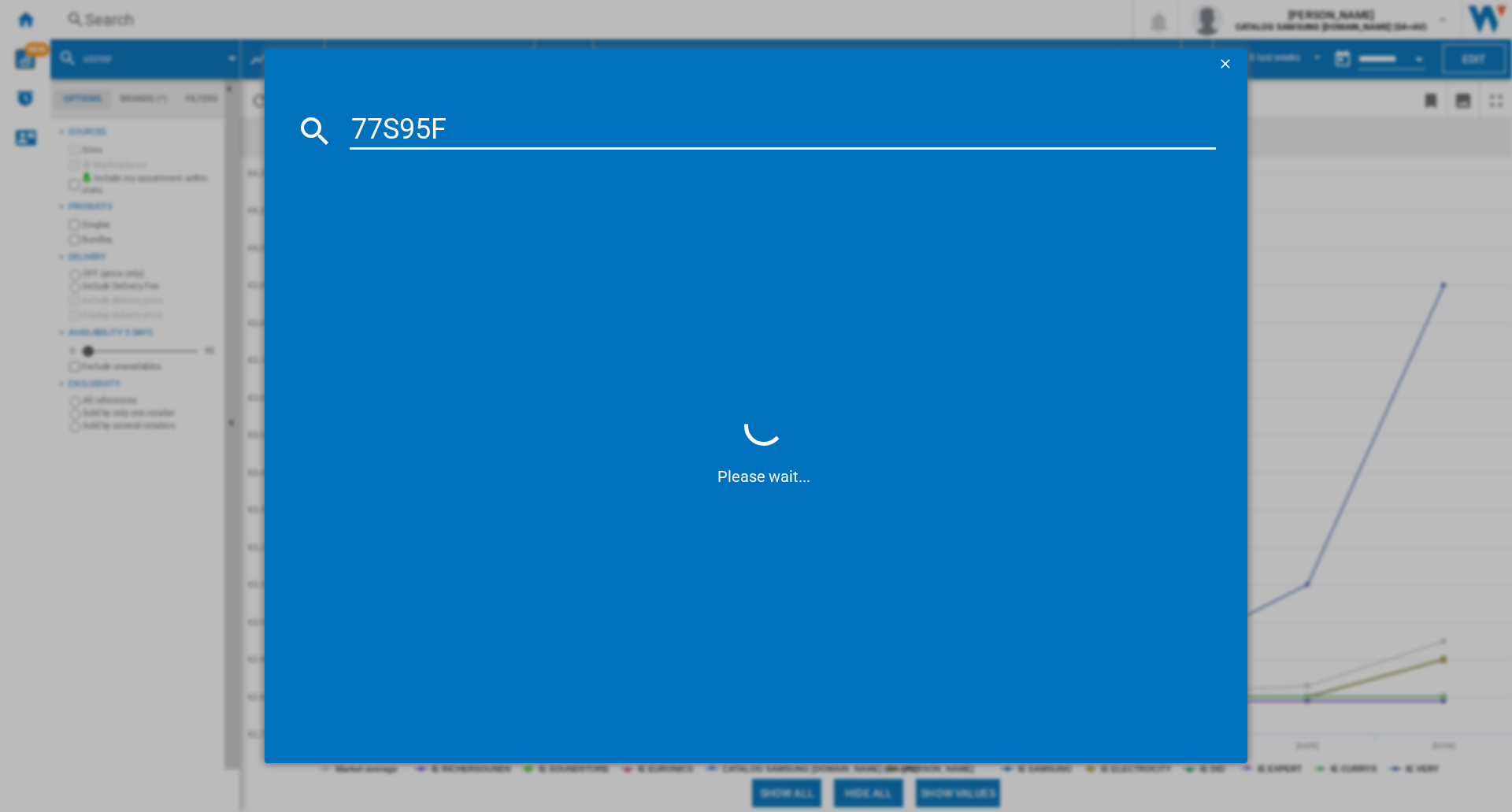
type input "77S95F"
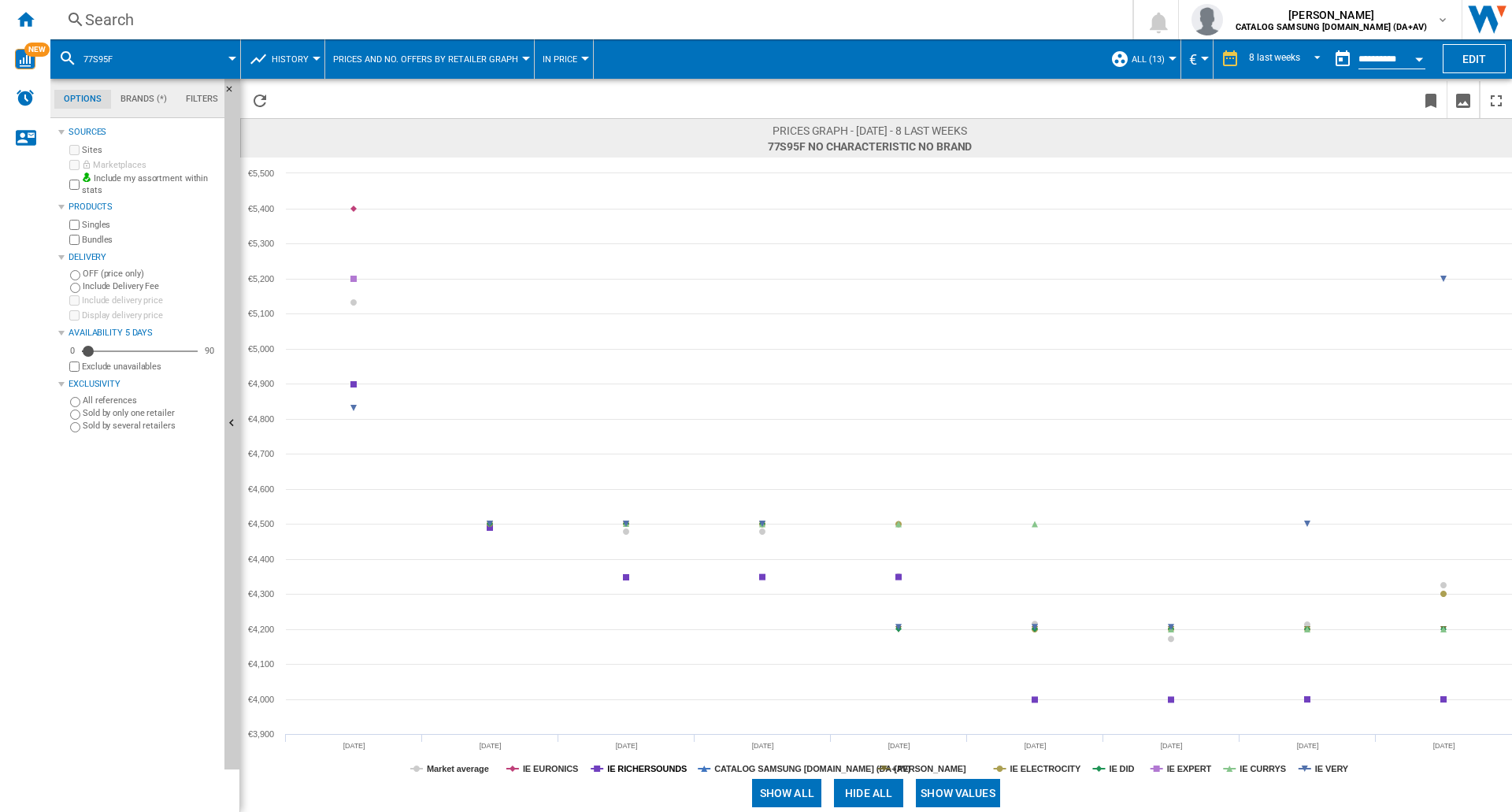
click at [647, 769] on tspan "IE RICHERSOUNDS" at bounding box center [647, 769] width 80 height 10
